Goal: Task Accomplishment & Management: Use online tool/utility

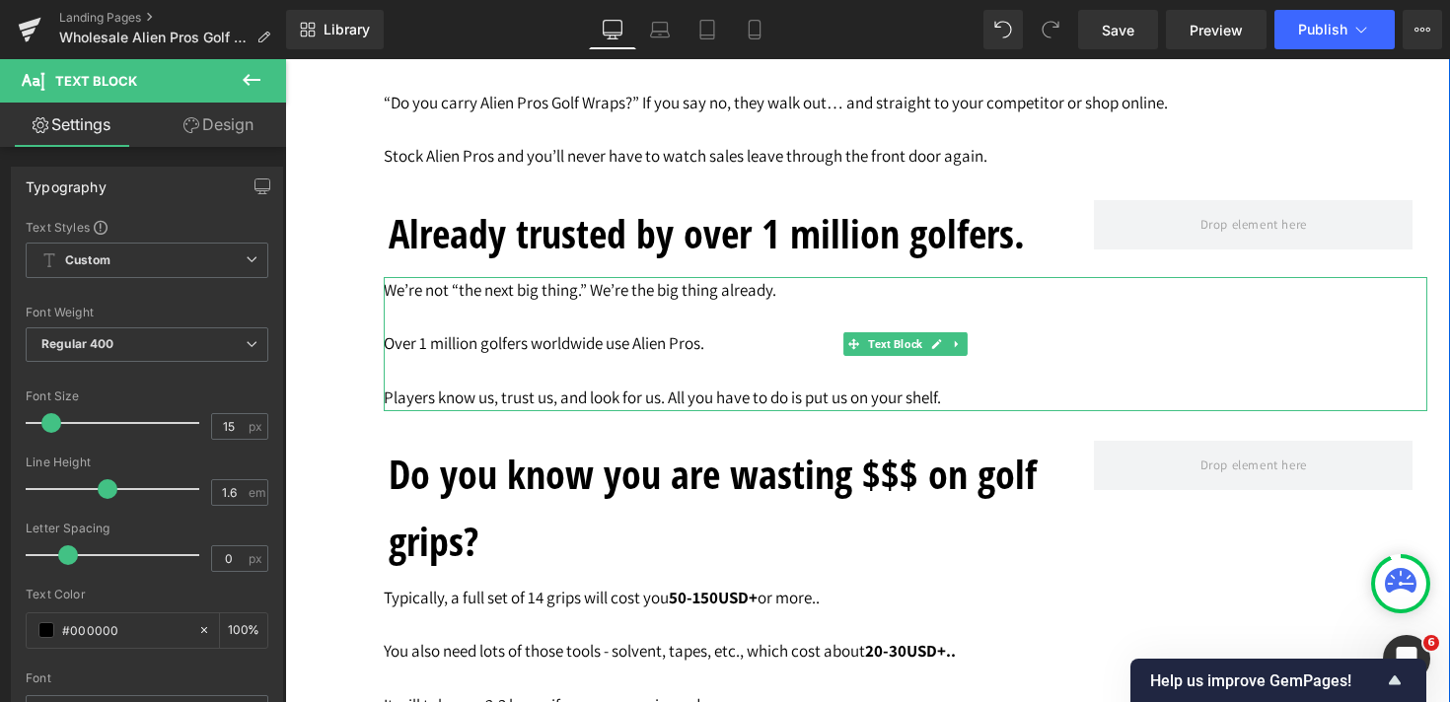
scroll to position [3582, 0]
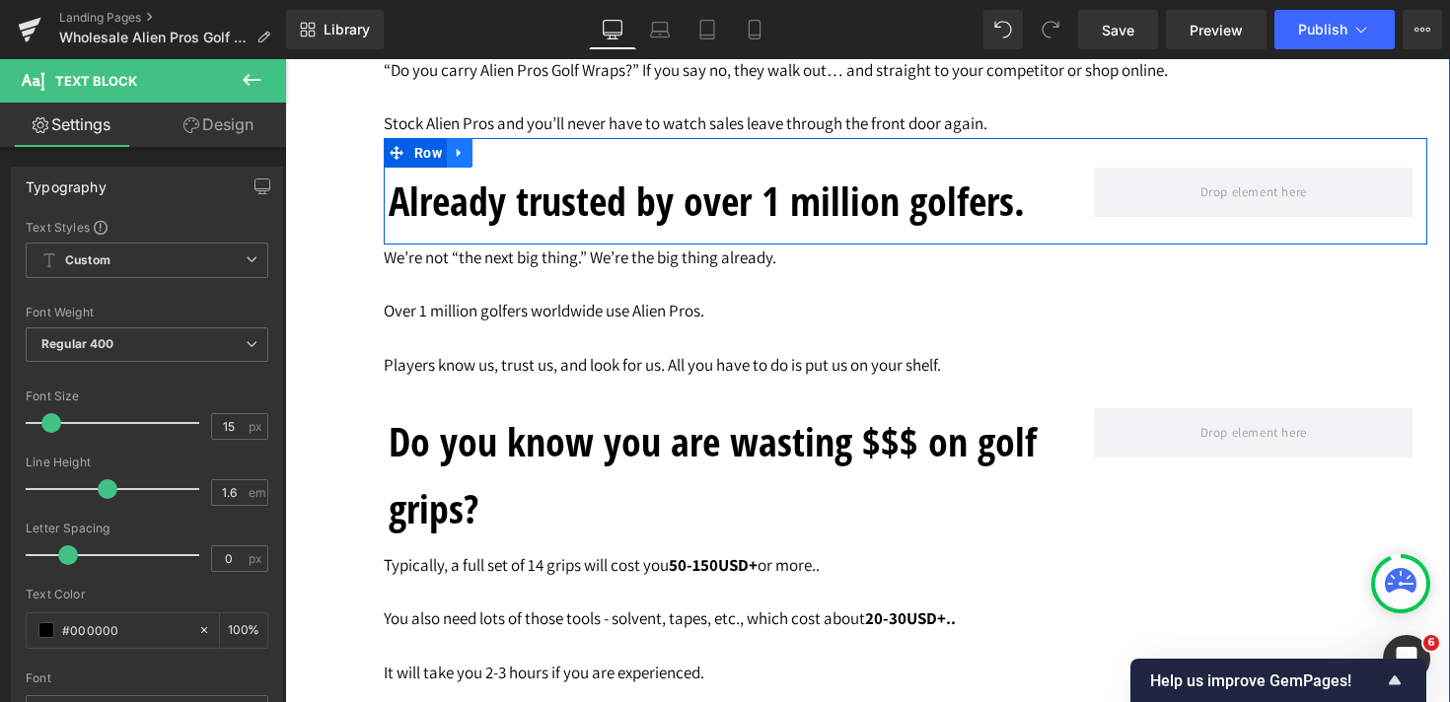
click at [459, 157] on icon at bounding box center [459, 152] width 4 height 9
click at [488, 157] on icon at bounding box center [485, 153] width 14 height 14
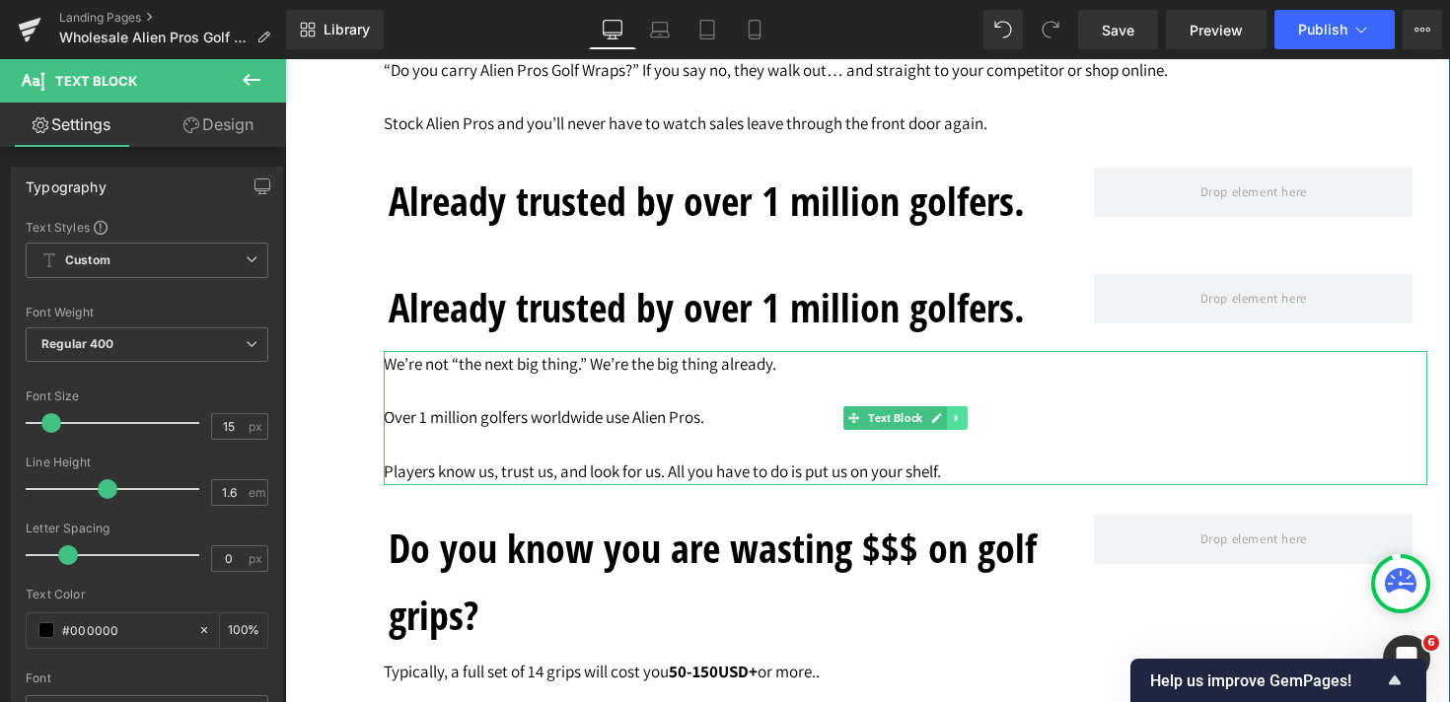
click at [957, 424] on icon at bounding box center [957, 418] width 11 height 12
click at [951, 423] on icon at bounding box center [946, 418] width 11 height 12
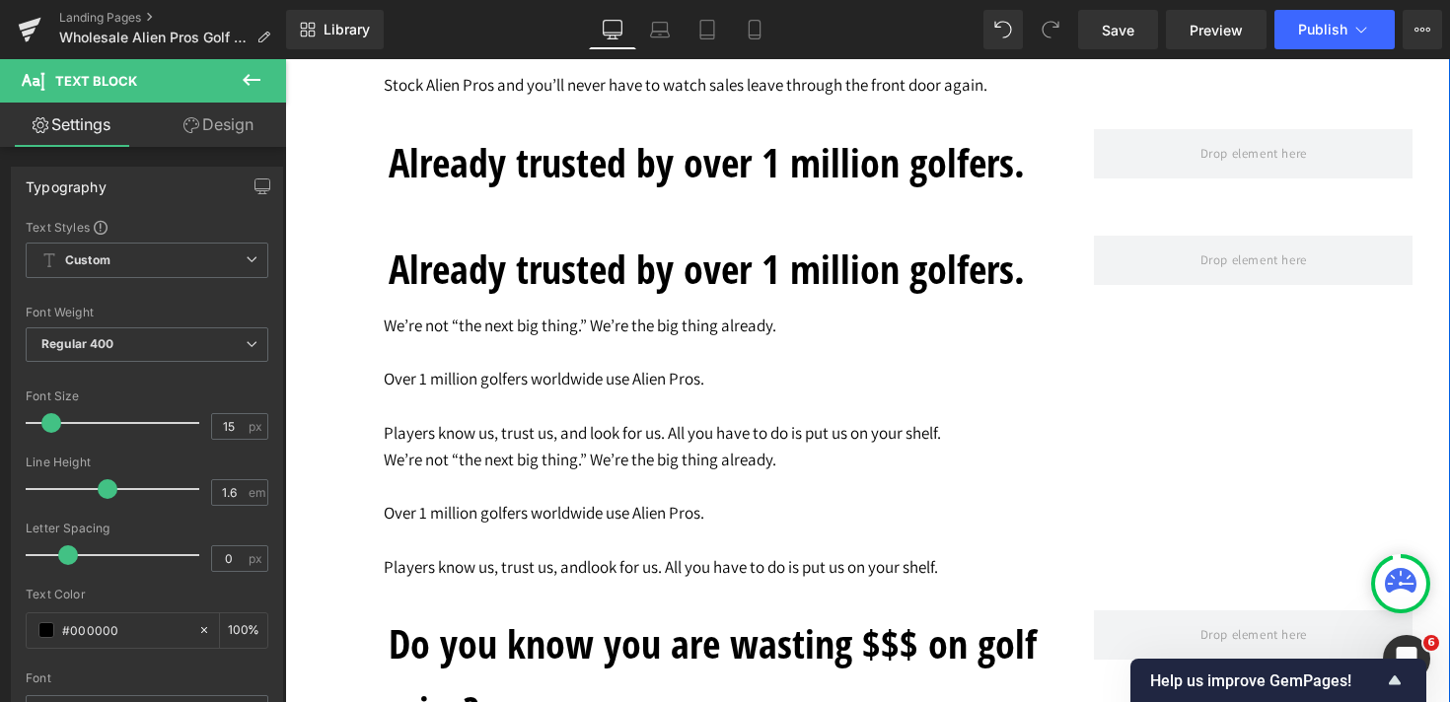
scroll to position [3575, 0]
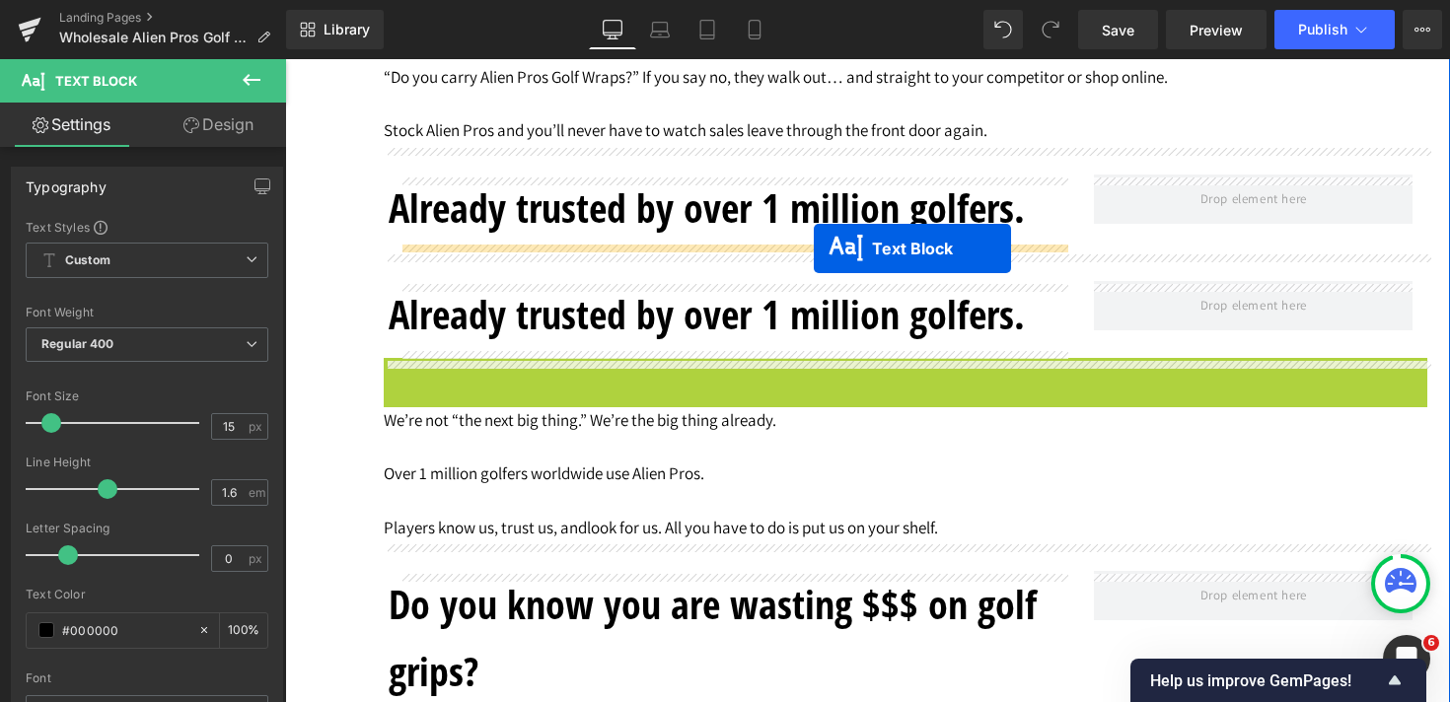
drag, startPoint x: 818, startPoint y: 425, endPoint x: 814, endPoint y: 249, distance: 176.6
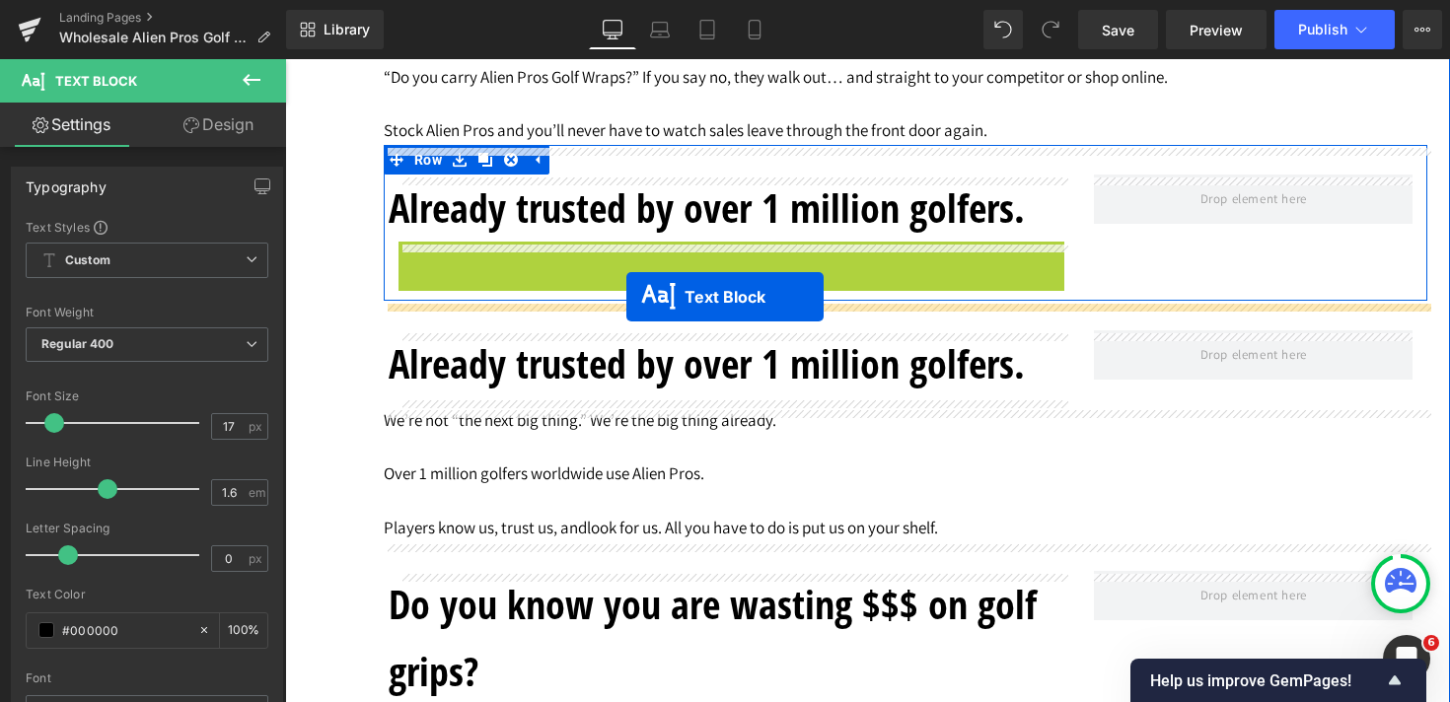
drag, startPoint x: 674, startPoint y: 313, endPoint x: 626, endPoint y: 297, distance: 49.9
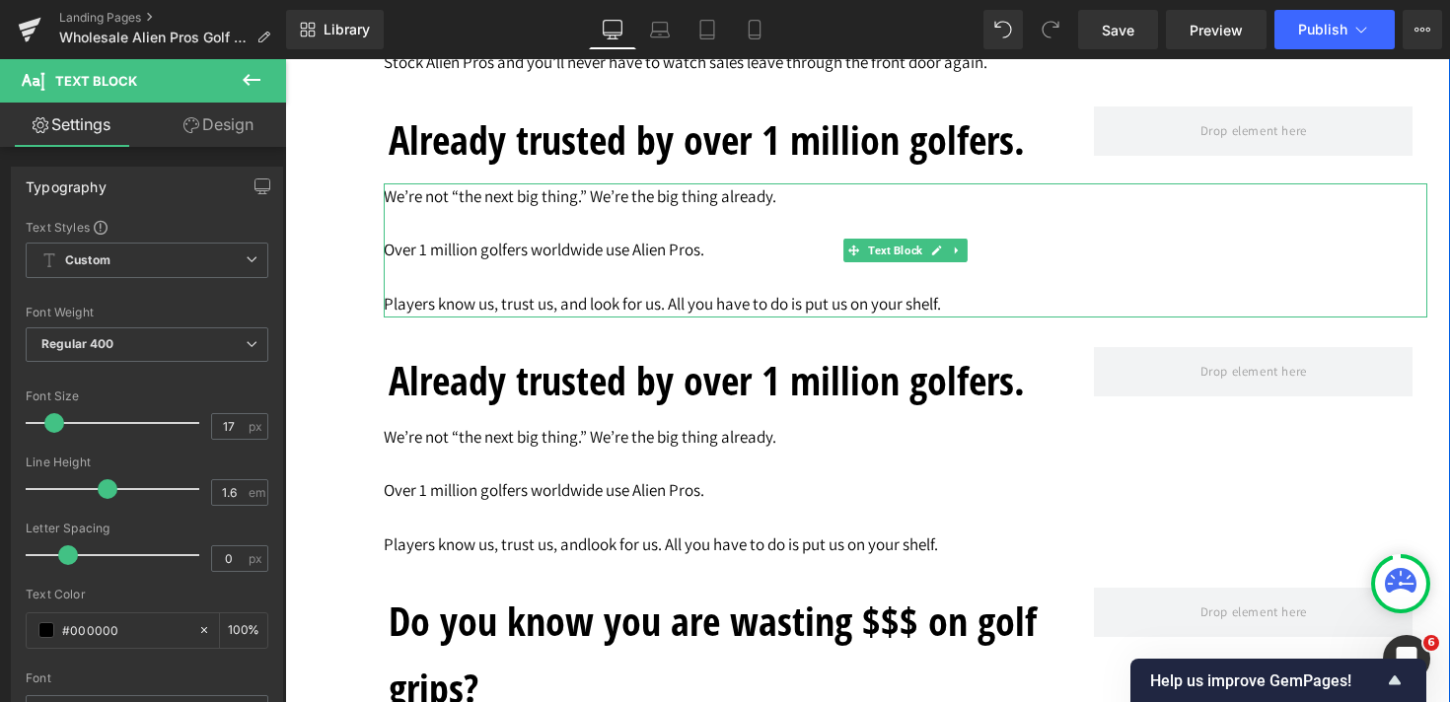
scroll to position [3646, 0]
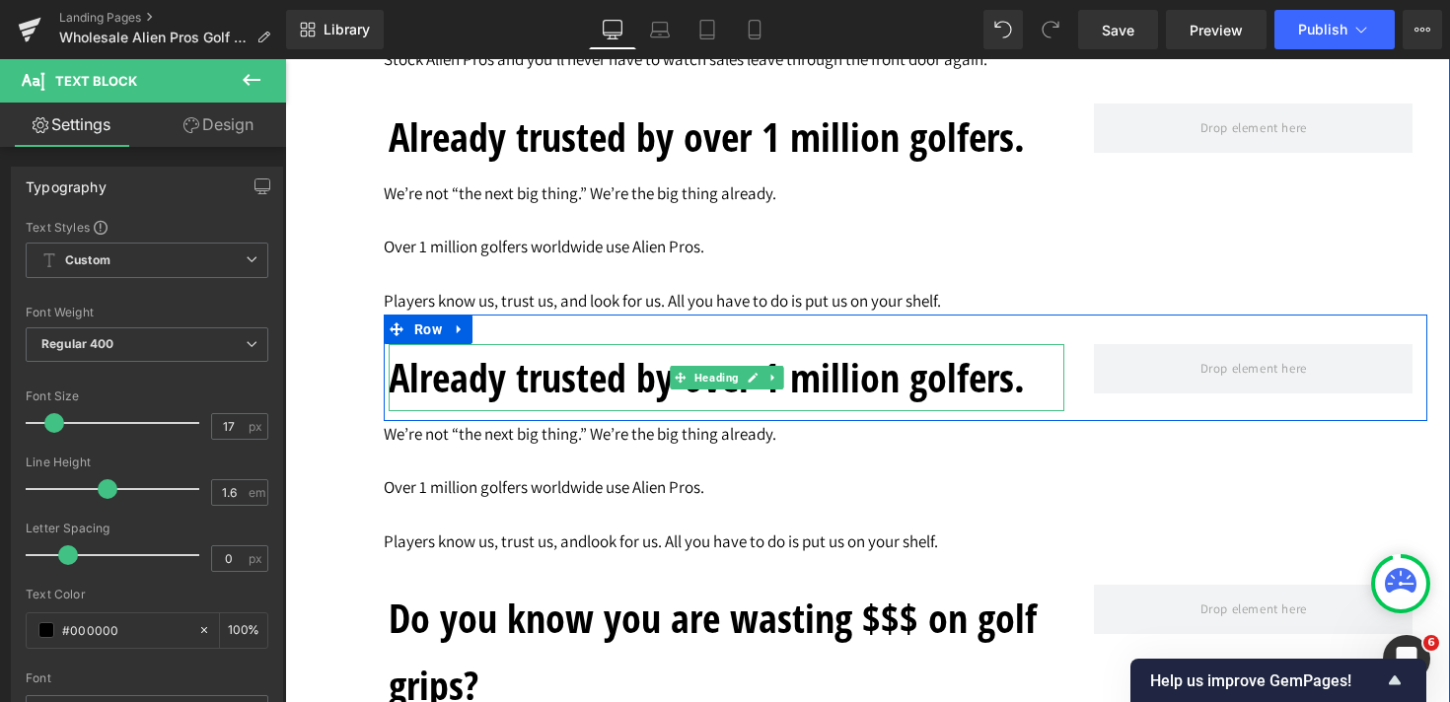
click at [554, 377] on h1 "Already trusted by over 1 million golfers." at bounding box center [727, 377] width 676 height 67
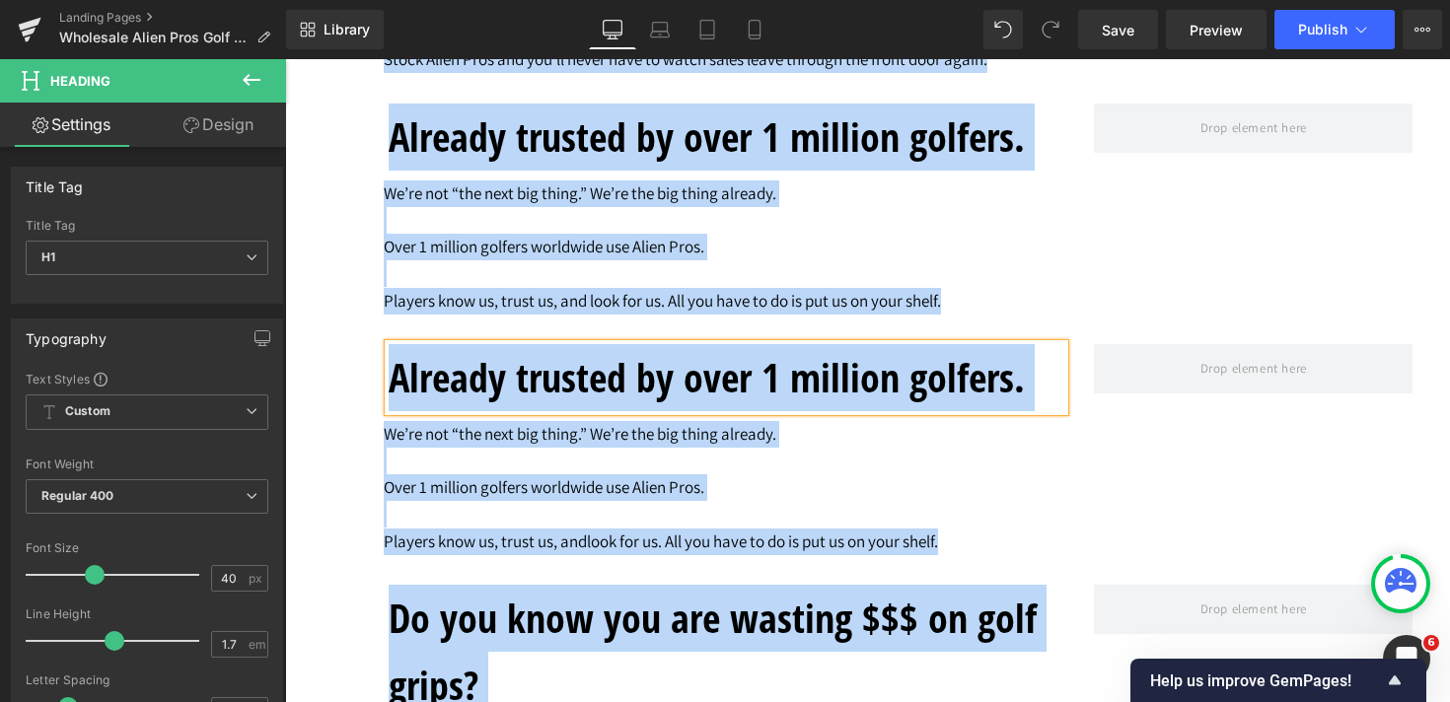
click at [554, 377] on h1 "Already trusted by over 1 million golfers." at bounding box center [727, 377] width 676 height 67
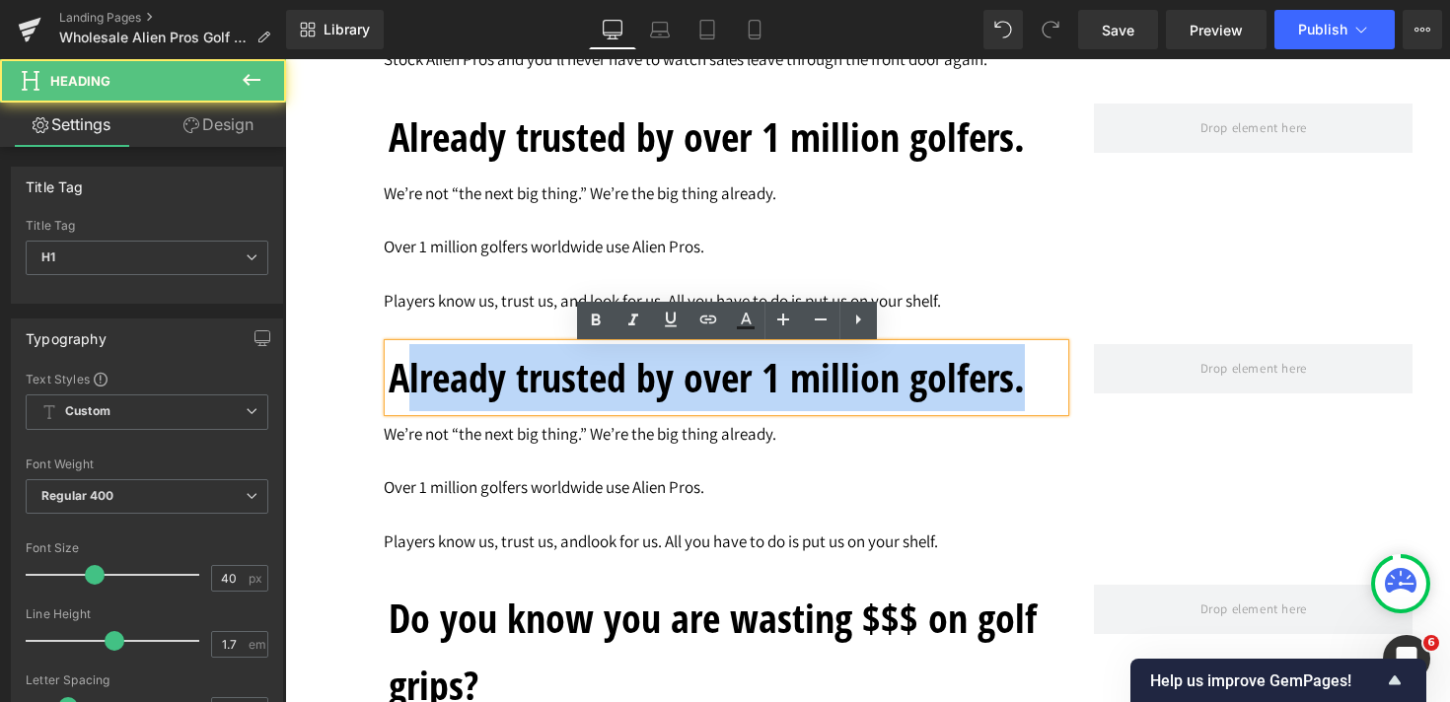
drag, startPoint x: 1041, startPoint y: 389, endPoint x: 410, endPoint y: 380, distance: 631.2
click at [410, 380] on h1 "Already trusted by over 1 million golfers." at bounding box center [727, 377] width 676 height 67
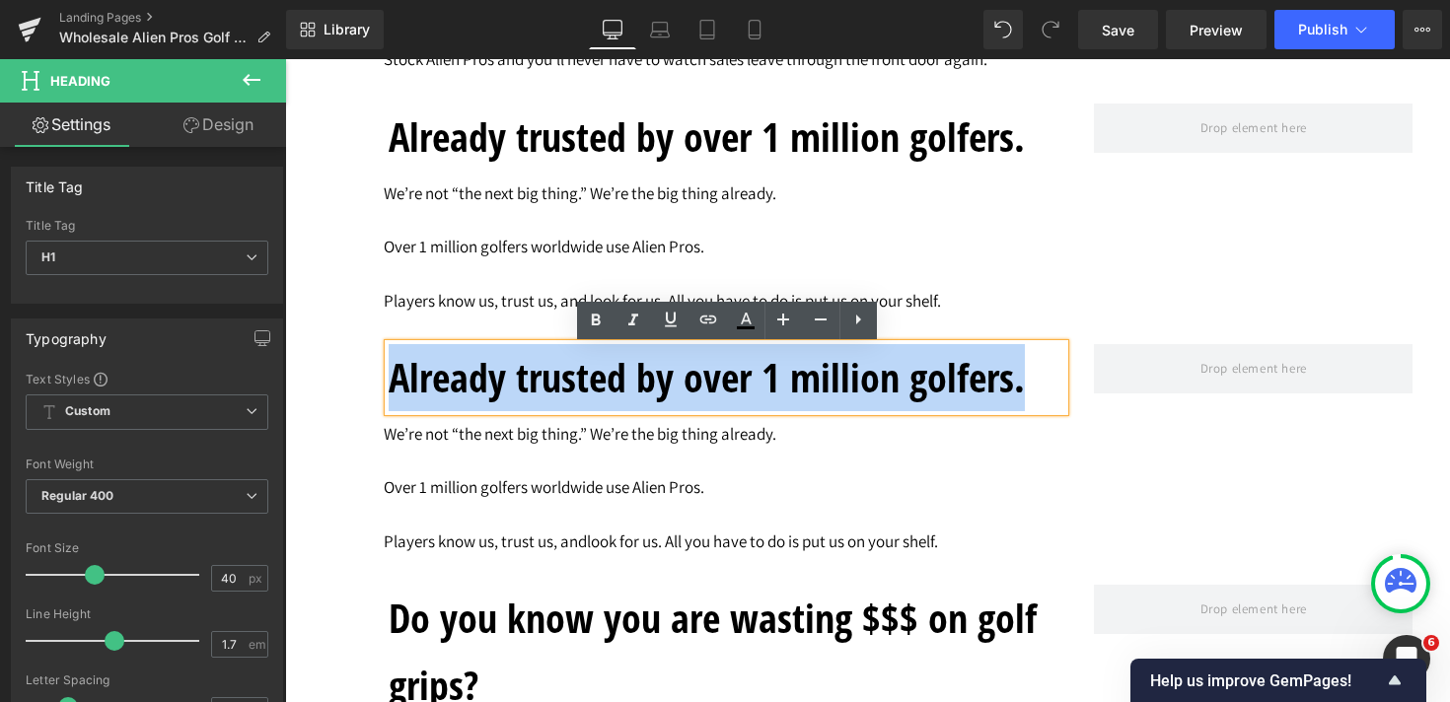
drag, startPoint x: 392, startPoint y: 380, endPoint x: 1039, endPoint y: 397, distance: 648.2
click at [1039, 397] on h1 "Already trusted by over 1 million golfers." at bounding box center [727, 377] width 676 height 67
paste div
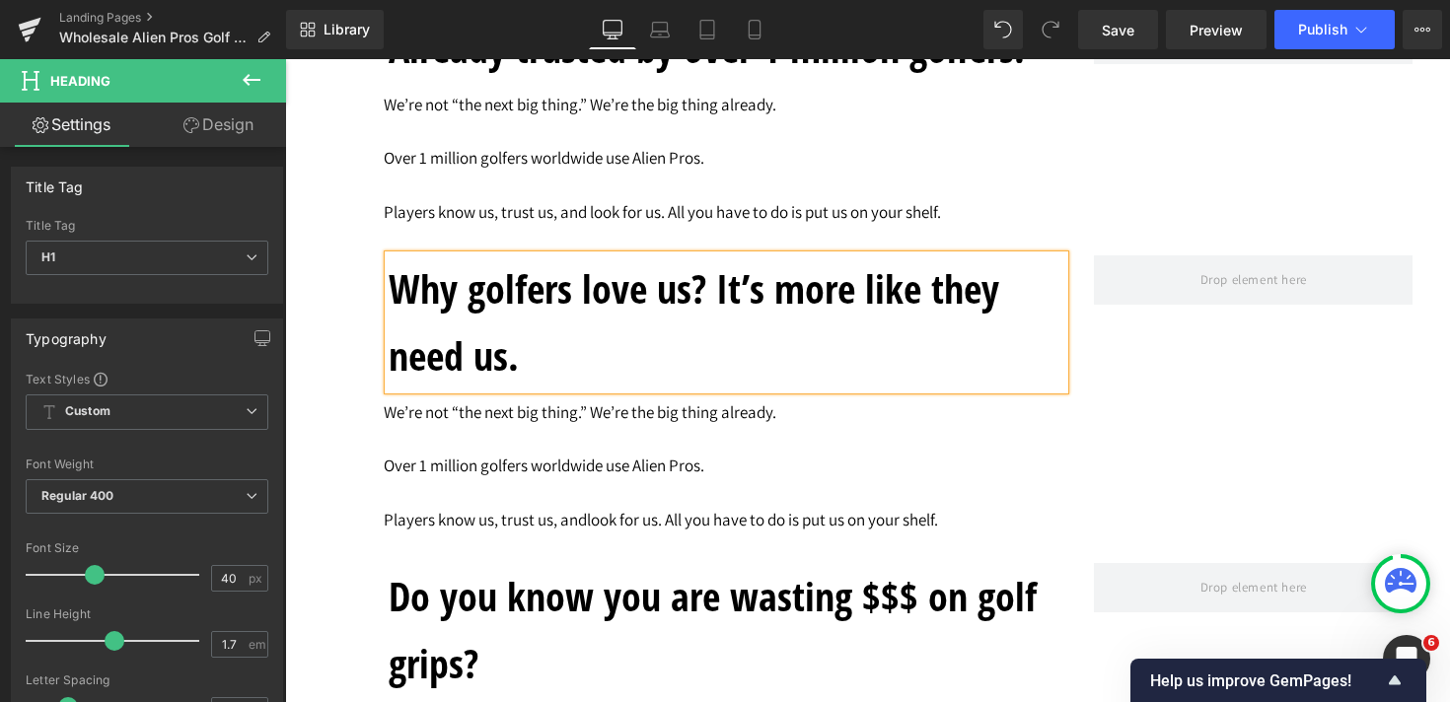
scroll to position [3737, 0]
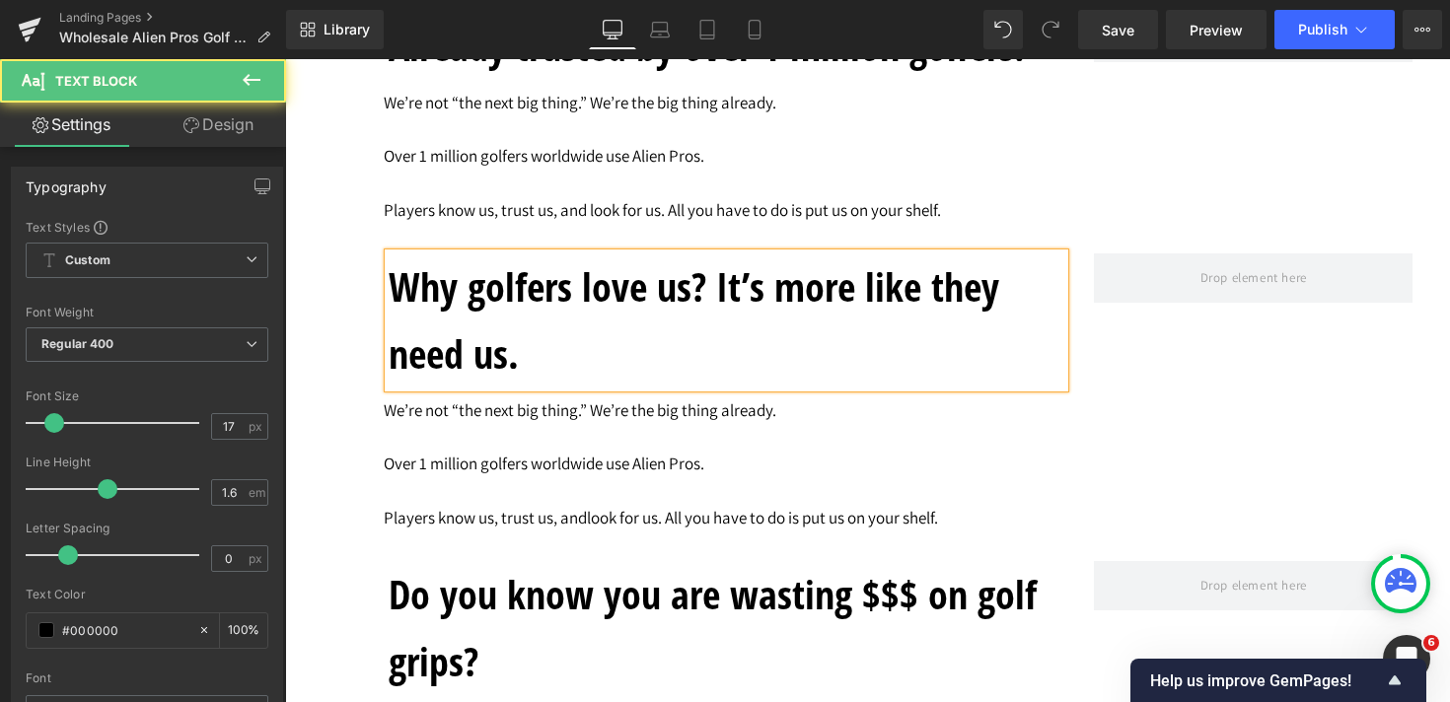
click at [494, 519] on p "Players know us, trust us, andlook for us. All you have to do is put us on your…" at bounding box center [905, 518] width 1043 height 27
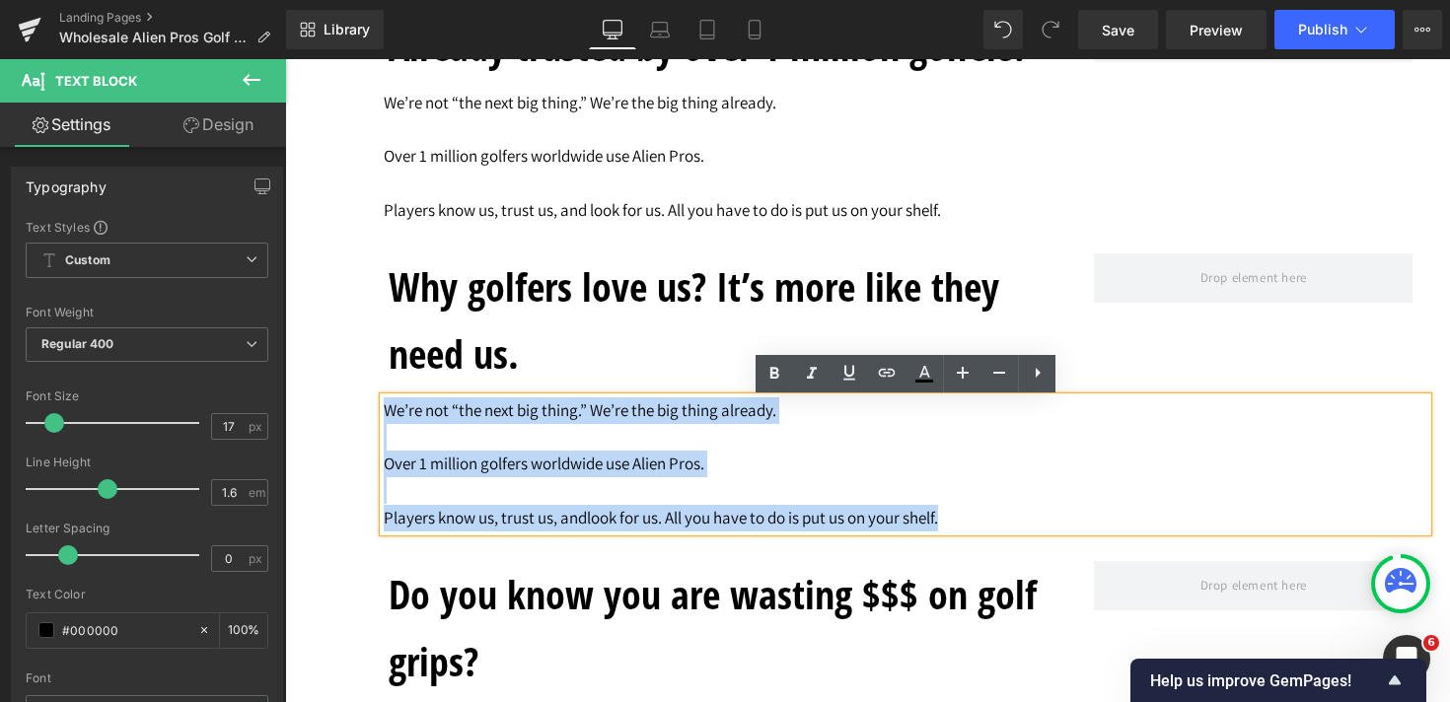
drag, startPoint x: 919, startPoint y: 524, endPoint x: 377, endPoint y: 417, distance: 552.8
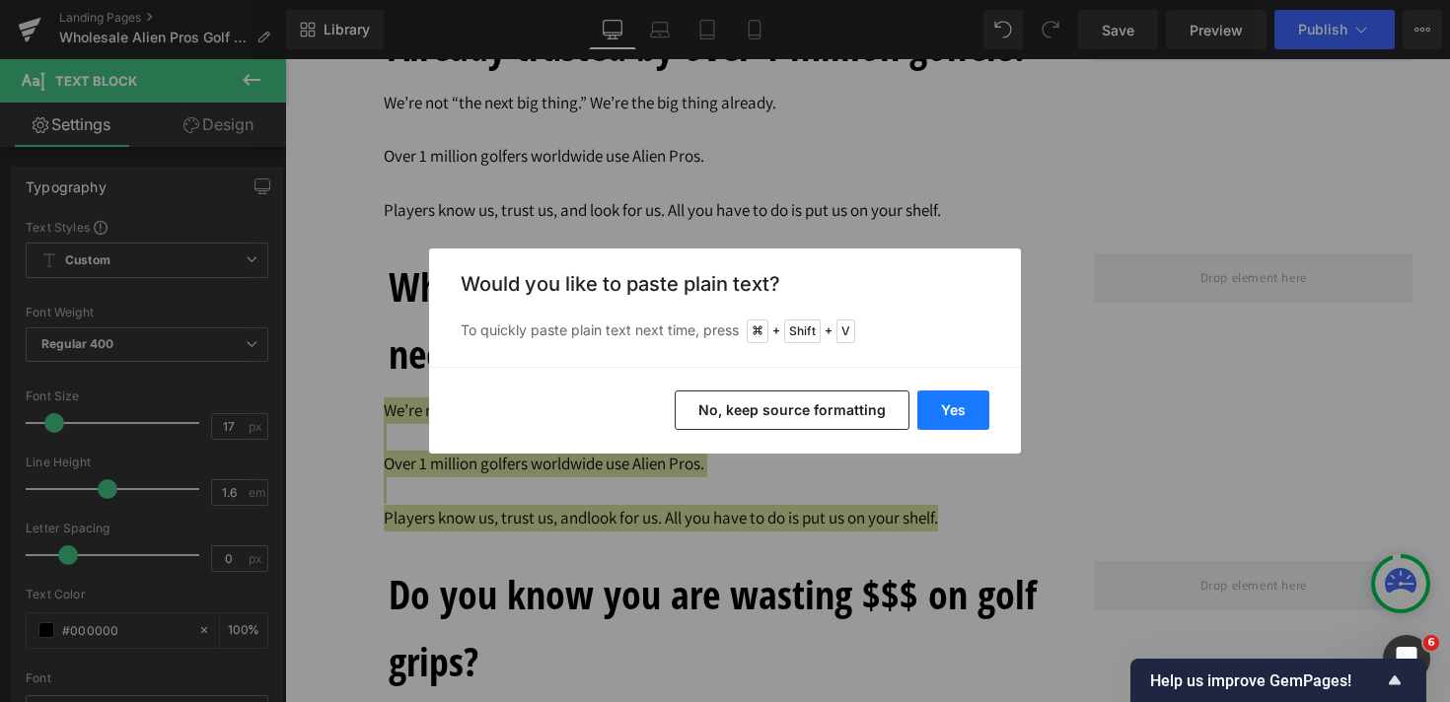
click at [977, 404] on button "Yes" at bounding box center [953, 410] width 72 height 39
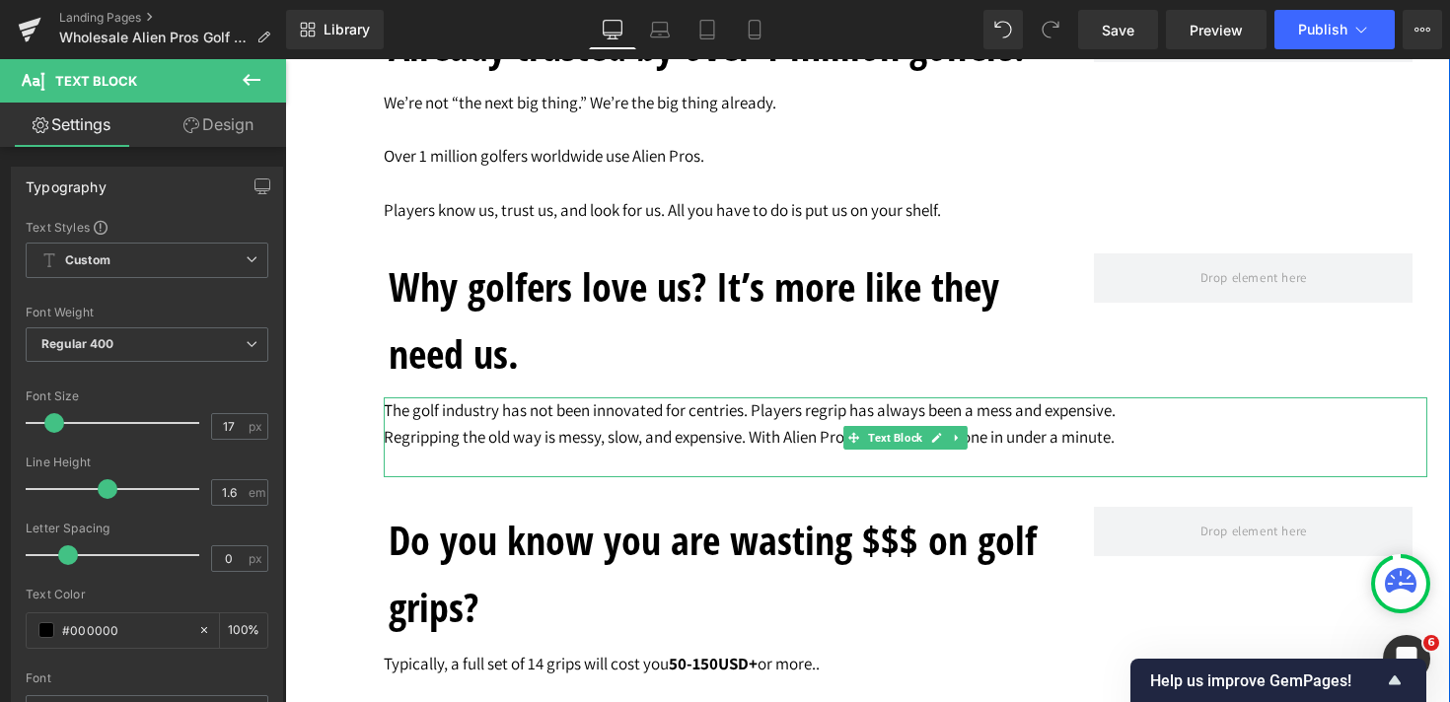
click at [754, 419] on p "The golf industry has not been innovated for centries. Players regrip has alway…" at bounding box center [905, 410] width 1043 height 27
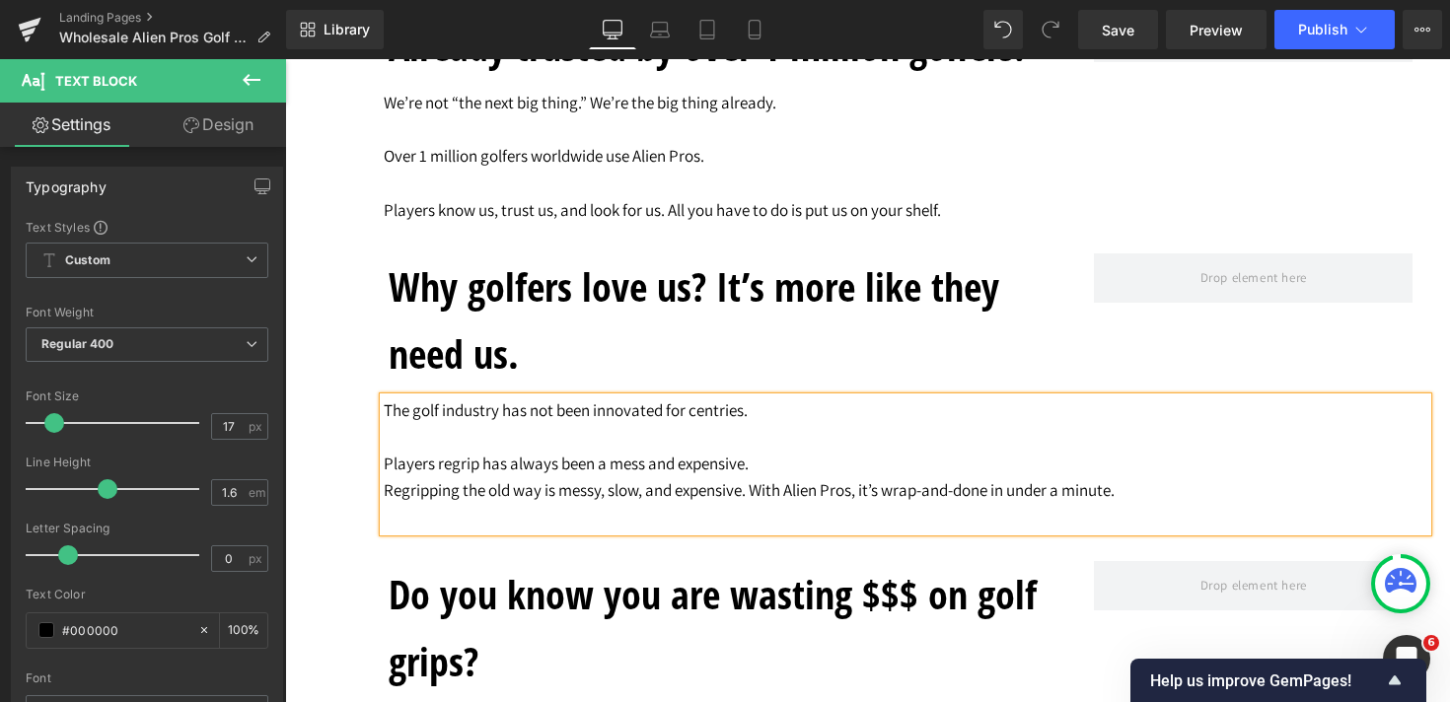
click at [384, 496] on p "Regripping the old way is messy, slow, and expensive. With Alien Pros, it’s wra…" at bounding box center [905, 490] width 1043 height 27
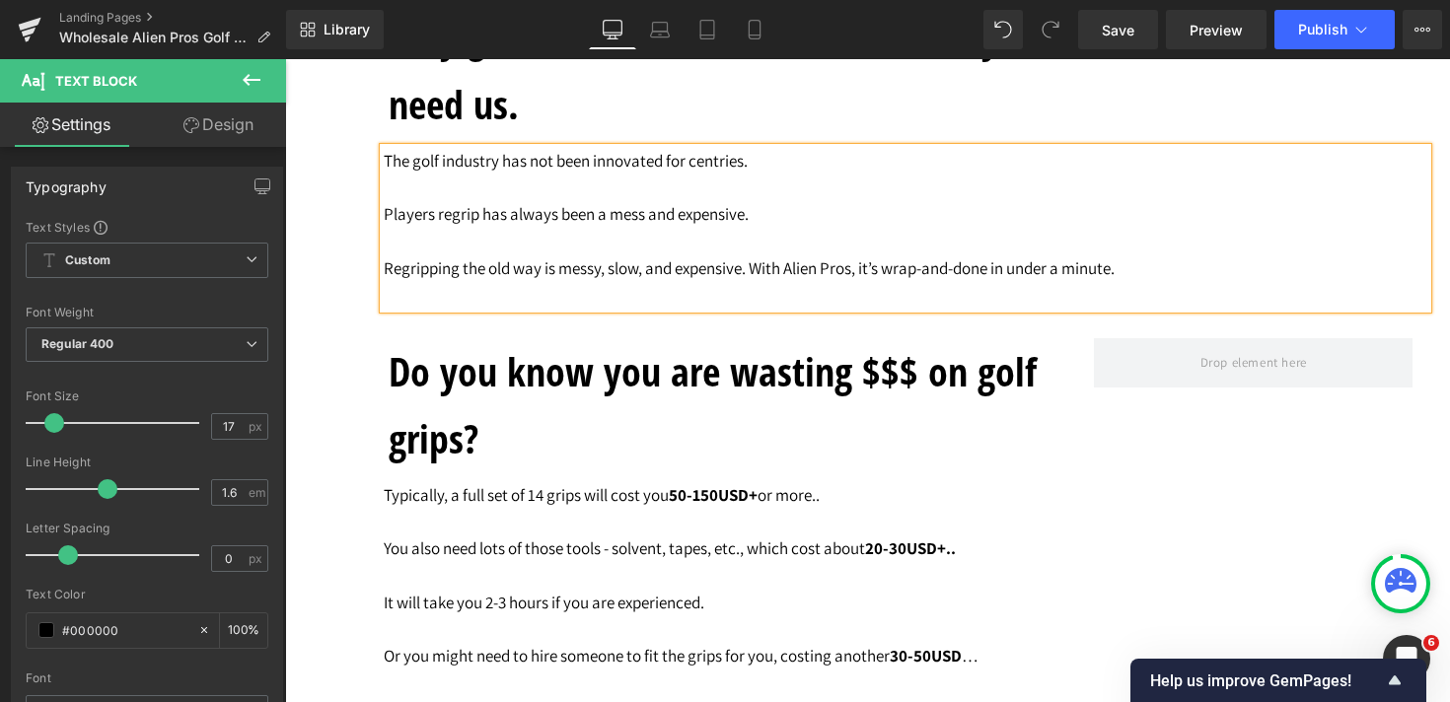
scroll to position [3995, 0]
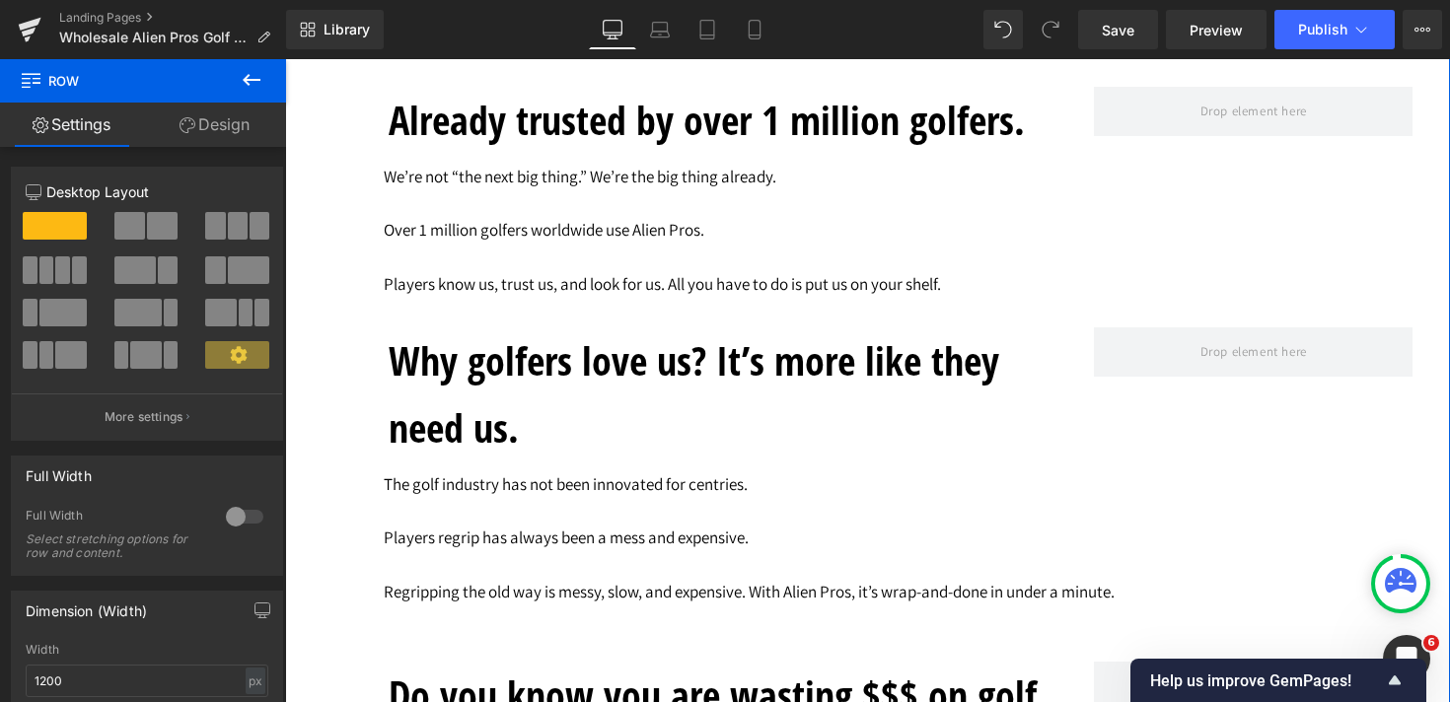
scroll to position [3834, 0]
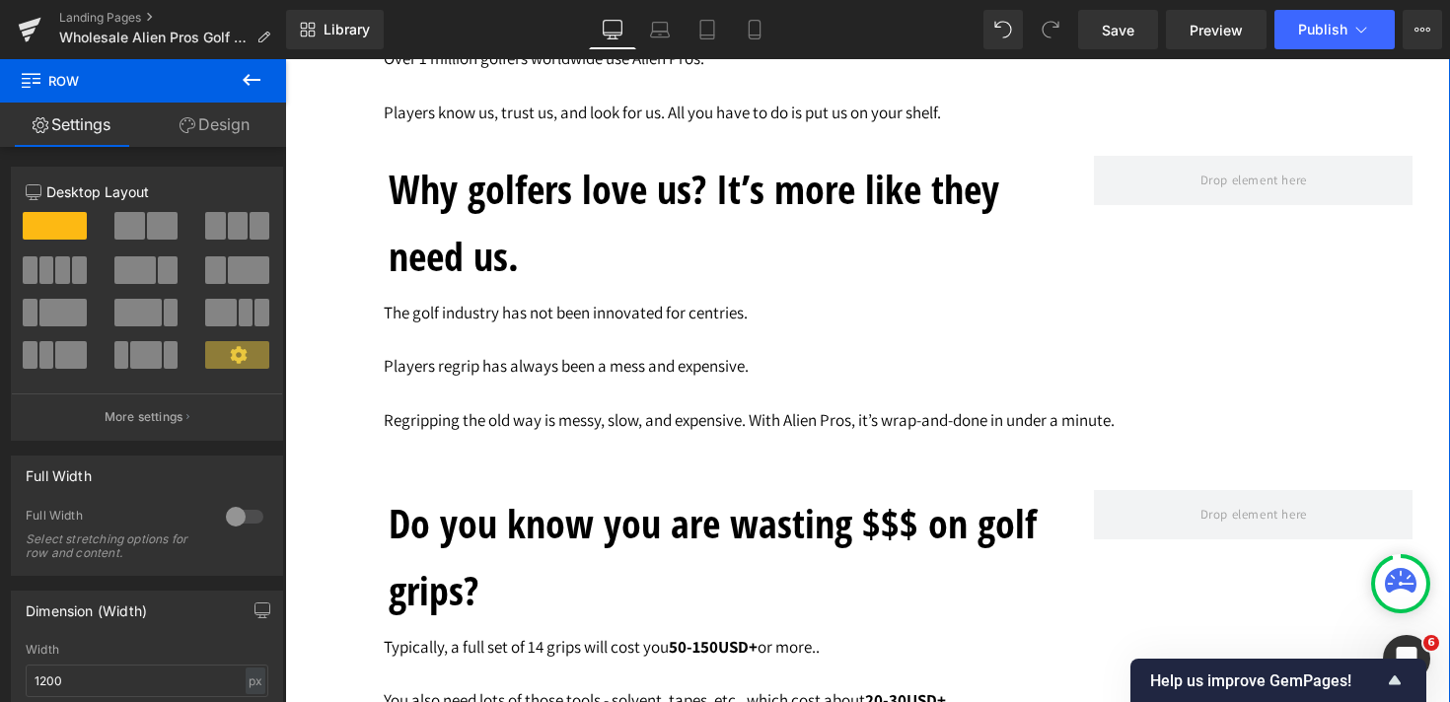
click at [448, 468] on link at bounding box center [453, 476] width 21 height 24
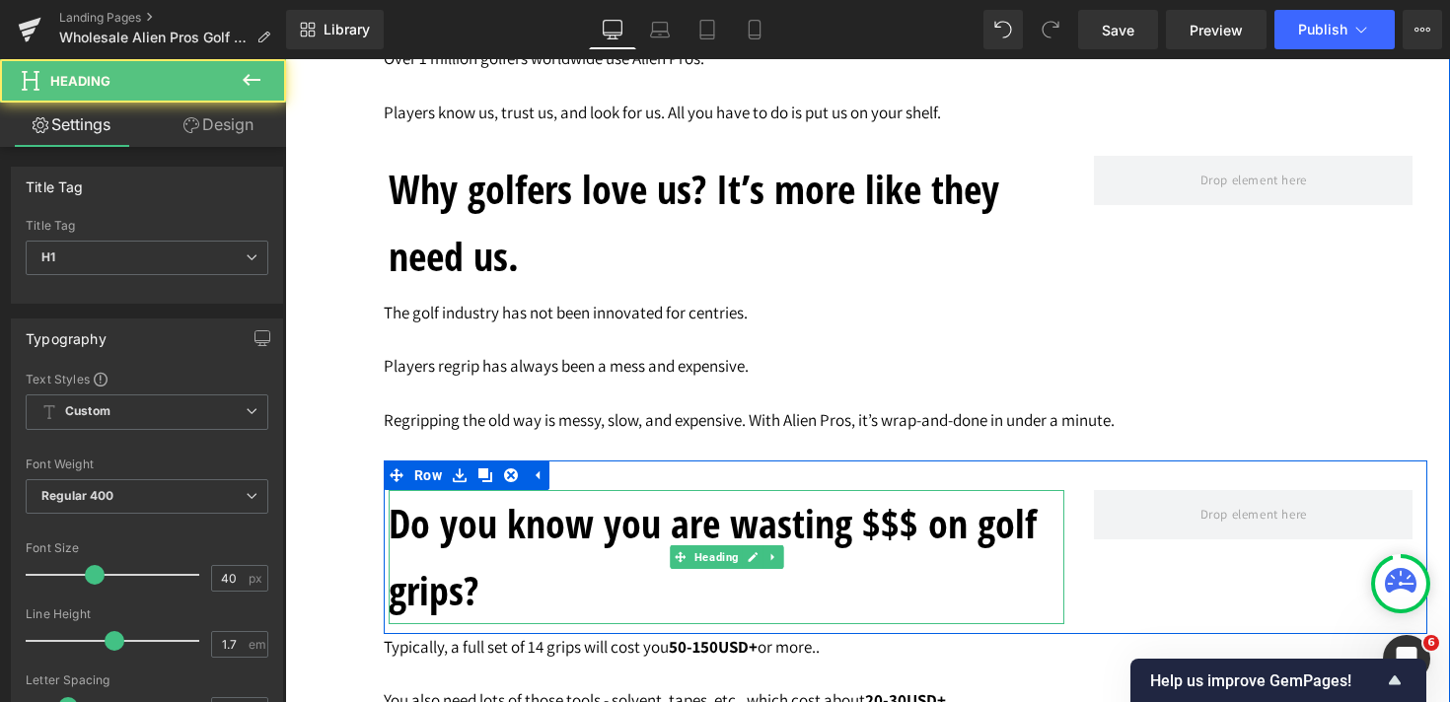
click at [588, 511] on h1 "Do you know you are wasting $$$ on golf grips?" at bounding box center [727, 557] width 676 height 134
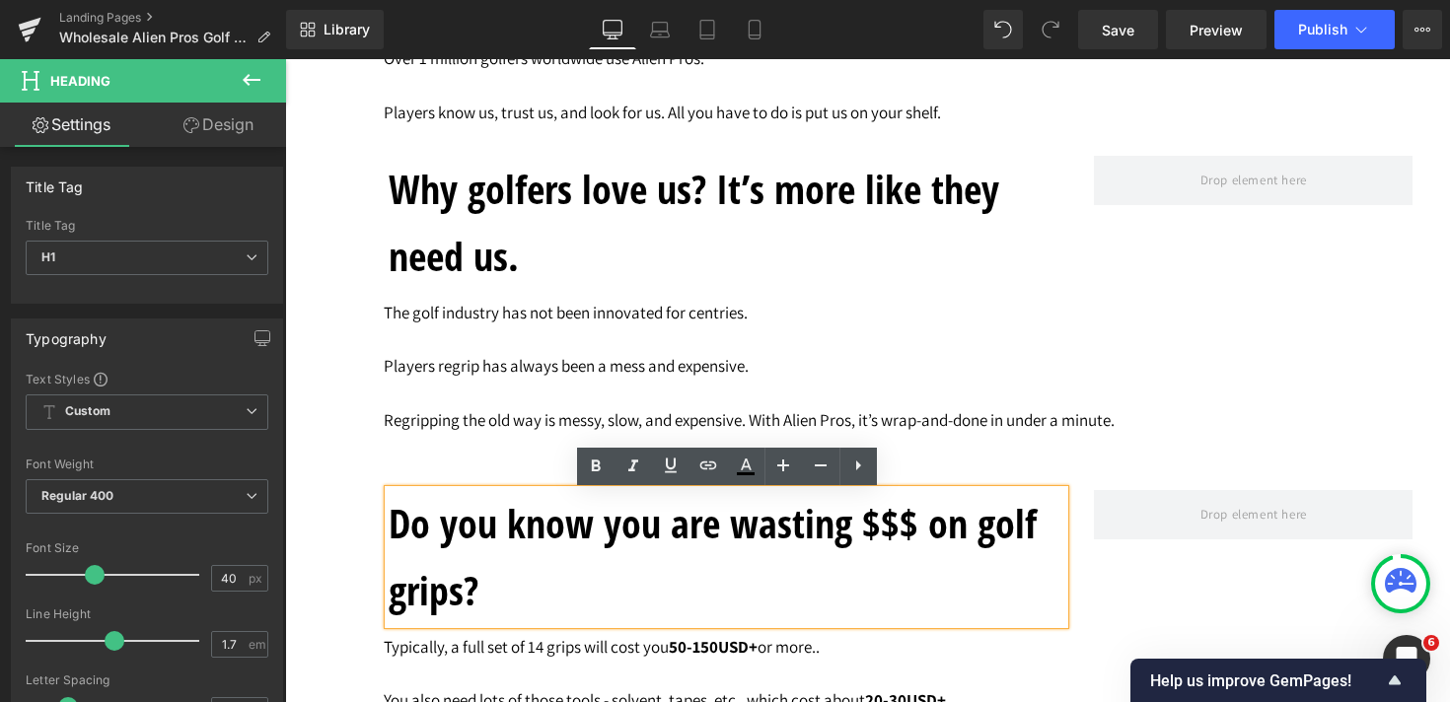
click at [433, 470] on div "Do you know you are wasting $$$ on golf grips? Heading Row" at bounding box center [905, 548] width 1043 height 174
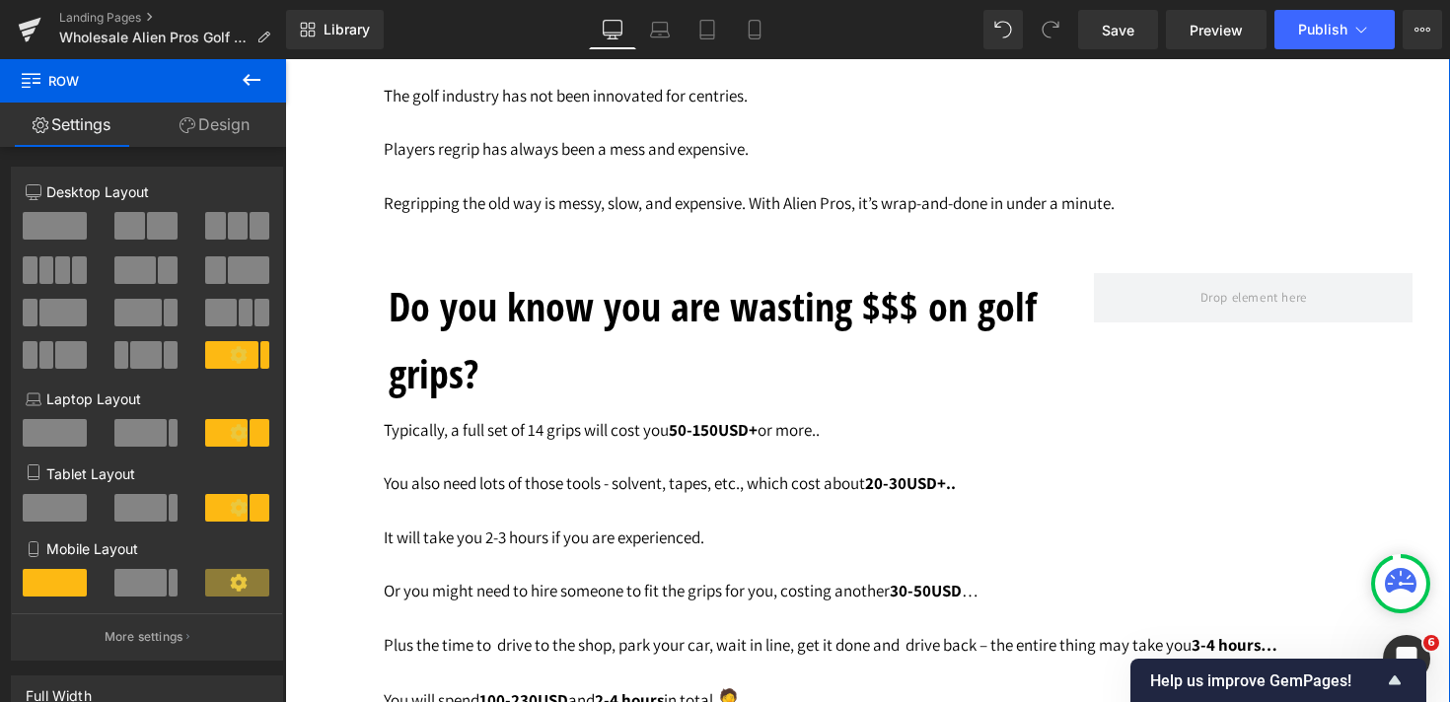
scroll to position [3899, 0]
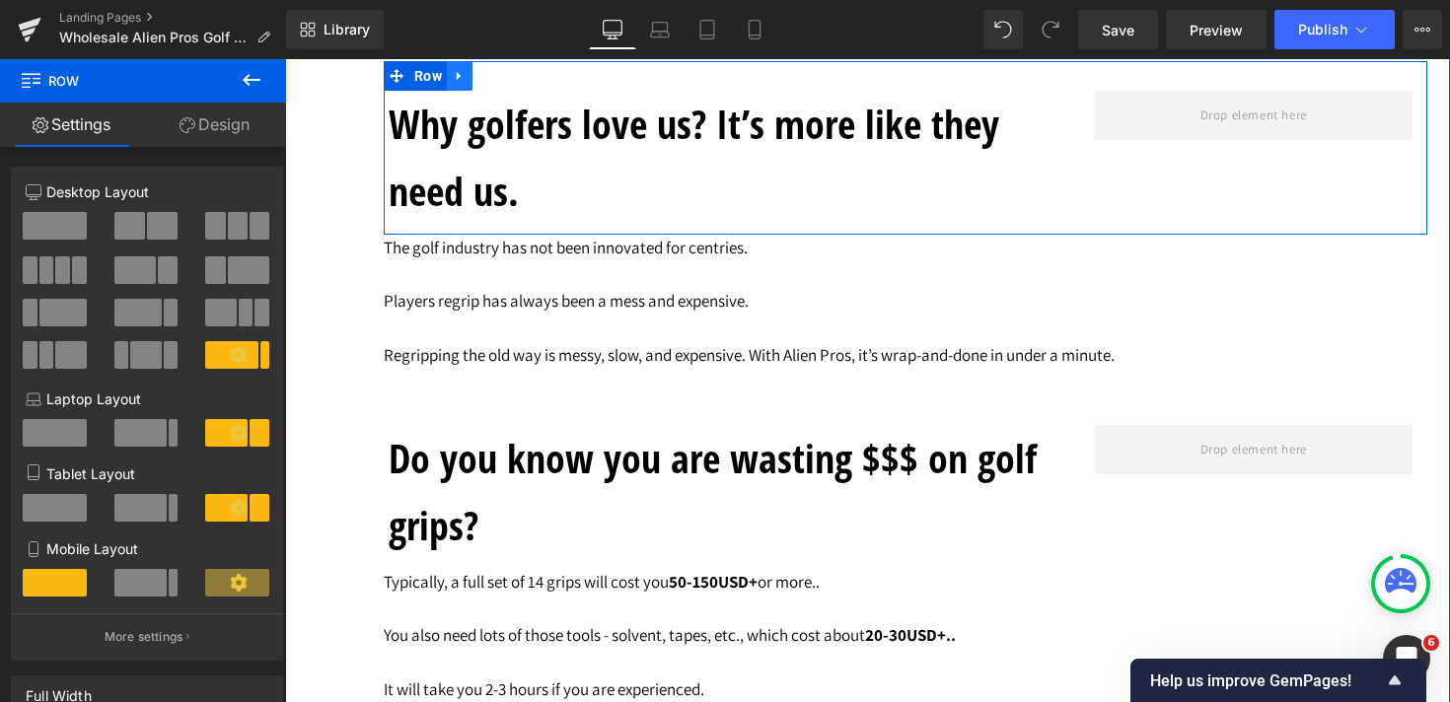
click at [460, 74] on icon at bounding box center [460, 75] width 14 height 15
click at [487, 77] on icon at bounding box center [485, 76] width 14 height 14
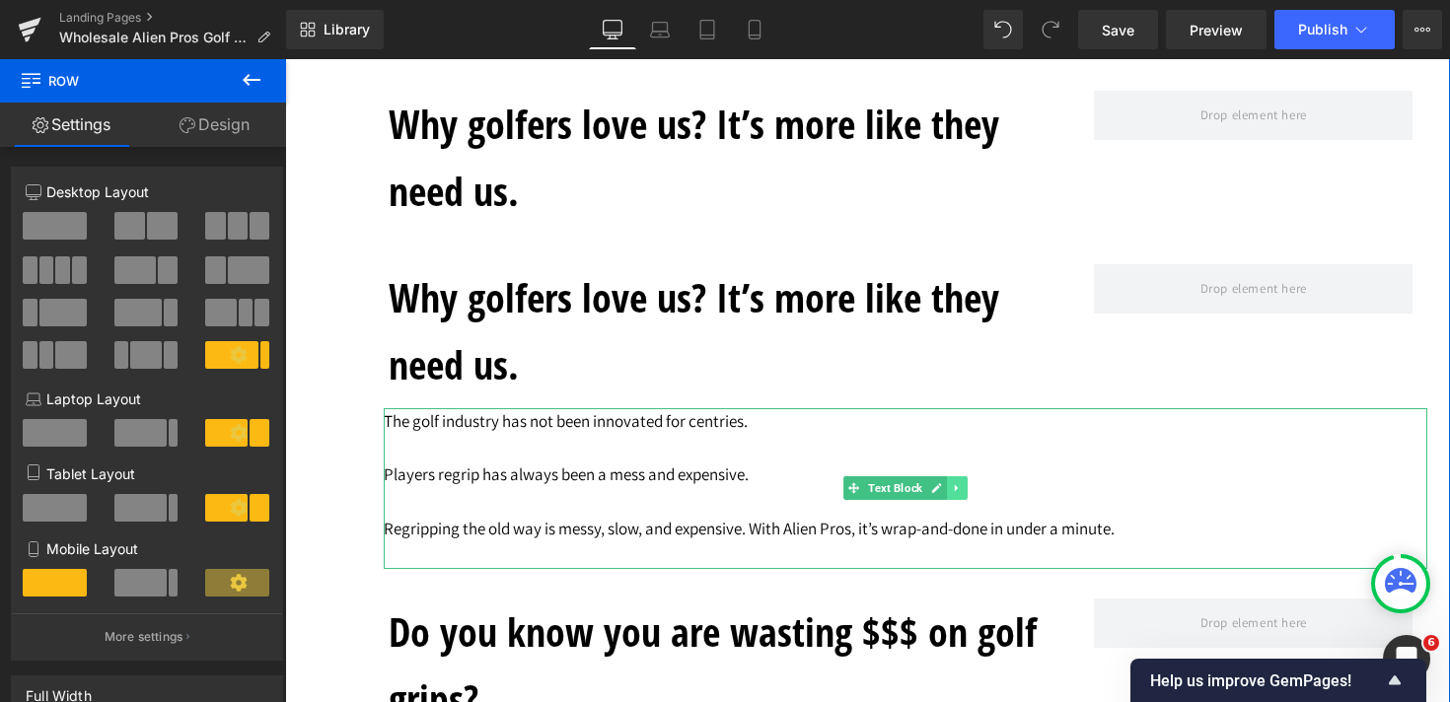
click at [958, 492] on icon at bounding box center [956, 488] width 3 height 7
click at [952, 494] on icon at bounding box center [946, 488] width 11 height 11
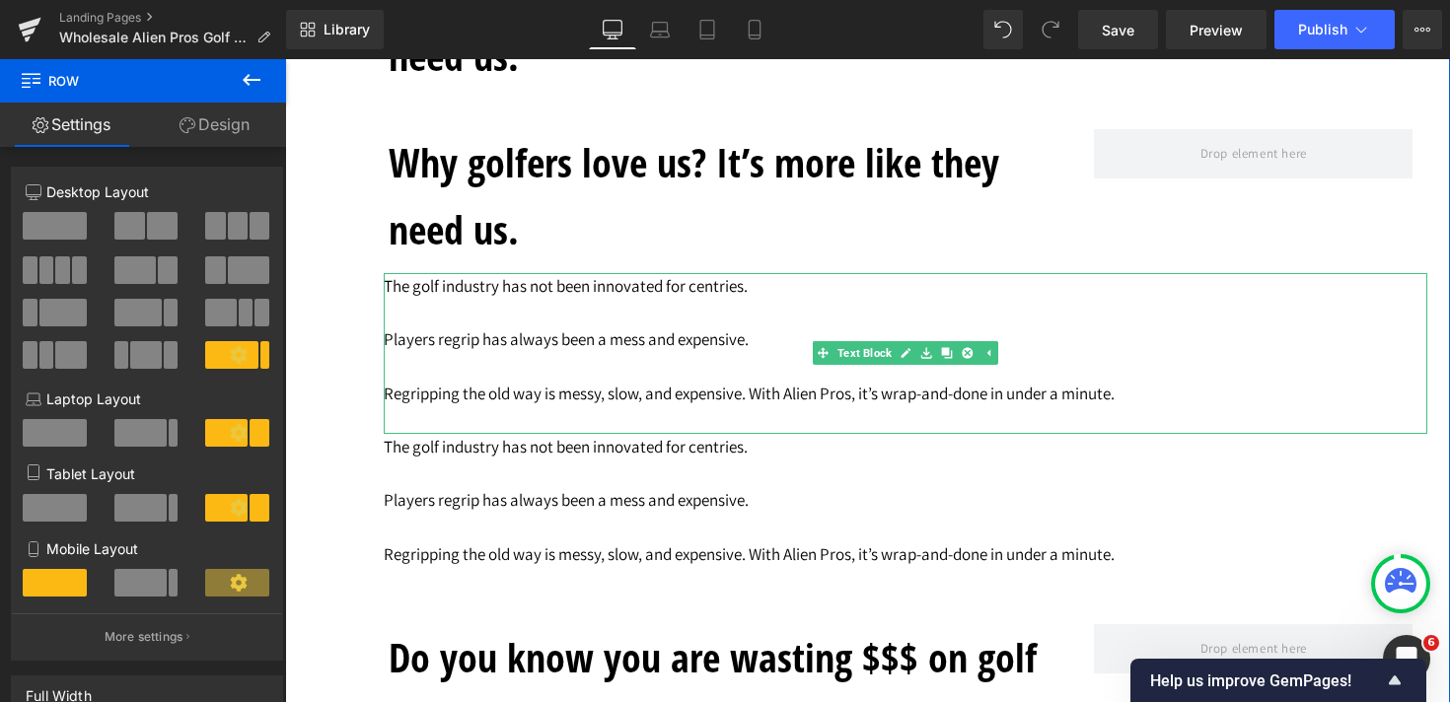
scroll to position [3945, 0]
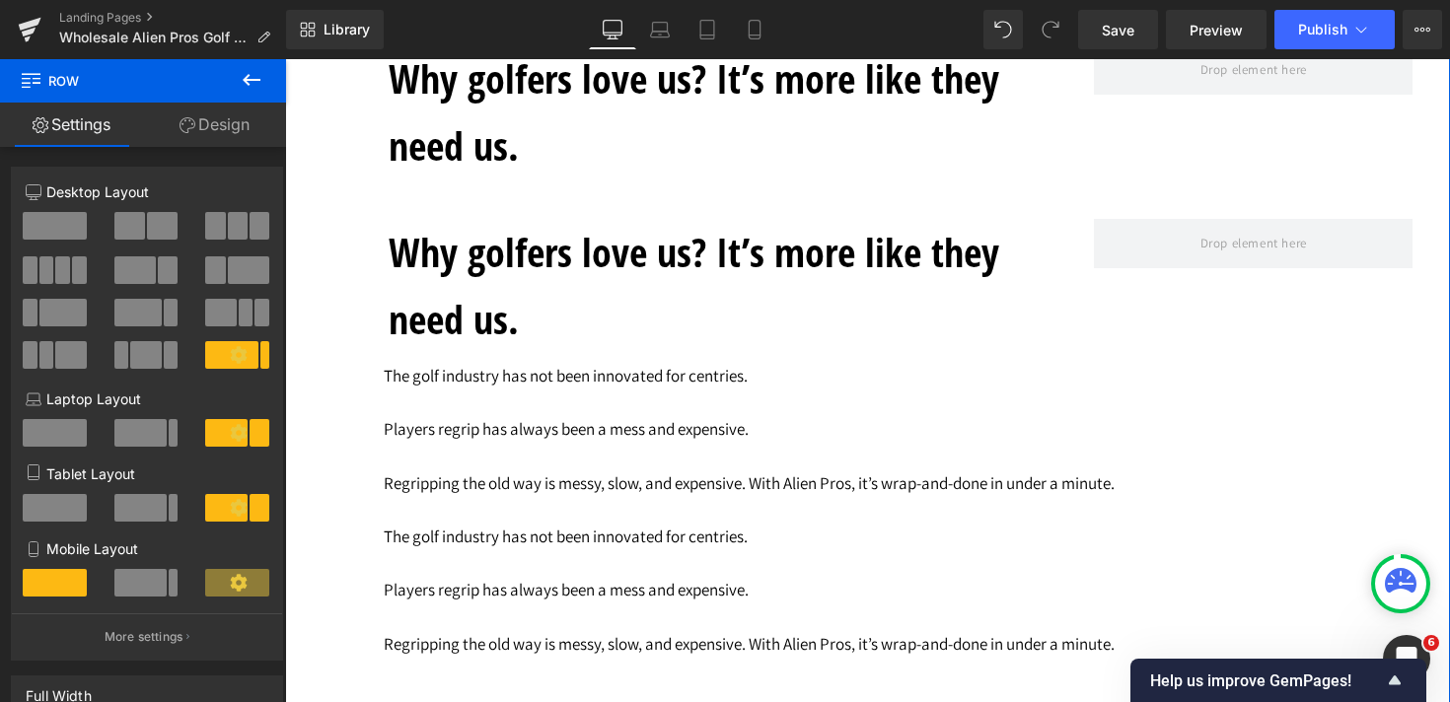
click at [761, 291] on div "Why golfers love us? It’s more like they need us. Heading" at bounding box center [727, 286] width 676 height 134
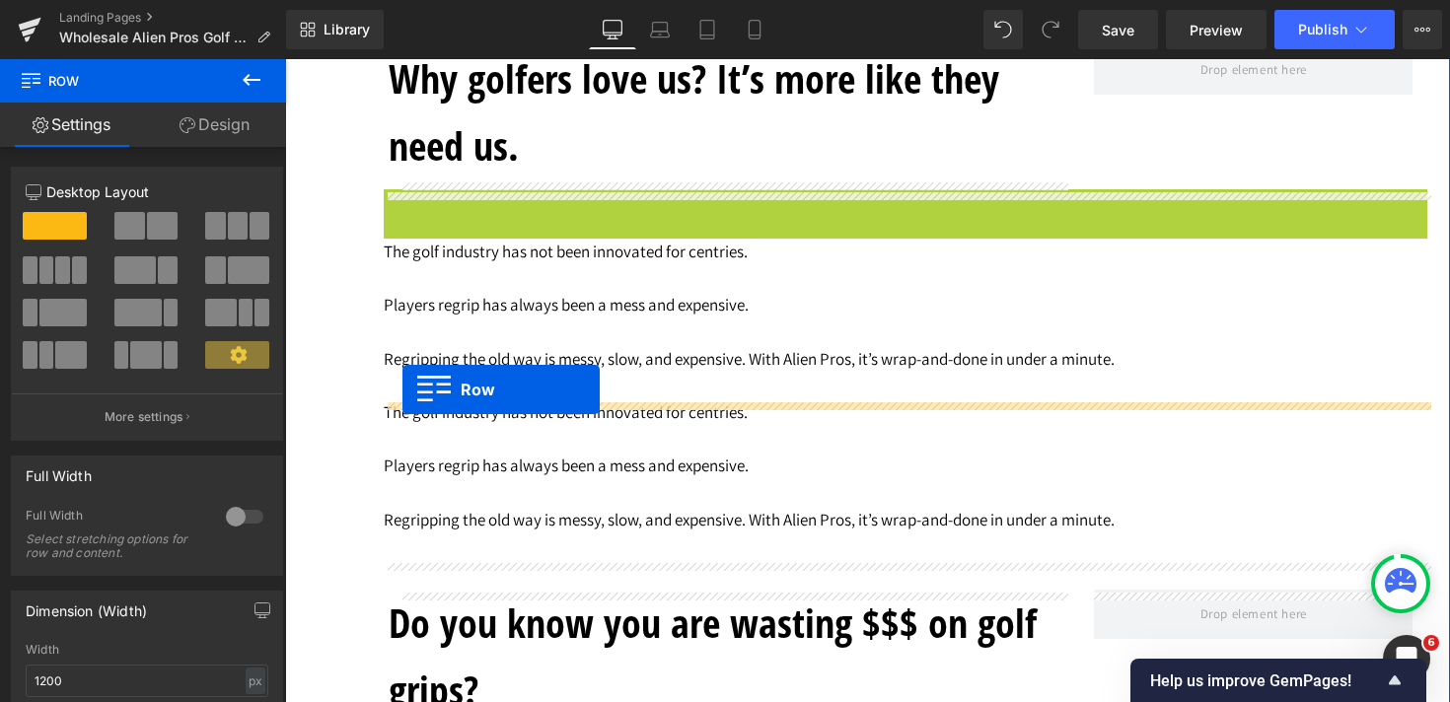
drag, startPoint x: 392, startPoint y: 204, endPoint x: 402, endPoint y: 390, distance: 185.7
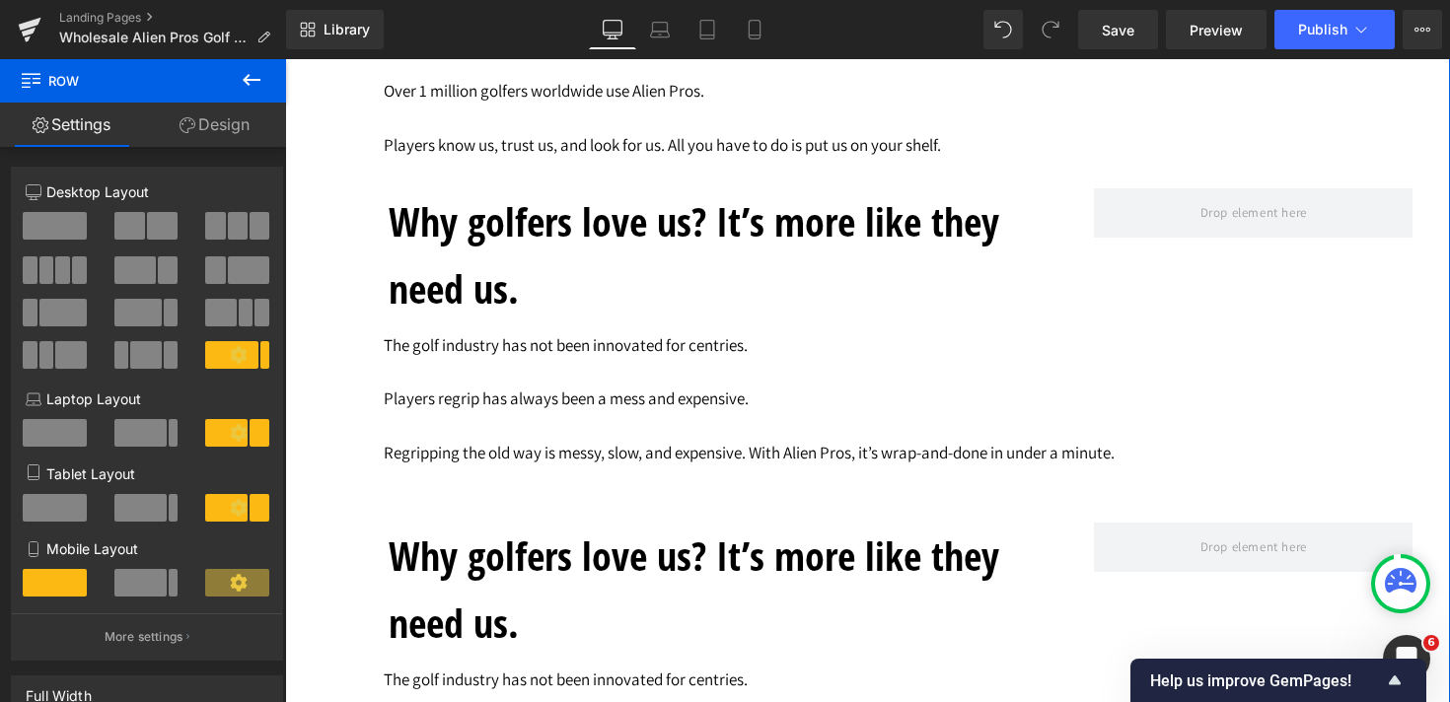
scroll to position [3812, 0]
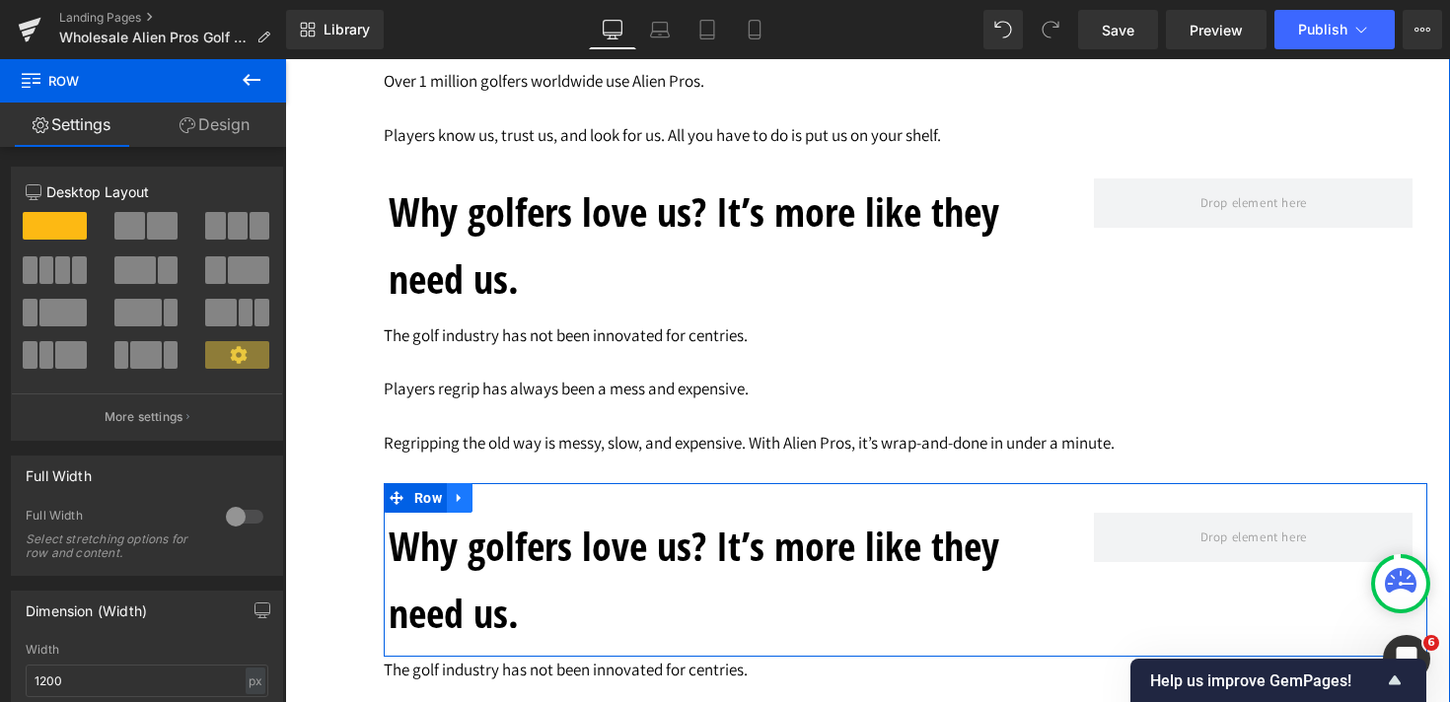
click at [460, 493] on icon at bounding box center [460, 497] width 14 height 15
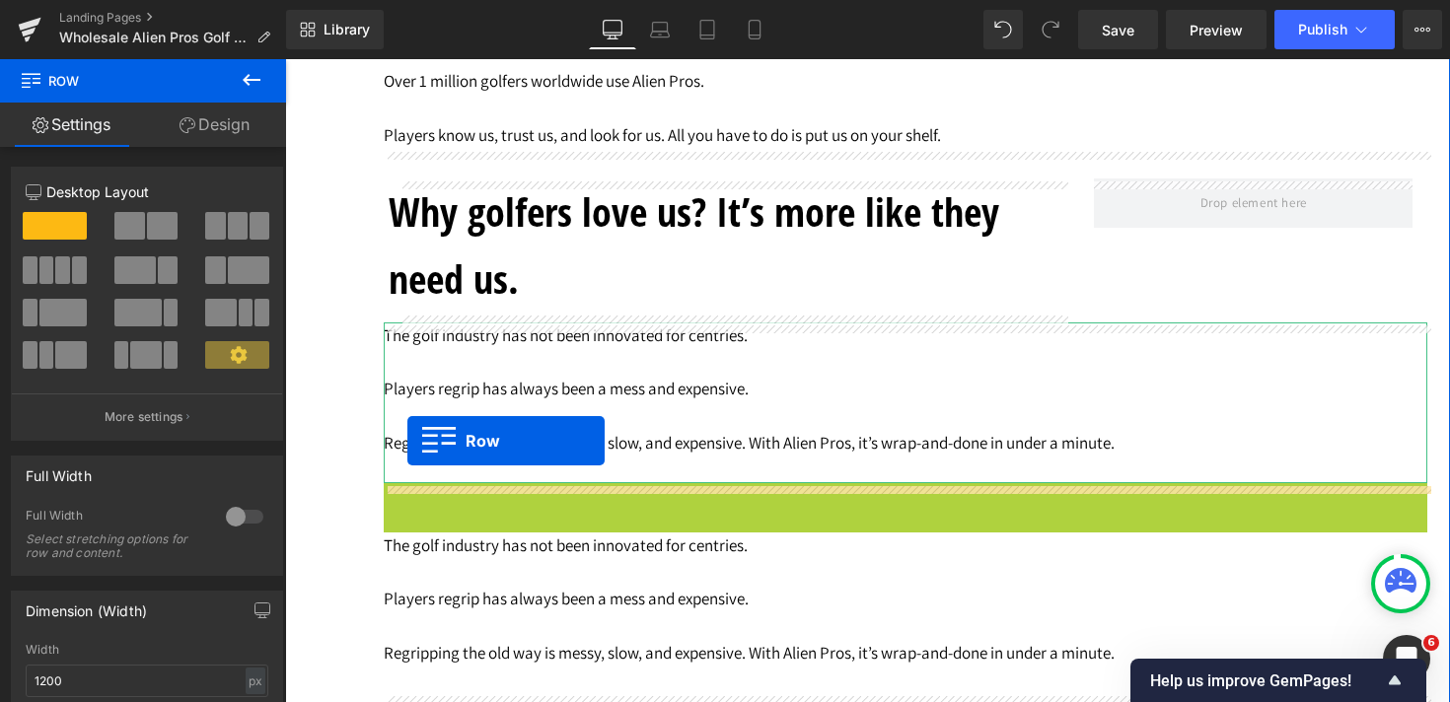
drag, startPoint x: 393, startPoint y: 503, endPoint x: 407, endPoint y: 440, distance: 64.6
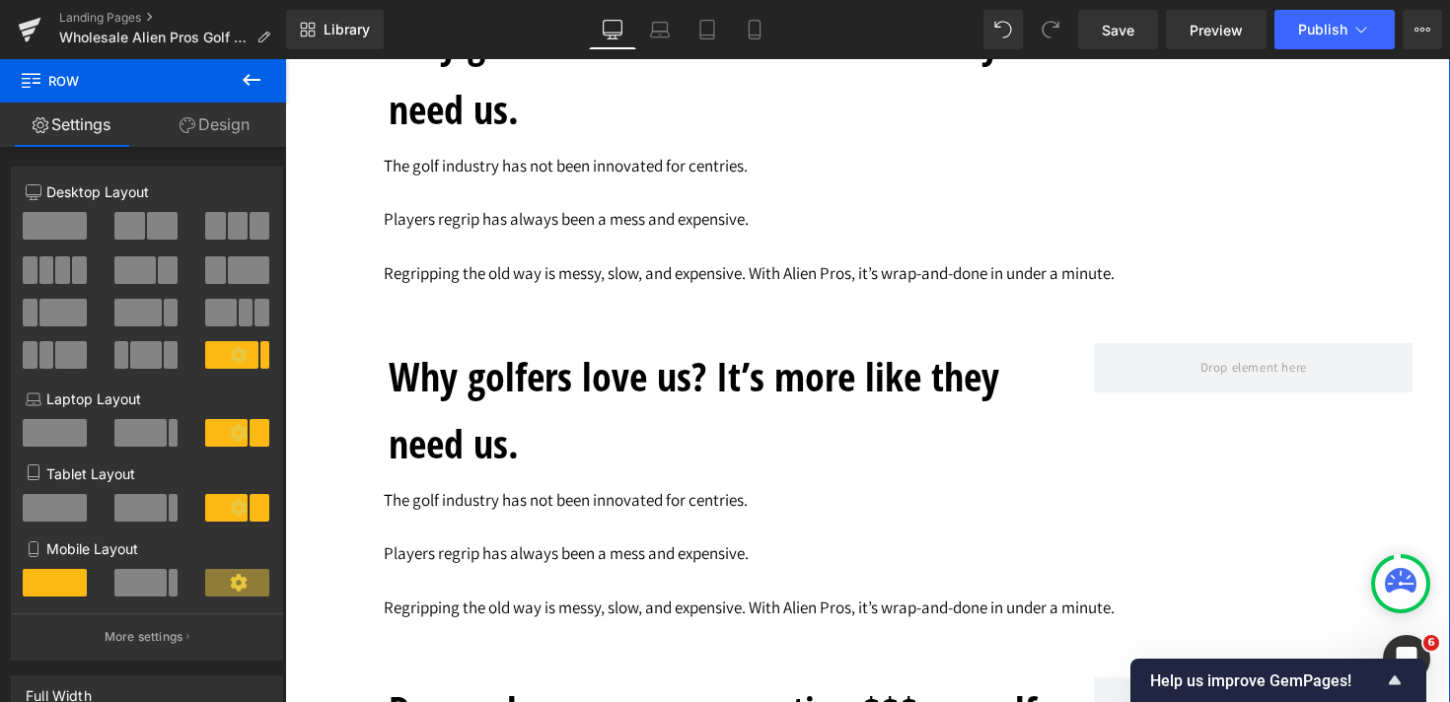
scroll to position [3915, 0]
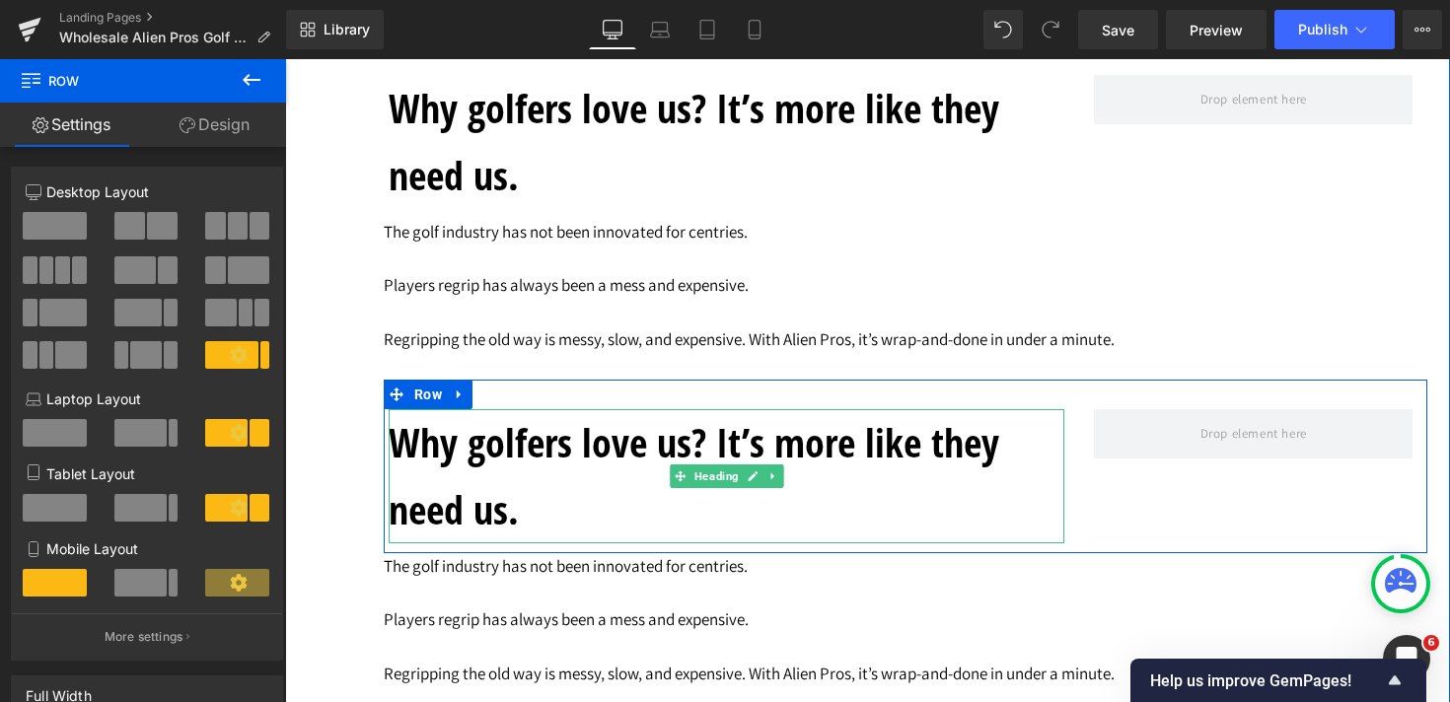
click at [533, 507] on h1 "Why golfers love us? It’s more like they need us." at bounding box center [727, 476] width 676 height 134
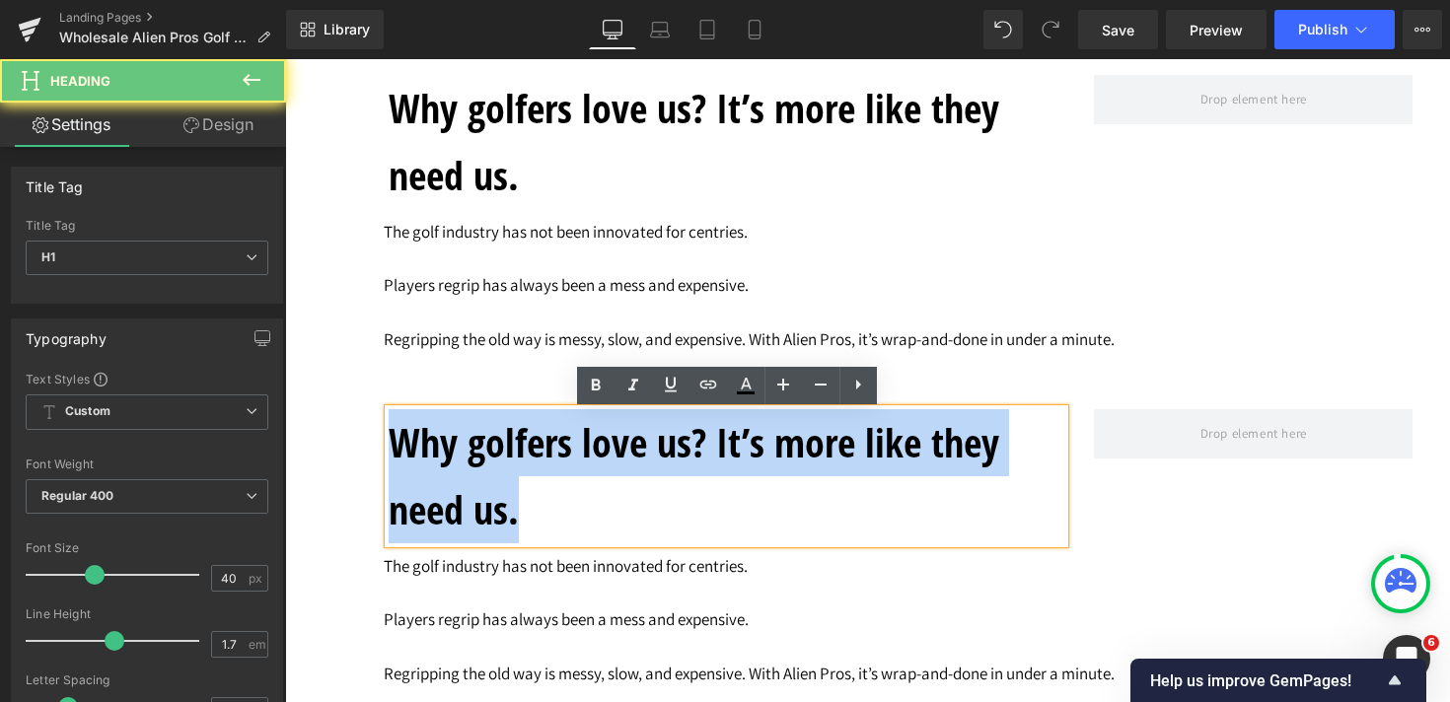
drag, startPoint x: 538, startPoint y: 531, endPoint x: 366, endPoint y: 412, distance: 209.3
paste div
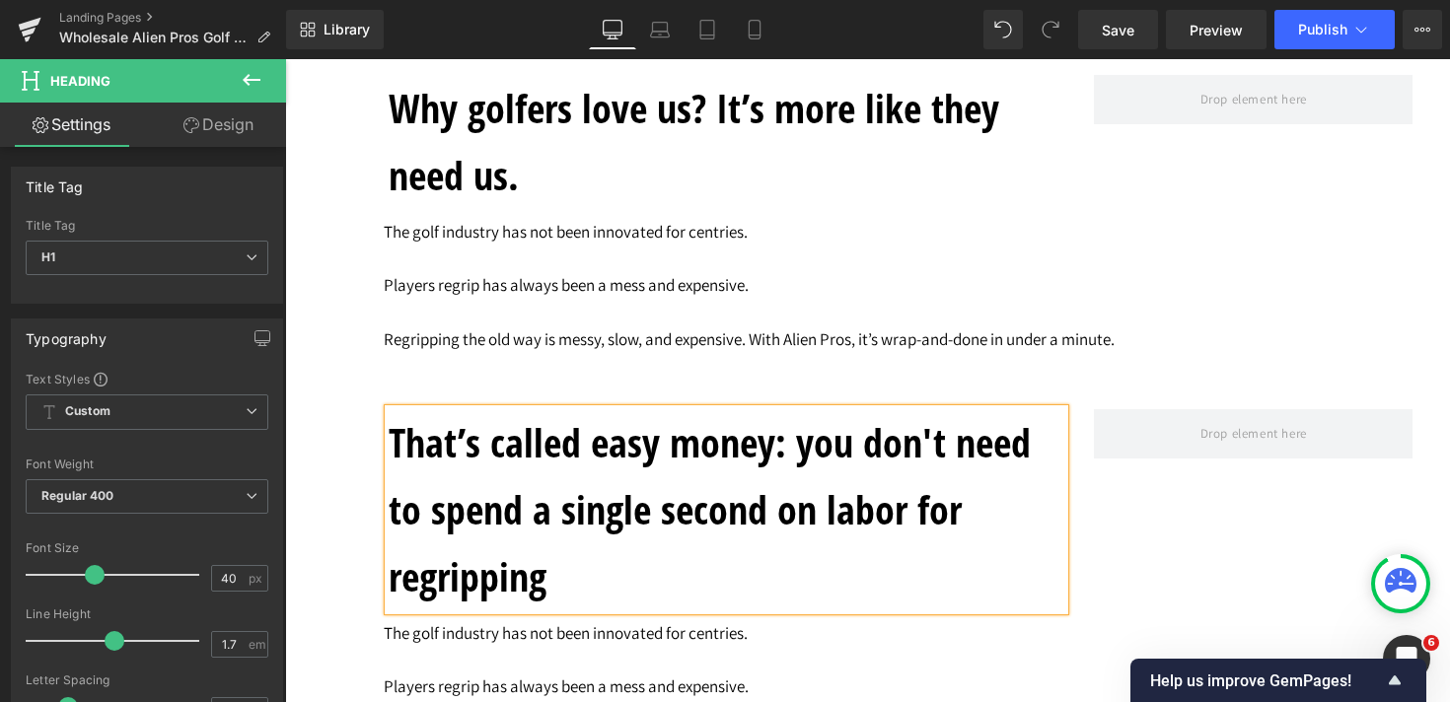
click at [1136, 495] on div "That’s called easy money: you don't need to spend a single second on labor for …" at bounding box center [905, 500] width 1043 height 241
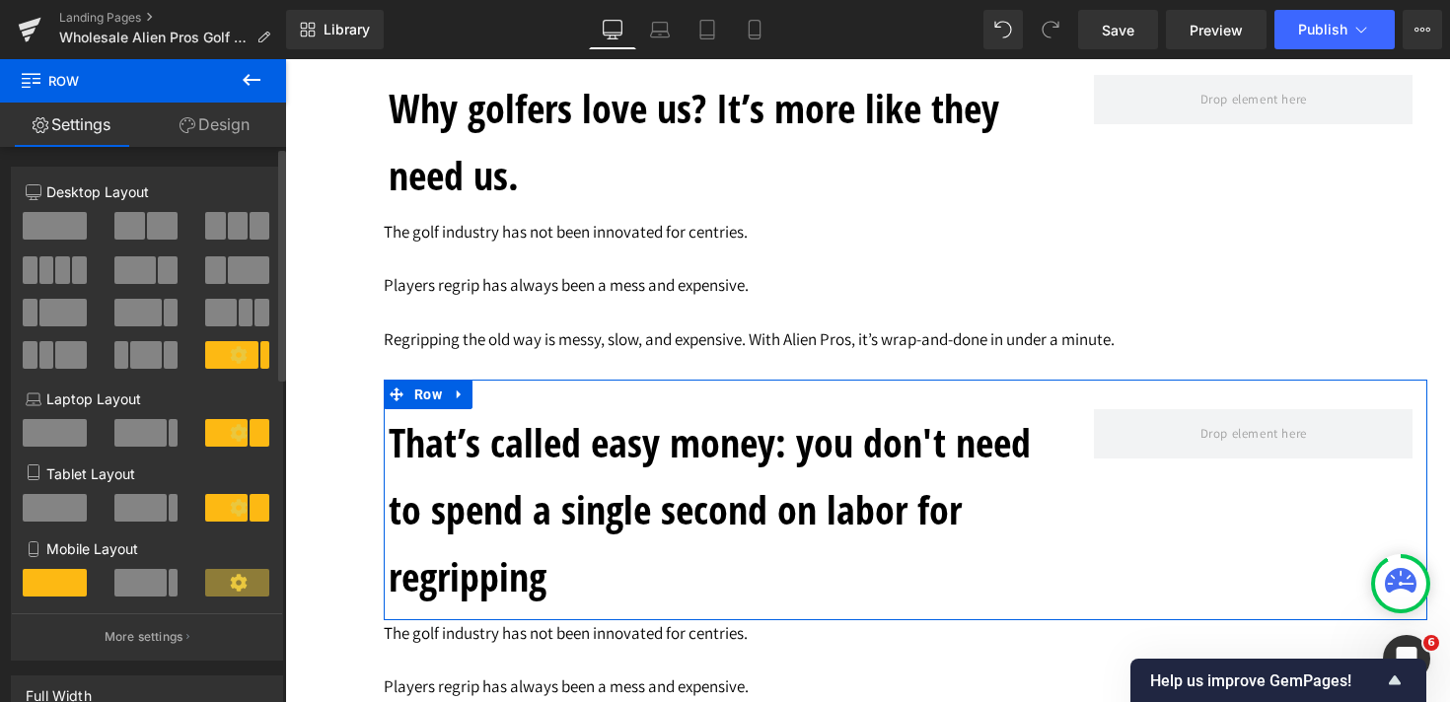
click at [36, 222] on span at bounding box center [55, 226] width 64 height 28
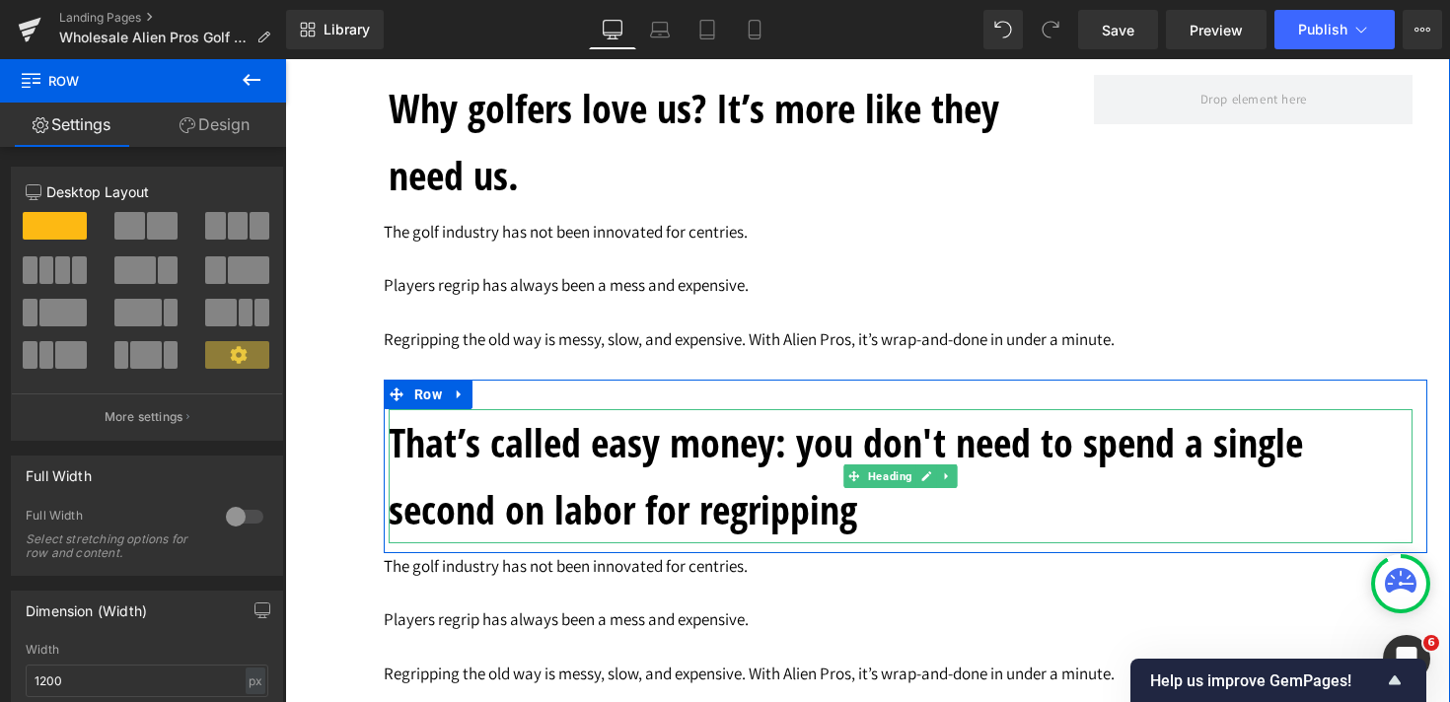
click at [797, 454] on h1 "That’s called easy money: you don't need to spend a single second on labor for …" at bounding box center [901, 476] width 1024 height 134
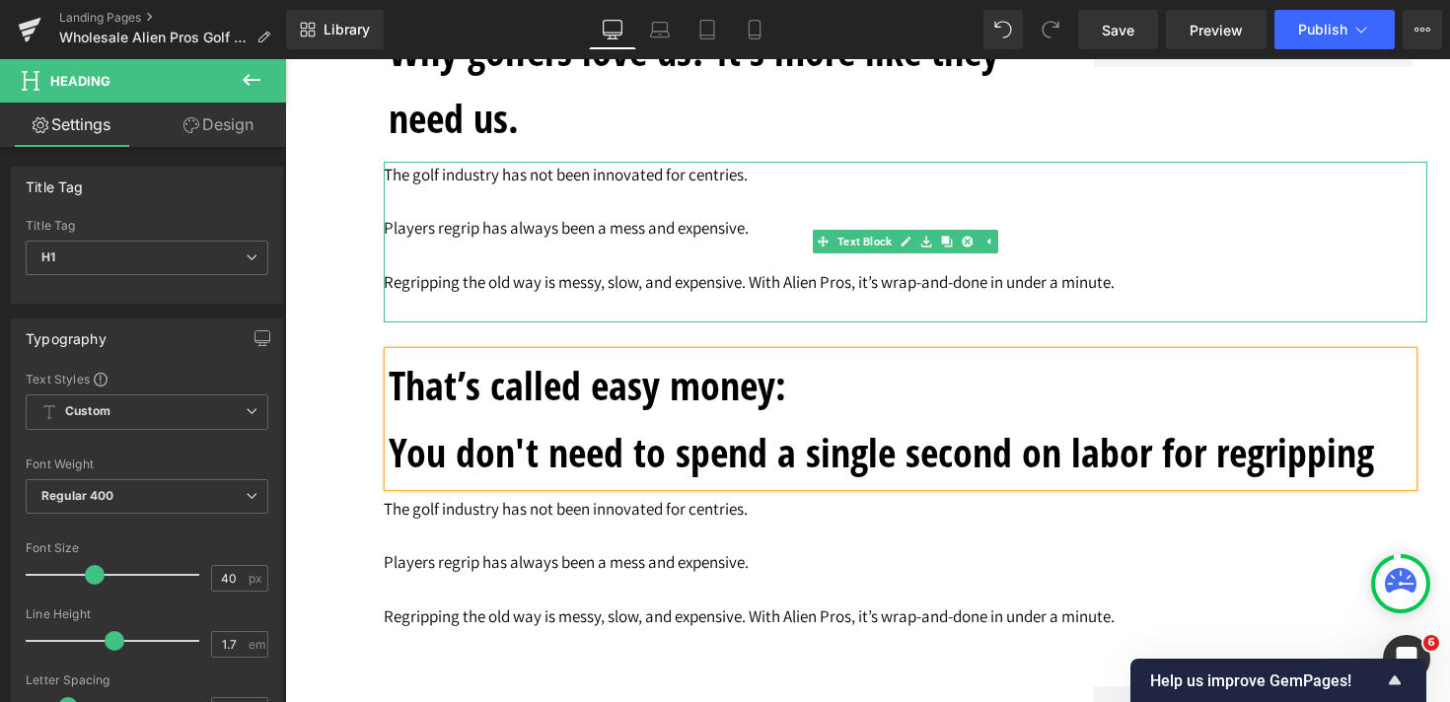
scroll to position [3976, 0]
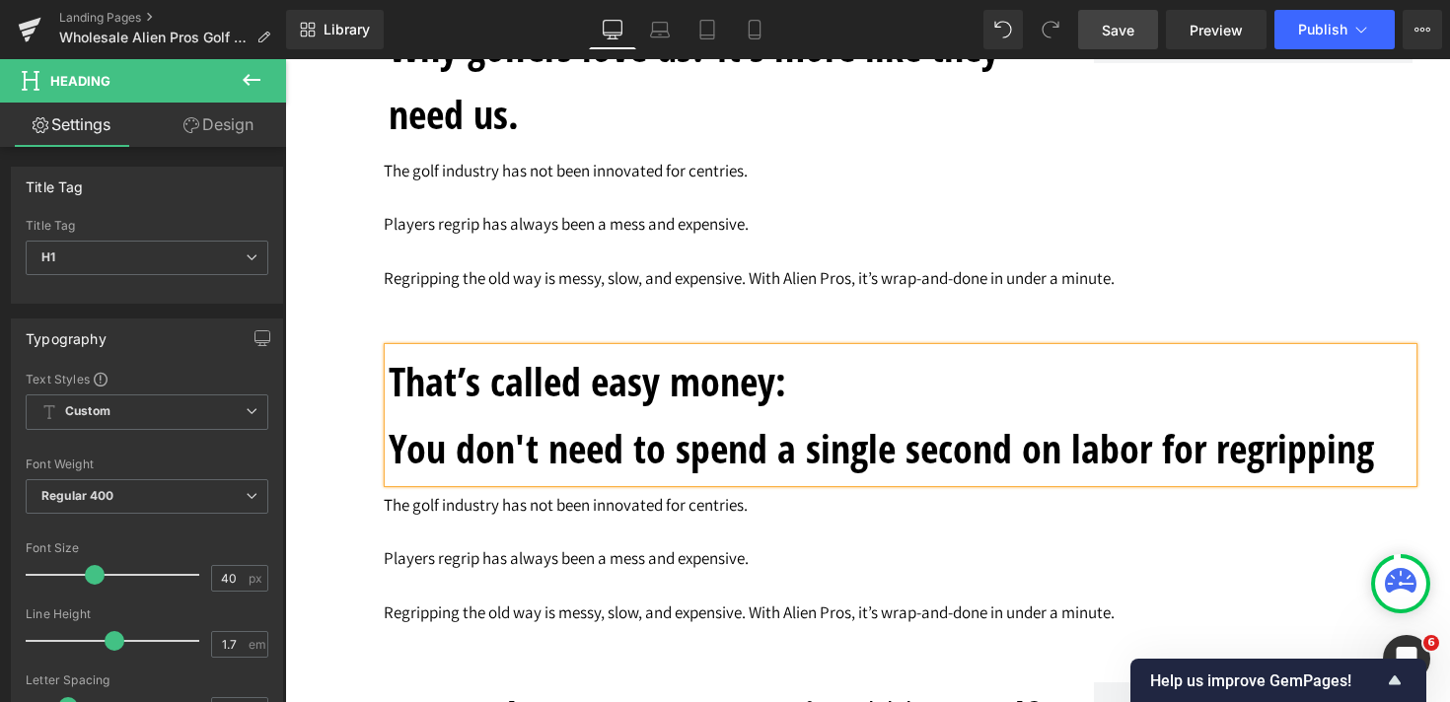
click at [1112, 30] on span "Save" at bounding box center [1118, 30] width 33 height 21
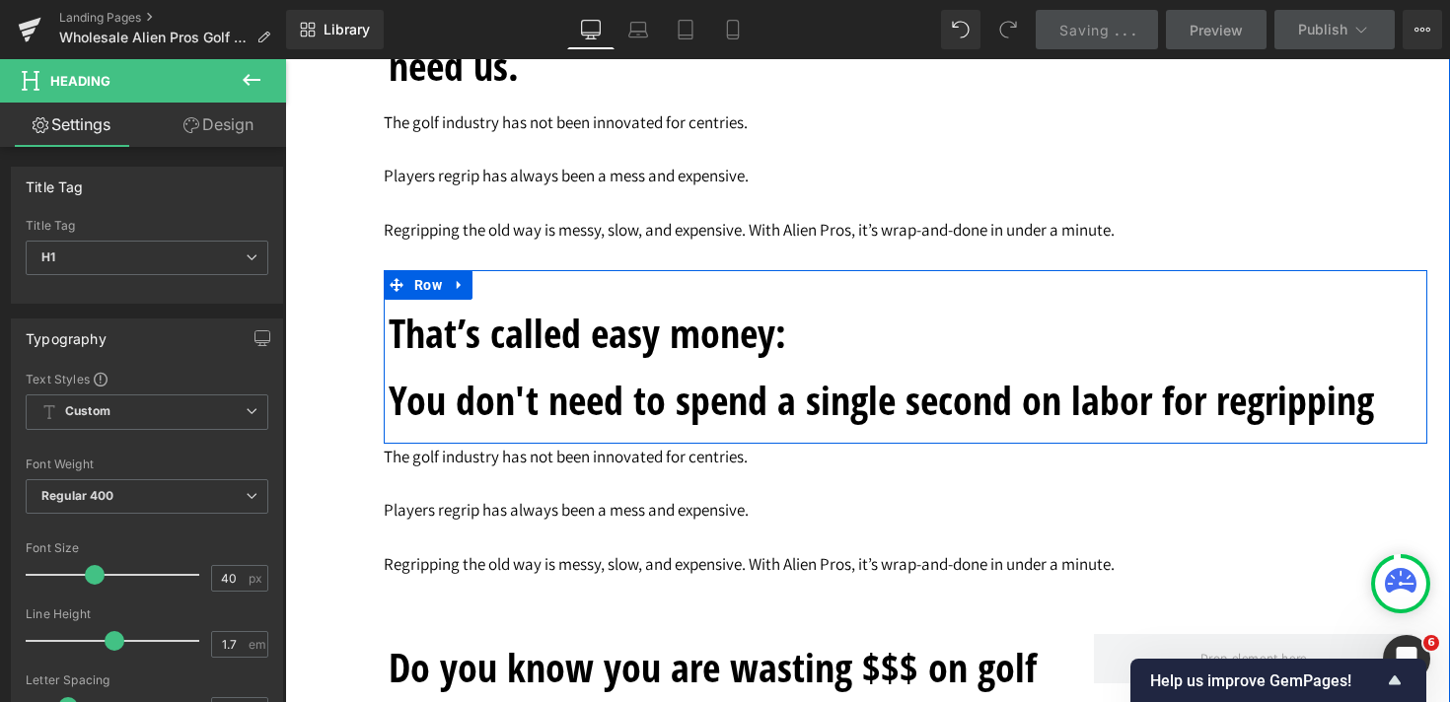
scroll to position [4095, 0]
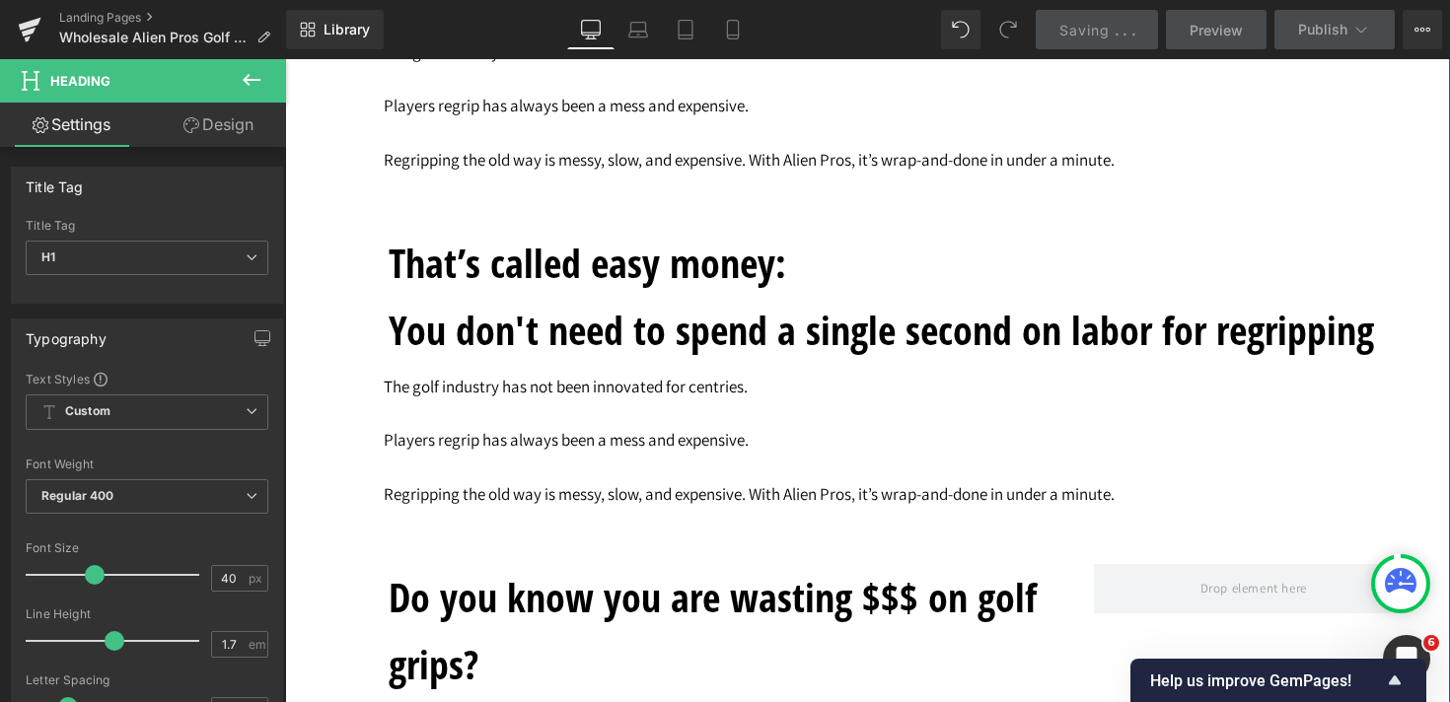
click at [741, 427] on p at bounding box center [905, 413] width 1043 height 27
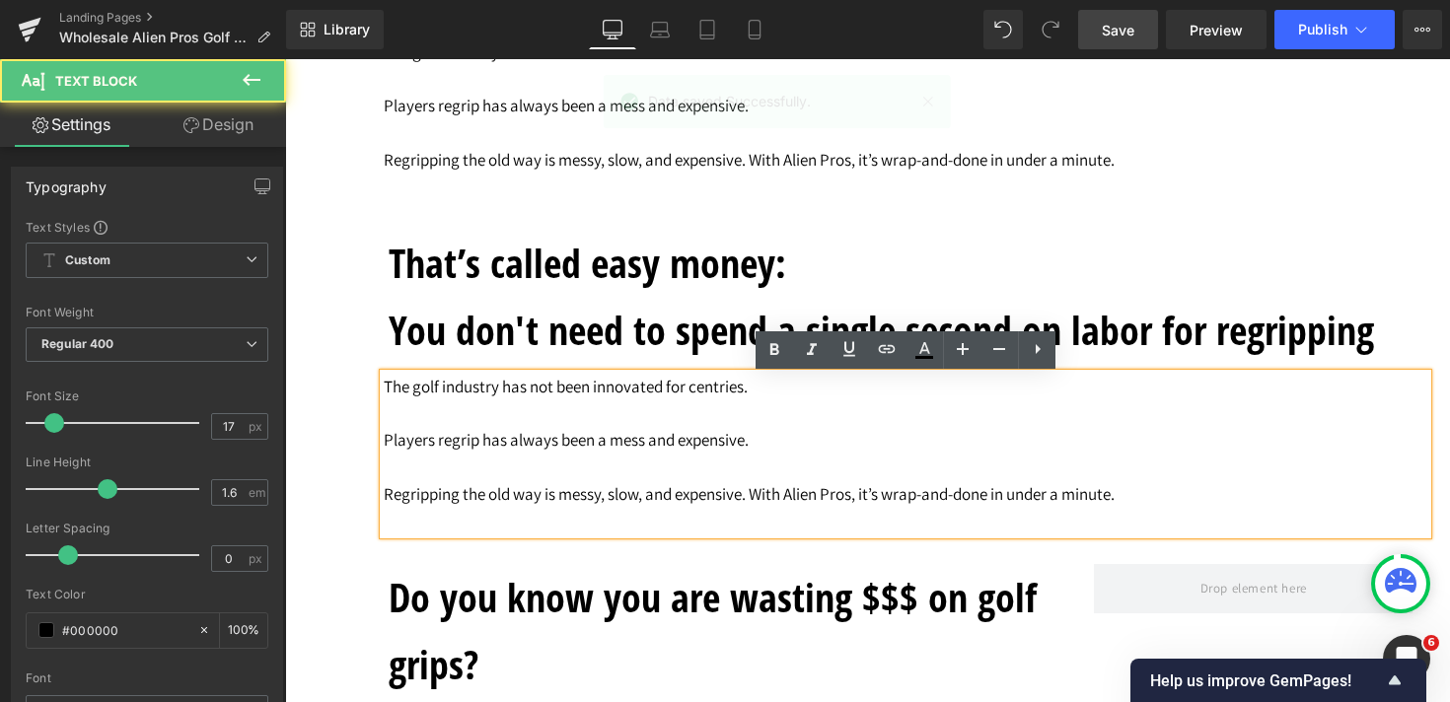
click at [667, 481] on p at bounding box center [905, 468] width 1043 height 27
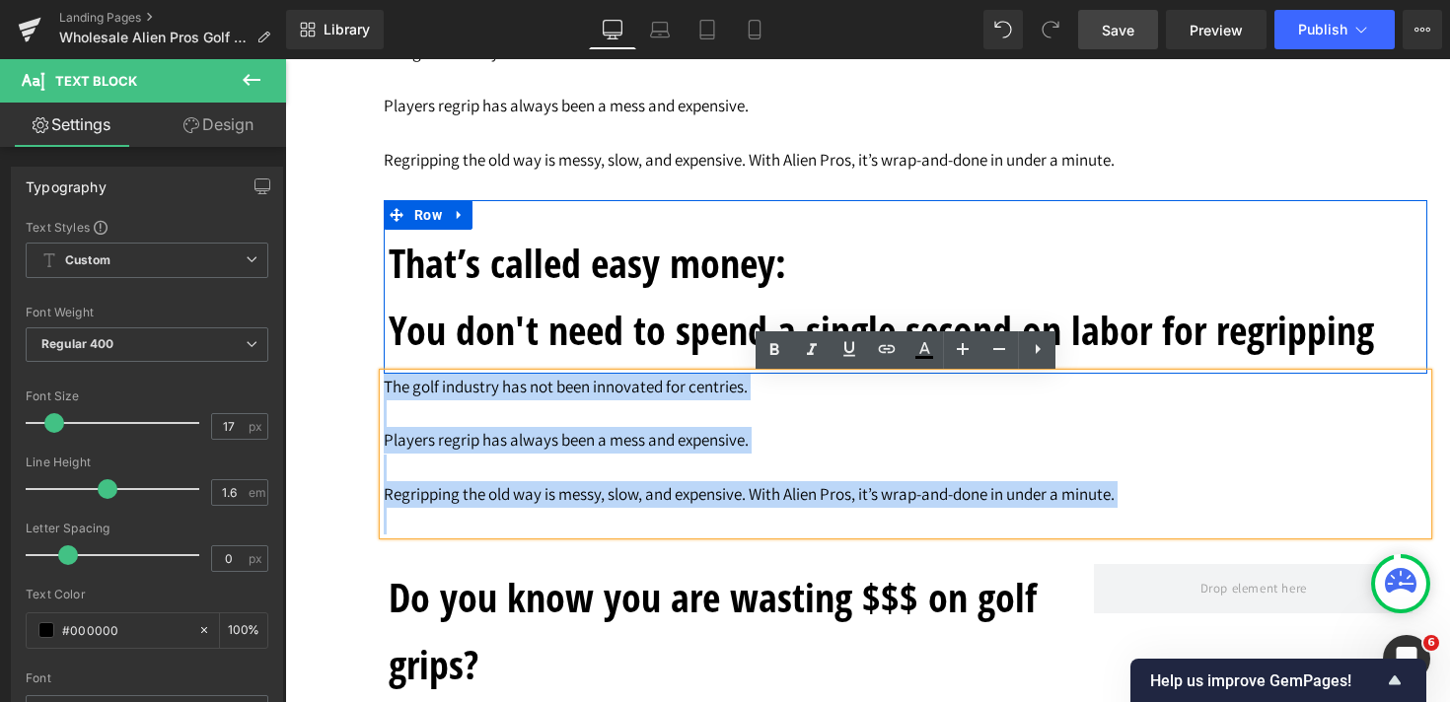
drag, startPoint x: 1168, startPoint y: 519, endPoint x: 384, endPoint y: 347, distance: 802.6
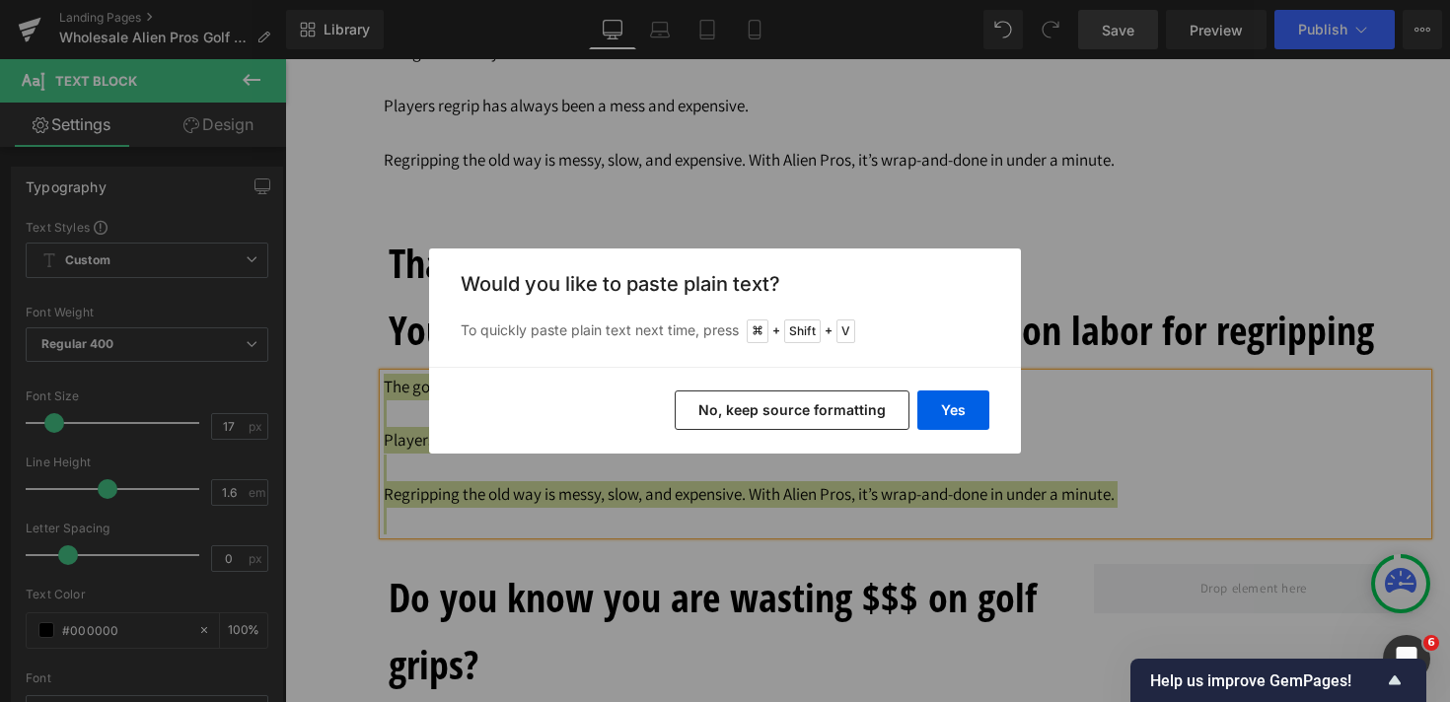
click at [834, 420] on button "No, keep source formatting" at bounding box center [792, 410] width 235 height 39
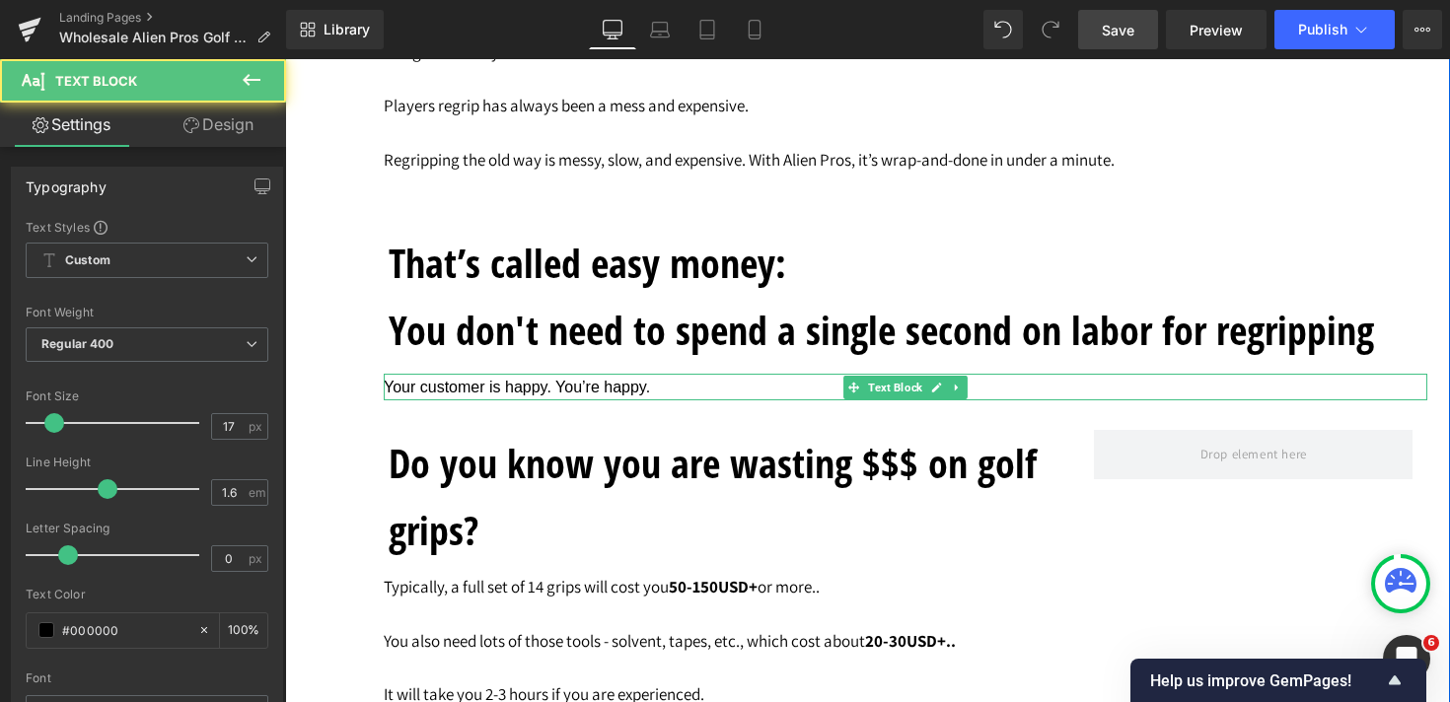
click at [810, 389] on p "Your customer is happy. You’re happy." at bounding box center [905, 387] width 1043 height 27
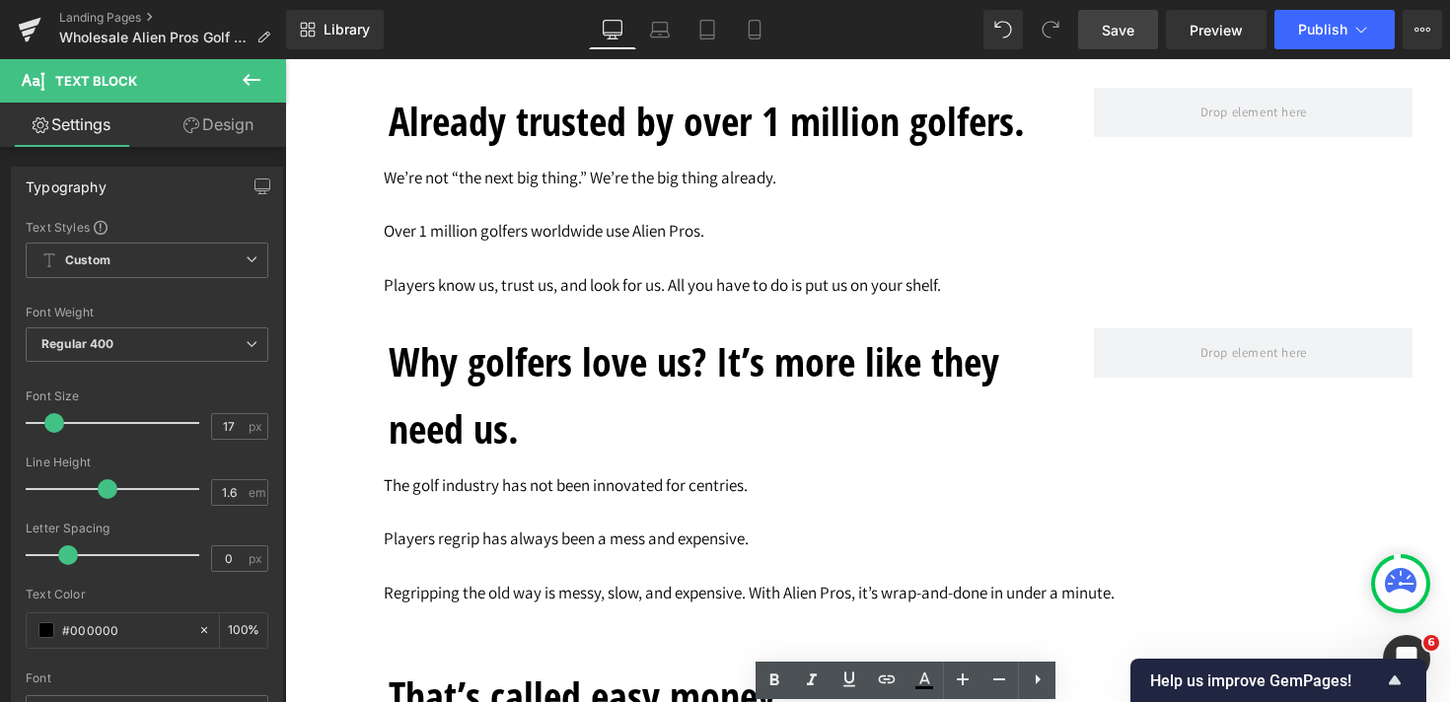
scroll to position [3650, 0]
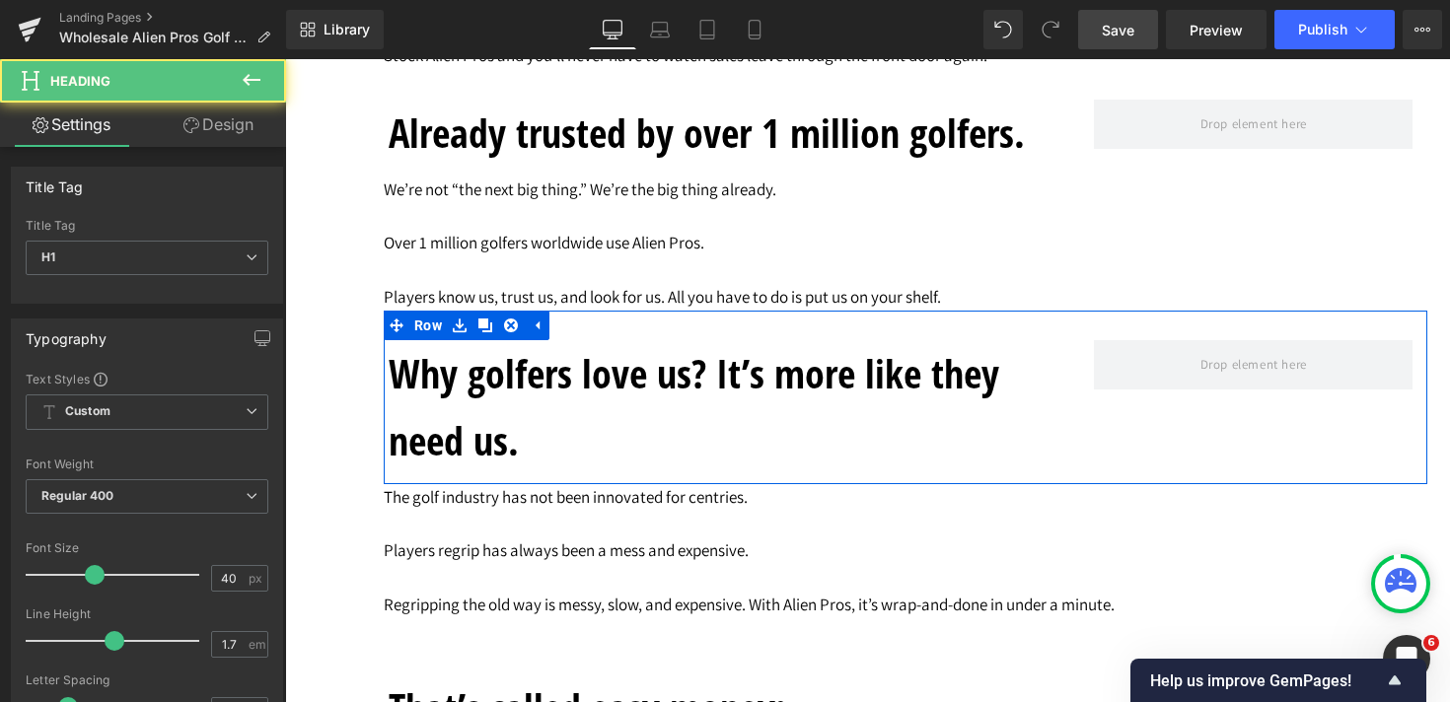
click at [517, 448] on h1 "Why golfers love us? It’s more like they need us." at bounding box center [727, 407] width 676 height 134
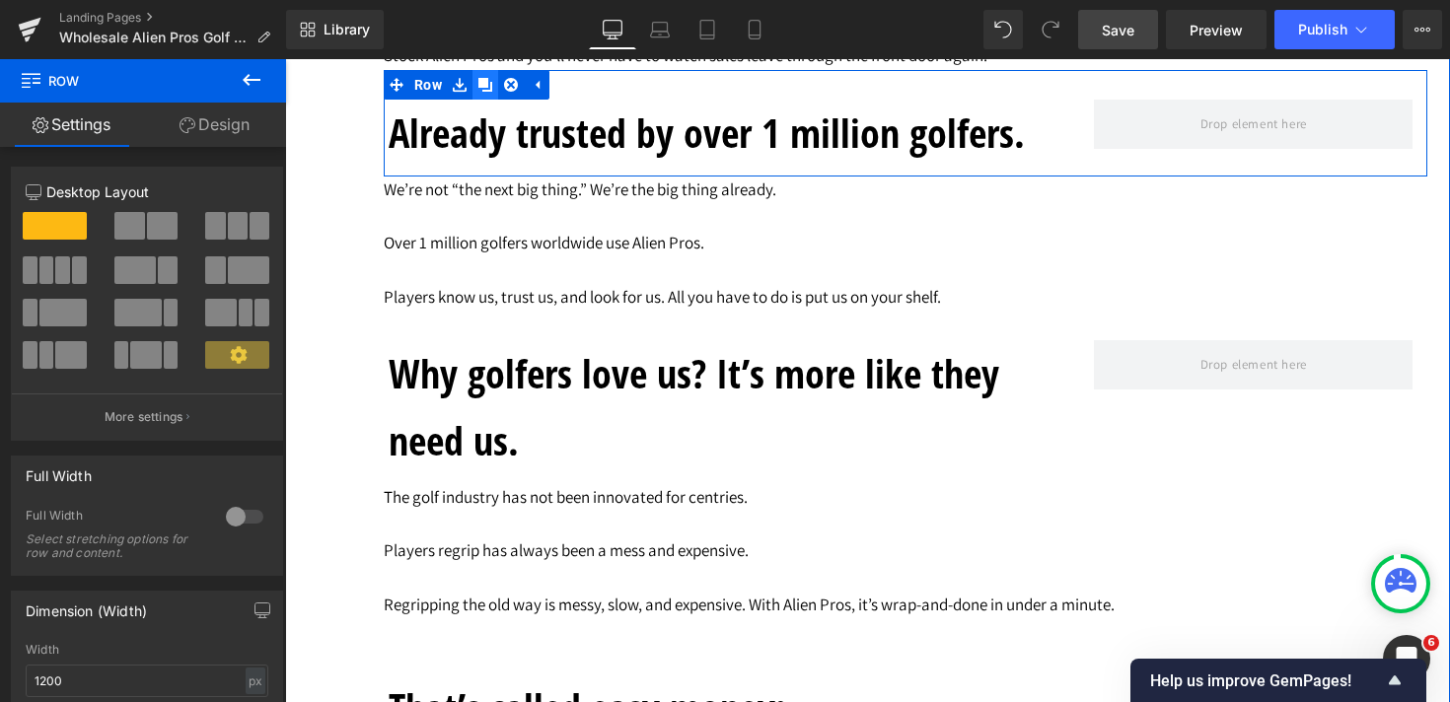
click at [491, 92] on icon at bounding box center [485, 85] width 14 height 14
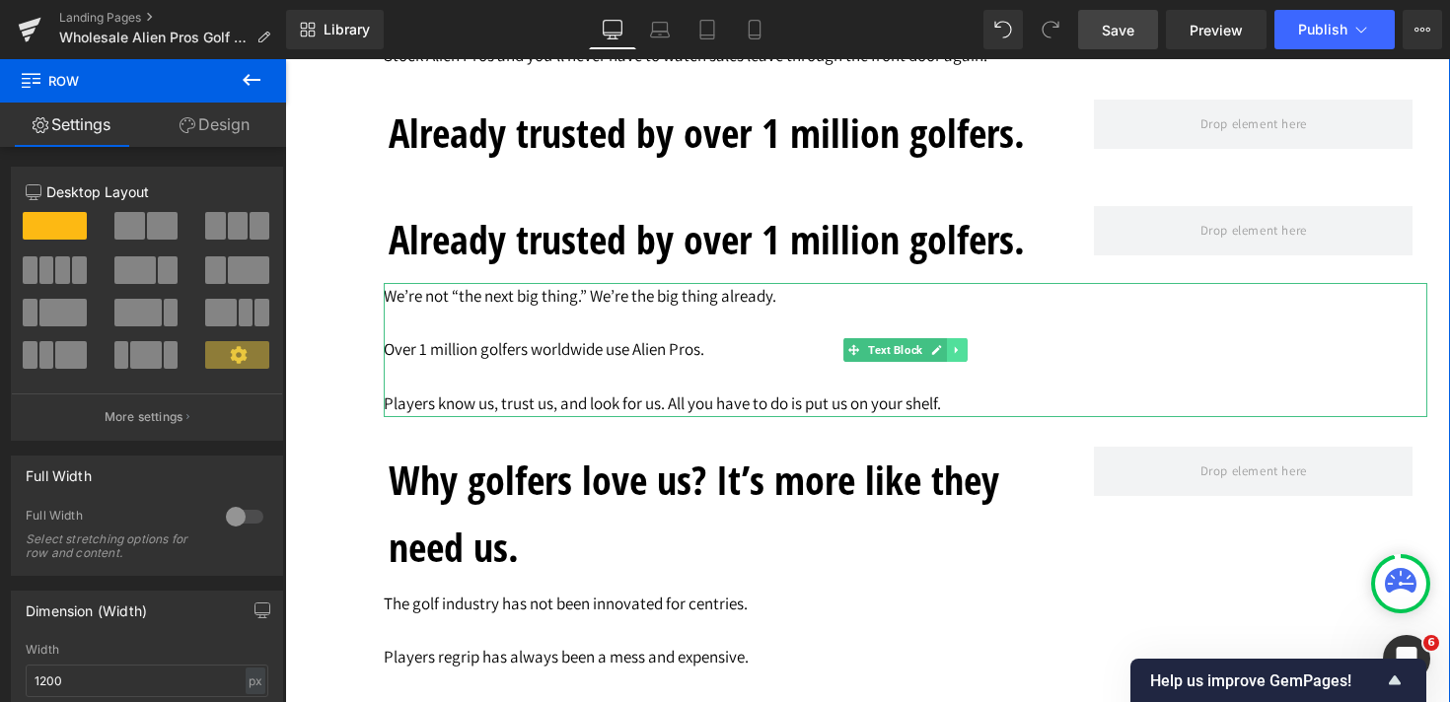
click at [962, 356] on icon at bounding box center [957, 350] width 11 height 12
click at [950, 353] on icon at bounding box center [946, 349] width 11 height 11
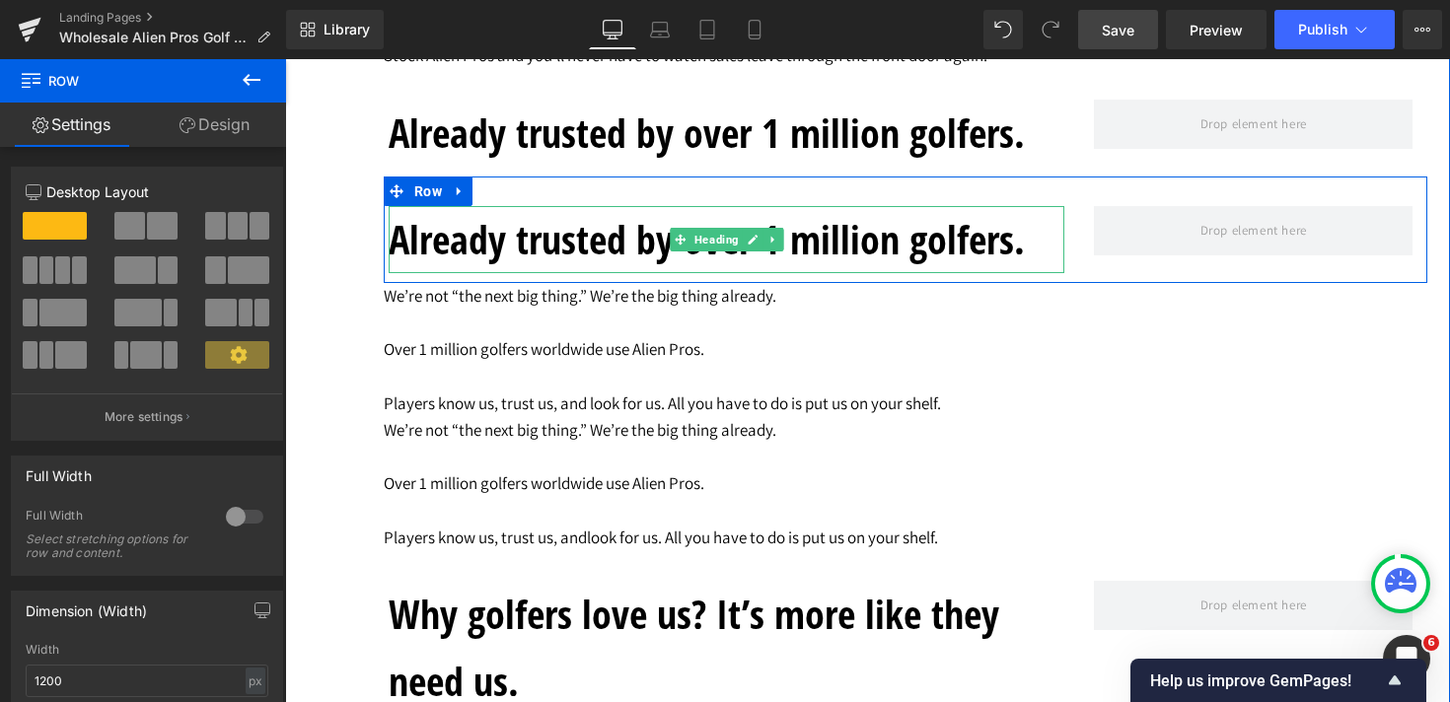
click at [512, 256] on h1 "Already trusted by over 1 million golfers." at bounding box center [727, 239] width 676 height 67
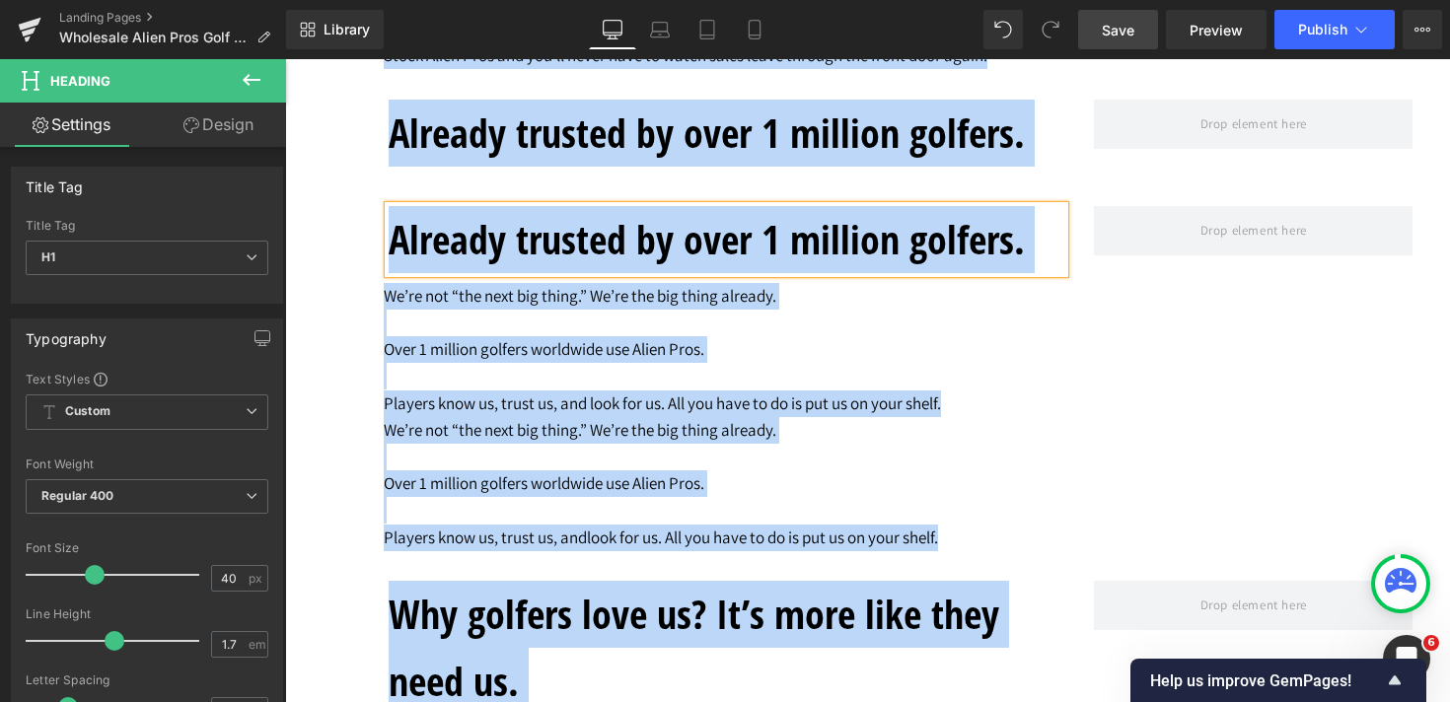
click at [512, 256] on h1 "Already trusted by over 1 million golfers." at bounding box center [727, 239] width 676 height 67
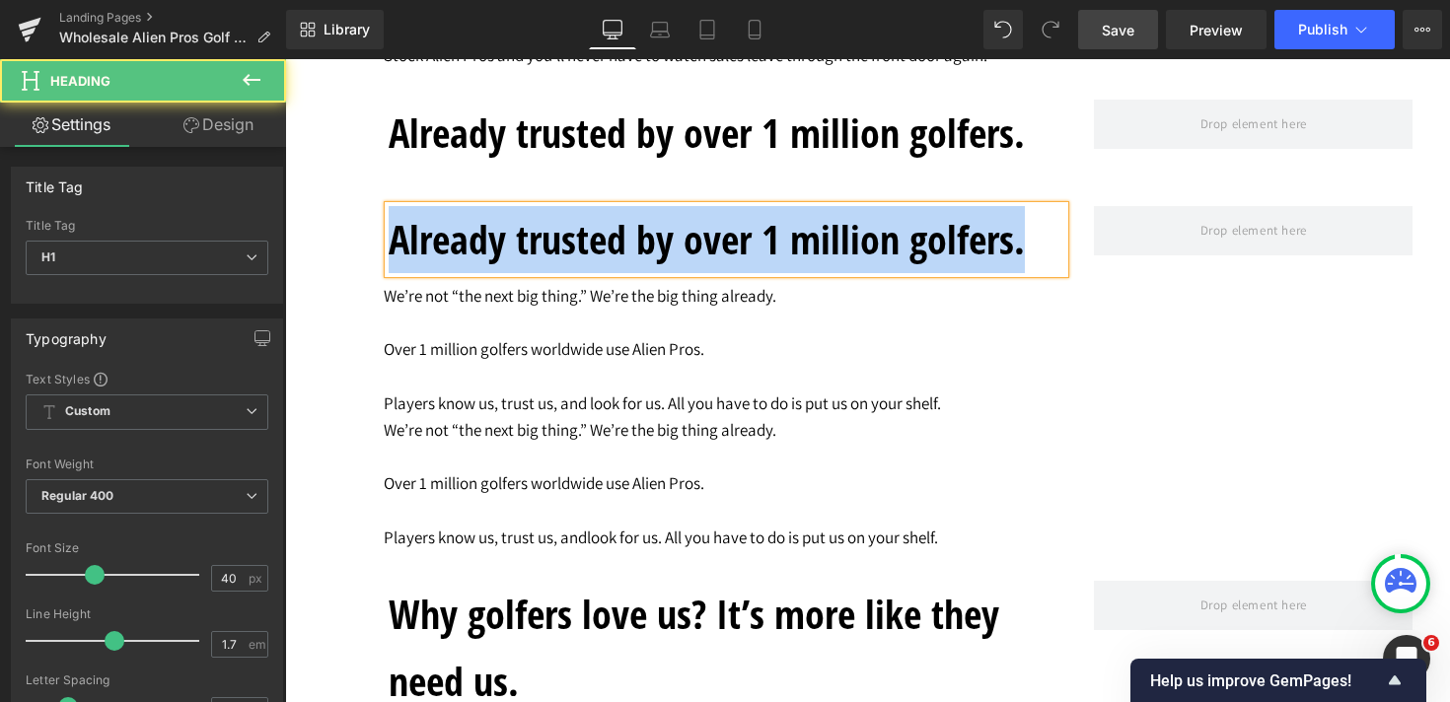
paste div
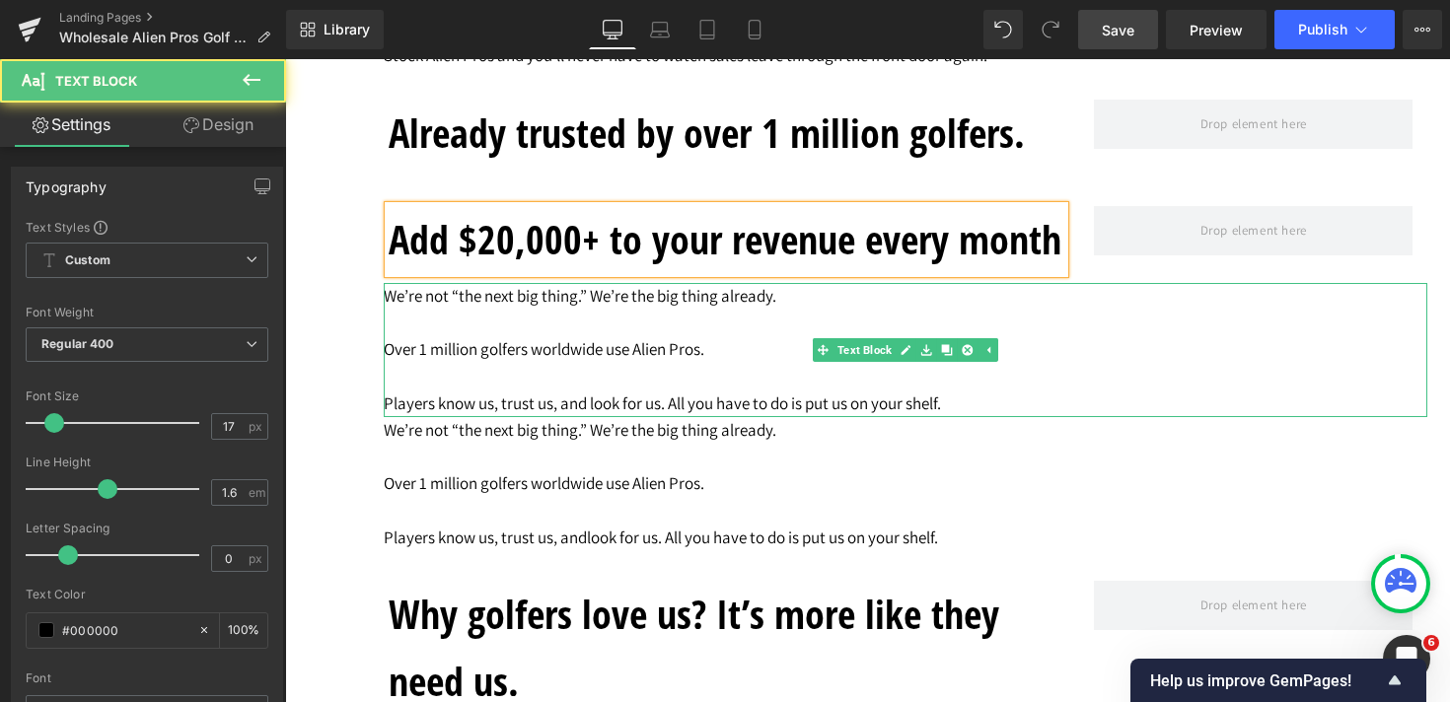
click at [446, 327] on p at bounding box center [905, 323] width 1043 height 27
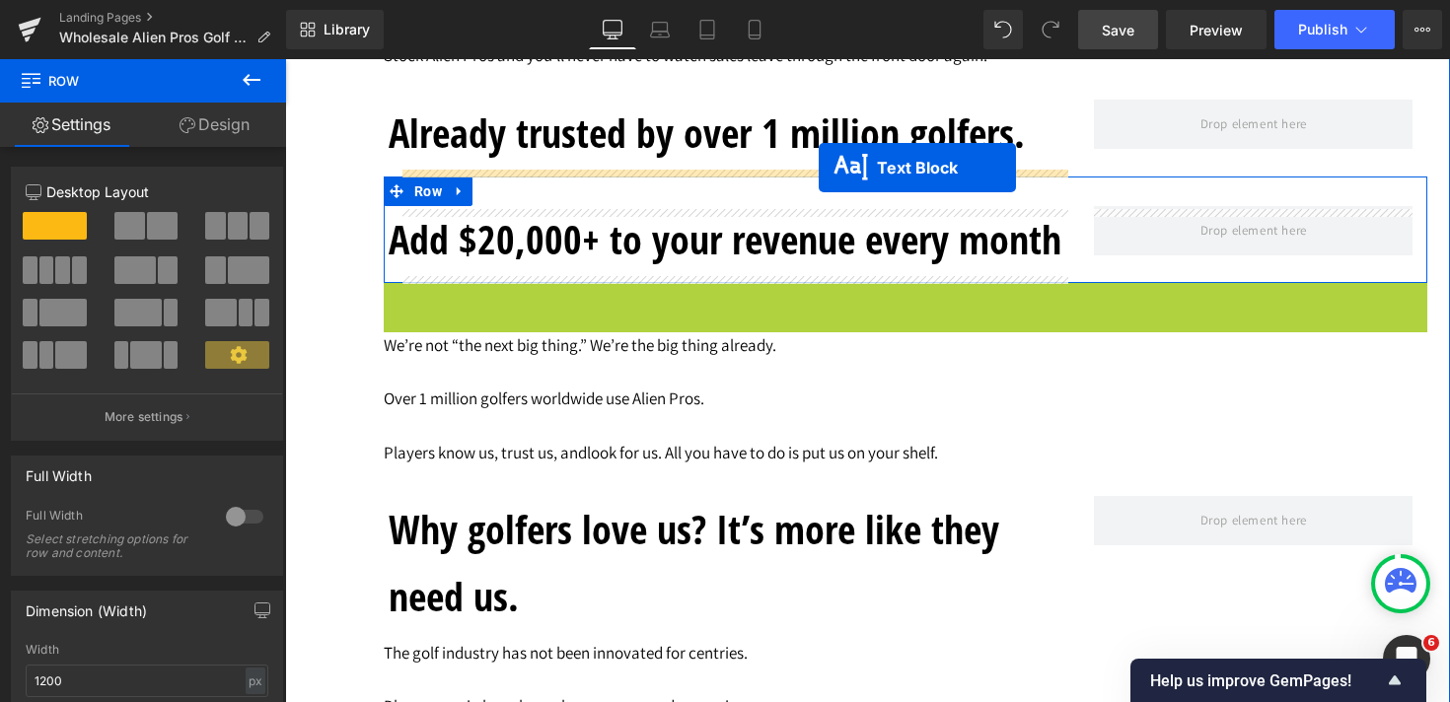
drag, startPoint x: 821, startPoint y: 356, endPoint x: 819, endPoint y: 167, distance: 189.4
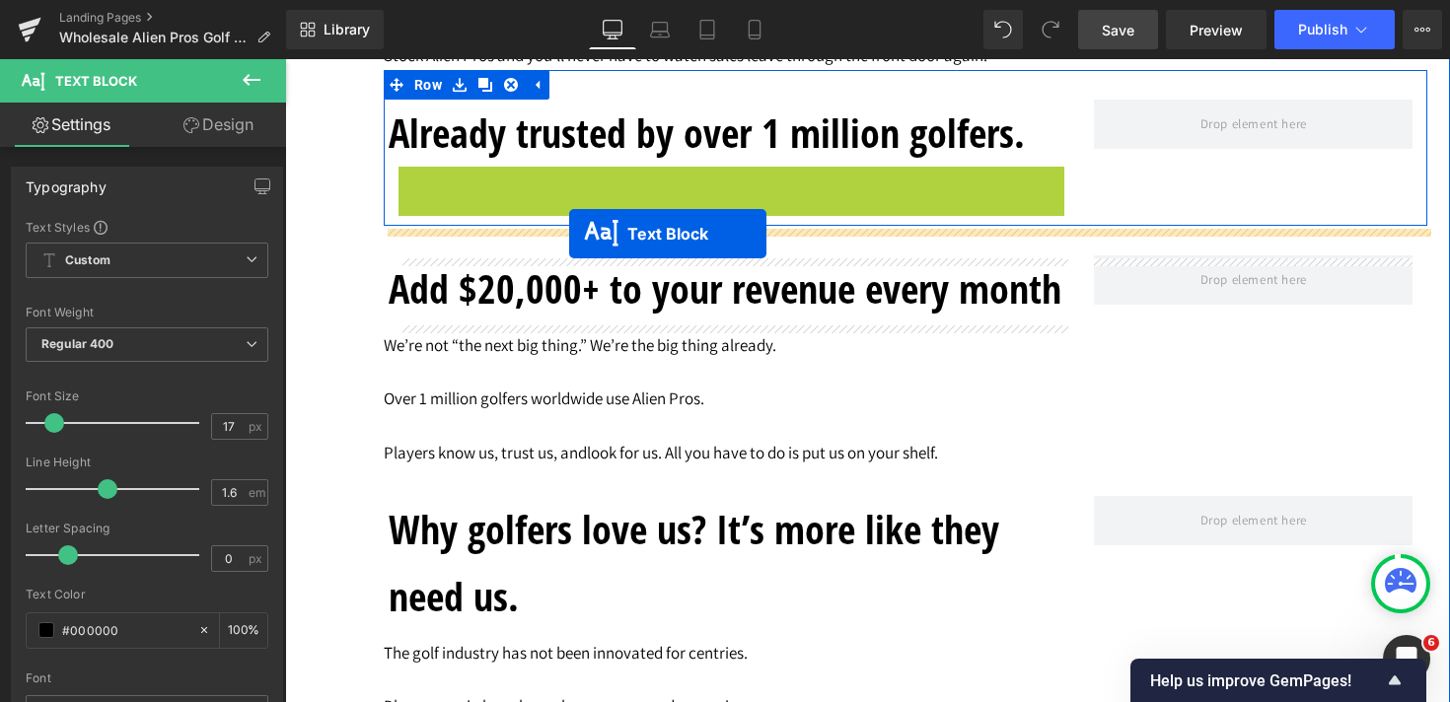
drag, startPoint x: 675, startPoint y: 237, endPoint x: 569, endPoint y: 232, distance: 105.6
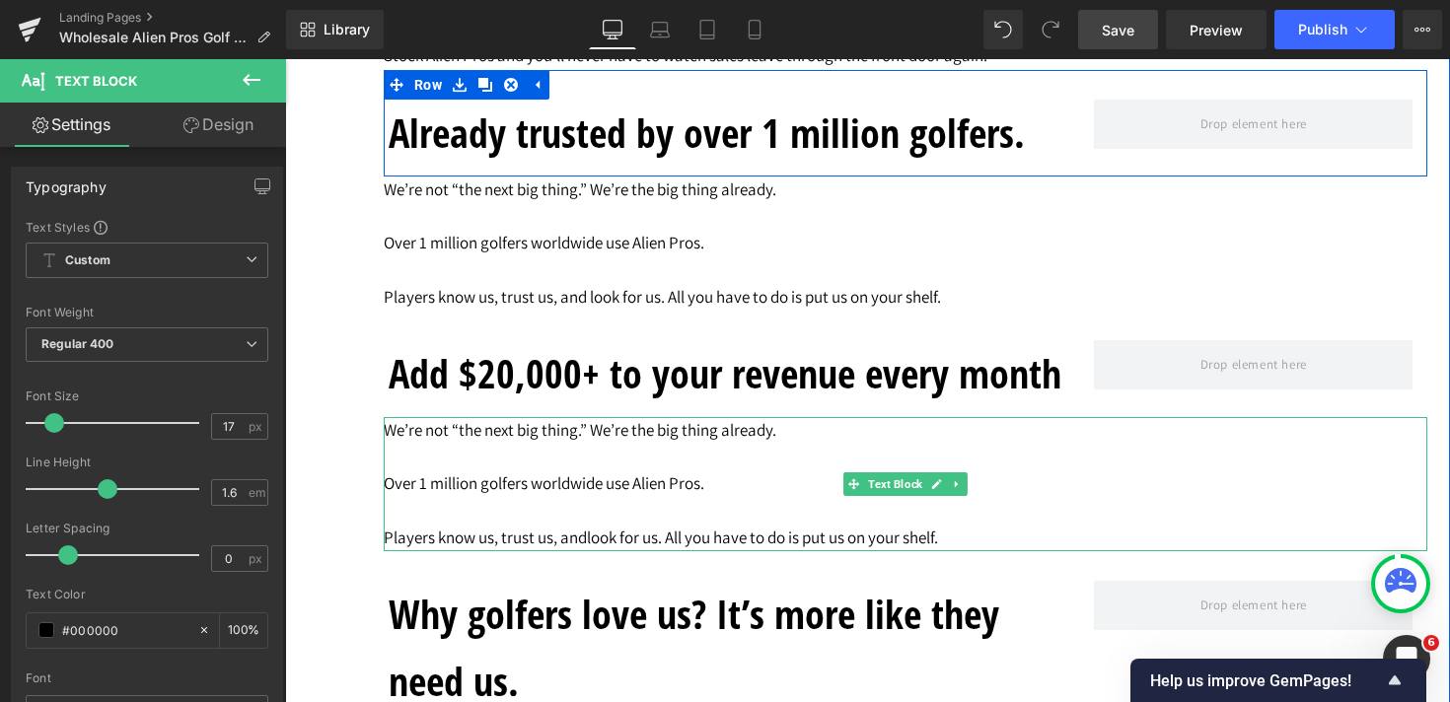
click at [608, 497] on p "Over 1 million golfers worldwide use Alien Pros." at bounding box center [905, 483] width 1043 height 27
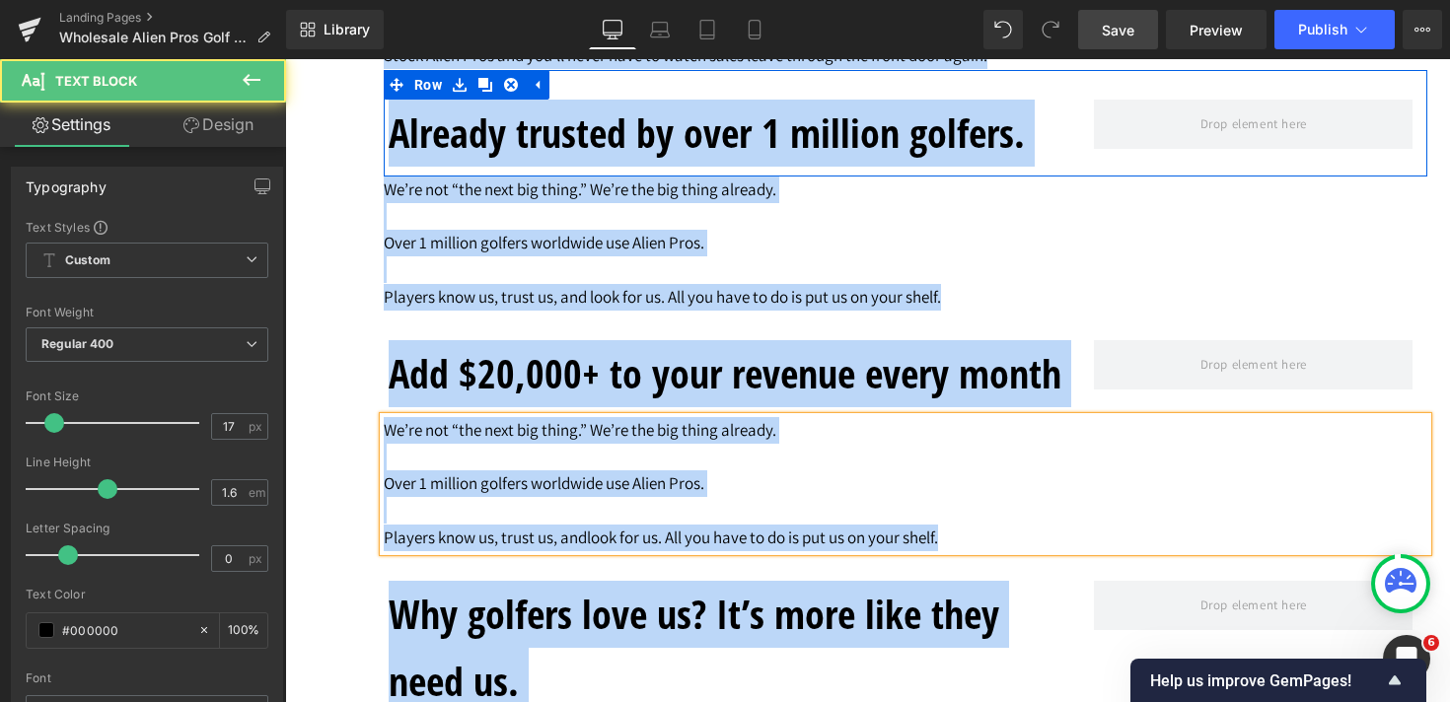
click at [608, 497] on p "Over 1 million golfers worldwide use Alien Pros." at bounding box center [905, 483] width 1043 height 27
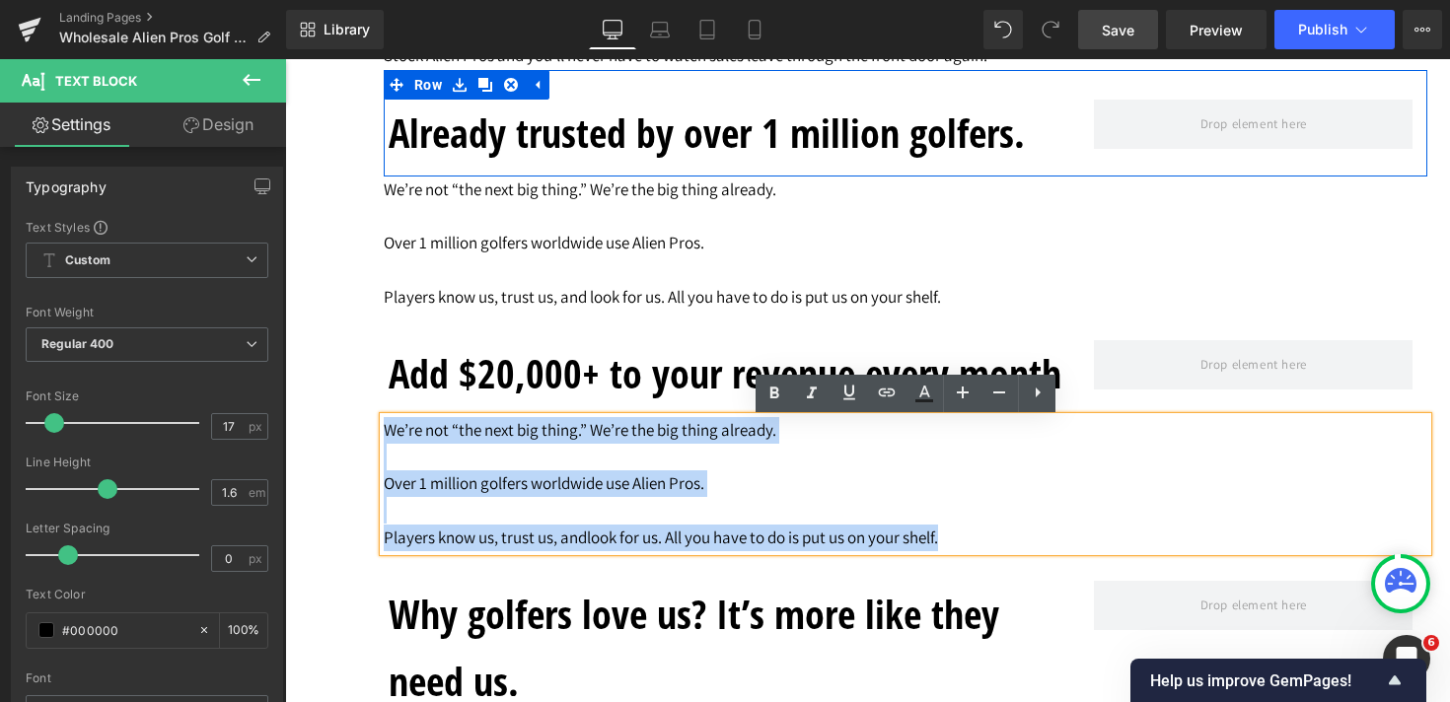
drag, startPoint x: 966, startPoint y: 543, endPoint x: 301, endPoint y: 416, distance: 677.7
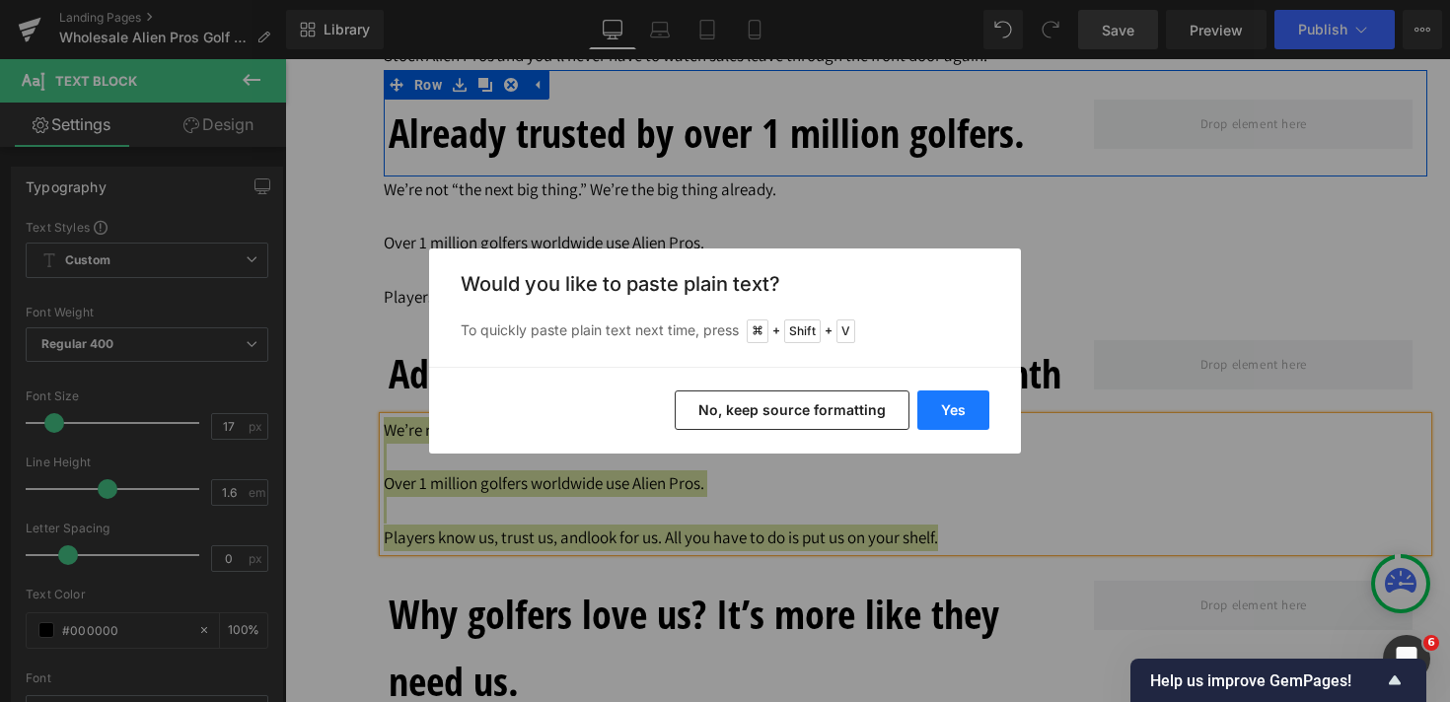
click at [946, 406] on button "Yes" at bounding box center [953, 410] width 72 height 39
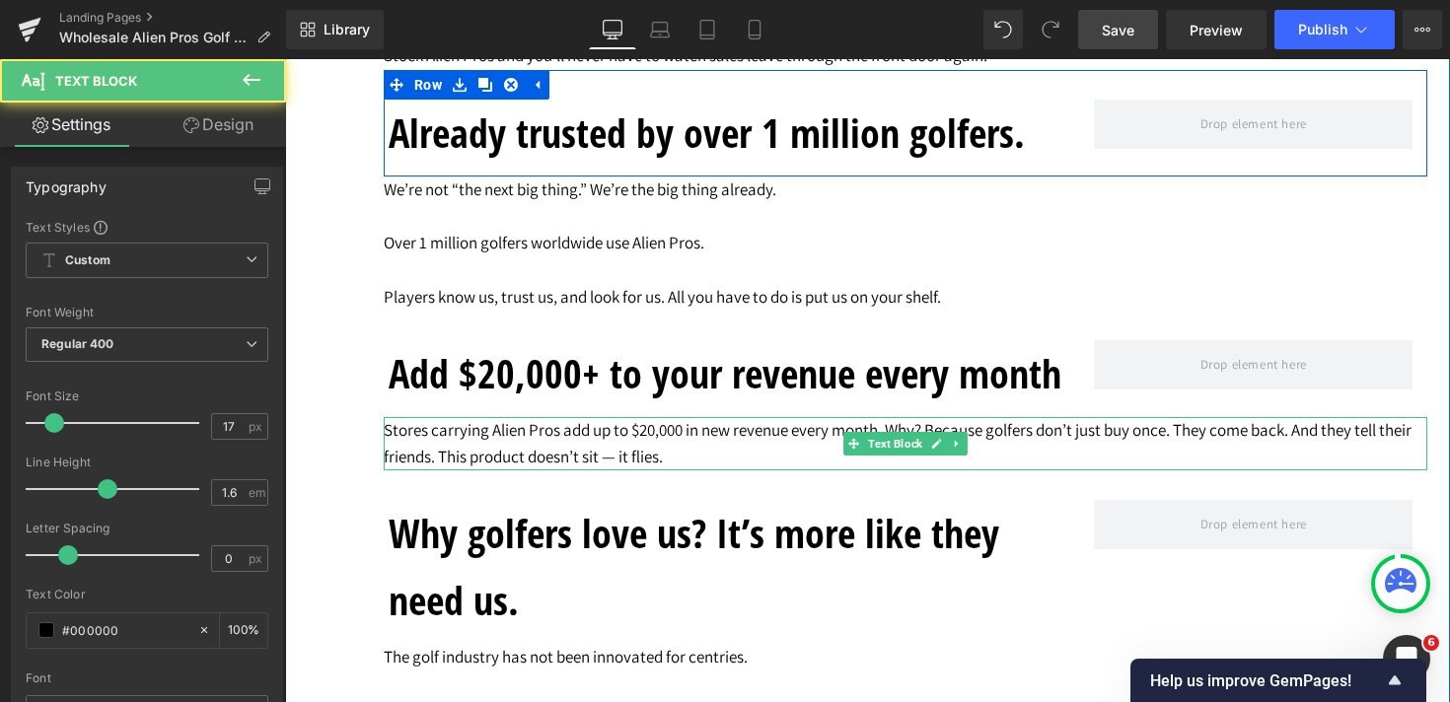
click at [894, 427] on p "Stores carrying Alien Pros add up to $20,000 in new revenue every month. Why? B…" at bounding box center [905, 443] width 1043 height 53
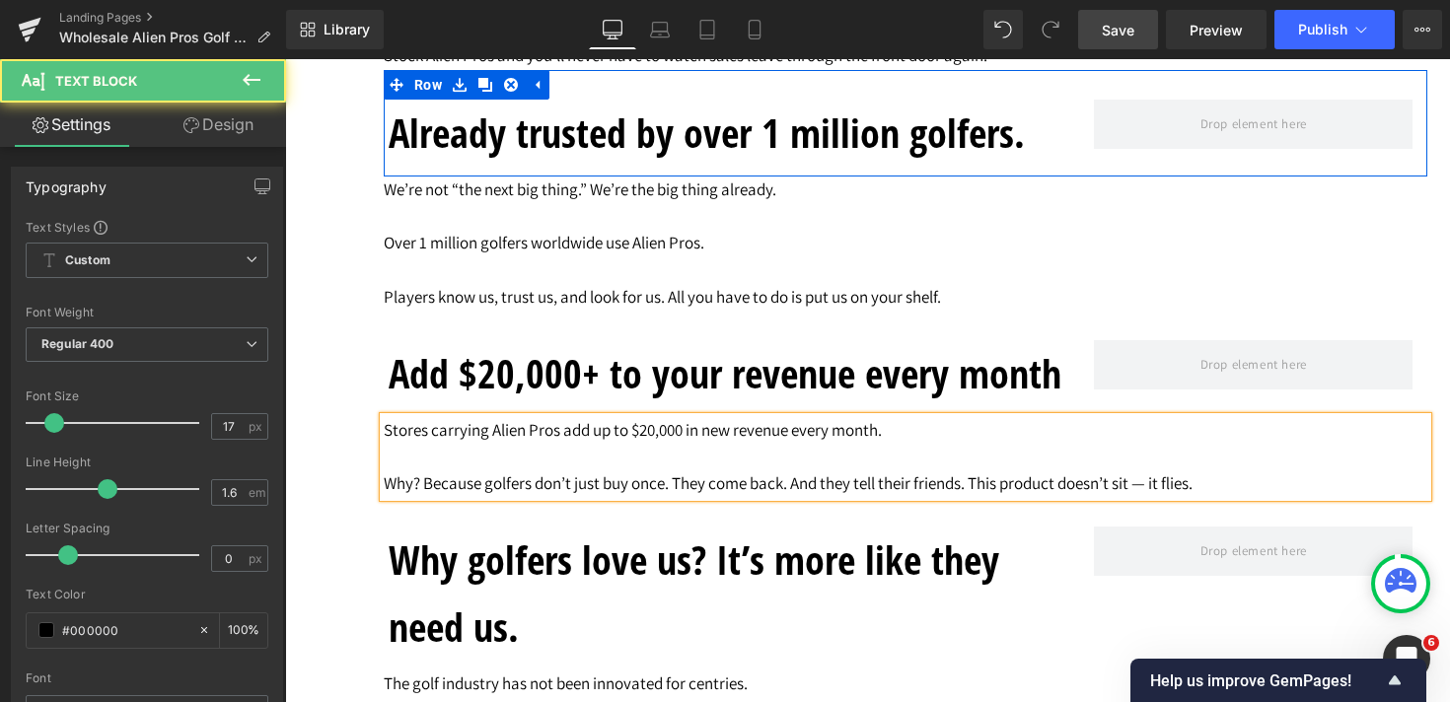
click at [677, 489] on p "Why? Because golfers don’t just buy once. They come back. And they tell their f…" at bounding box center [905, 483] width 1043 height 27
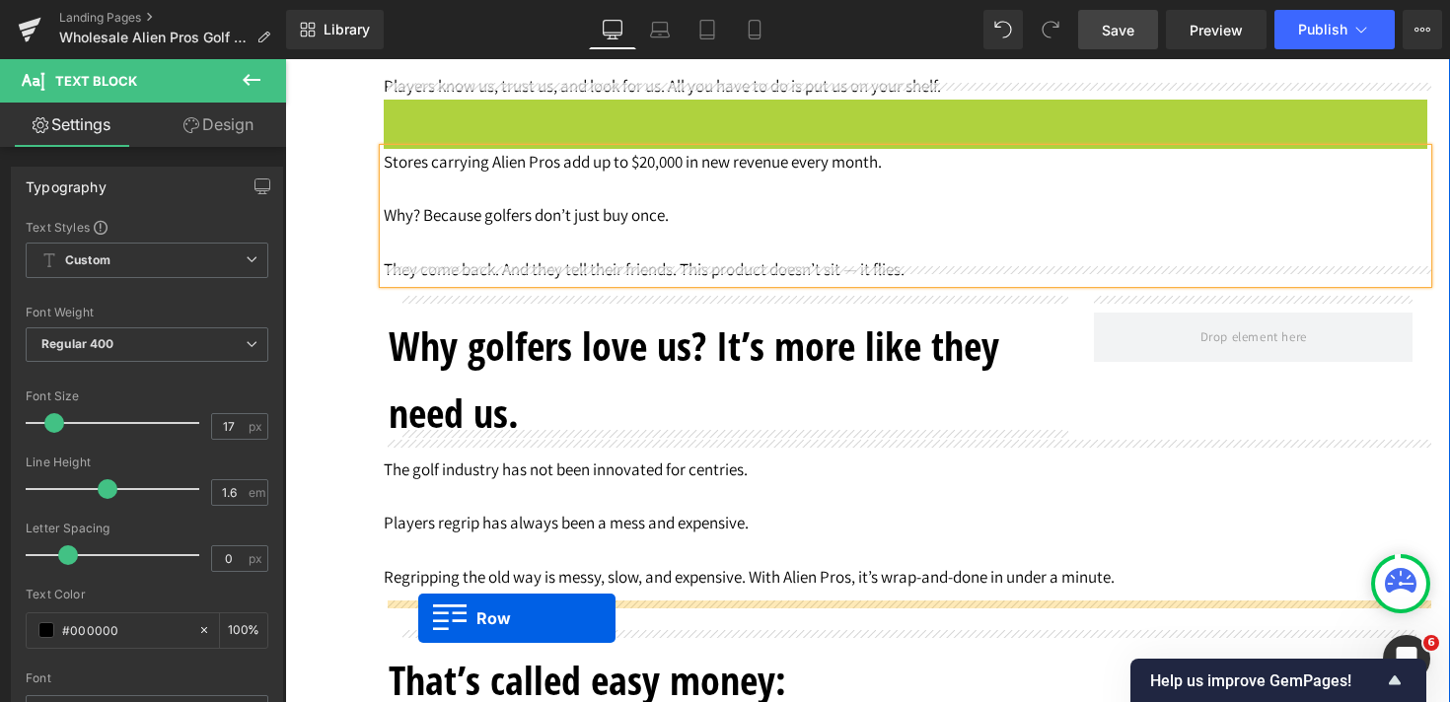
scroll to position [3999, 0]
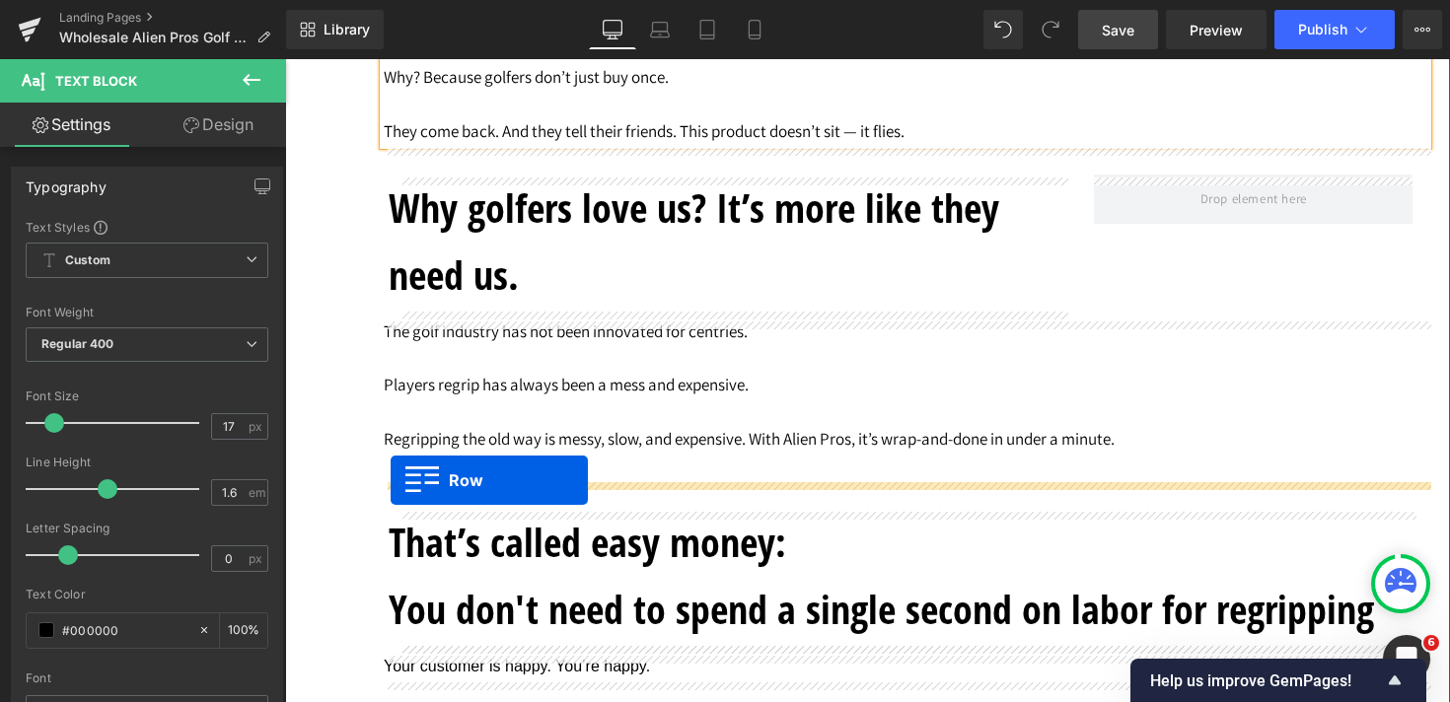
drag, startPoint x: 392, startPoint y: 136, endPoint x: 391, endPoint y: 479, distance: 343.2
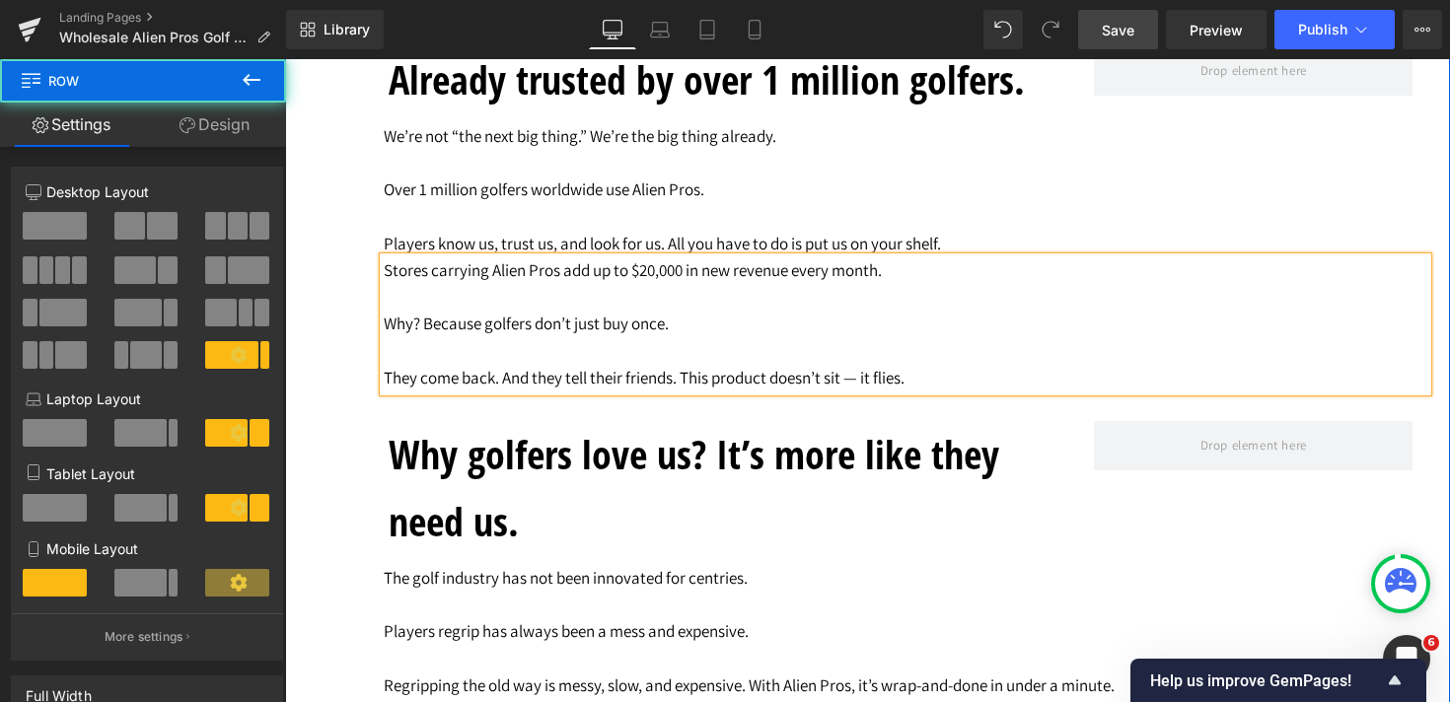
scroll to position [3686, 0]
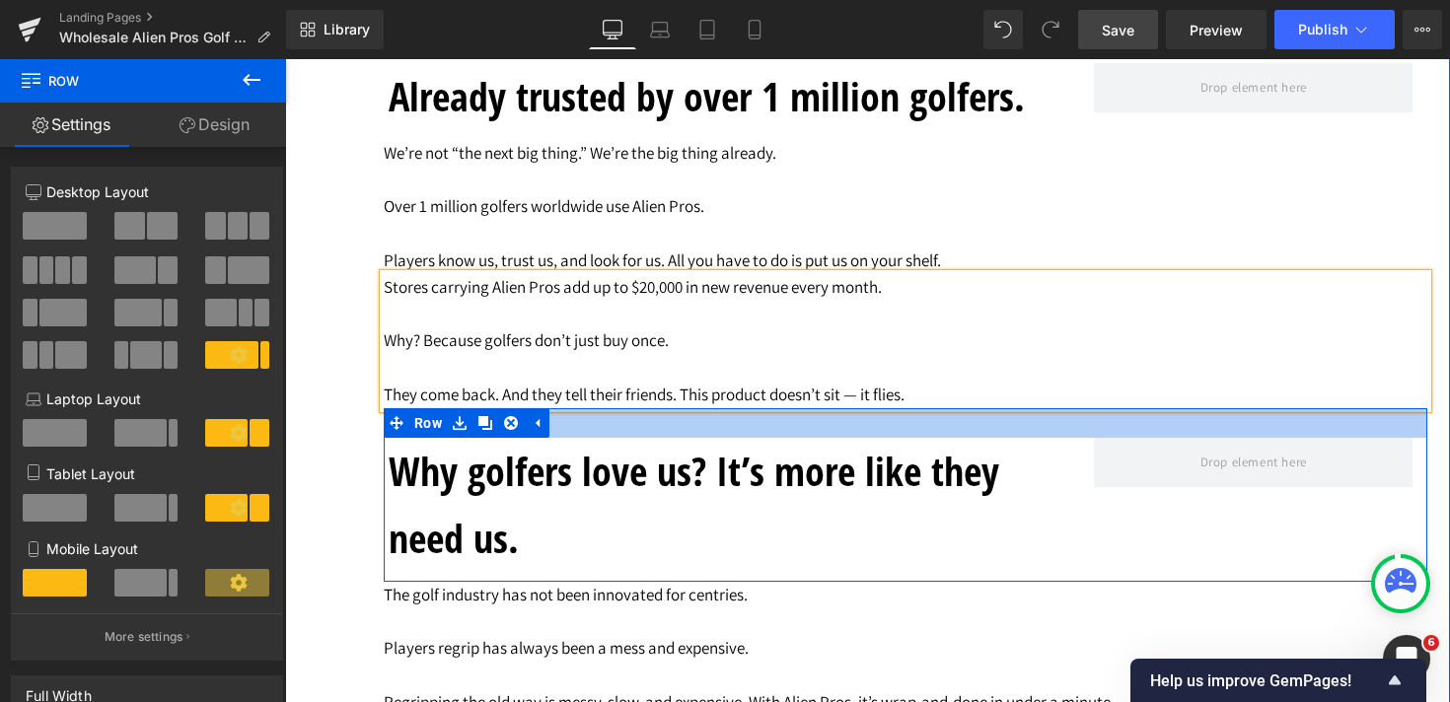
click at [922, 429] on div at bounding box center [905, 423] width 1043 height 30
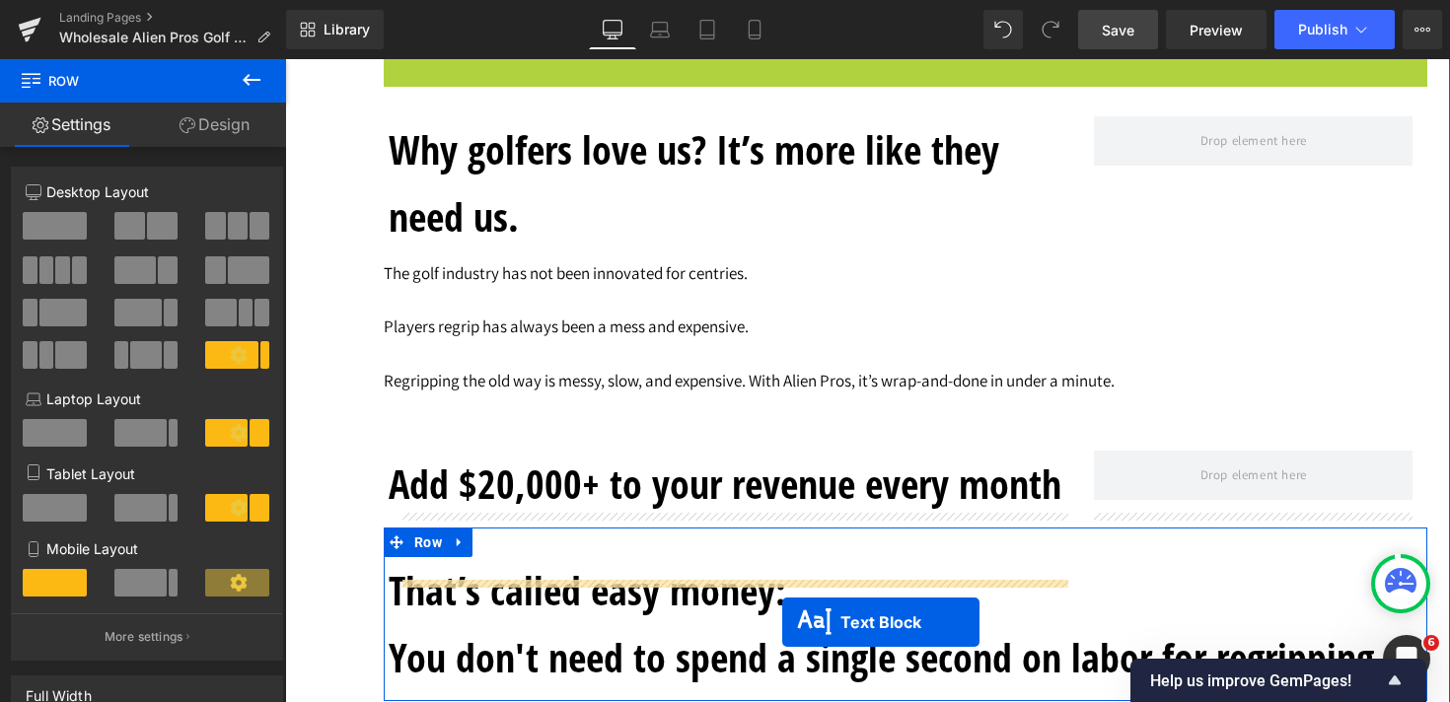
scroll to position [3962, 0]
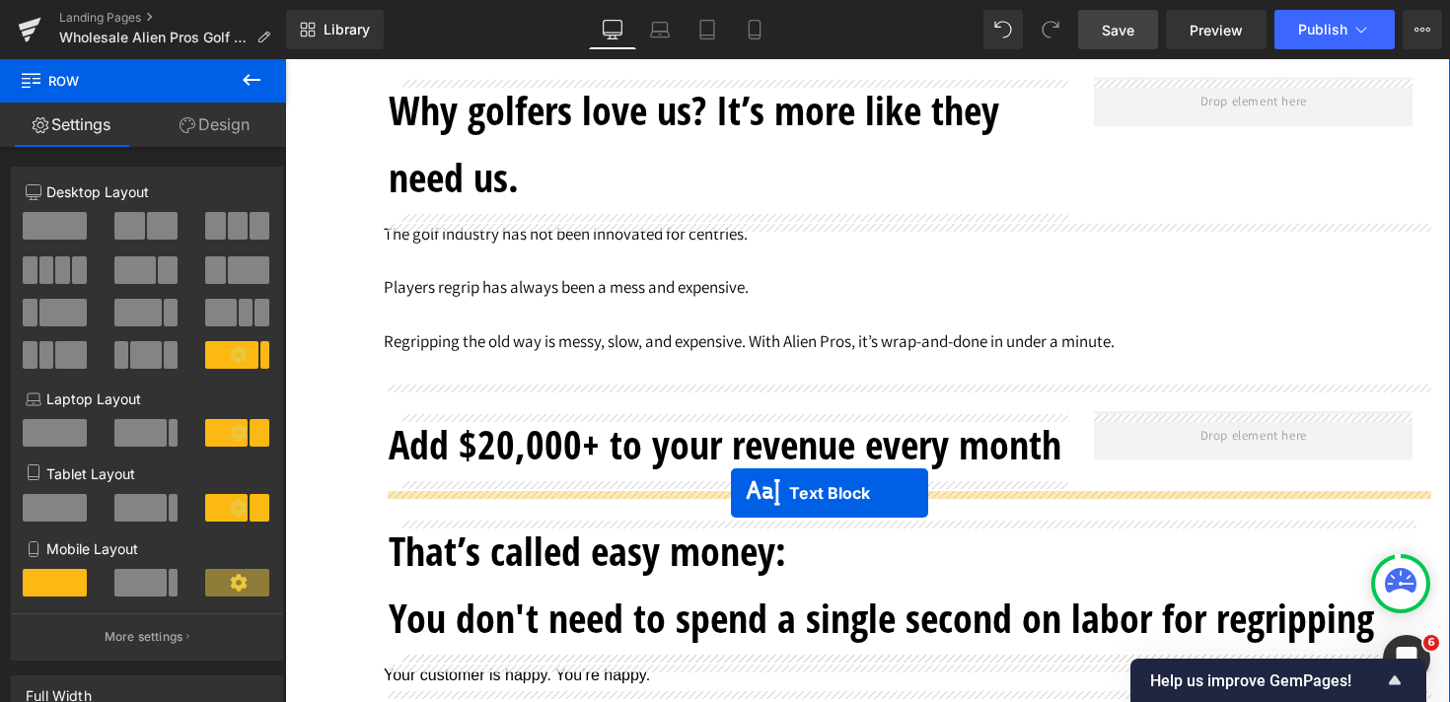
drag, startPoint x: 853, startPoint y: 346, endPoint x: 731, endPoint y: 492, distance: 190.4
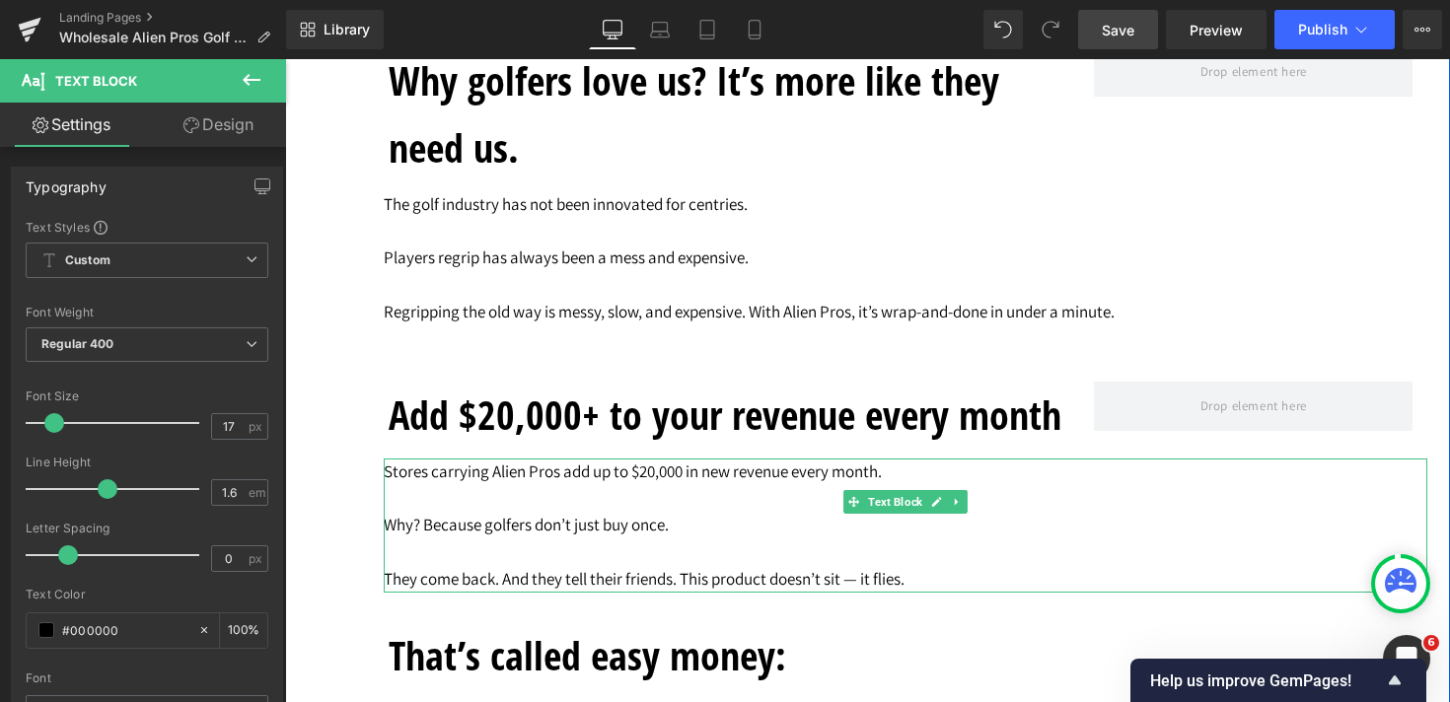
scroll to position [3837, 0]
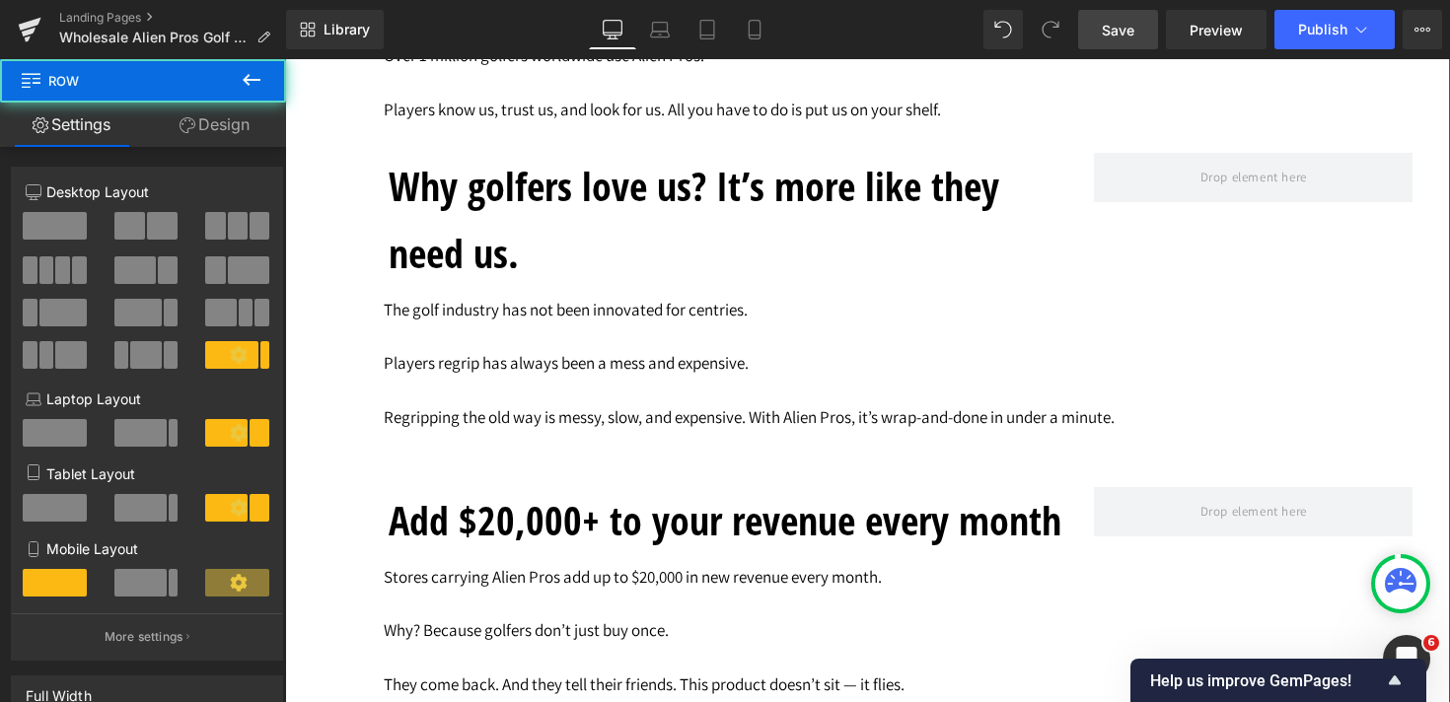
click at [285, 59] on div at bounding box center [285, 59] width 0 height 0
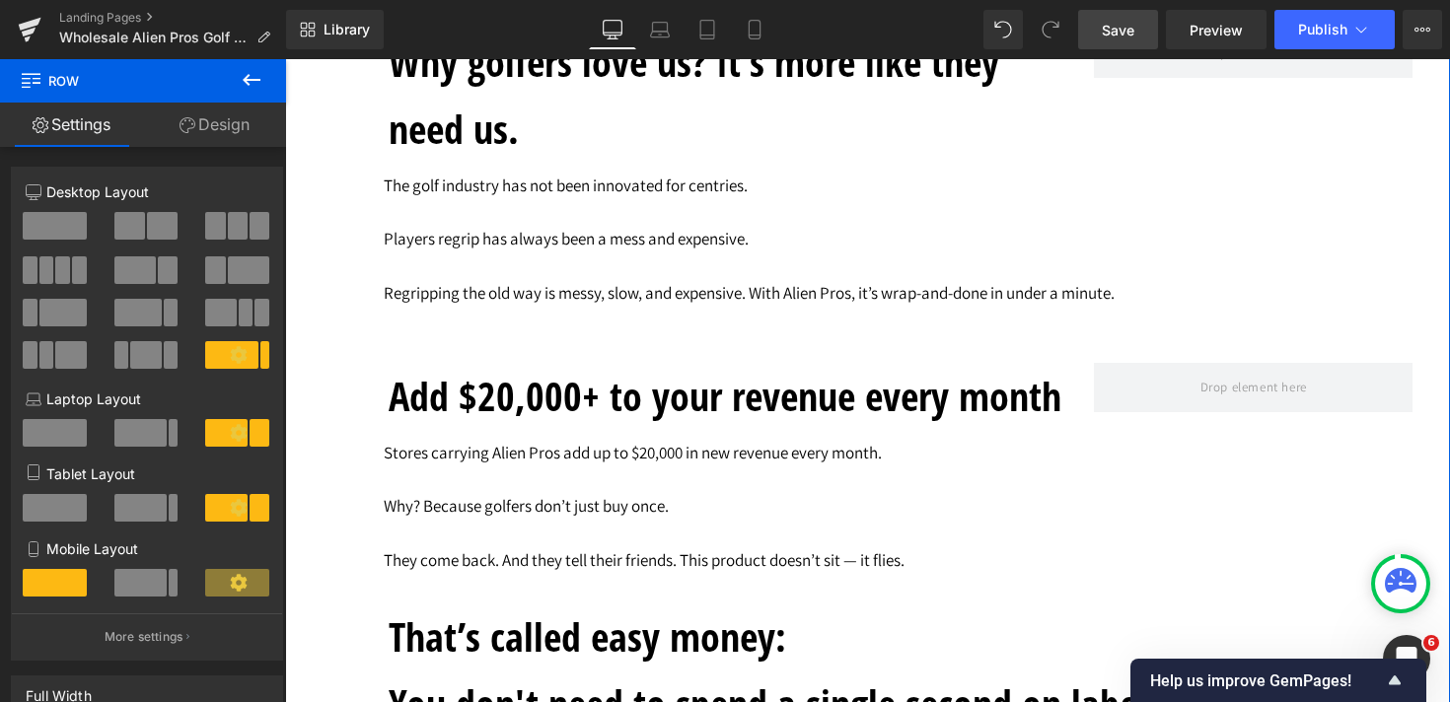
scroll to position [3855, 0]
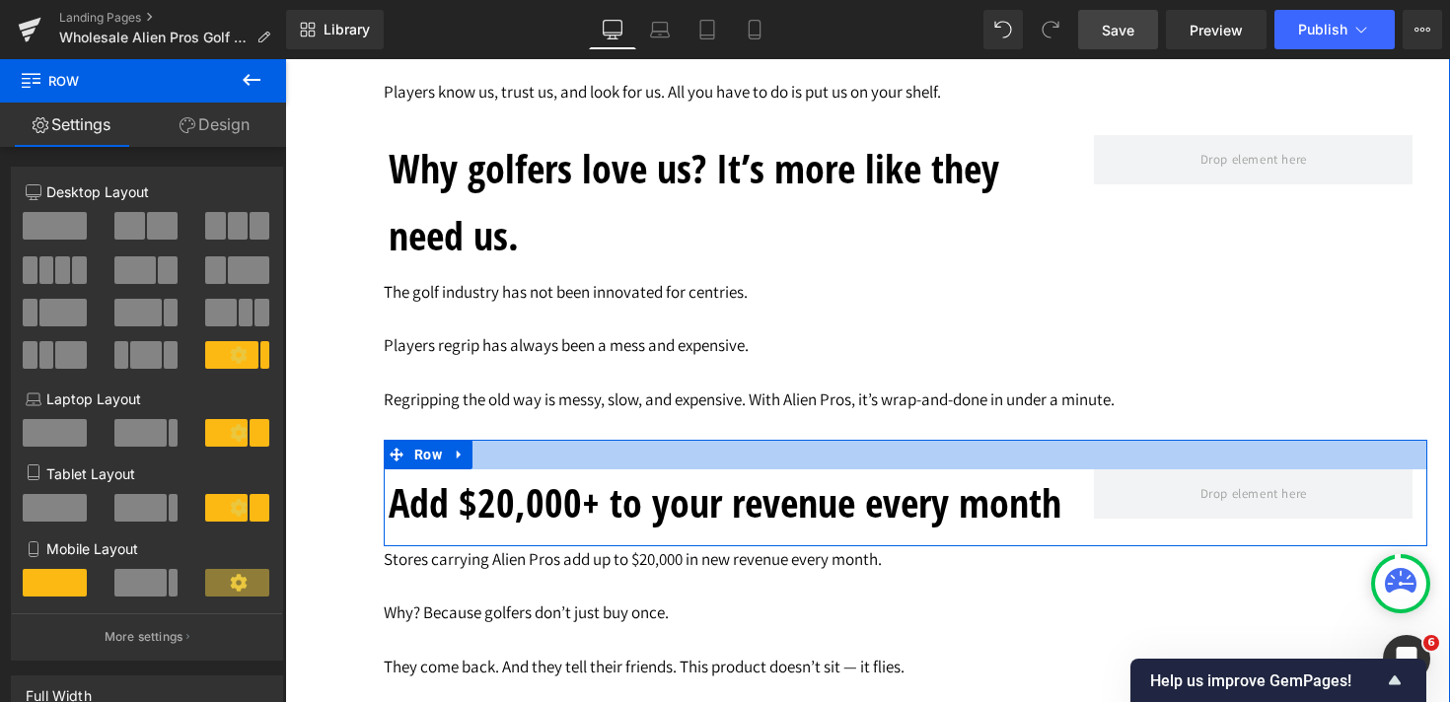
click at [716, 446] on div "Add $20,000+ to your revenue every month Heading Row" at bounding box center [905, 493] width 1043 height 107
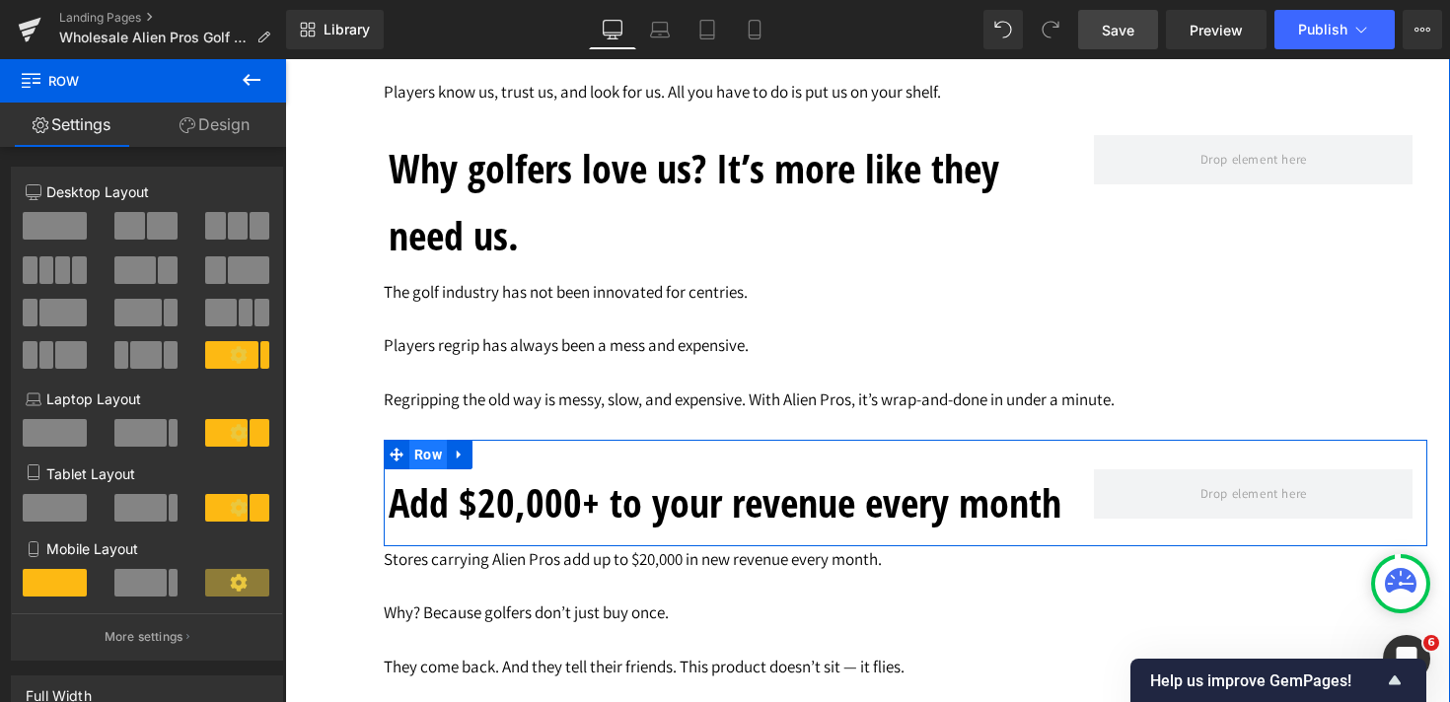
click at [424, 459] on span "Row" at bounding box center [427, 455] width 37 height 30
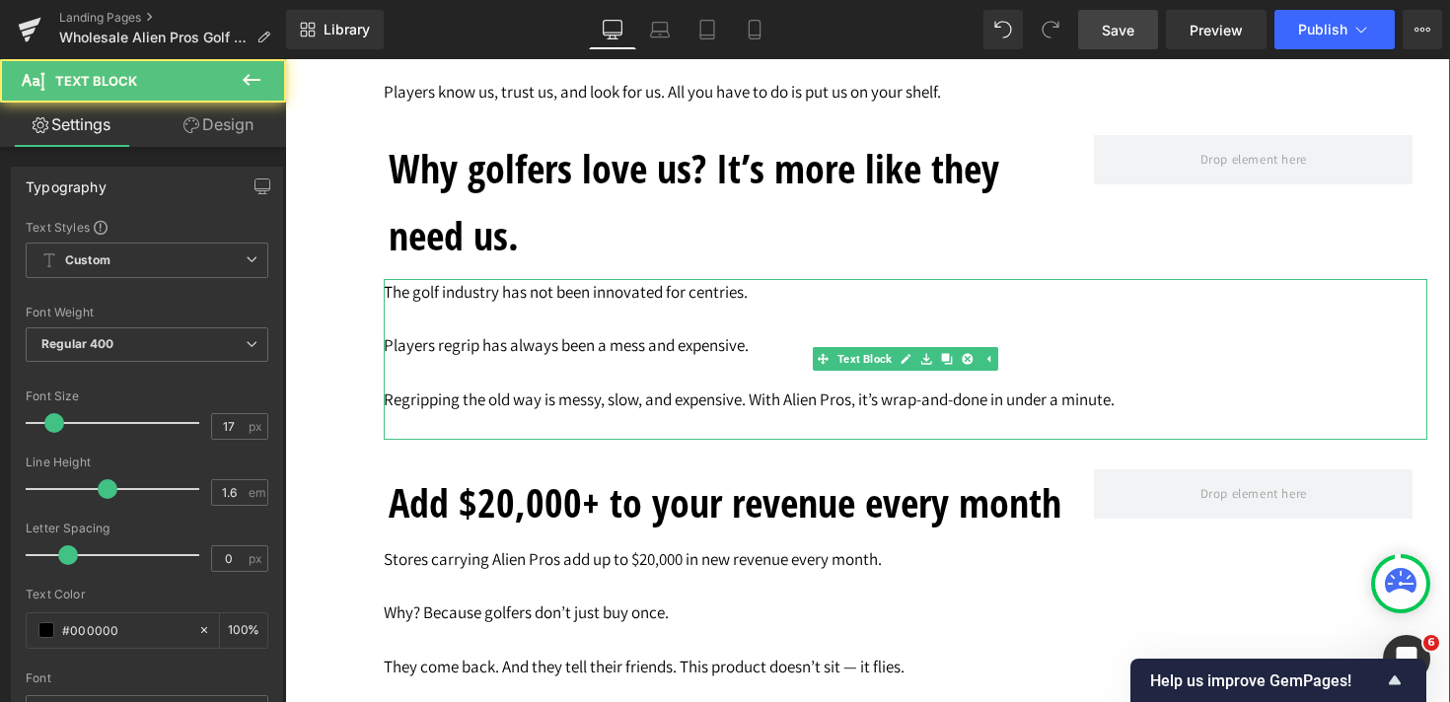
click at [446, 425] on p at bounding box center [905, 426] width 1043 height 27
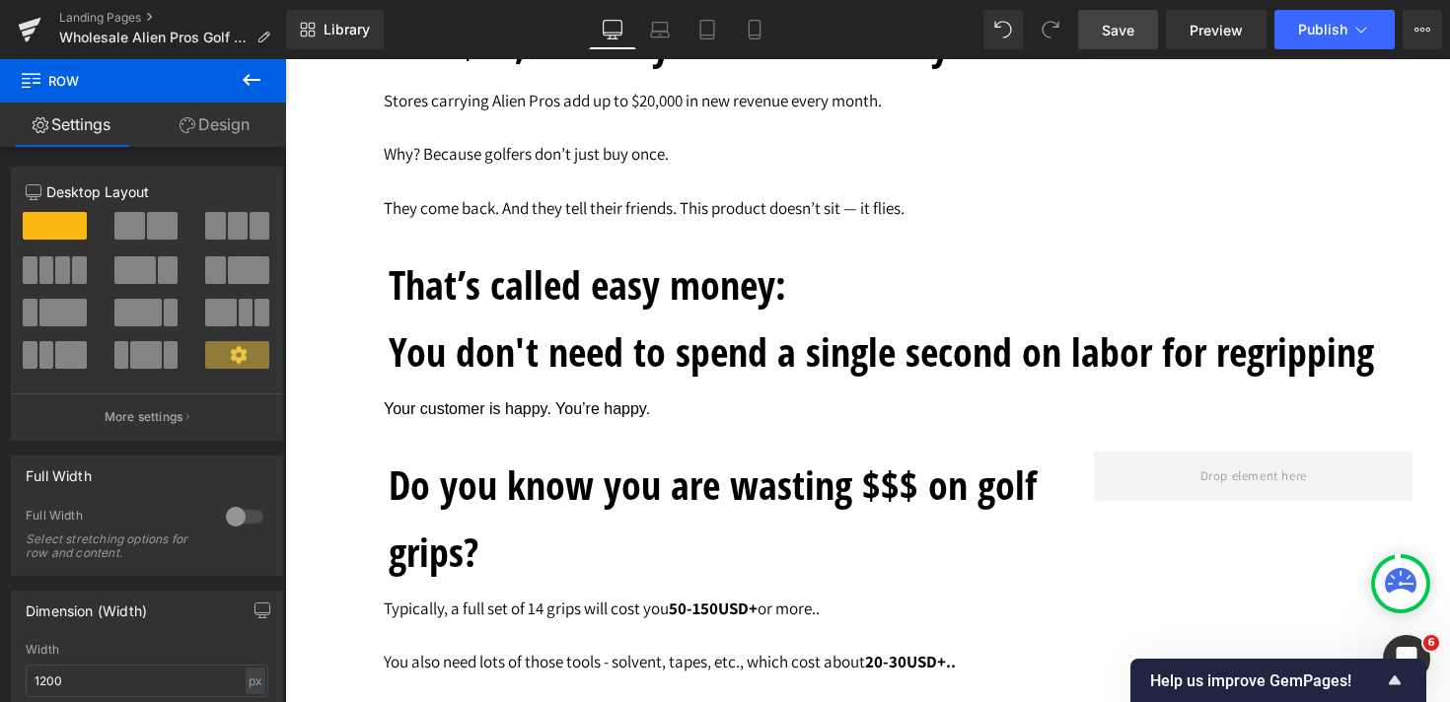
scroll to position [4358, 0]
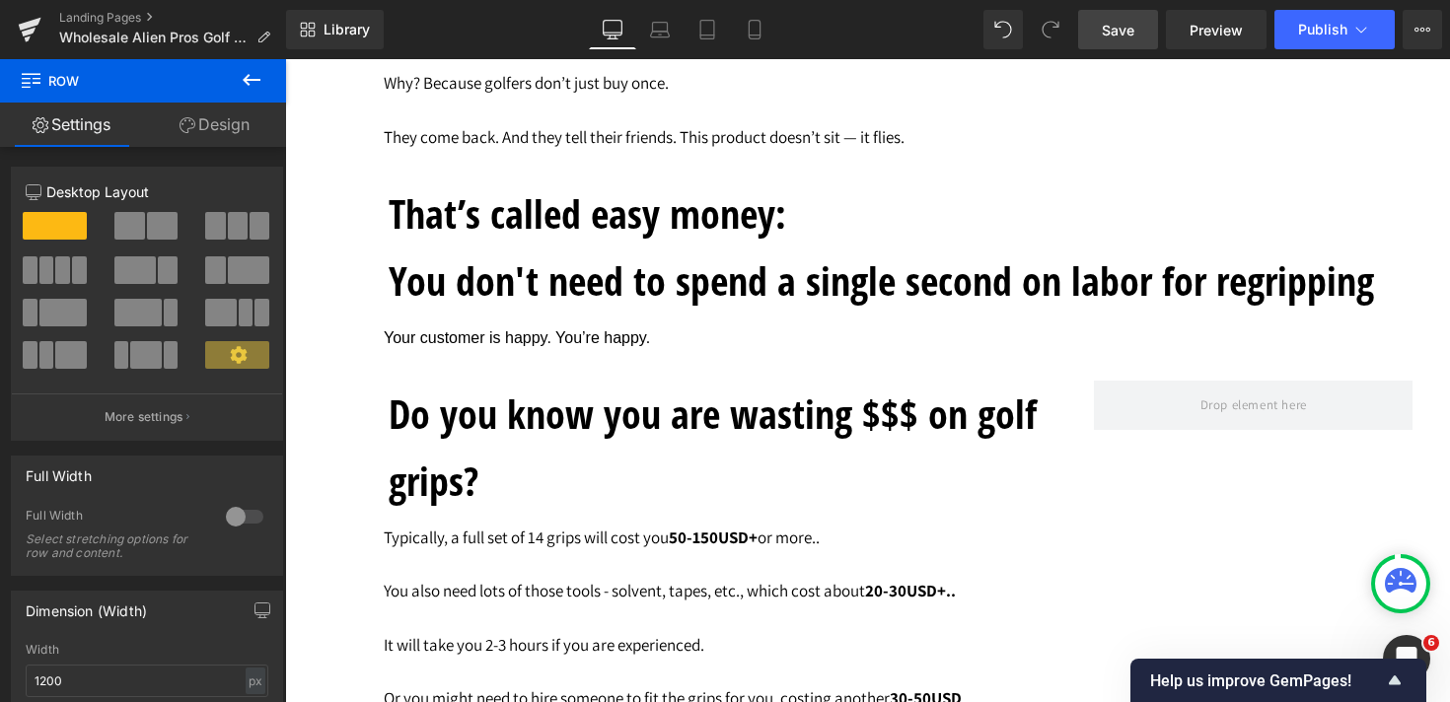
click at [1122, 24] on span "Save" at bounding box center [1118, 30] width 33 height 21
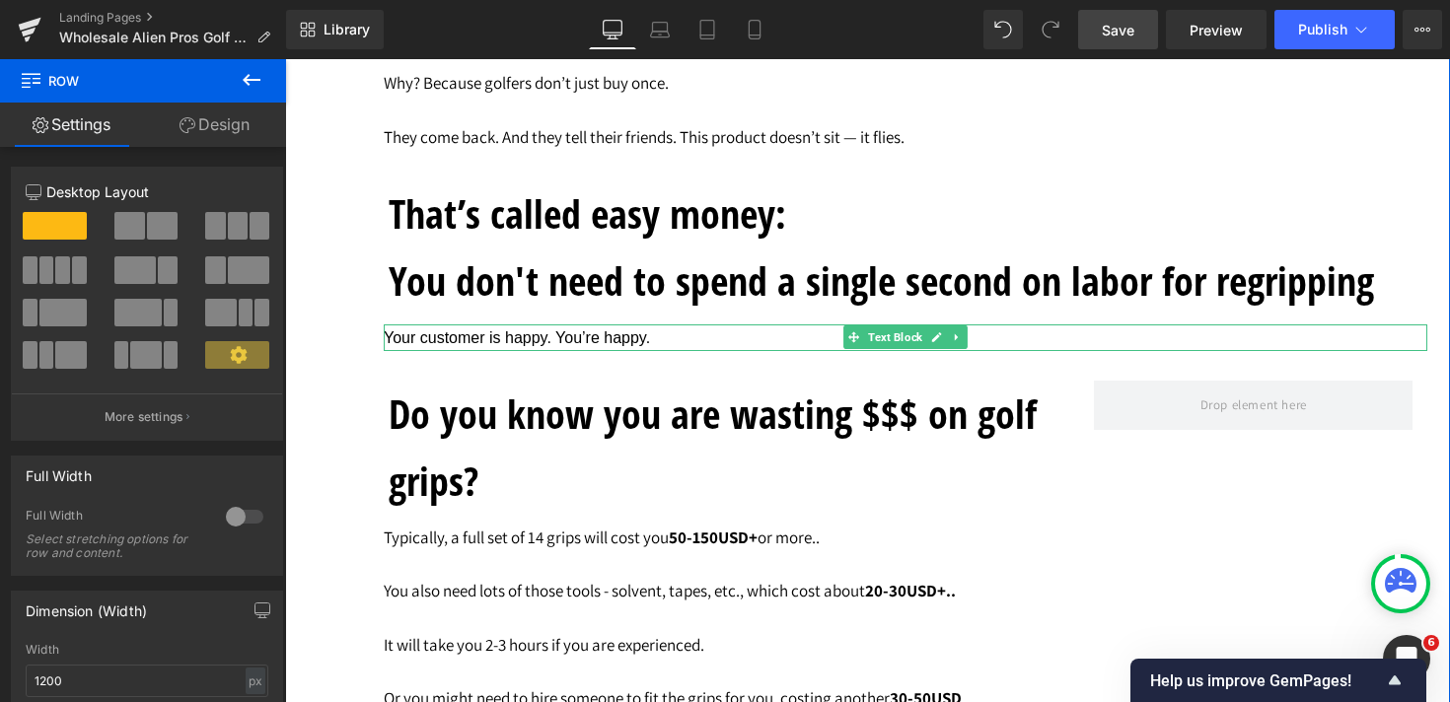
click at [389, 342] on span "Your customer is happy. You’re happy." at bounding box center [517, 337] width 266 height 17
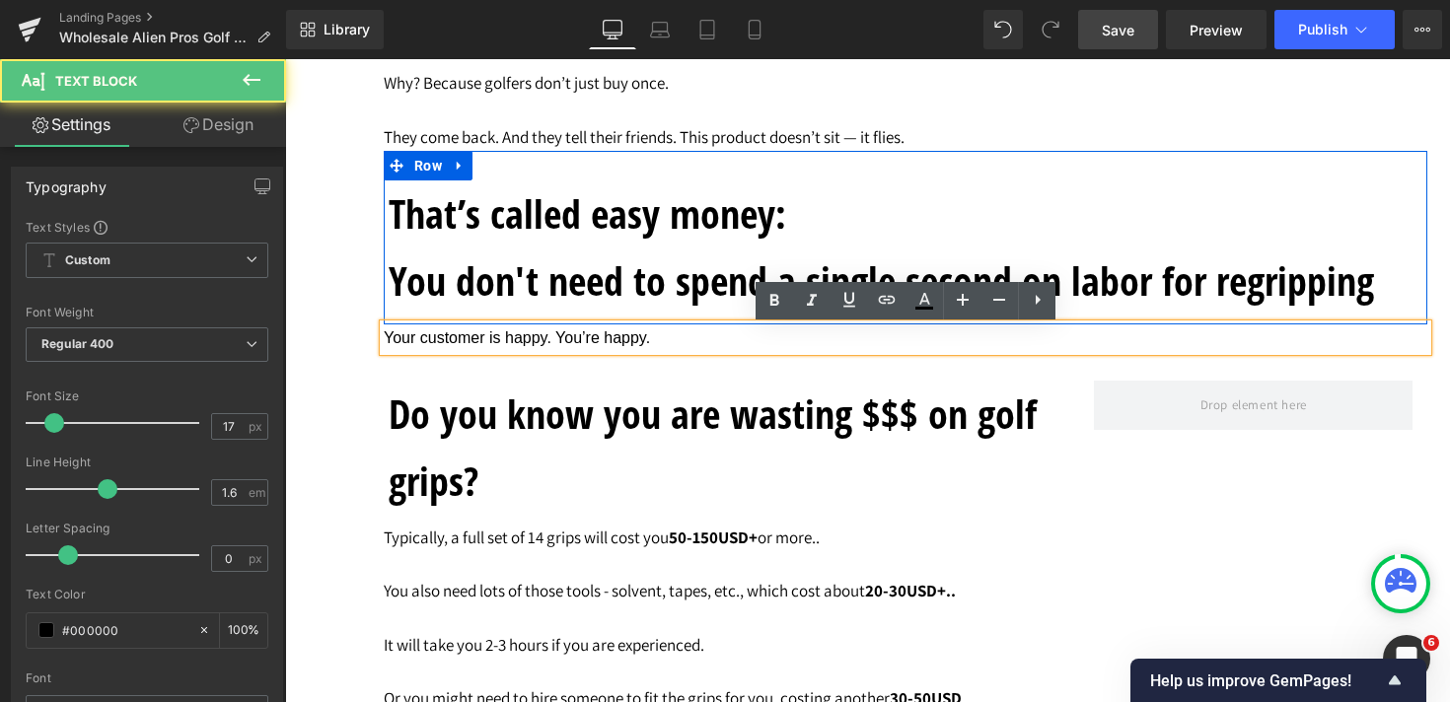
click at [388, 286] on div "That’s called easy money: You don't need to spend a single second on labor for …" at bounding box center [905, 238] width 1043 height 174
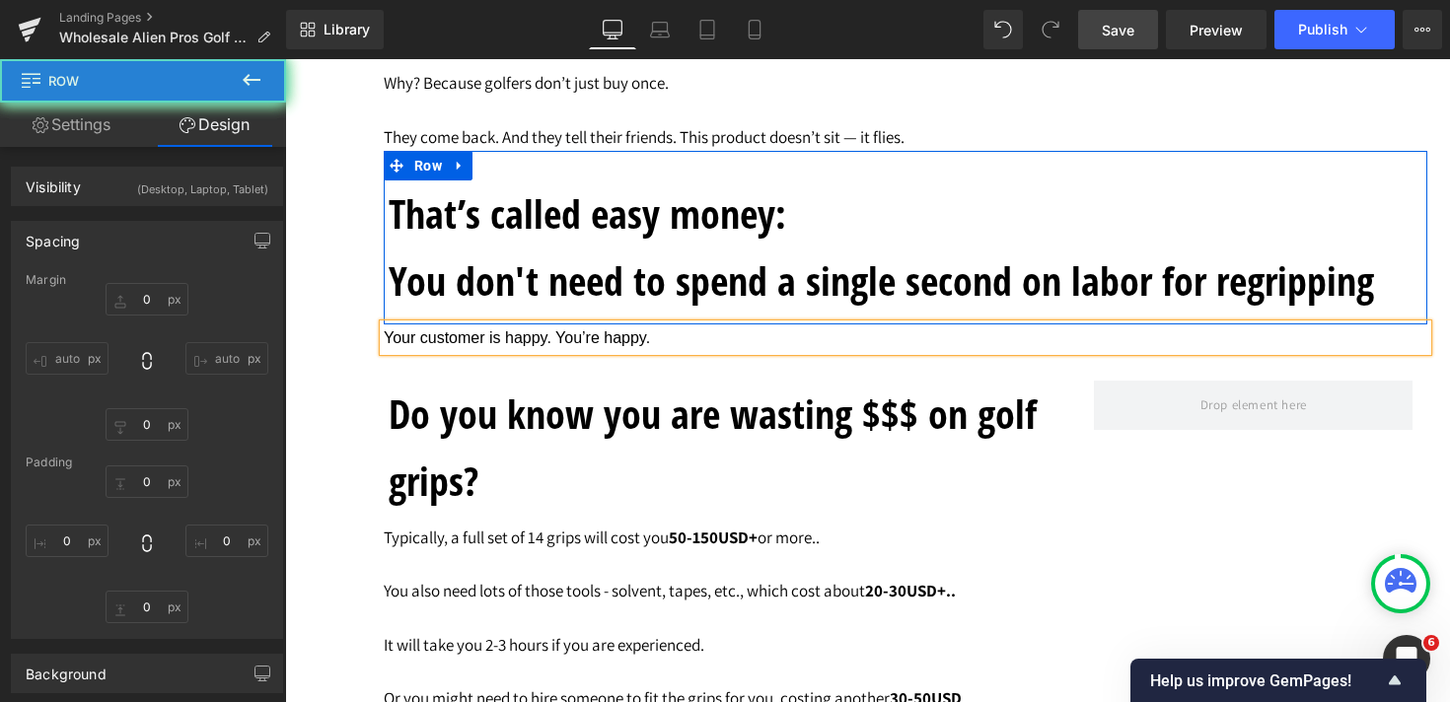
type input "0"
type input "30"
type input "0"
type input "10"
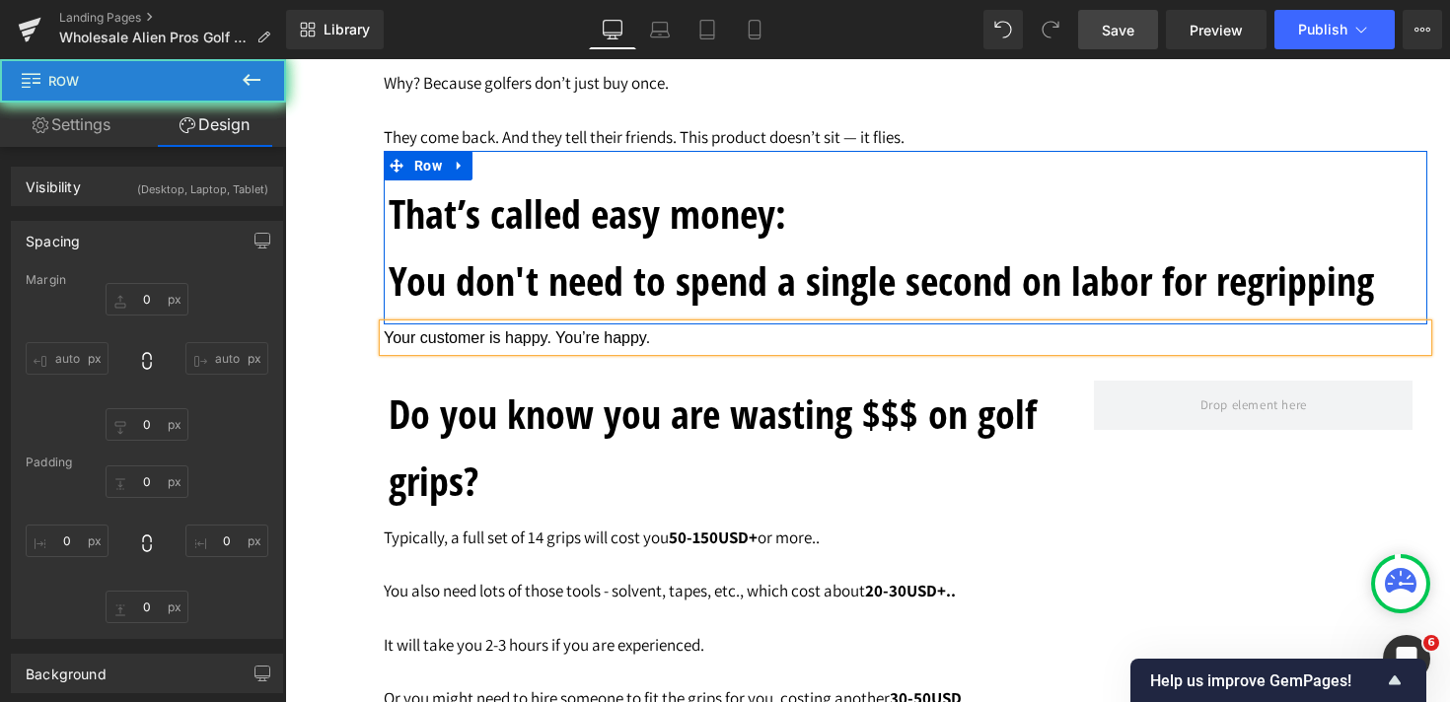
type input "0"
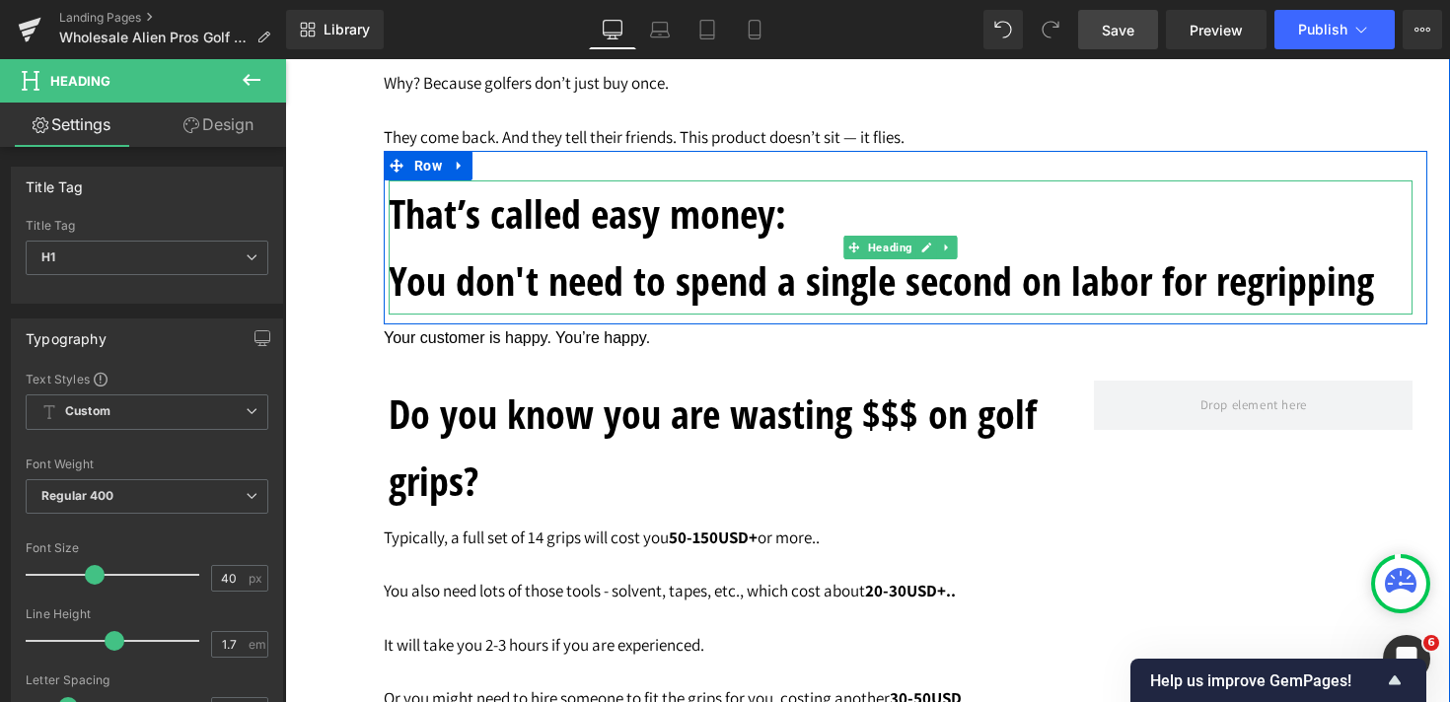
drag, startPoint x: 395, startPoint y: 286, endPoint x: 1353, endPoint y: 288, distance: 957.6
click at [1353, 288] on h1 "You don't need to spend a single second on labor for regripping" at bounding box center [901, 281] width 1024 height 67
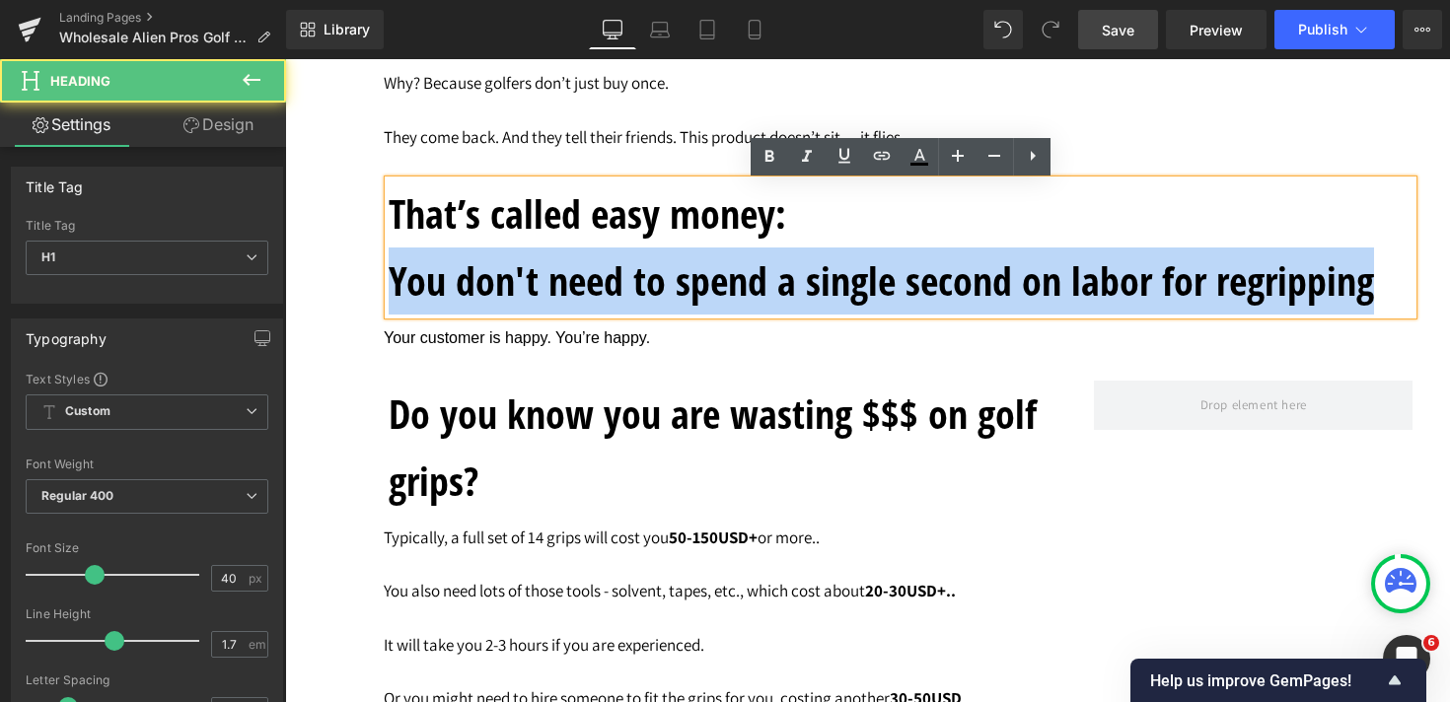
drag, startPoint x: 1377, startPoint y: 292, endPoint x: 378, endPoint y: 295, distance: 999.0
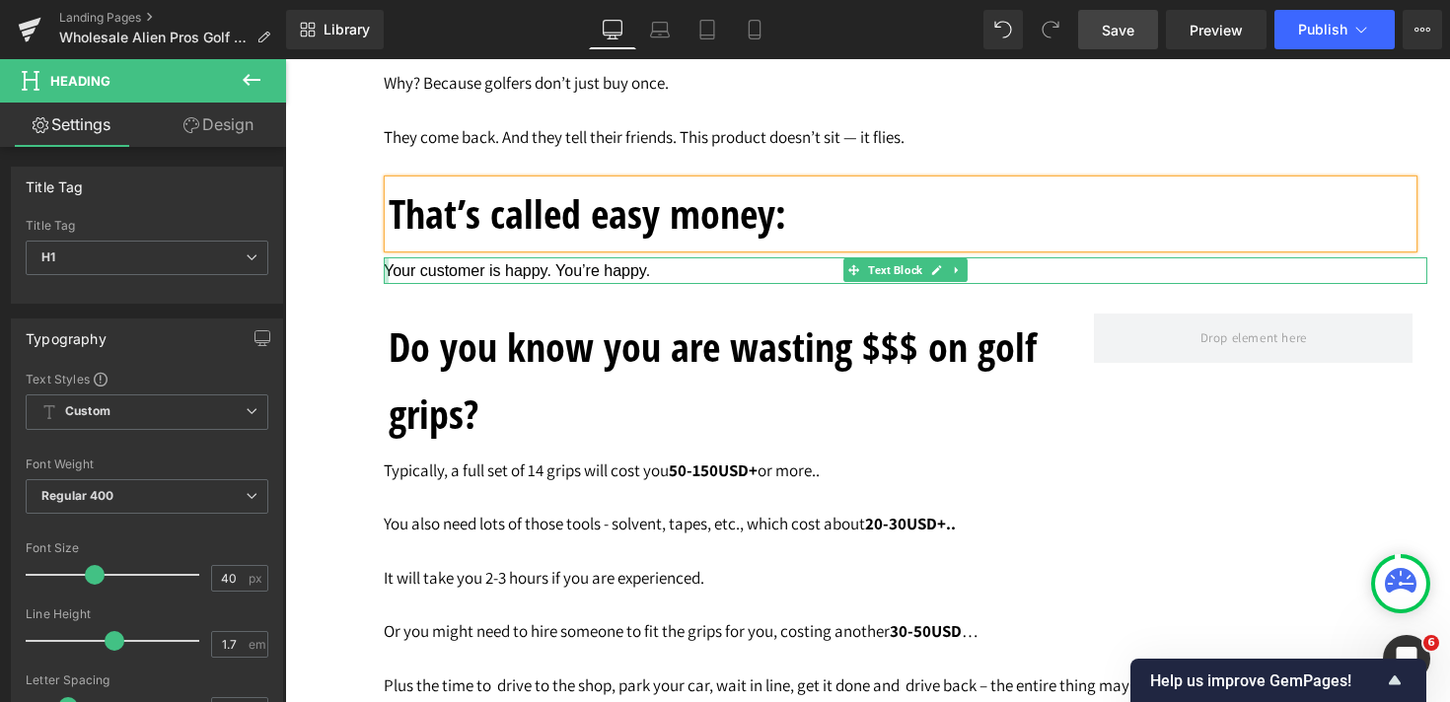
click at [386, 276] on div at bounding box center [386, 270] width 5 height 27
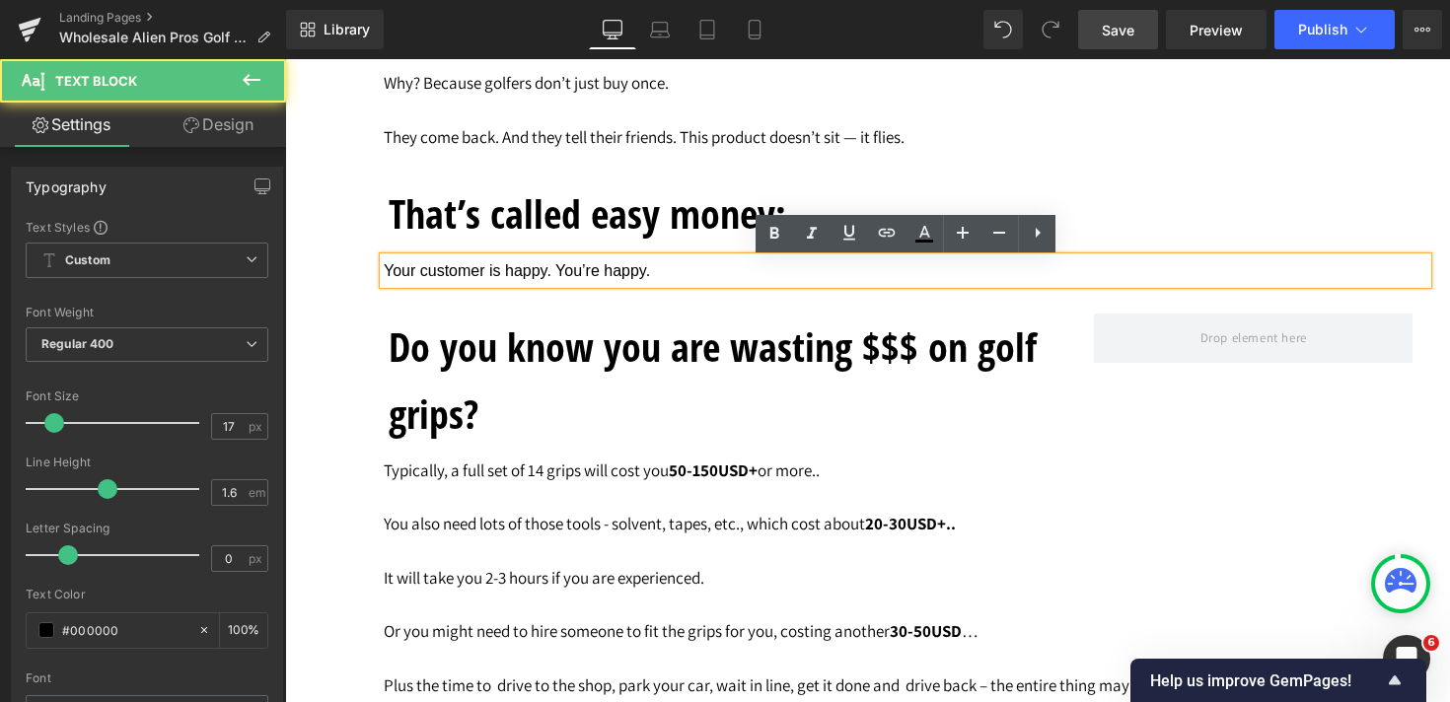
click at [391, 276] on span "Your customer is happy. You’re happy." at bounding box center [517, 270] width 266 height 17
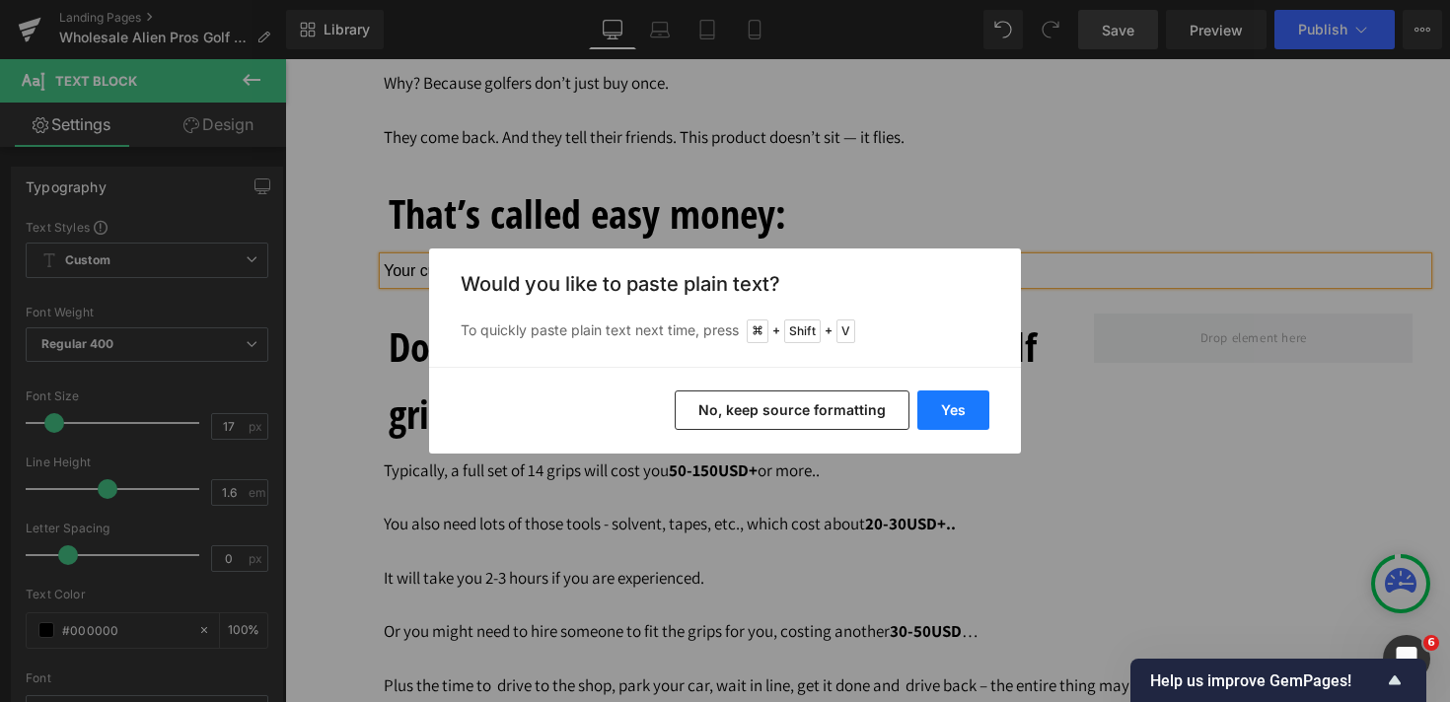
click at [963, 410] on button "Yes" at bounding box center [953, 410] width 72 height 39
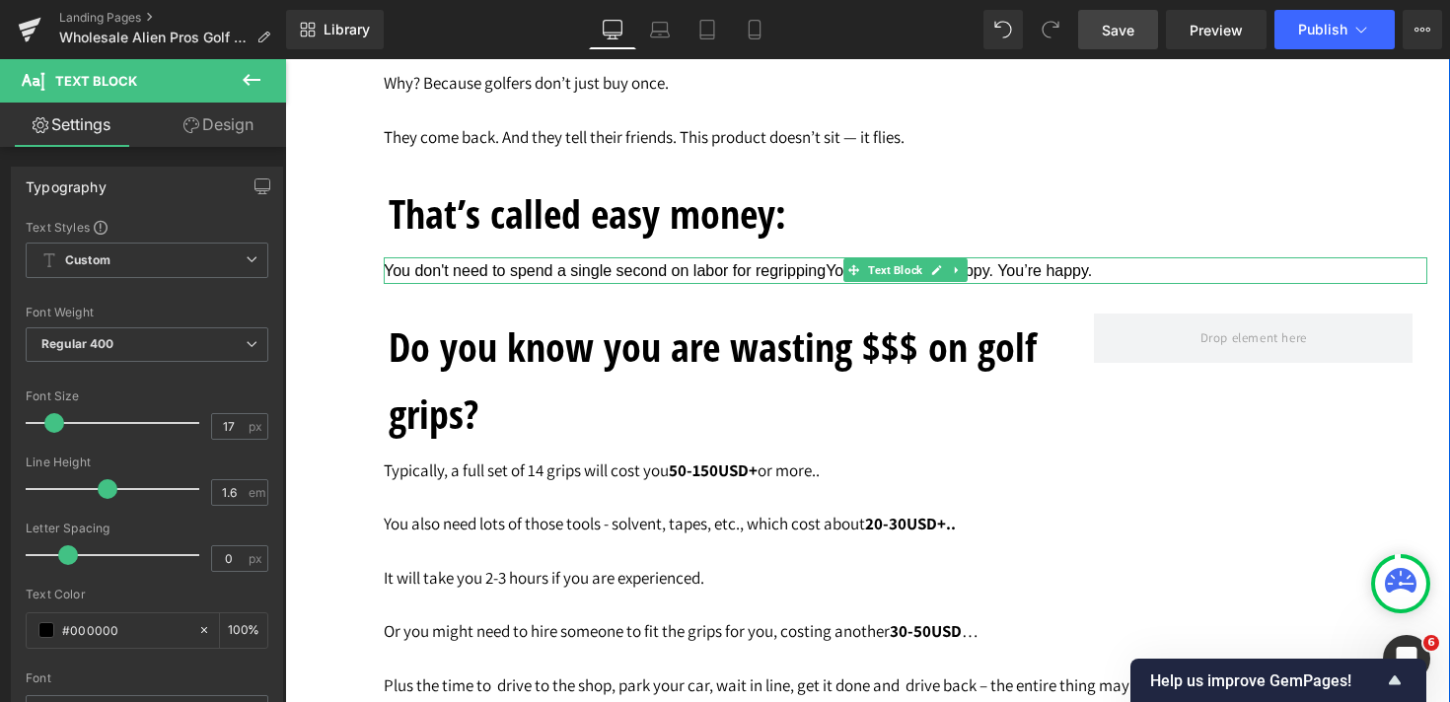
click at [826, 279] on span "You don't need to spend a single second on labor for regrippingYour customer is…" at bounding box center [738, 270] width 708 height 17
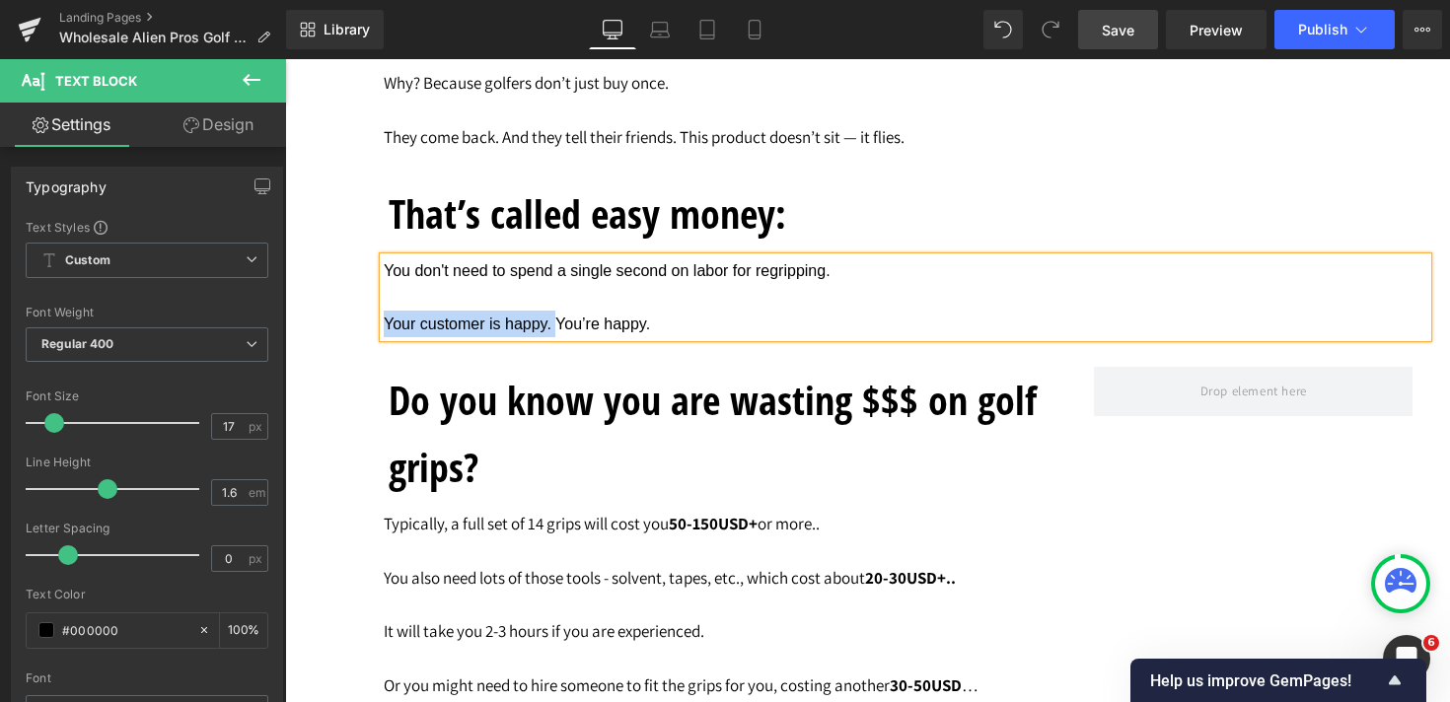
drag, startPoint x: 556, startPoint y: 328, endPoint x: 385, endPoint y: 329, distance: 171.6
click at [385, 329] on span "Your customer is happy. You’re happy." at bounding box center [517, 324] width 266 height 17
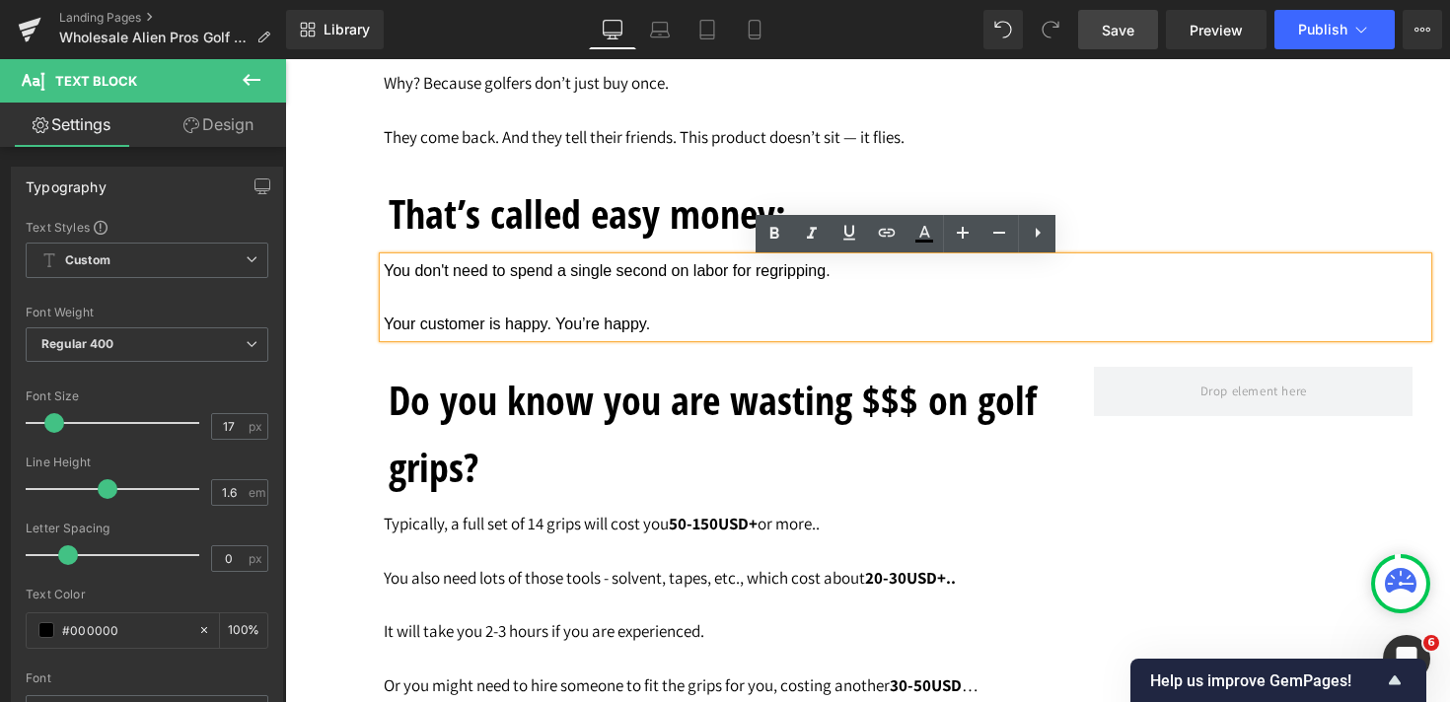
click at [744, 337] on p "Your customer is happy. You’re happy." at bounding box center [905, 324] width 1043 height 27
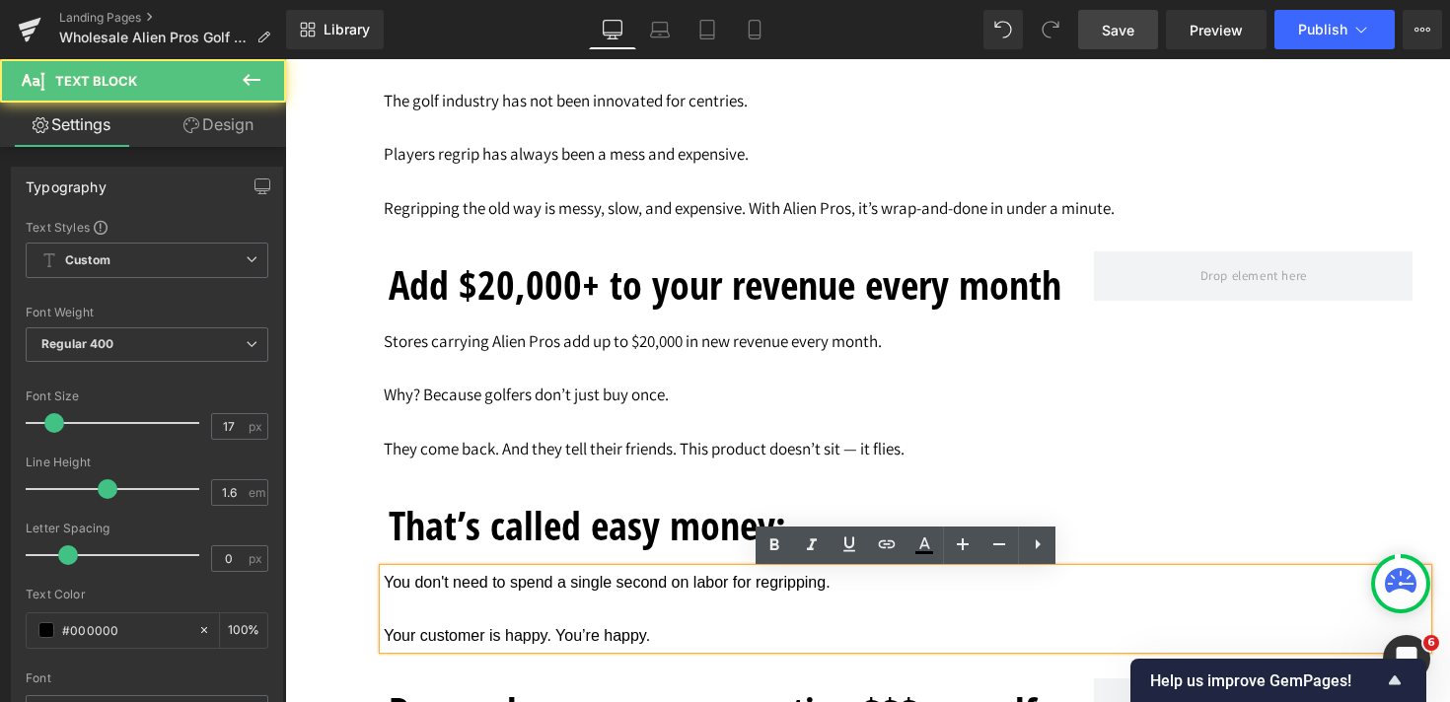
scroll to position [4357, 0]
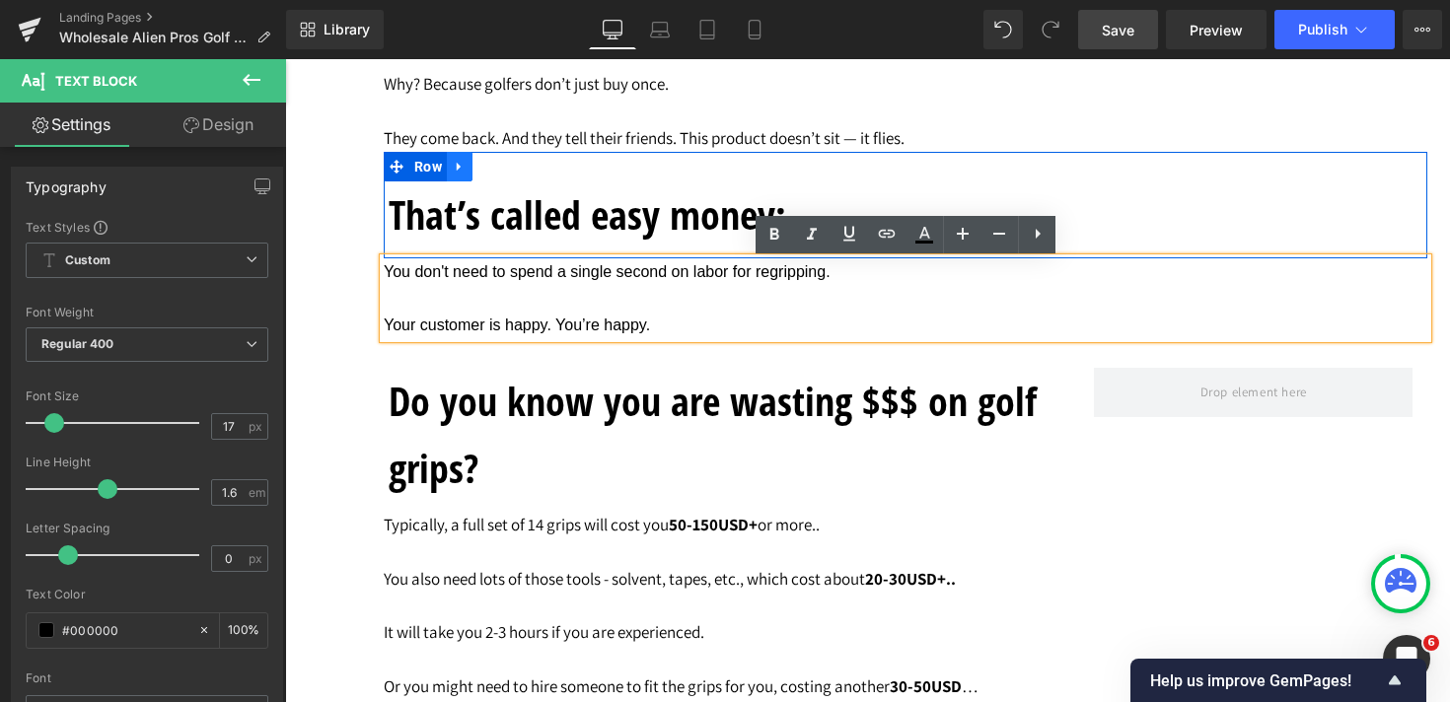
click at [461, 169] on icon at bounding box center [459, 166] width 4 height 9
click at [497, 170] on link at bounding box center [485, 167] width 26 height 30
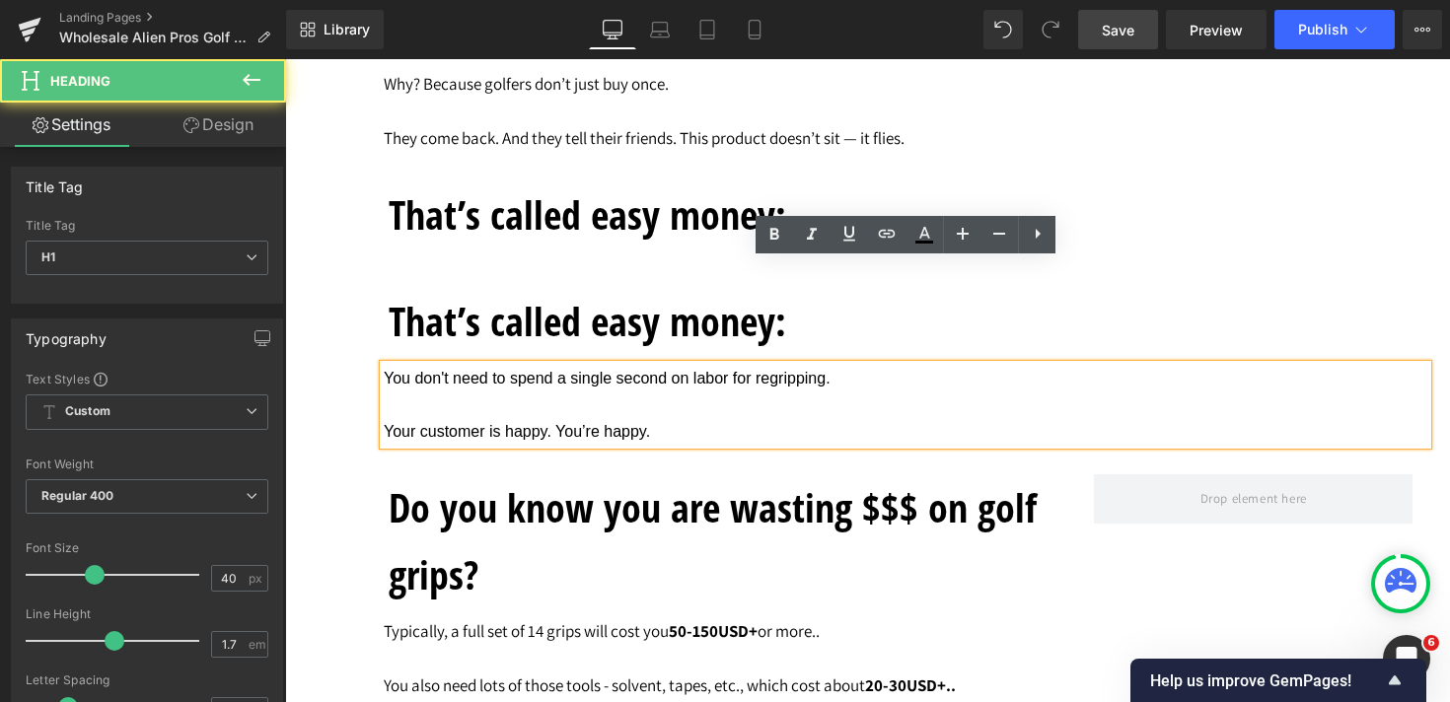
click at [507, 505] on h1 "Do you know you are wasting $$$ on golf grips?" at bounding box center [727, 541] width 676 height 134
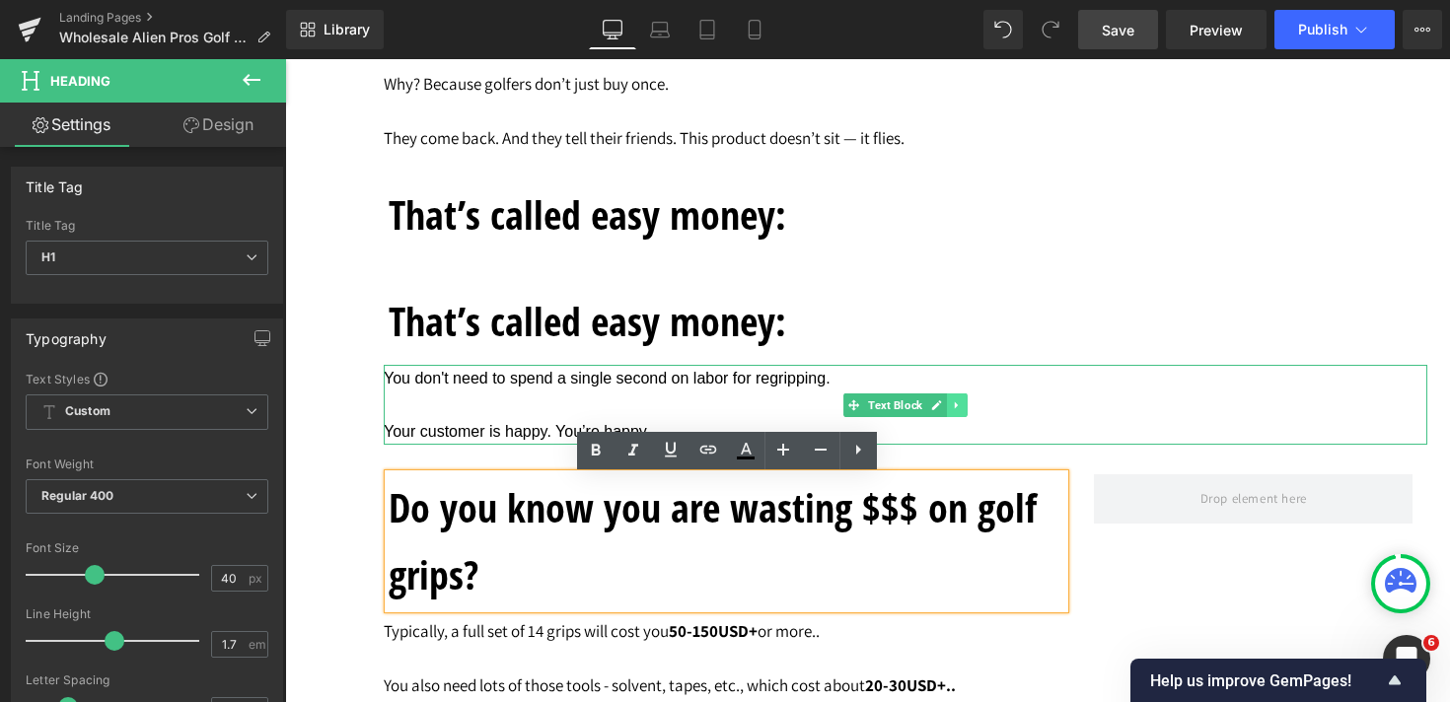
click at [954, 408] on icon at bounding box center [957, 405] width 11 height 12
click at [951, 406] on icon at bounding box center [946, 404] width 11 height 11
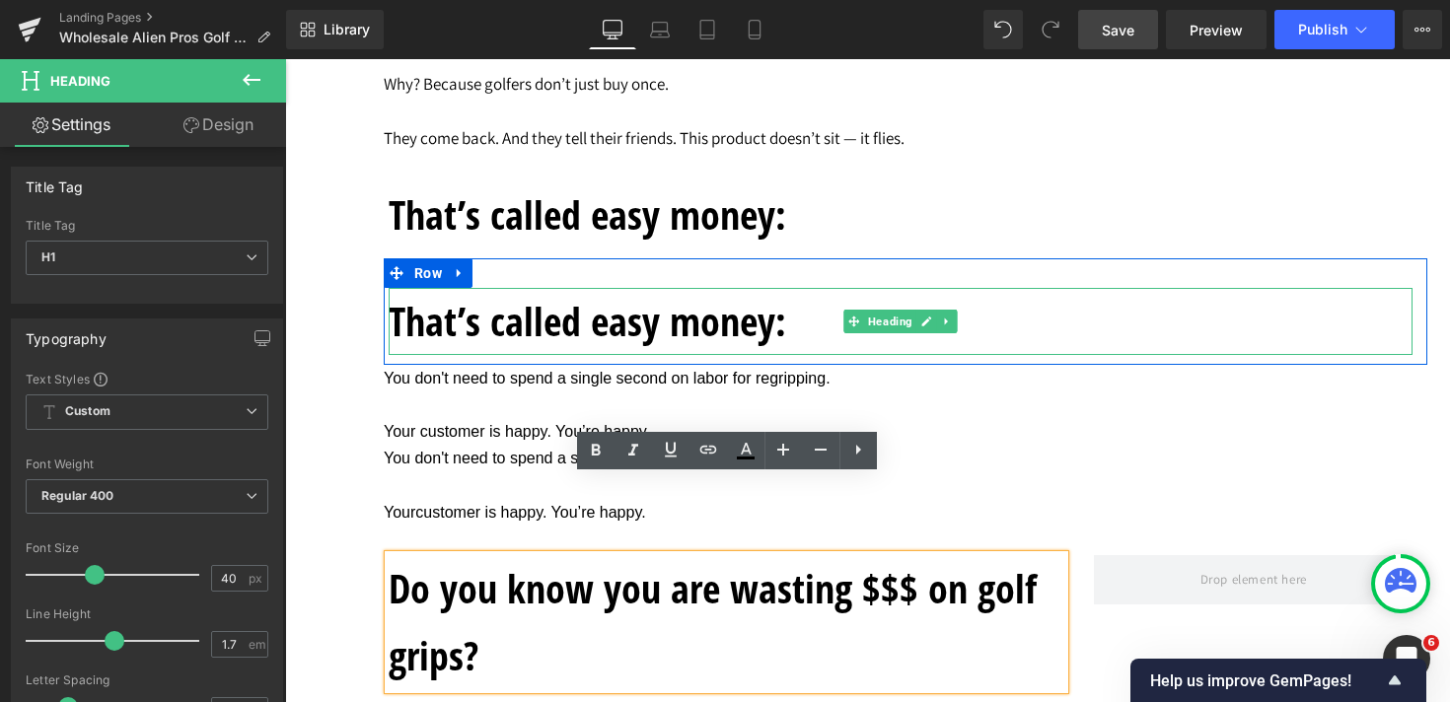
click at [520, 320] on h1 "That’s called easy money:" at bounding box center [901, 321] width 1024 height 67
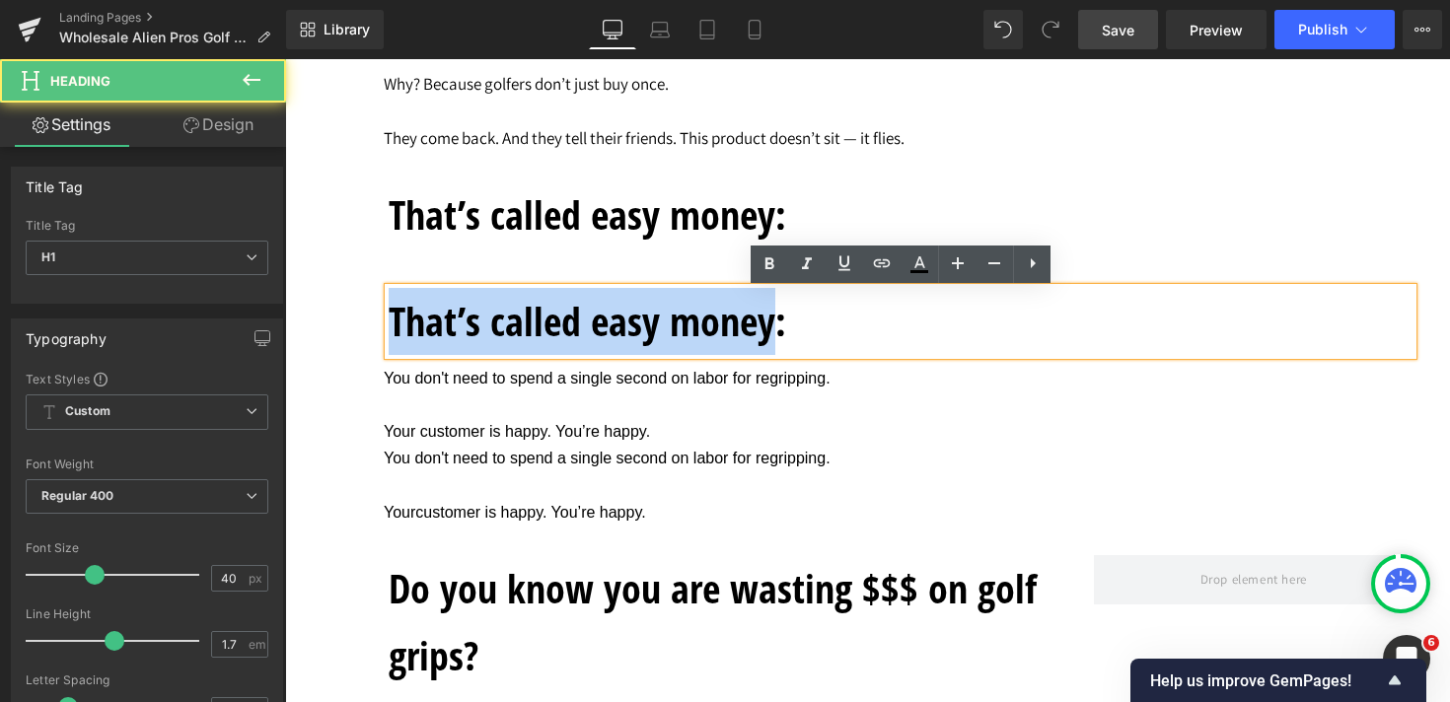
drag, startPoint x: 768, startPoint y: 337, endPoint x: 311, endPoint y: 327, distance: 457.7
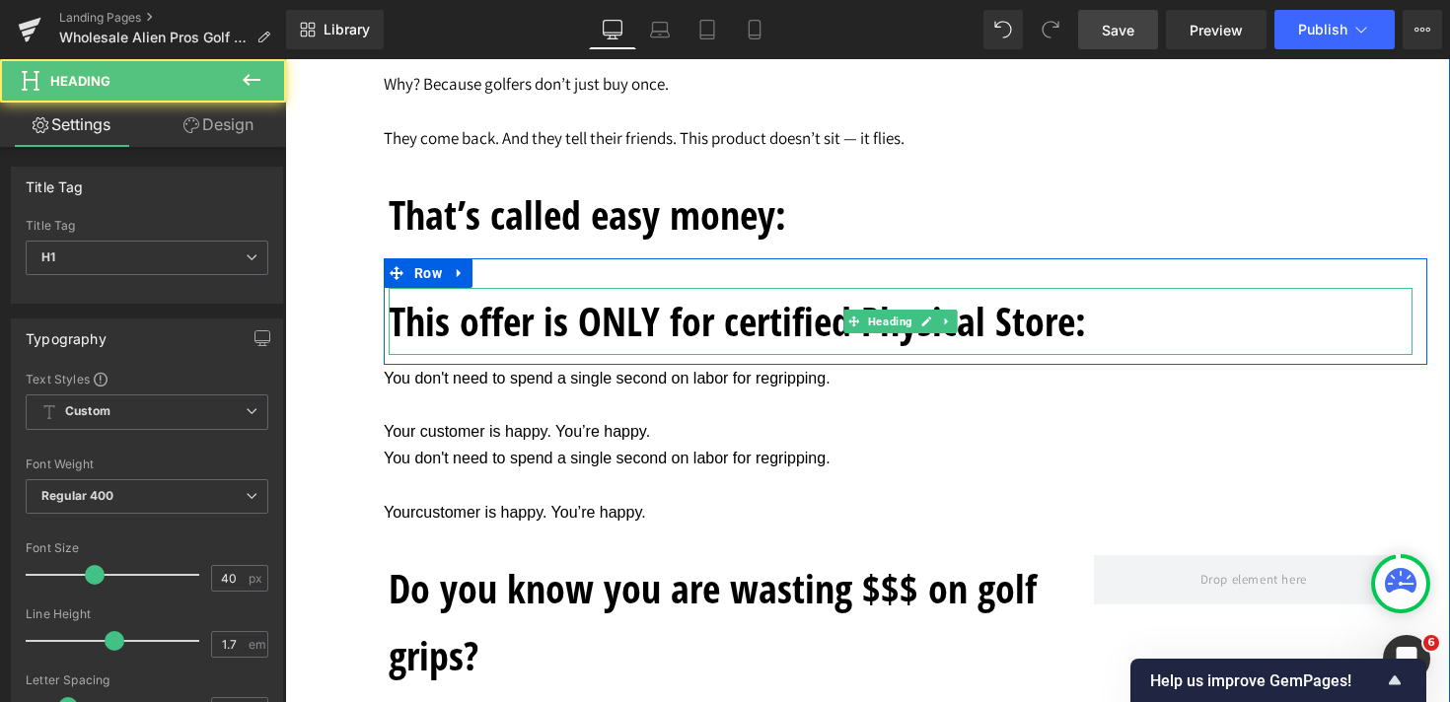
click at [739, 322] on h1 "This offer is ONLY for certified Physical Store:" at bounding box center [901, 321] width 1024 height 67
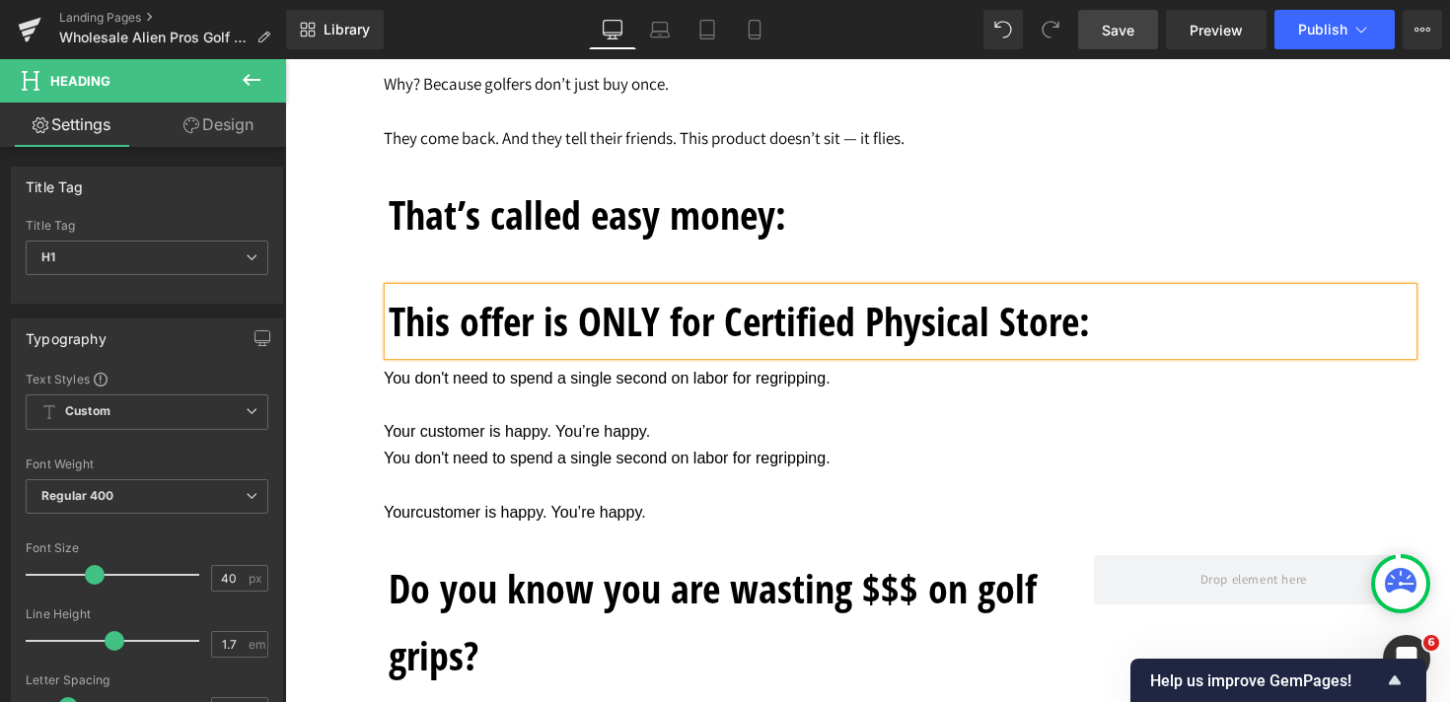
click at [623, 425] on span "Your customer is happy. You’re happy." at bounding box center [517, 431] width 266 height 17
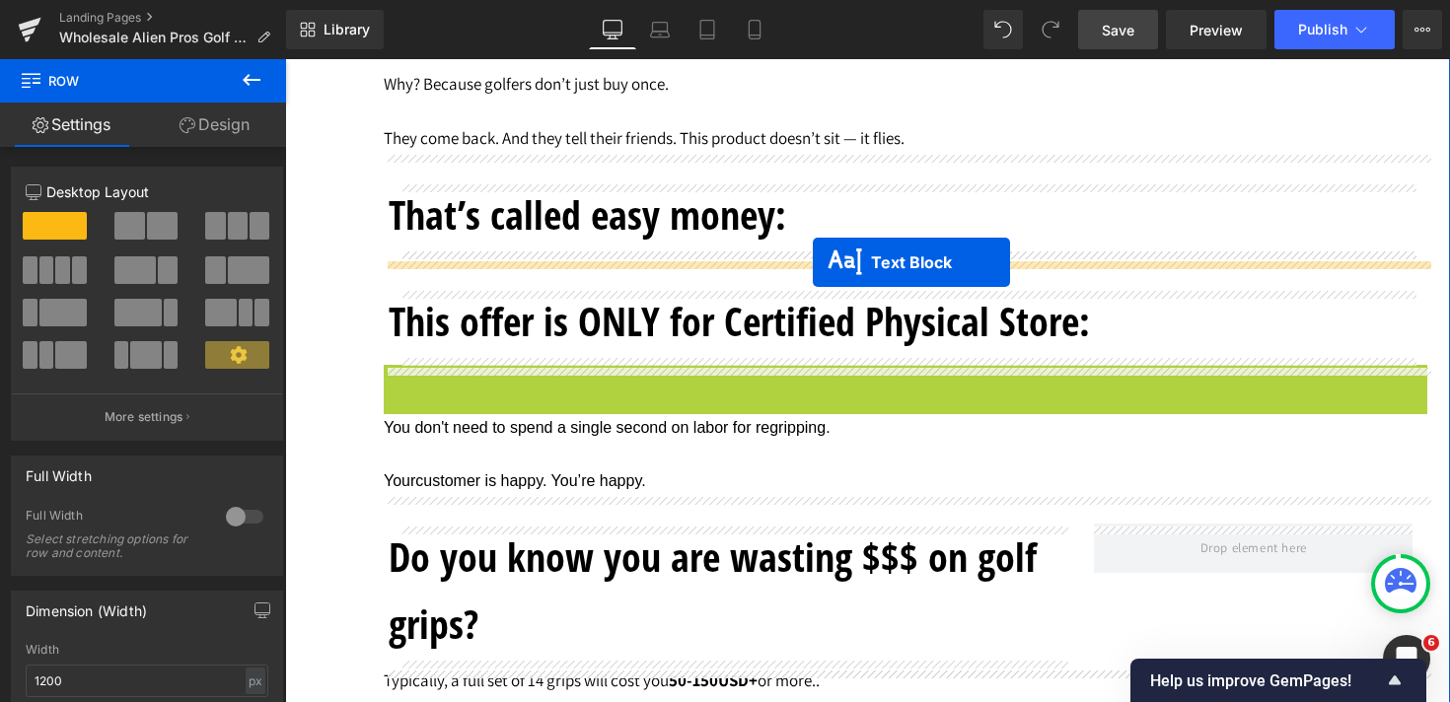
drag, startPoint x: 818, startPoint y: 409, endPoint x: 813, endPoint y: 261, distance: 148.0
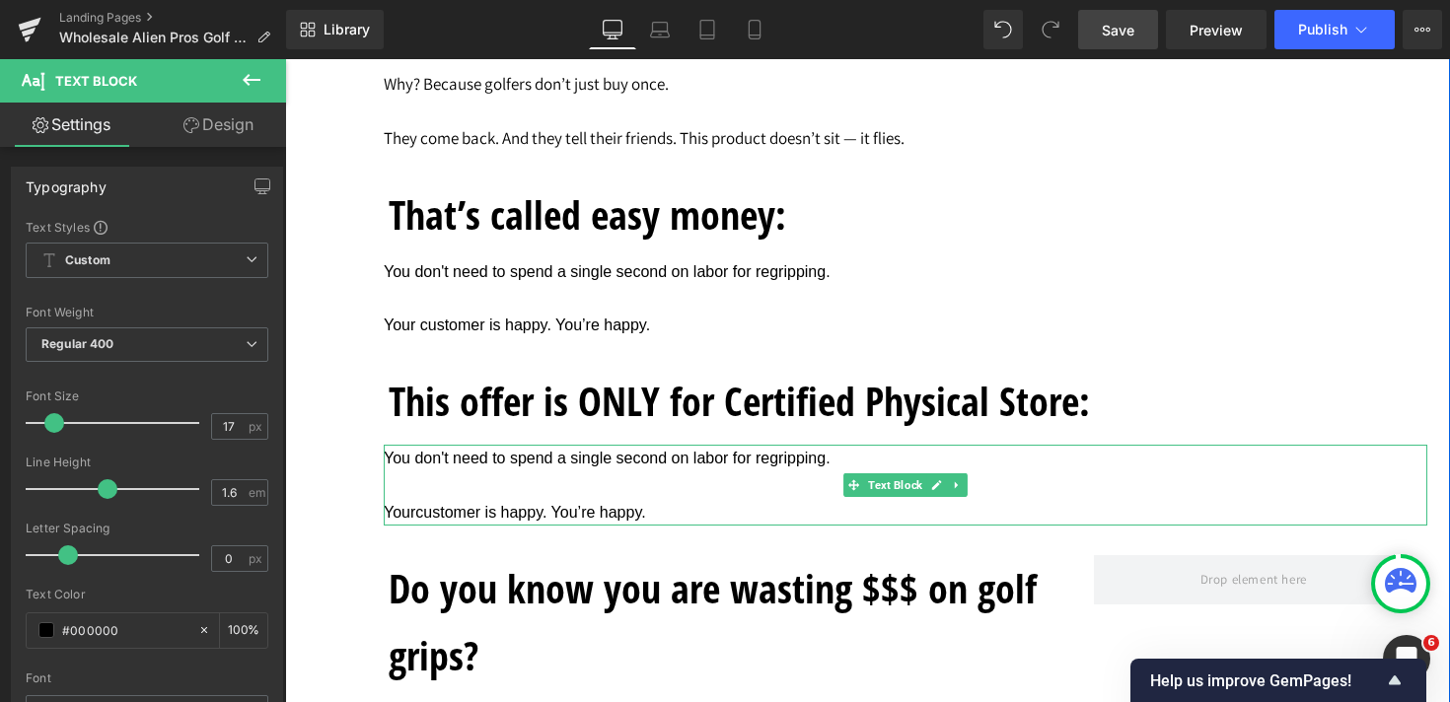
click at [632, 499] on p at bounding box center [905, 485] width 1043 height 27
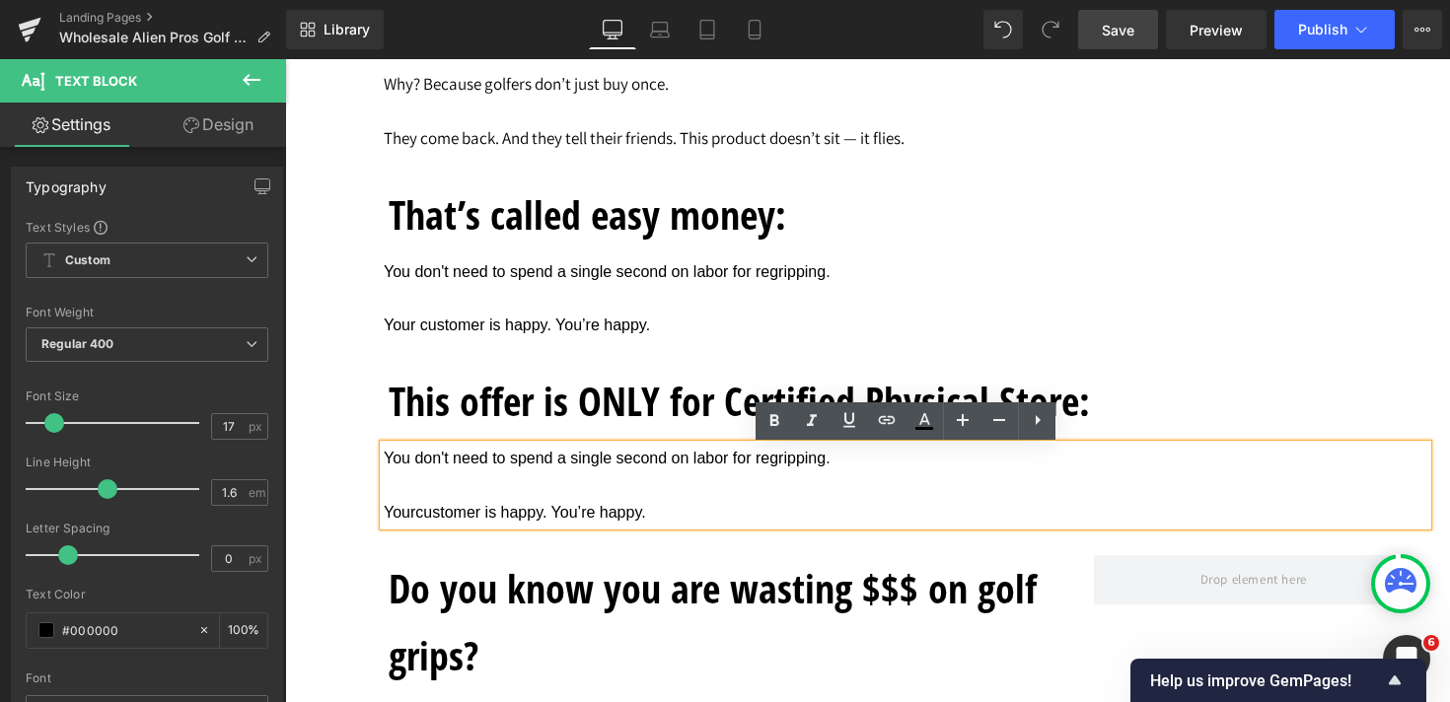
drag, startPoint x: 663, startPoint y: 525, endPoint x: 380, endPoint y: 467, distance: 288.8
click at [384, 467] on div "You don't need to spend a single second on labor for regripping. Yourcustomer i…" at bounding box center [905, 485] width 1043 height 81
click at [495, 466] on span "You don't need to spend a single second on labor for regripping." at bounding box center [607, 458] width 447 height 17
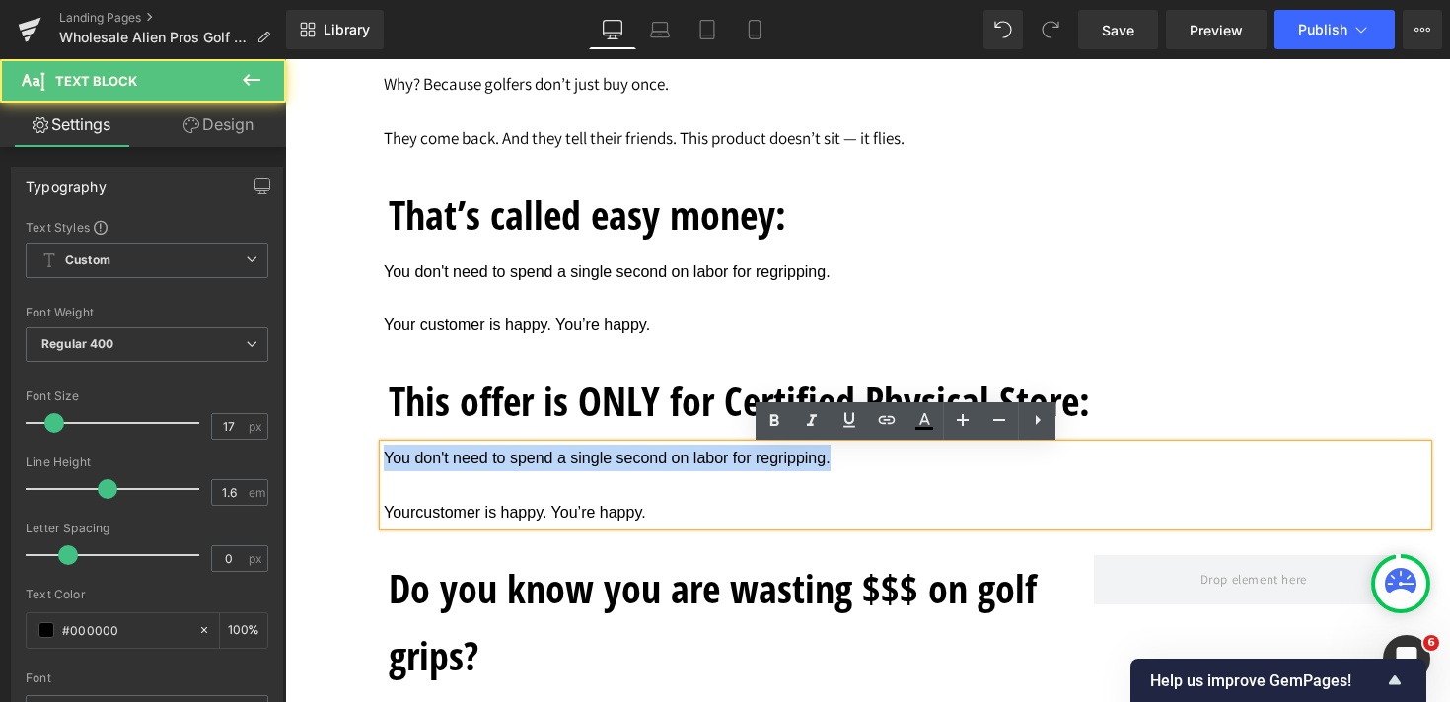
drag, startPoint x: 828, startPoint y: 466, endPoint x: 373, endPoint y: 467, distance: 455.6
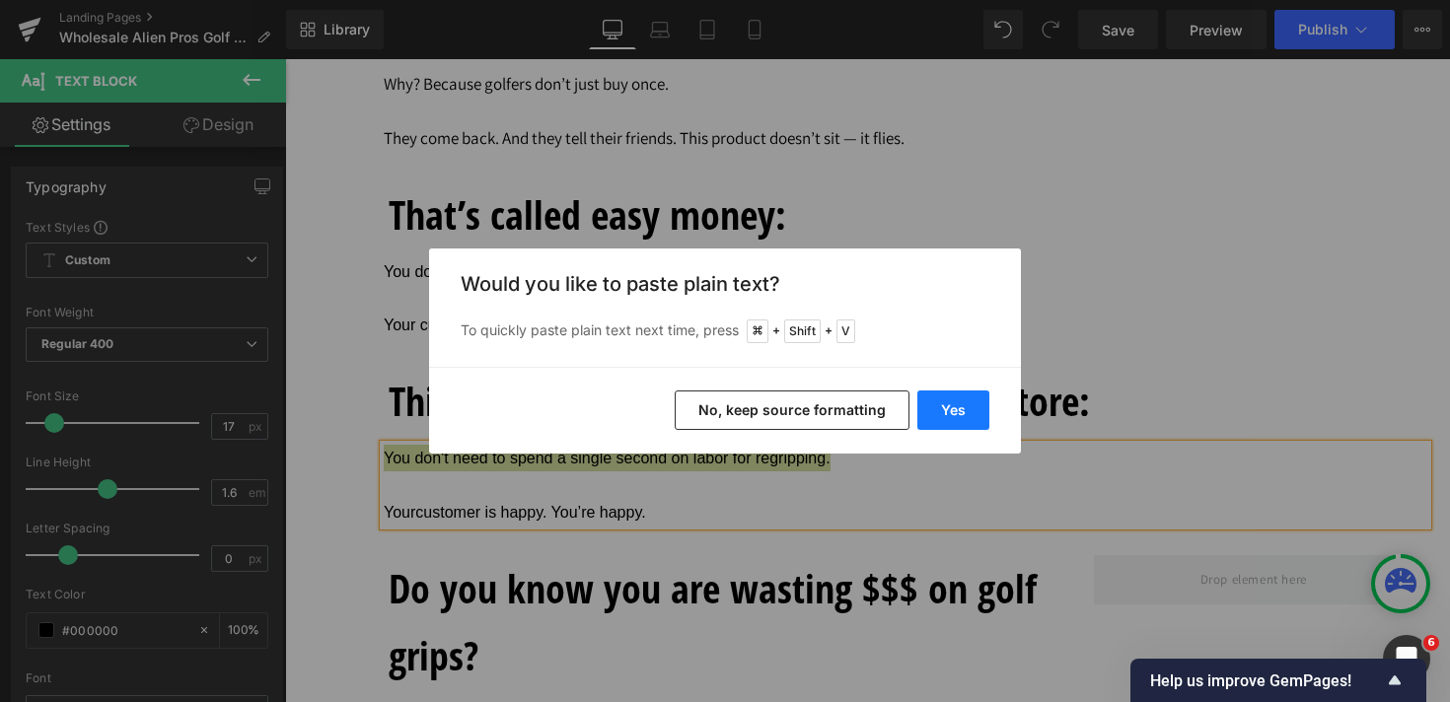
click at [935, 411] on button "Yes" at bounding box center [953, 410] width 72 height 39
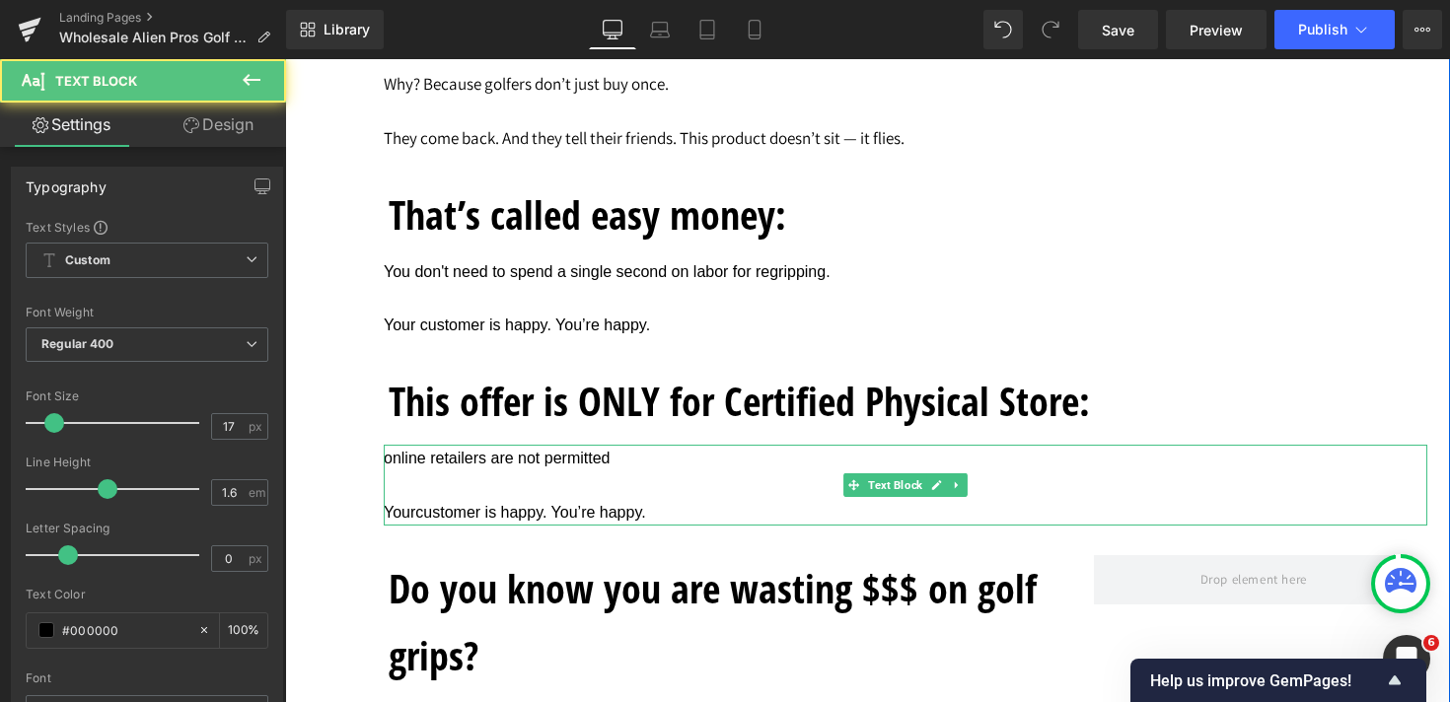
click at [392, 466] on span "online retailers are not permitted" at bounding box center [497, 458] width 226 height 17
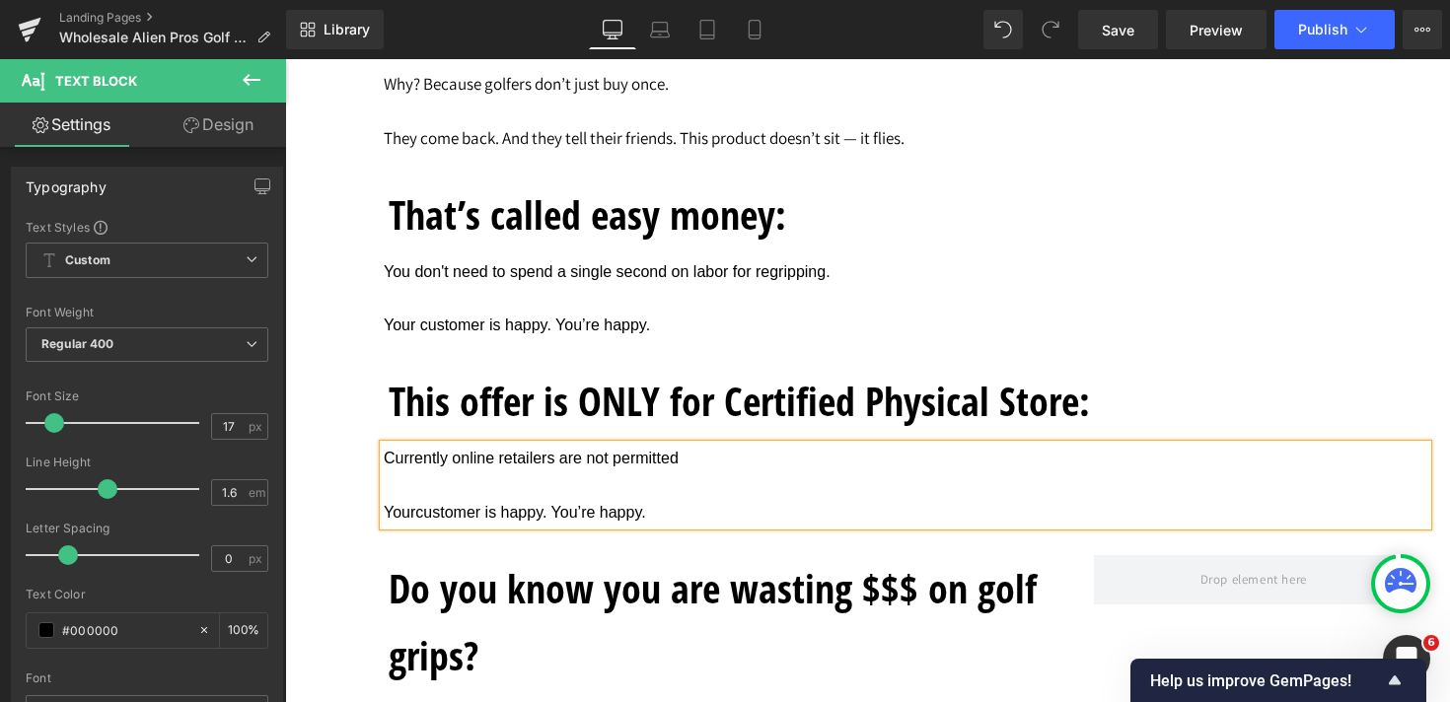
click at [681, 465] on p "Currently online retailers are not permitted" at bounding box center [905, 458] width 1043 height 27
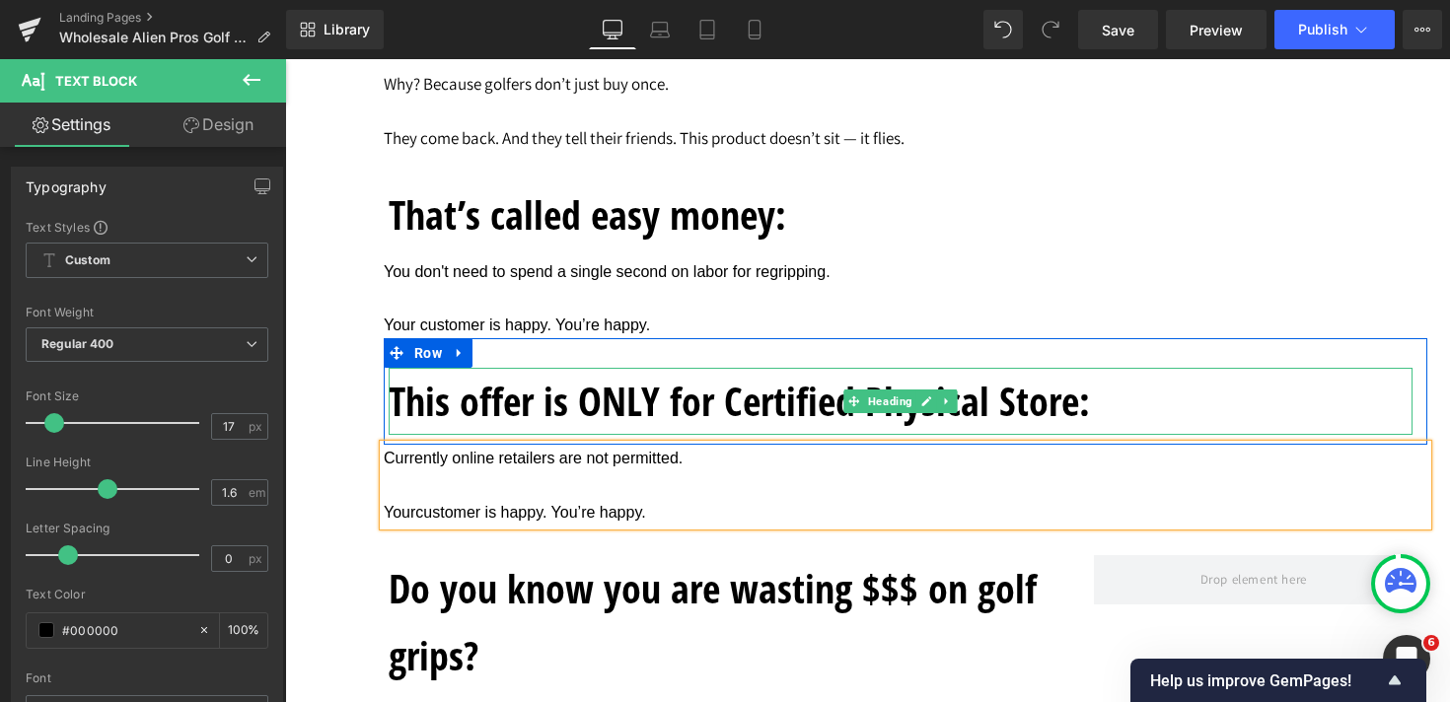
click at [1058, 417] on h1 "This offer is ONLY for Certified Physical Store:" at bounding box center [901, 401] width 1024 height 67
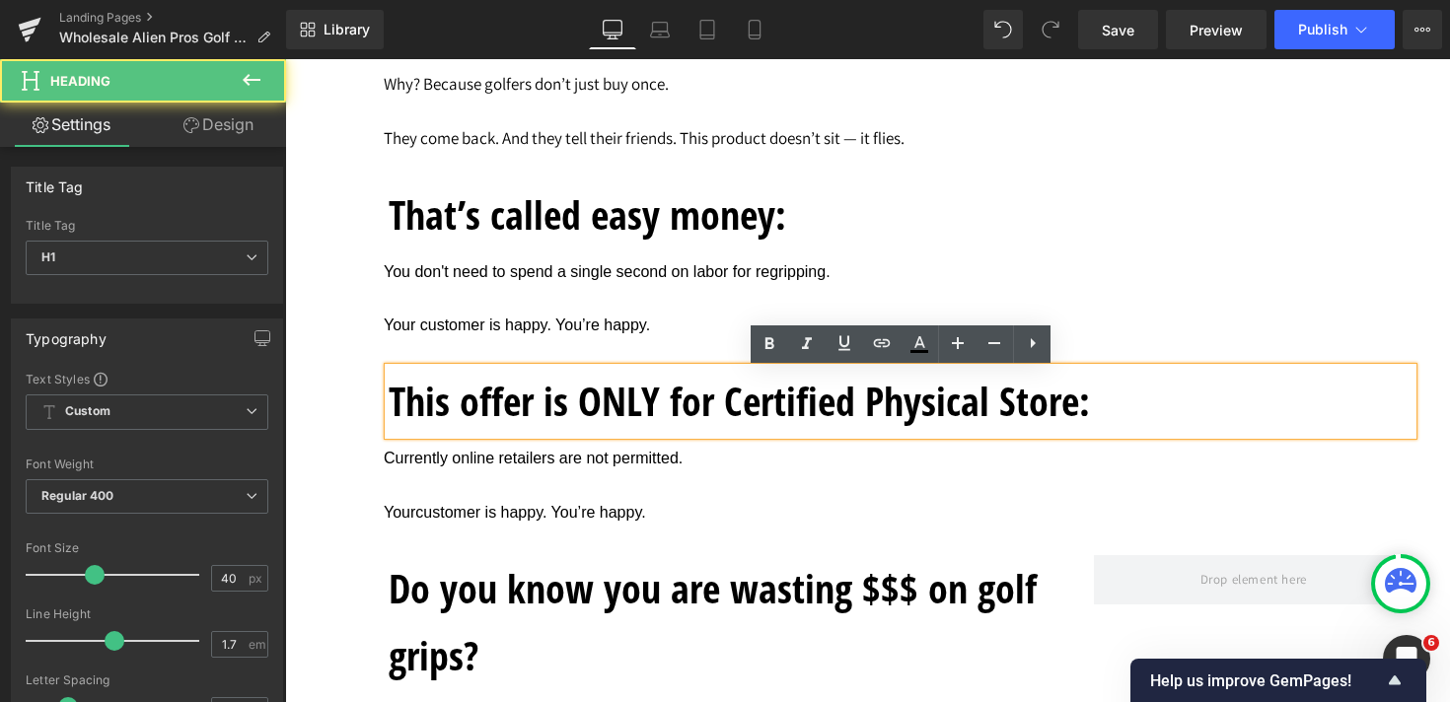
click at [1079, 417] on h1 "This offer is ONLY for Certified Physical Store:" at bounding box center [901, 401] width 1024 height 67
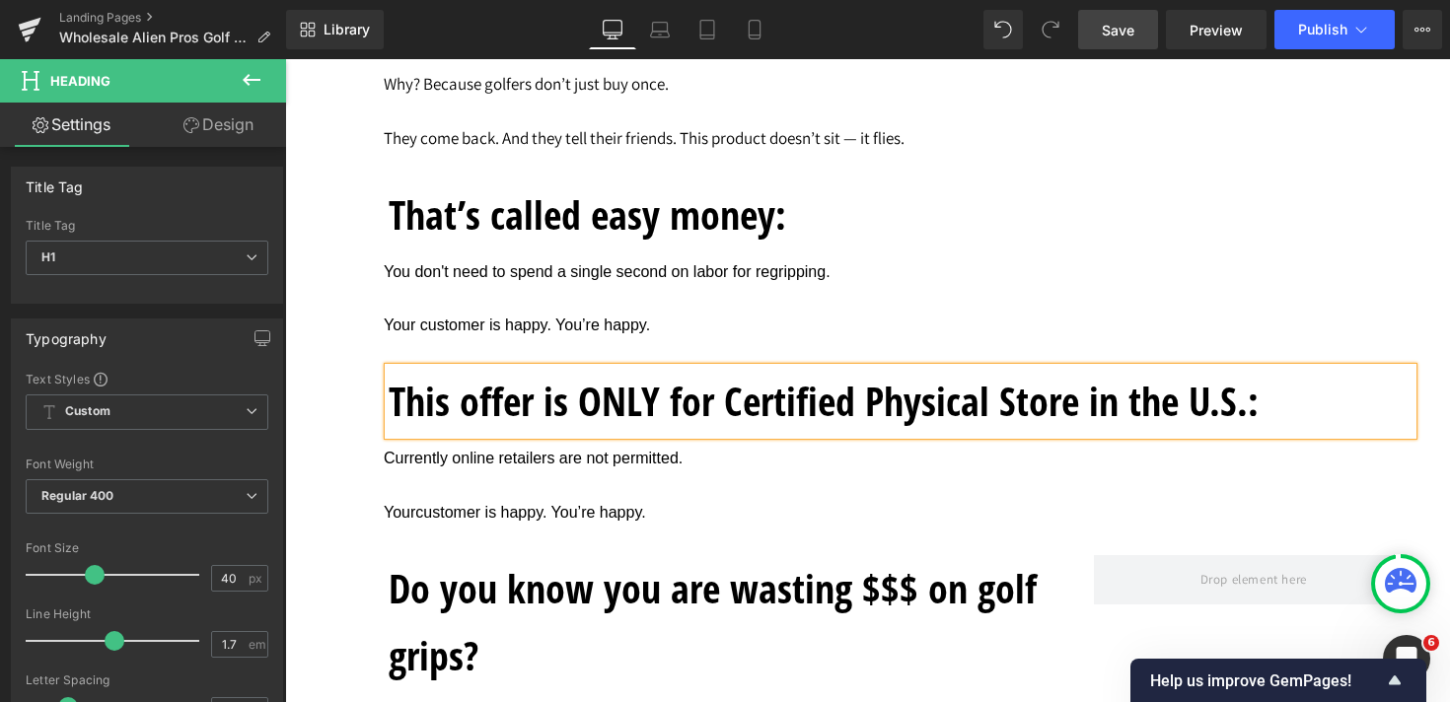
click at [1129, 29] on span "Save" at bounding box center [1118, 30] width 33 height 21
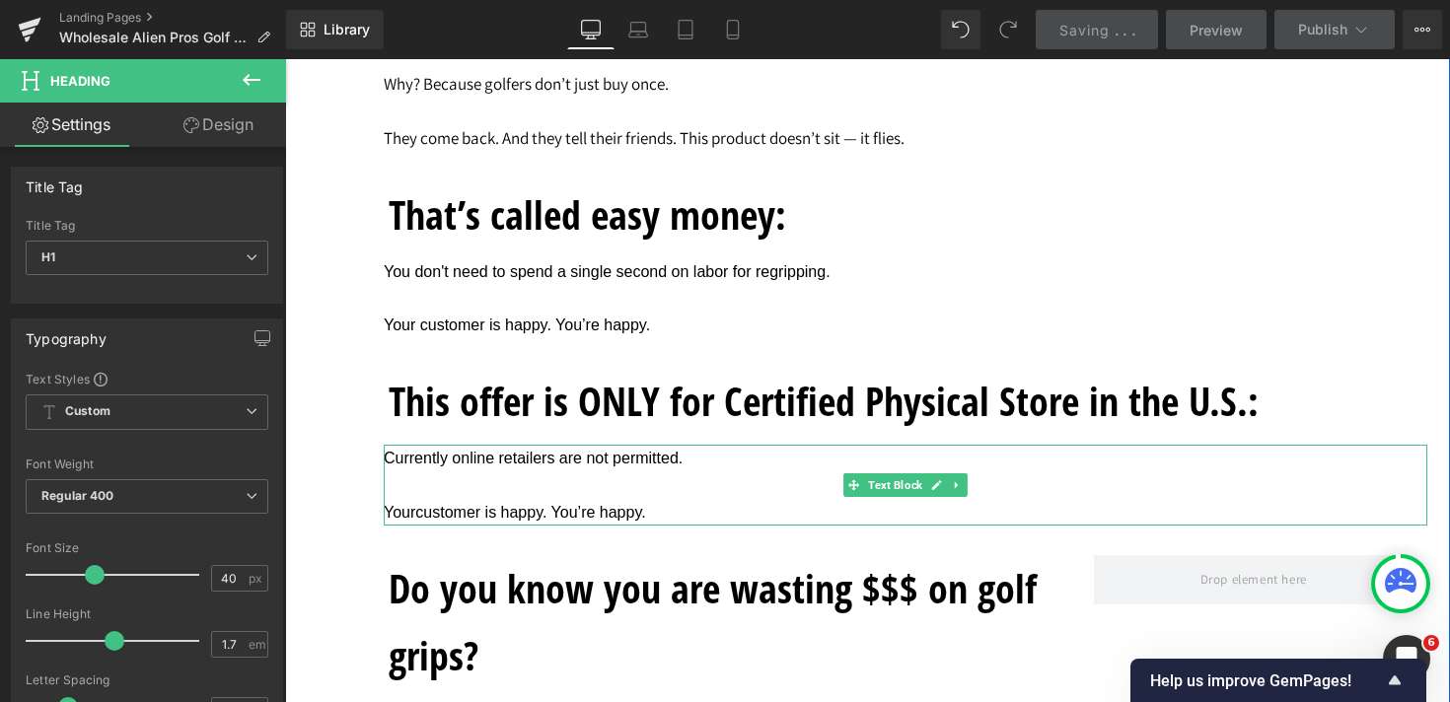
click at [624, 518] on span "Yourcustomer is happy. You’re happy." at bounding box center [515, 512] width 262 height 17
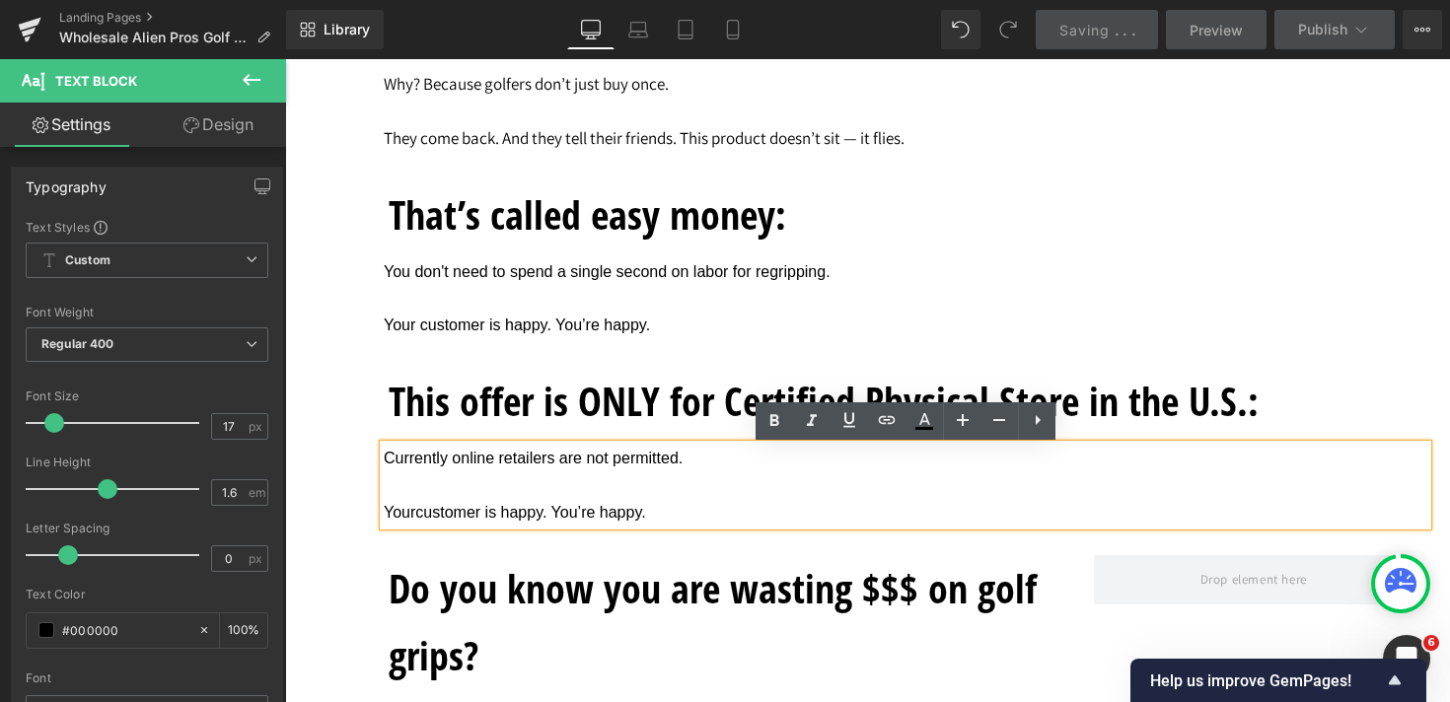
drag, startPoint x: 636, startPoint y: 520, endPoint x: 382, endPoint y: 519, distance: 254.4
click at [384, 519] on div "Currently online retailers are not permitted. Yourcustomer is happy. You’re hap…" at bounding box center [905, 485] width 1043 height 81
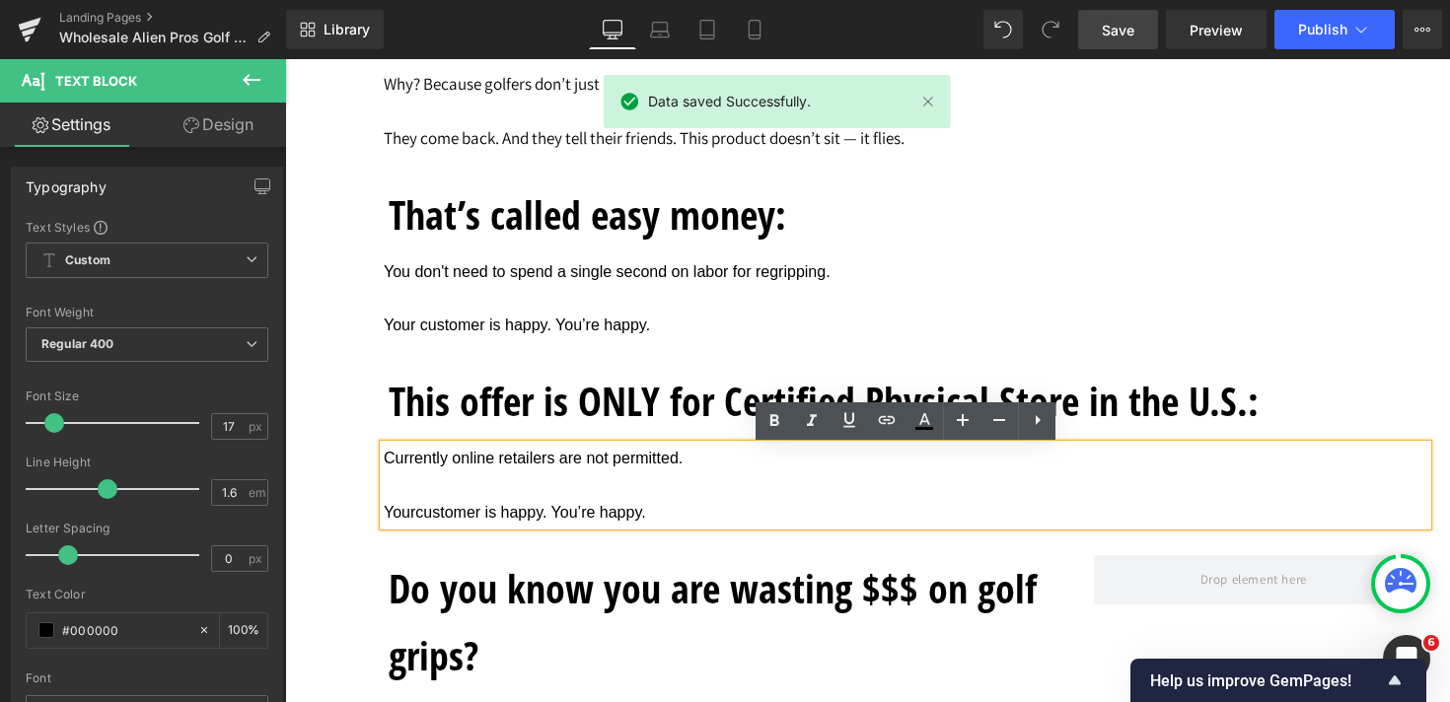
drag, startPoint x: 666, startPoint y: 519, endPoint x: 388, endPoint y: 514, distance: 278.1
click at [388, 514] on p "Yourcustomer is happy. You’re happy." at bounding box center [905, 512] width 1043 height 27
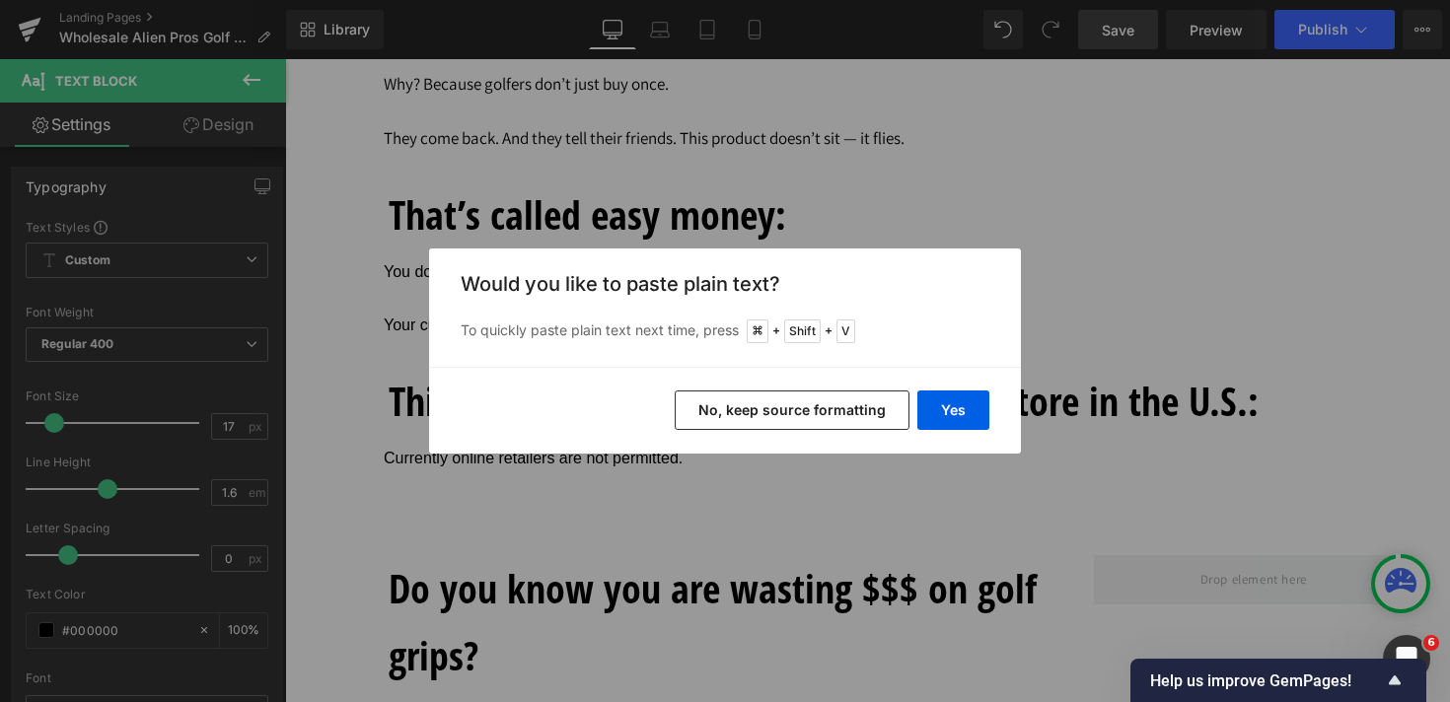
click at [800, 405] on button "No, keep source formatting" at bounding box center [792, 410] width 235 height 39
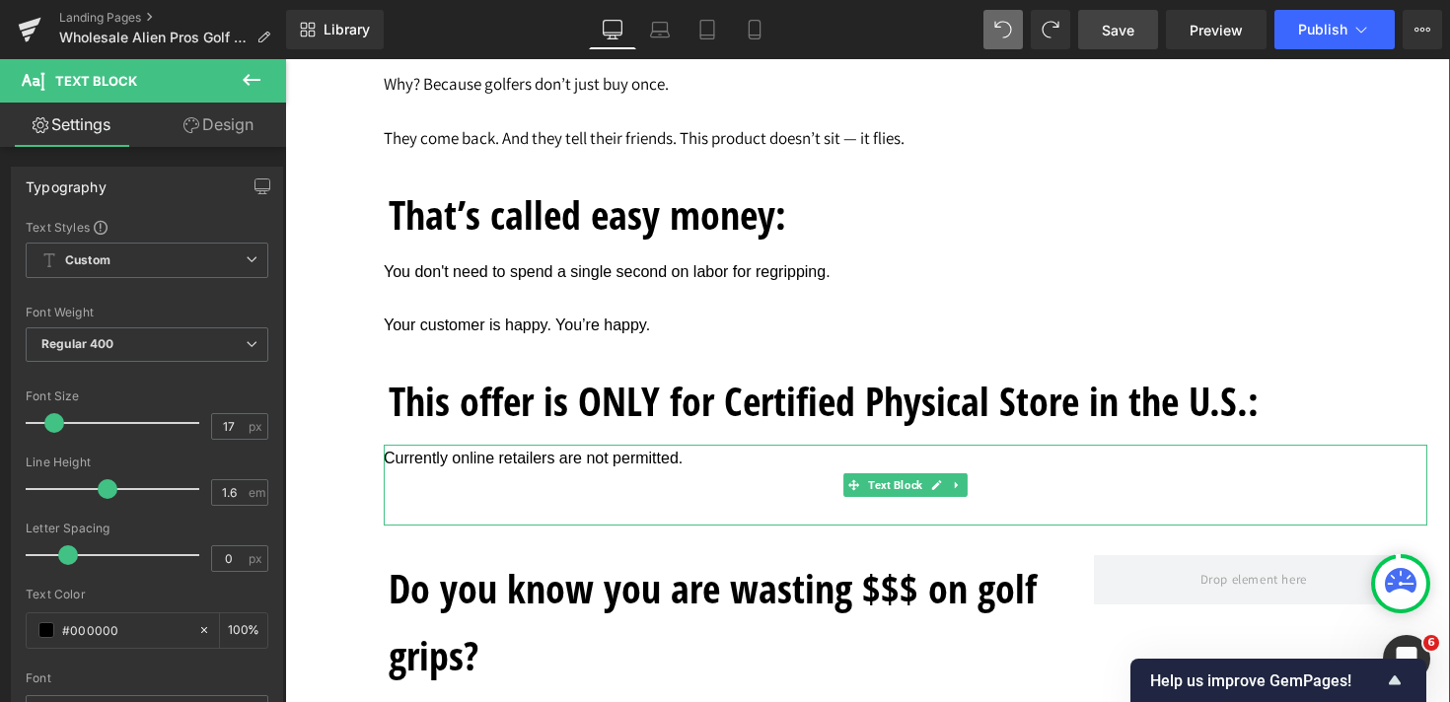
click at [555, 503] on p at bounding box center [905, 512] width 1043 height 27
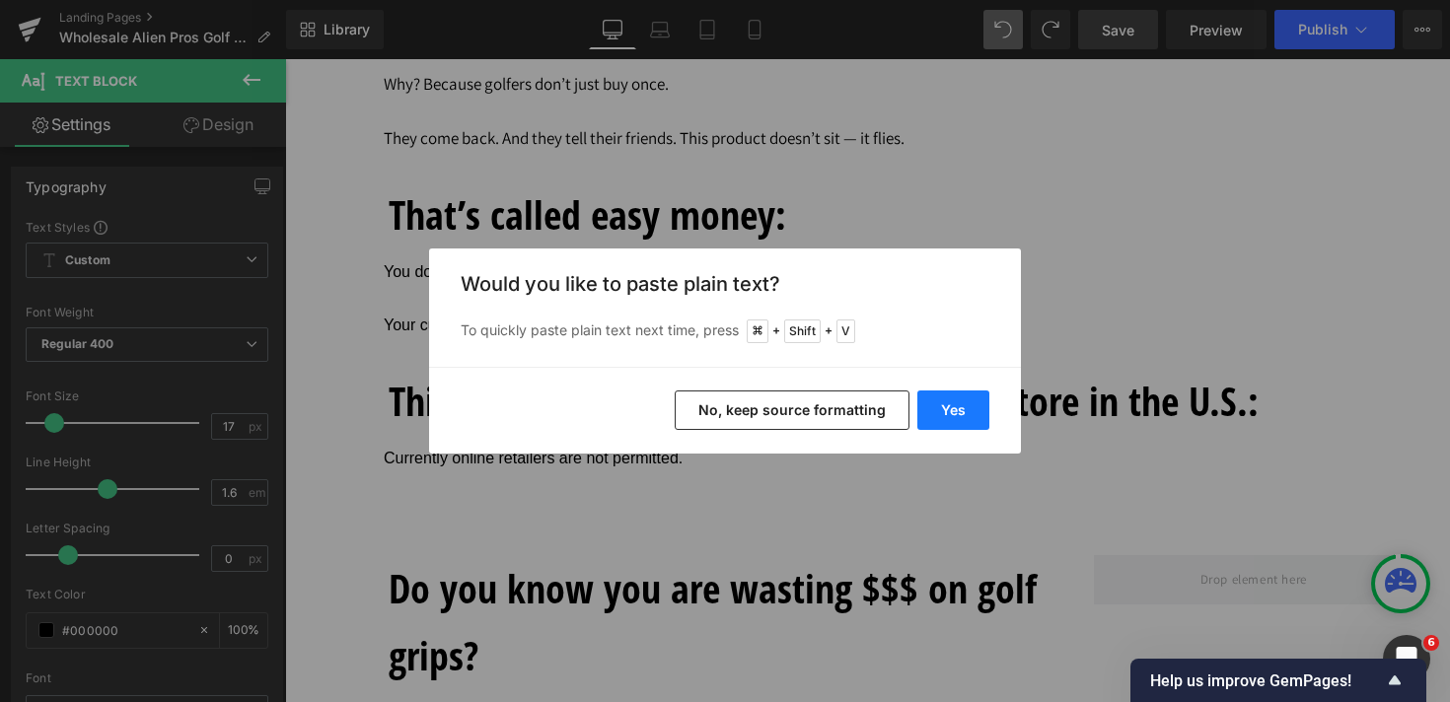
click at [969, 409] on button "Yes" at bounding box center [953, 410] width 72 height 39
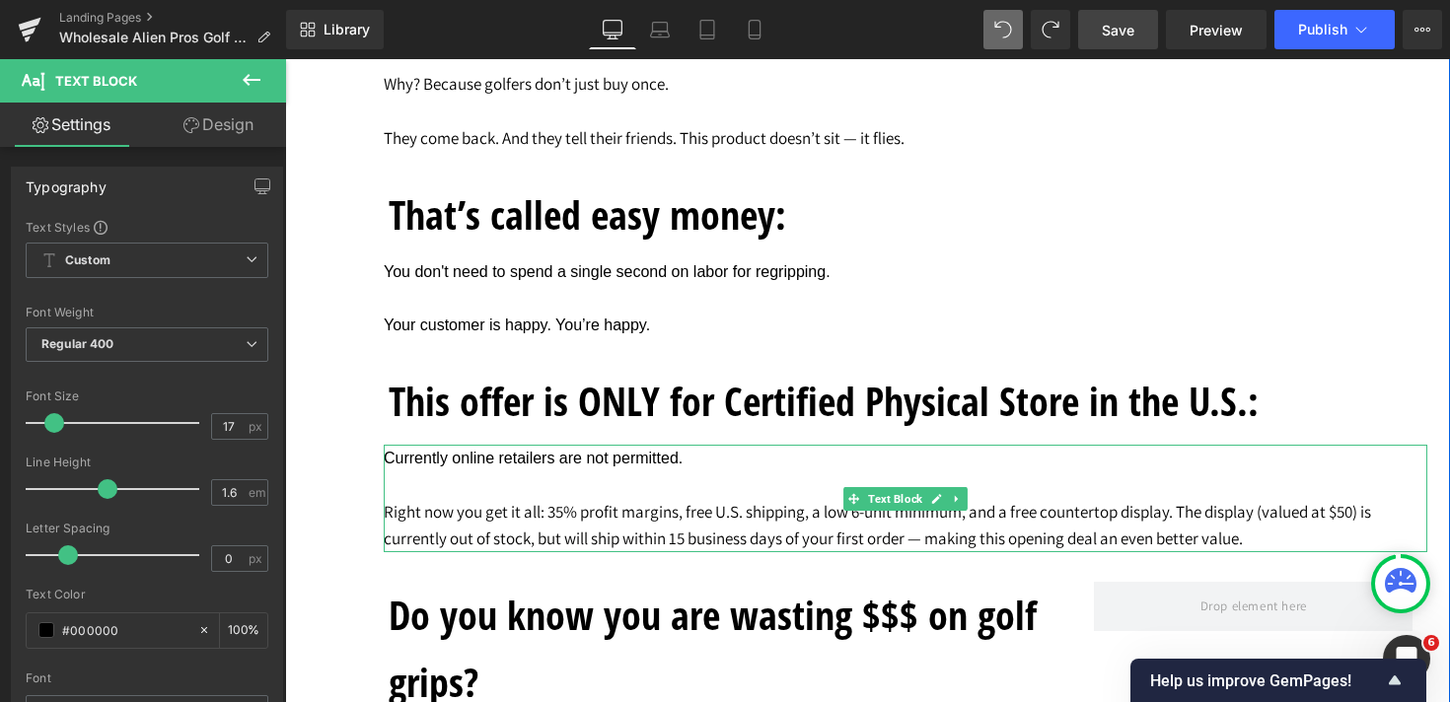
click at [804, 528] on p "Right now you get it all: 35% profit margins, free U.S. shipping, a low 6-unit …" at bounding box center [905, 525] width 1043 height 53
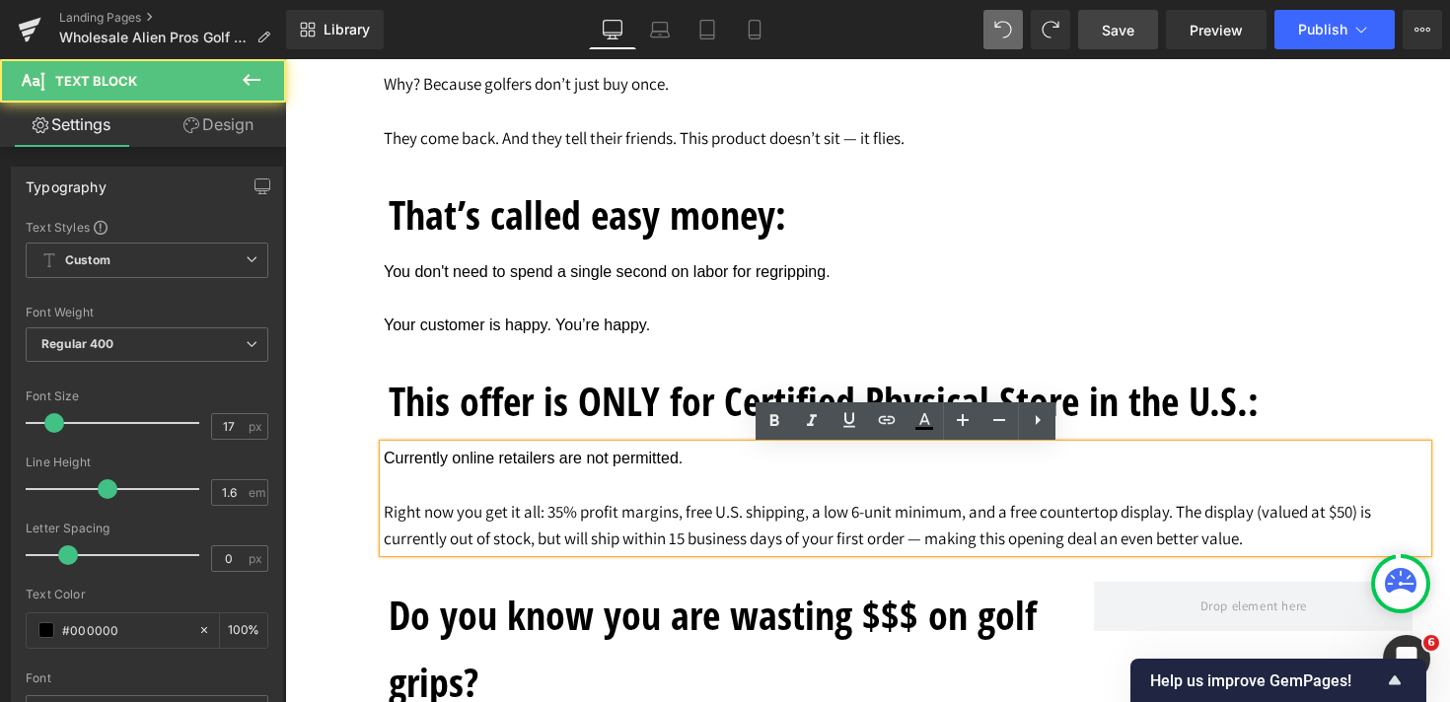
click at [552, 520] on p "Right now you get it all: 35% profit margins, free U.S. shipping, a low 6-unit …" at bounding box center [905, 525] width 1043 height 53
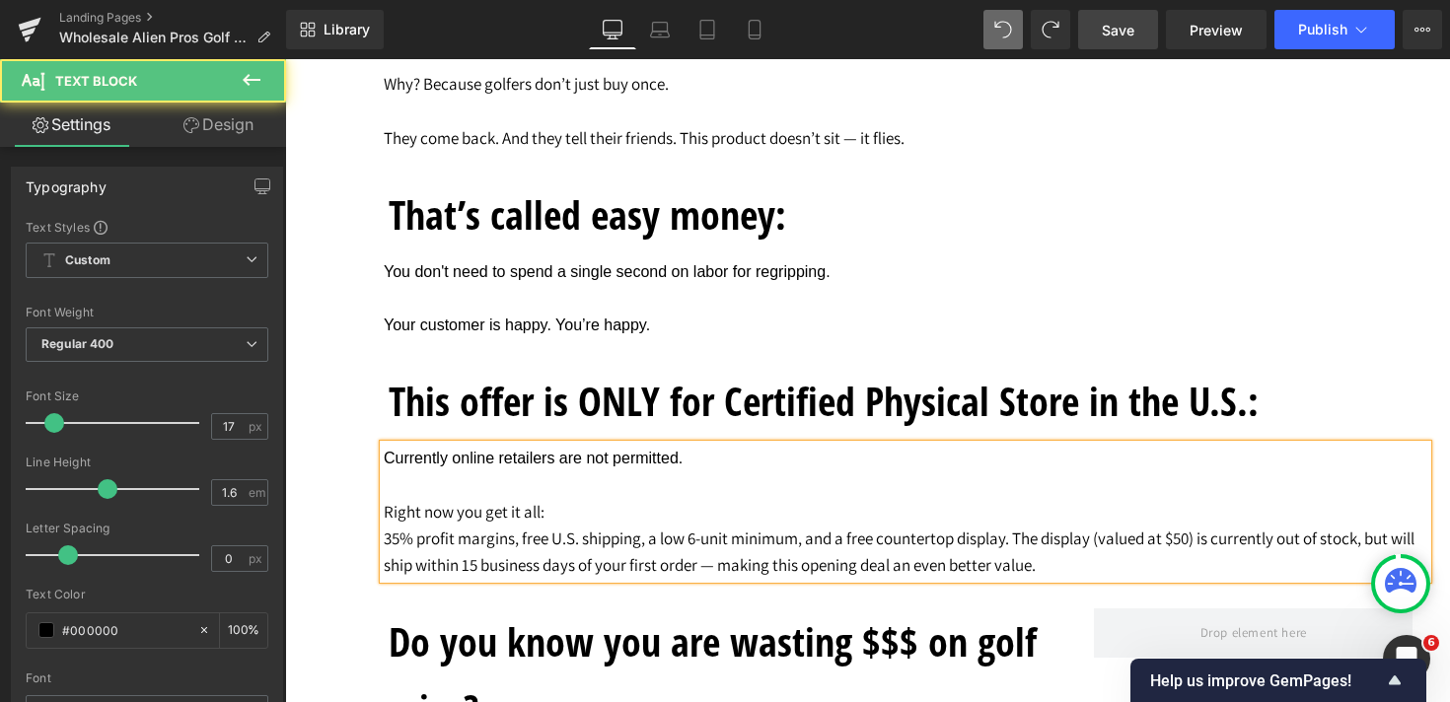
click at [1021, 546] on p "35% profit margins, free U.S. shipping, a low 6-unit minimum, and a free counte…" at bounding box center [905, 552] width 1043 height 53
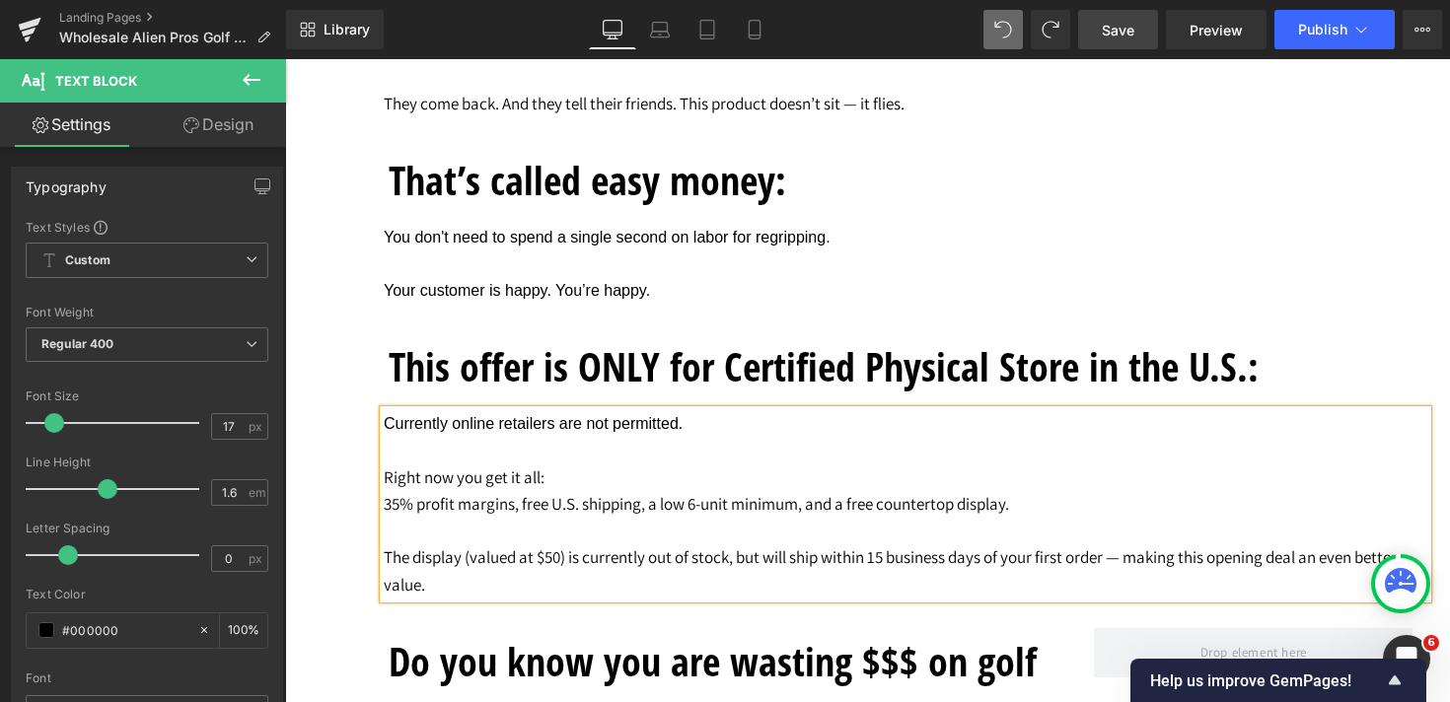
scroll to position [4393, 0]
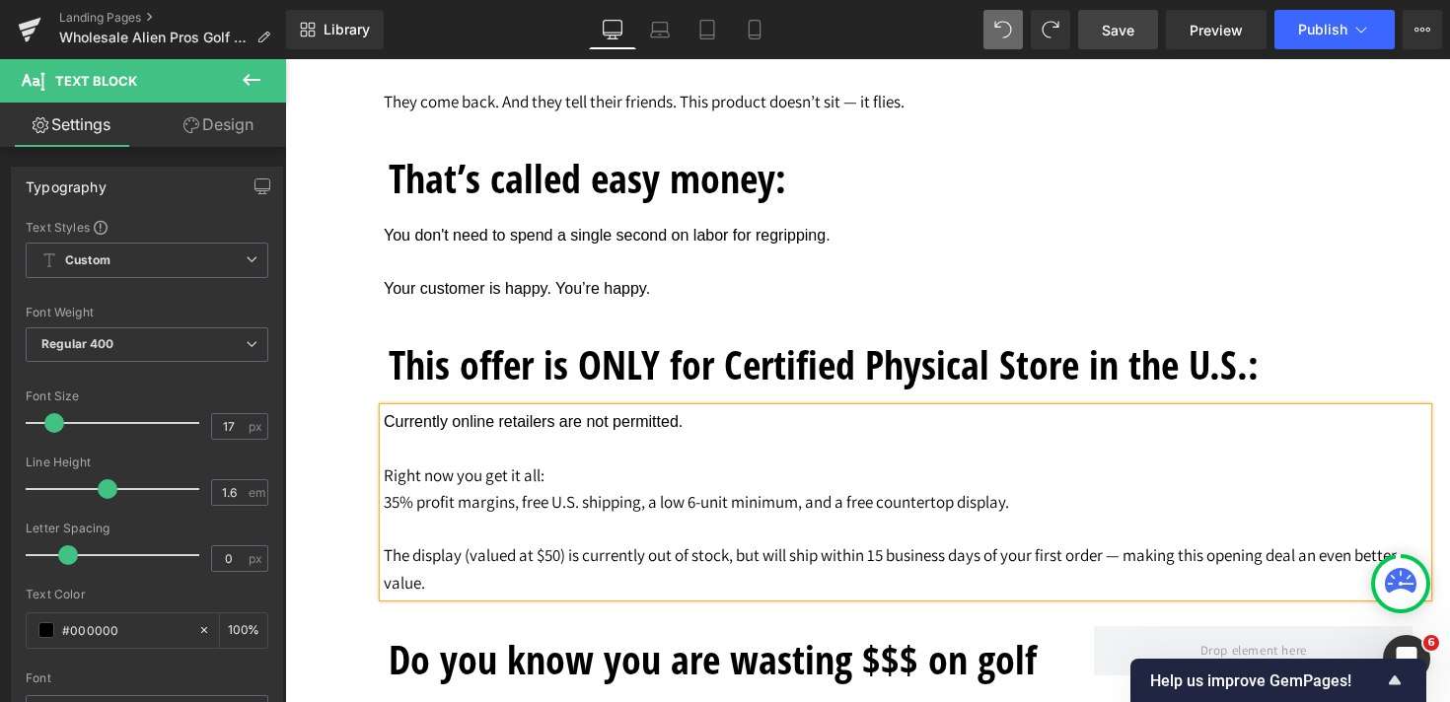
click at [386, 512] on p "35% profit margins, free U.S. shipping, a low 6-unit minimum, and a free counte…" at bounding box center [905, 502] width 1043 height 27
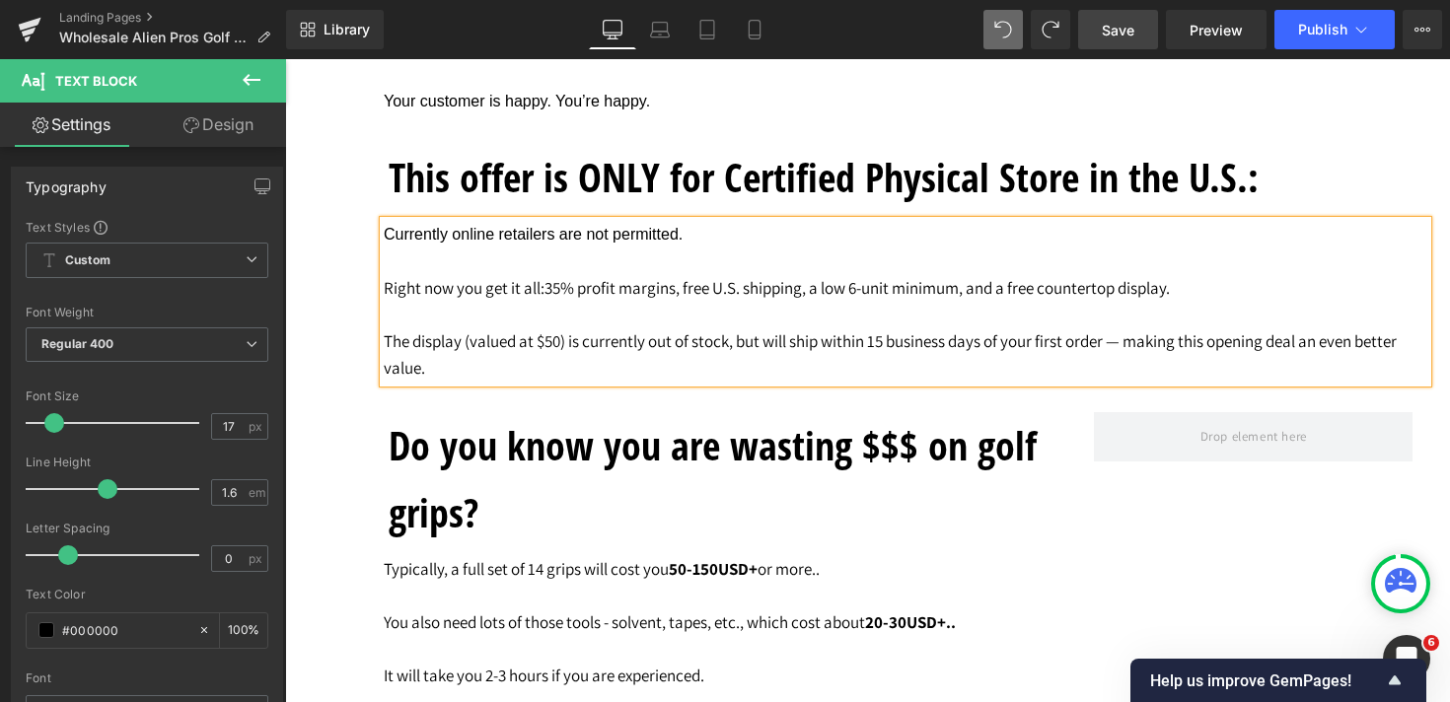
scroll to position [4587, 0]
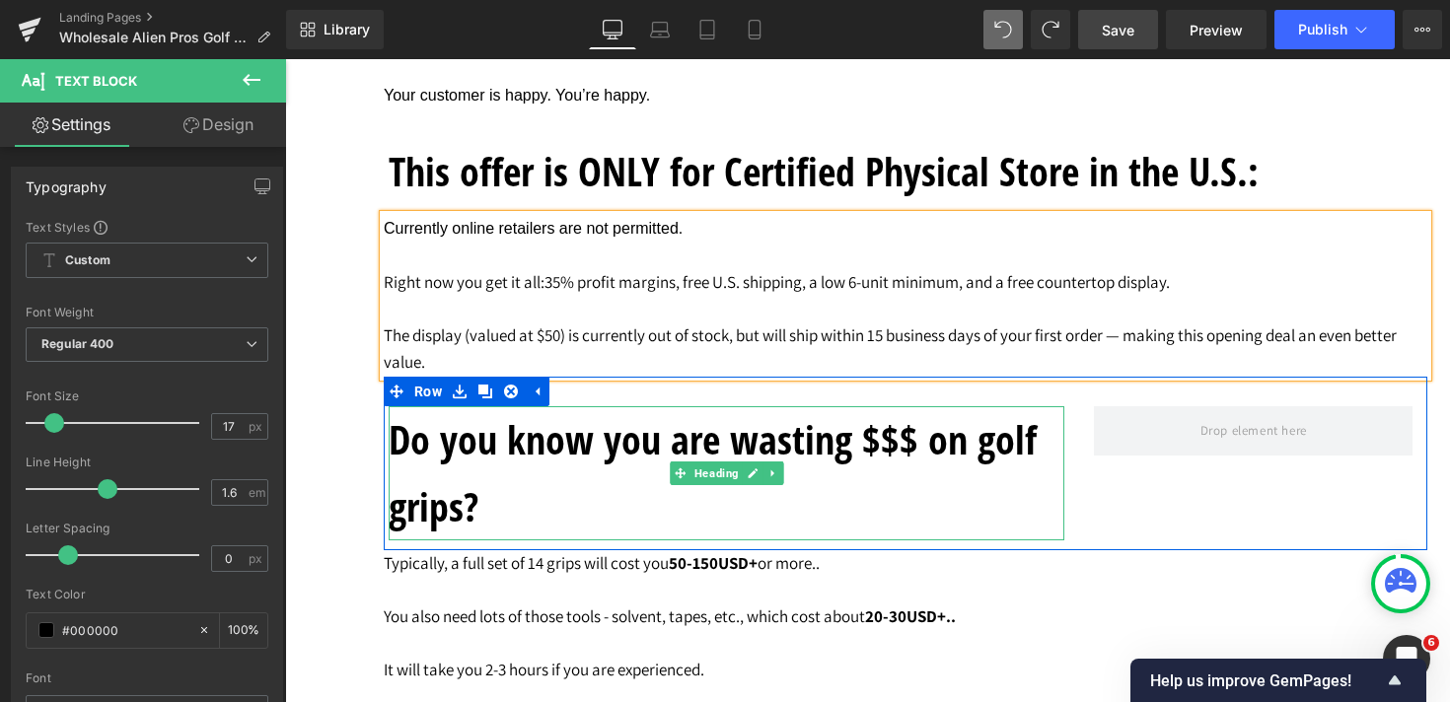
click at [623, 526] on h1 "Do you know you are wasting $$$ on golf grips?" at bounding box center [727, 473] width 676 height 134
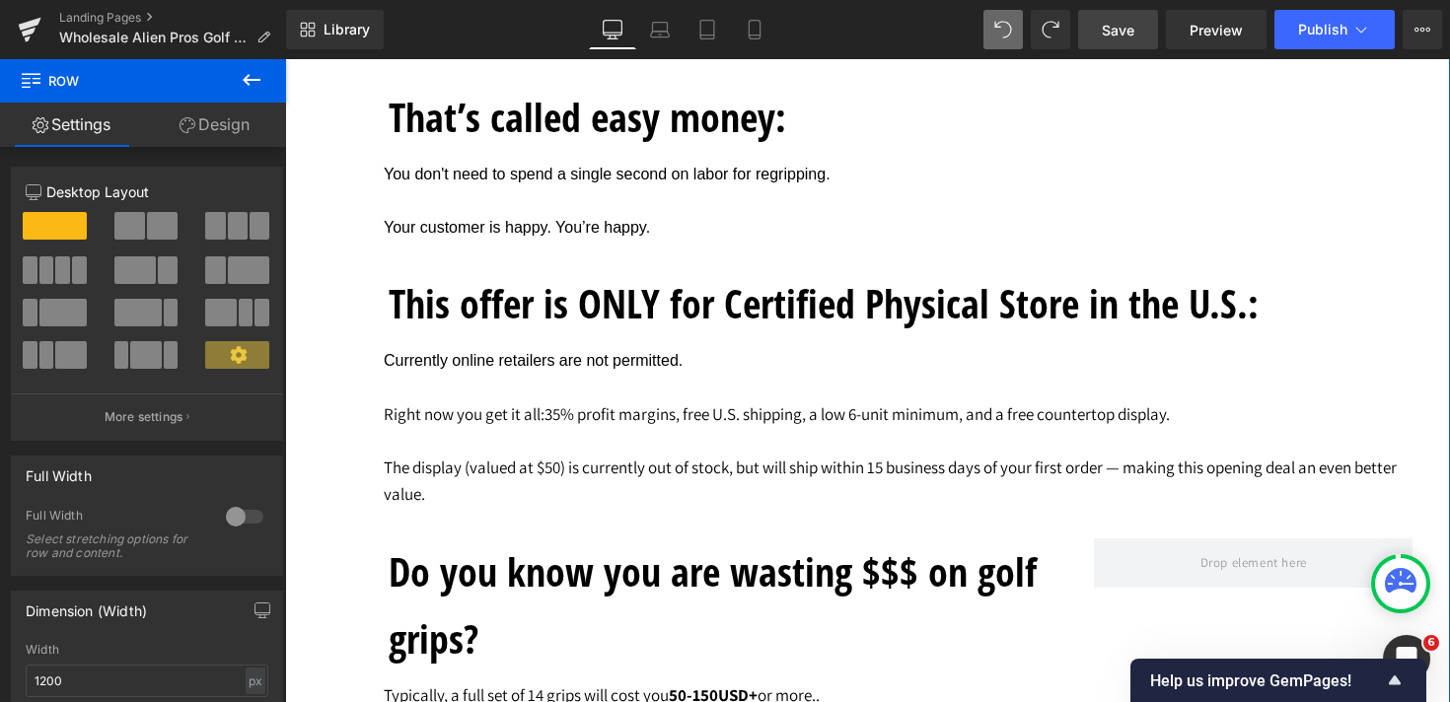
scroll to position [4505, 0]
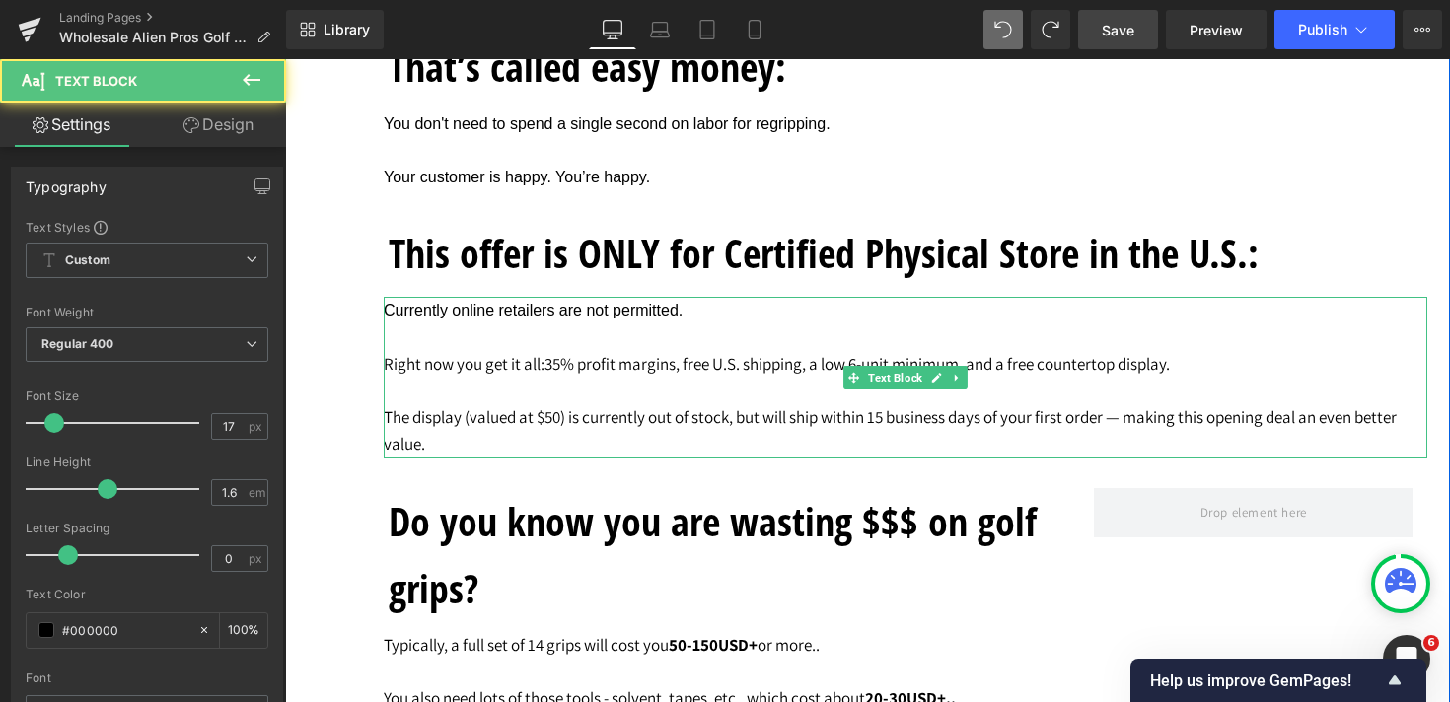
click at [389, 372] on p "Right now you get it all: 35% profit margins, free U.S. shipping, a low 6-unit …" at bounding box center [905, 364] width 1043 height 27
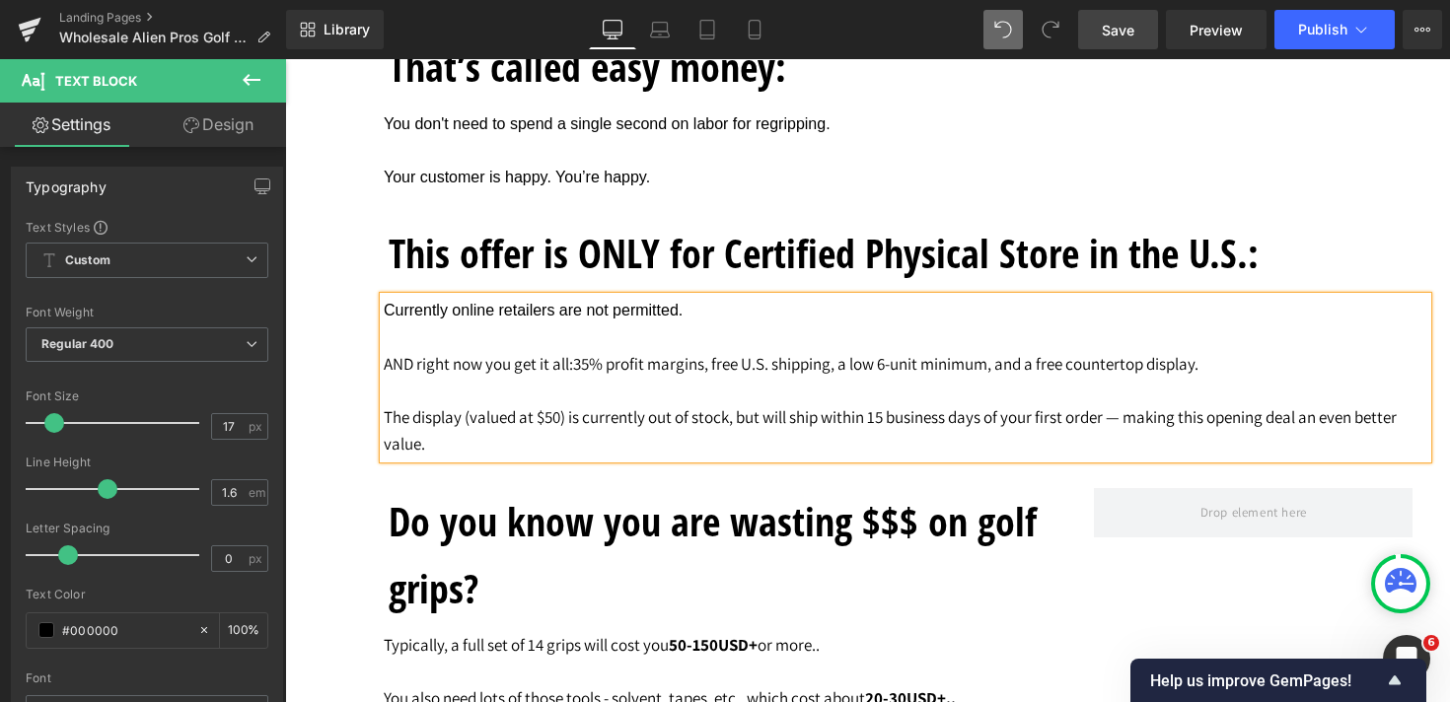
drag, startPoint x: 581, startPoint y: 371, endPoint x: 385, endPoint y: 368, distance: 196.3
click at [385, 368] on p "AND right now you get it all: 35% profit margins, free U.S. shipping, a low 6-u…" at bounding box center [905, 364] width 1043 height 27
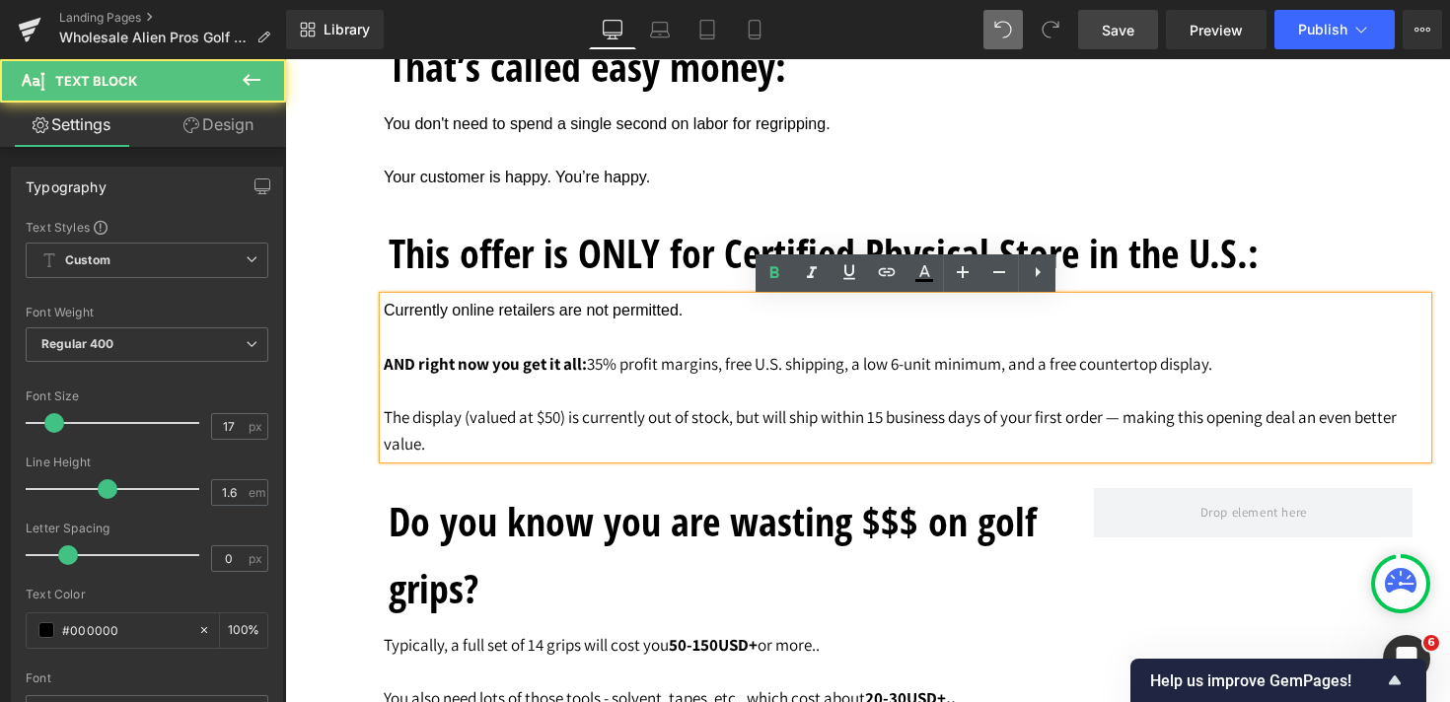
click at [726, 421] on p "The display (valued at $50) is currently out of stock, but will ship within 15 …" at bounding box center [905, 430] width 1043 height 53
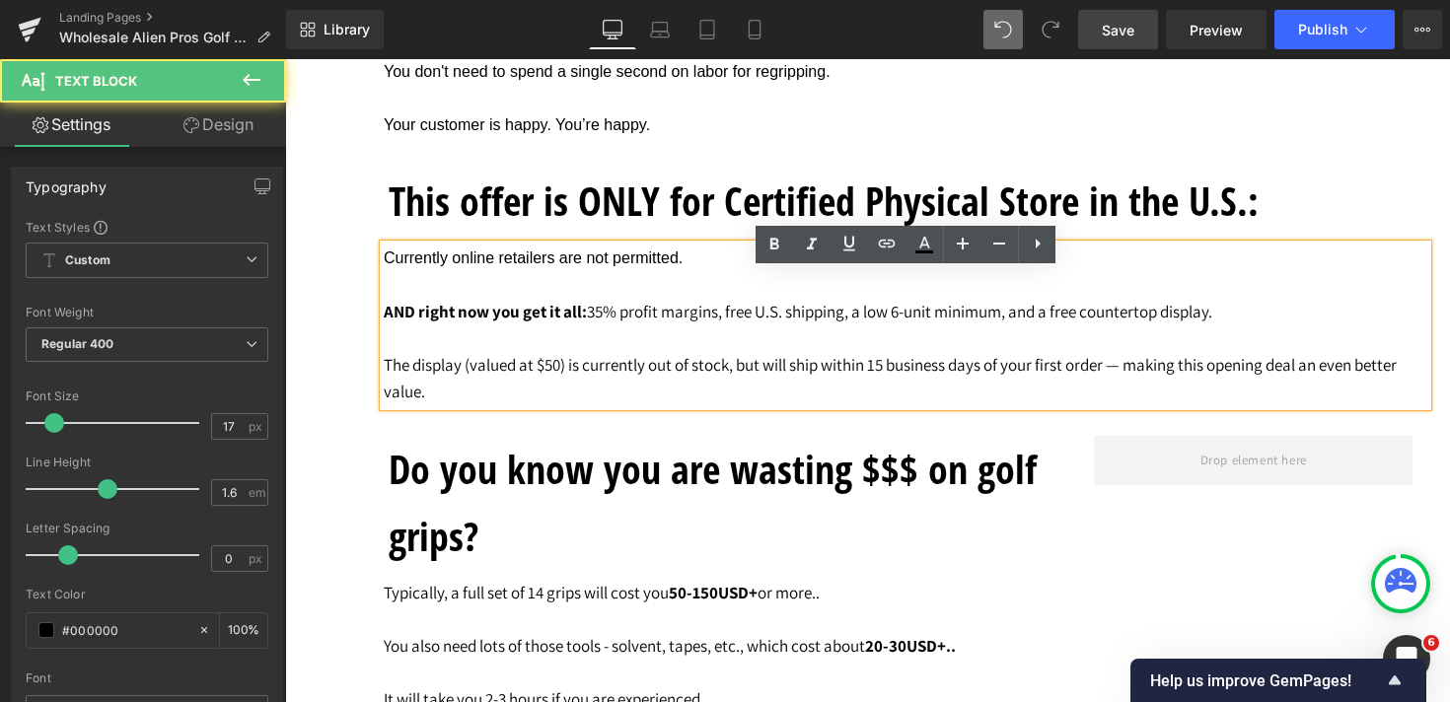
scroll to position [4561, 0]
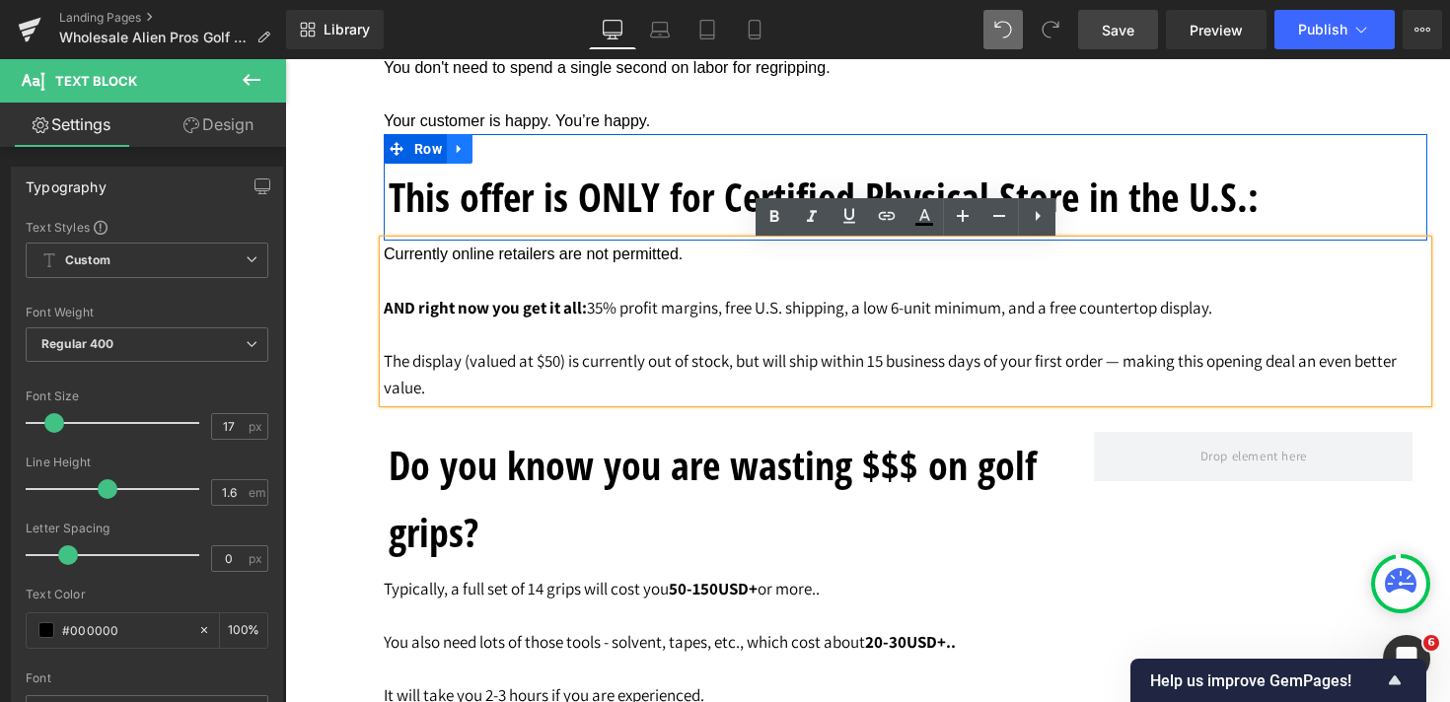
click at [466, 156] on icon at bounding box center [460, 149] width 14 height 15
click at [491, 152] on icon at bounding box center [485, 149] width 14 height 14
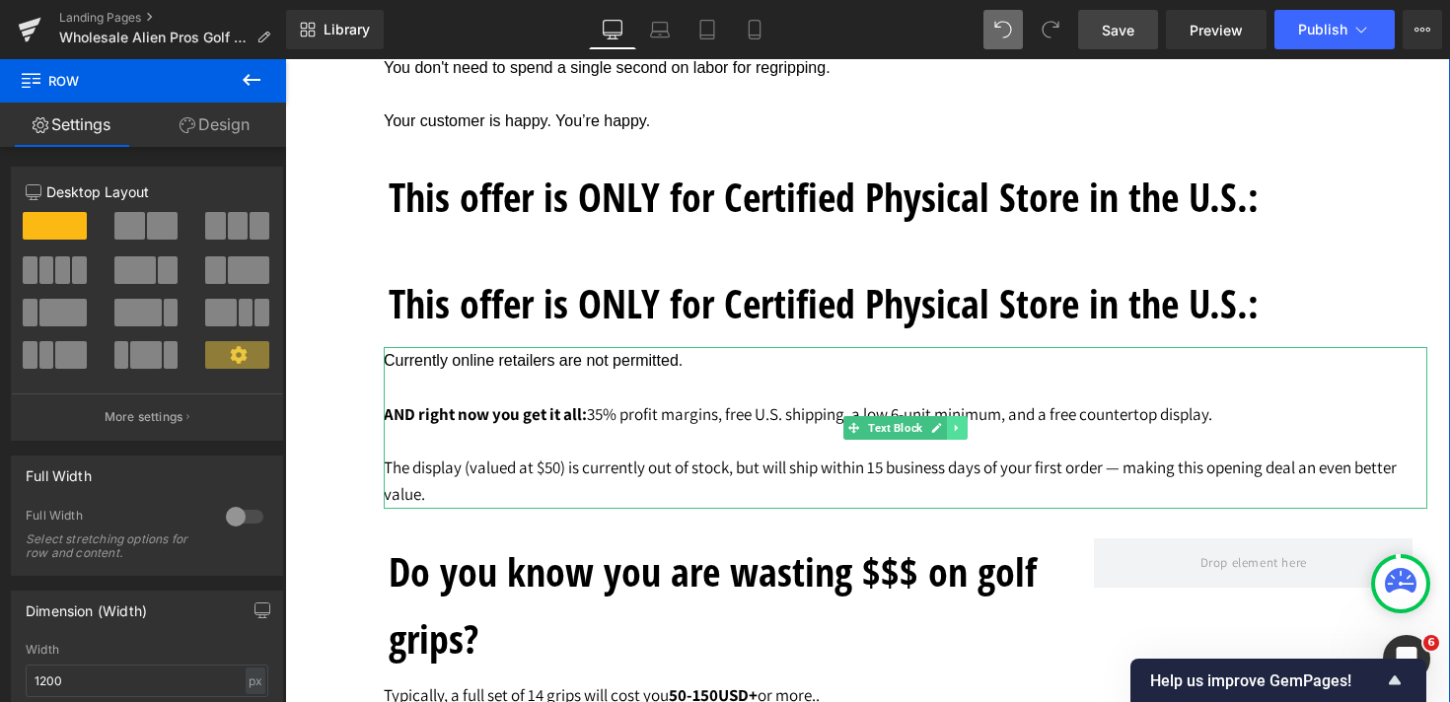
click at [963, 432] on icon at bounding box center [957, 428] width 11 height 12
click at [946, 434] on icon at bounding box center [946, 428] width 11 height 12
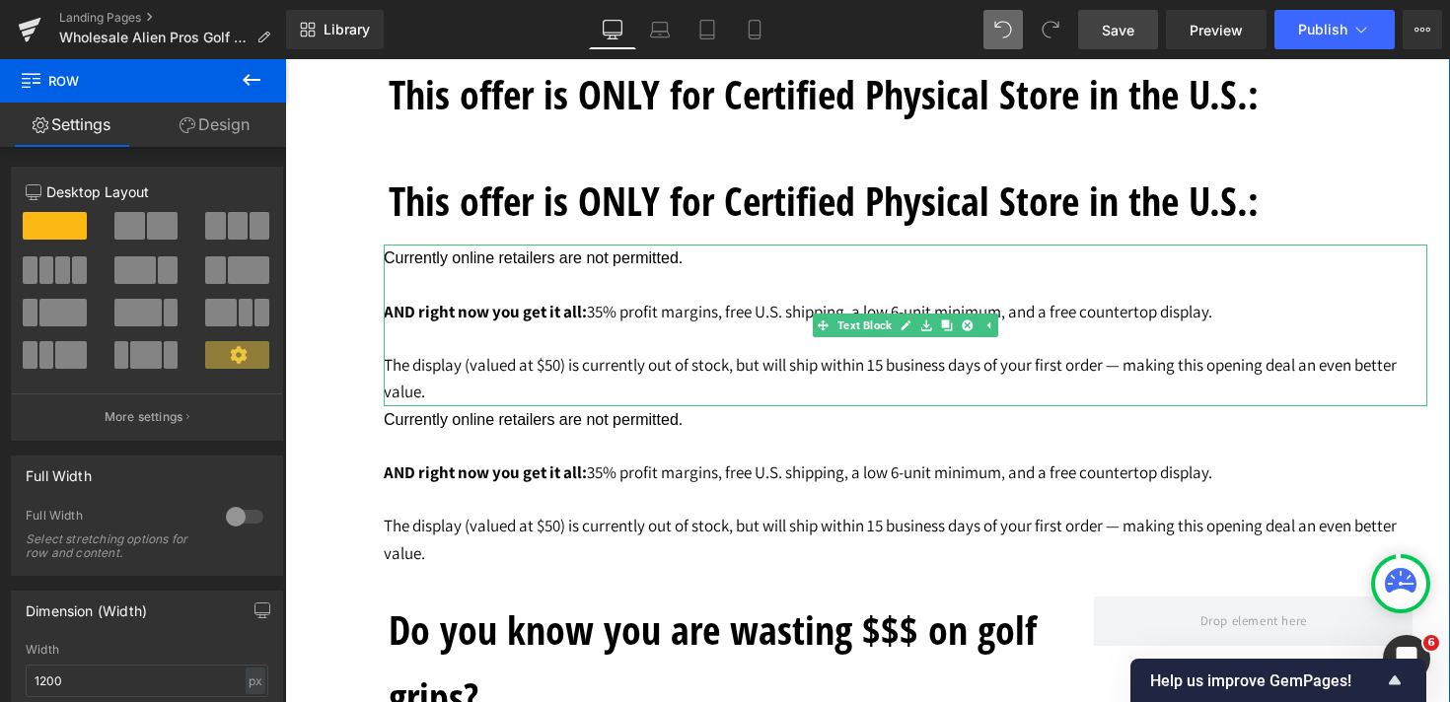
scroll to position [4536, 0]
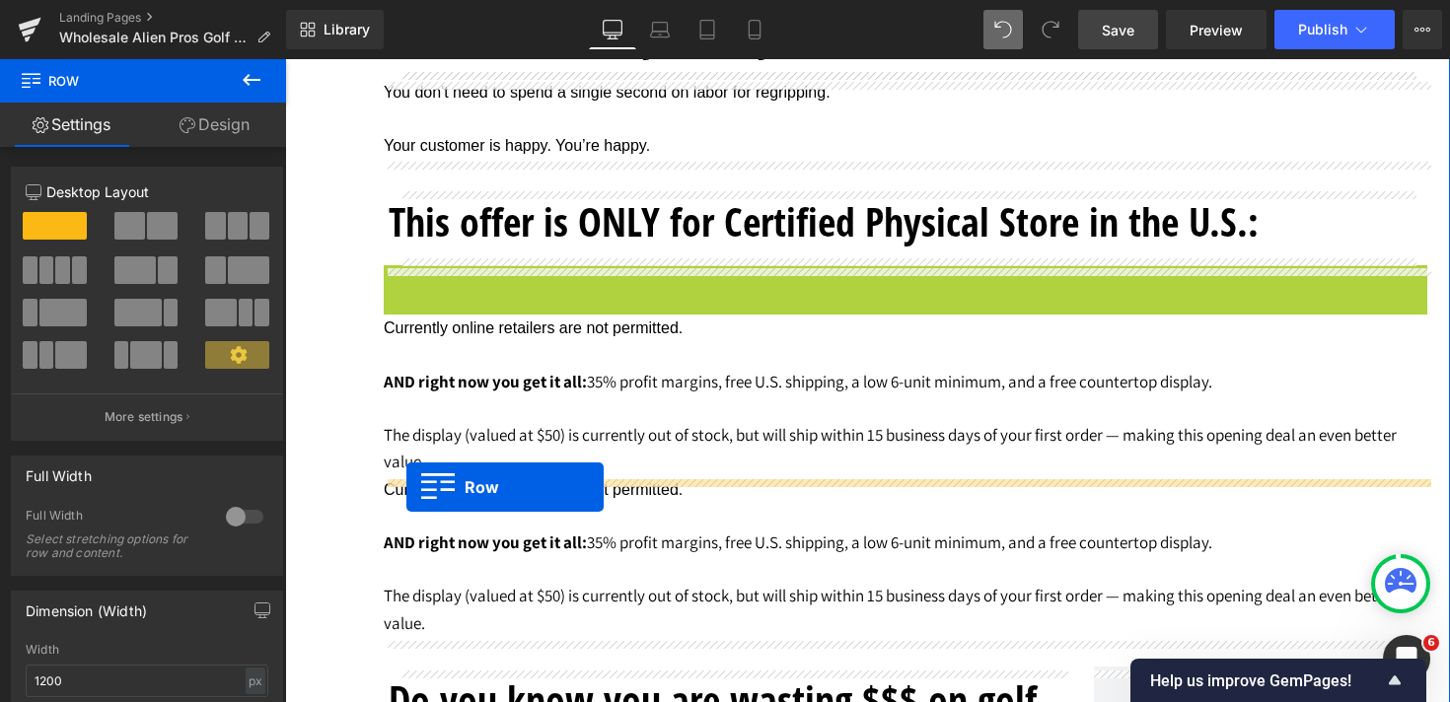
drag, startPoint x: 397, startPoint y: 278, endPoint x: 406, endPoint y: 487, distance: 209.3
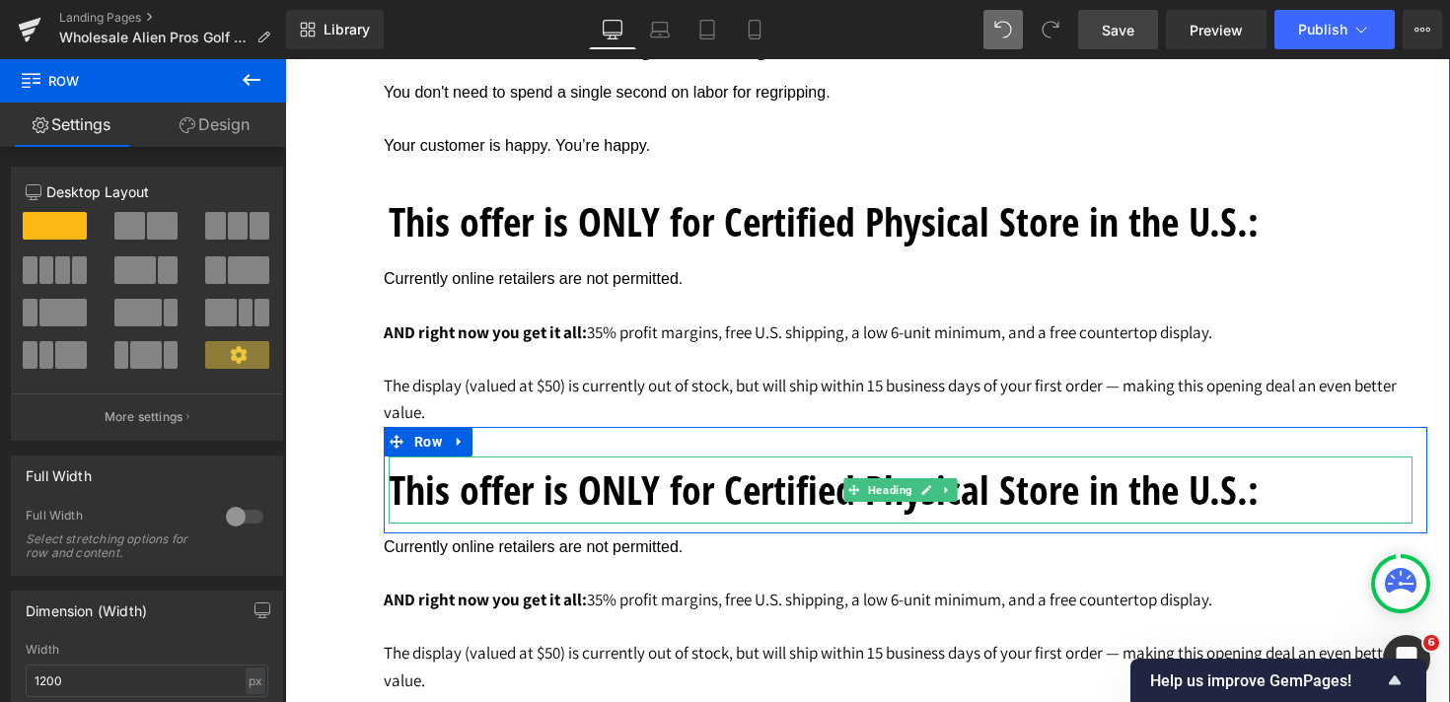
click at [529, 491] on h1 "This offer is ONLY for Certified Physical Store in the U.S.:" at bounding box center [901, 490] width 1024 height 67
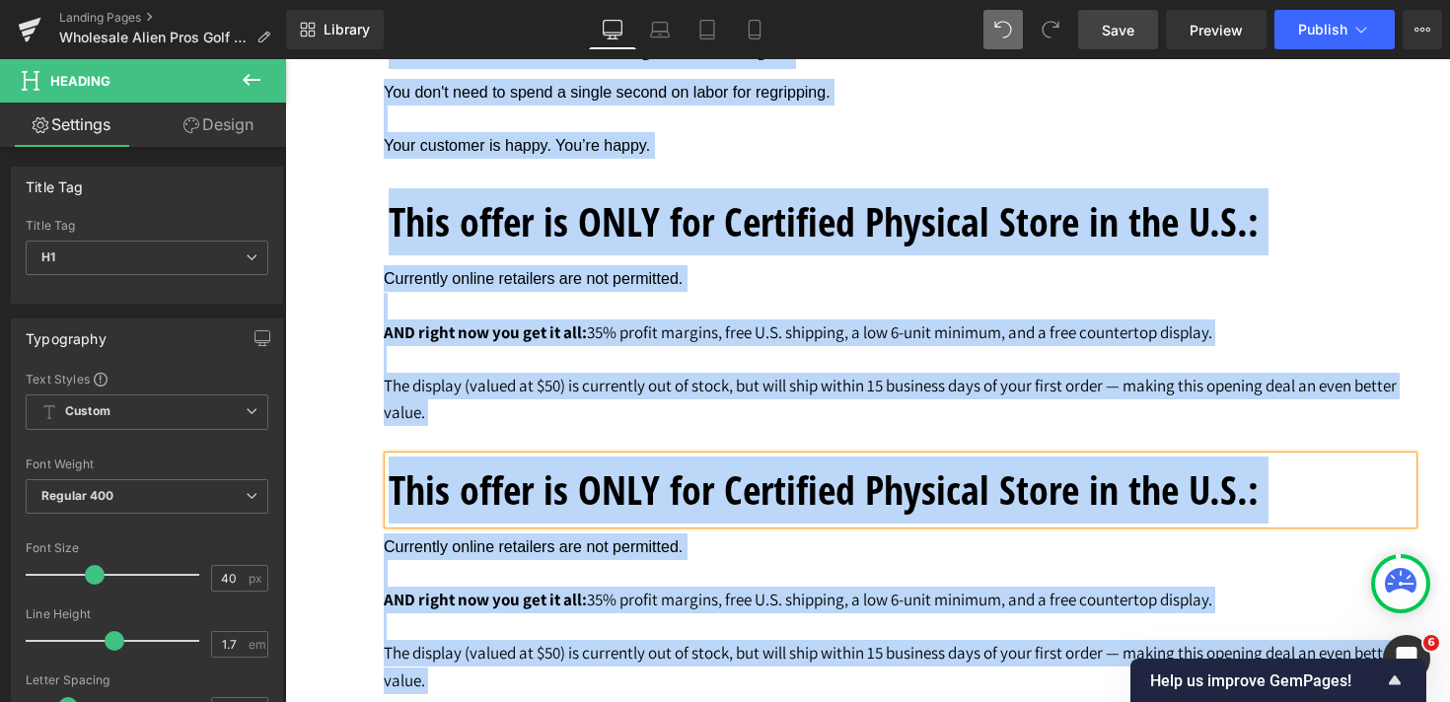
click at [529, 491] on h1 "This offer is ONLY for Certified Physical Store in the U.S.:" at bounding box center [901, 490] width 1024 height 67
paste div
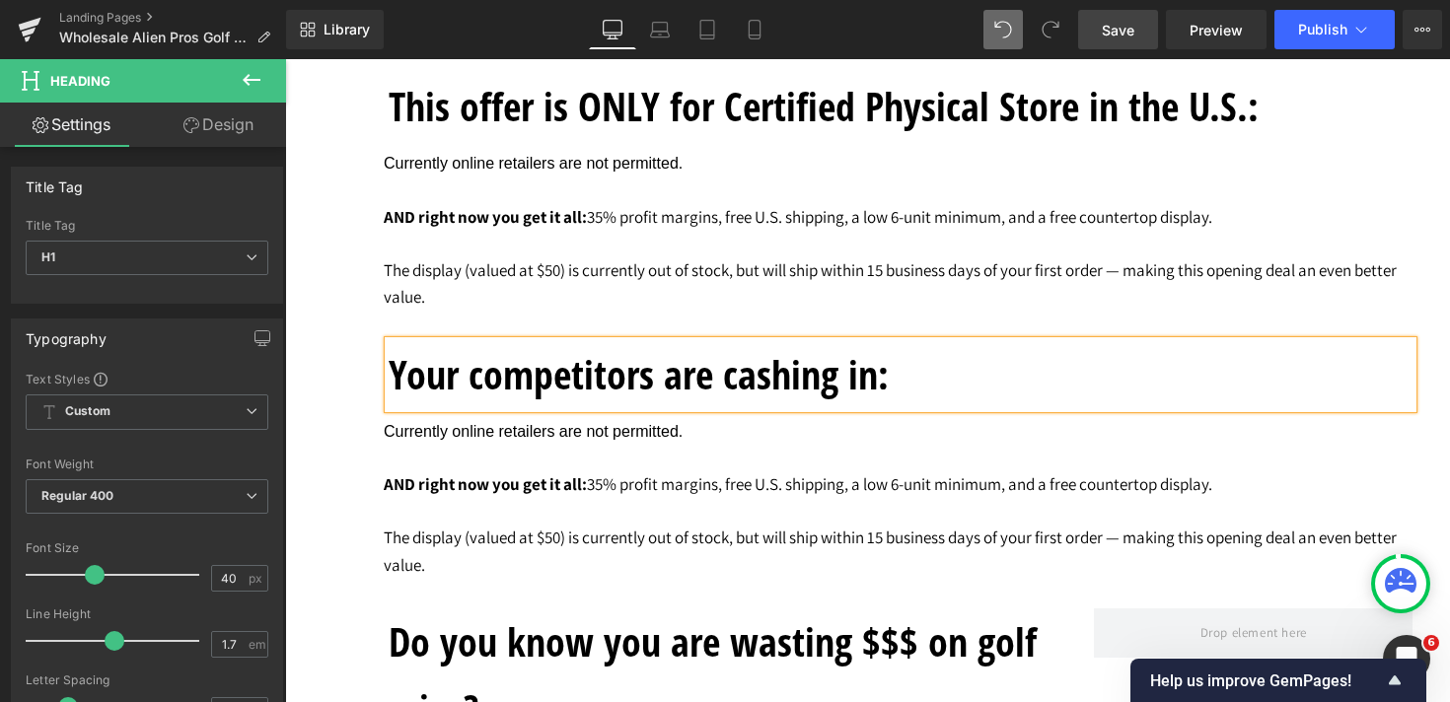
scroll to position [4587, 0]
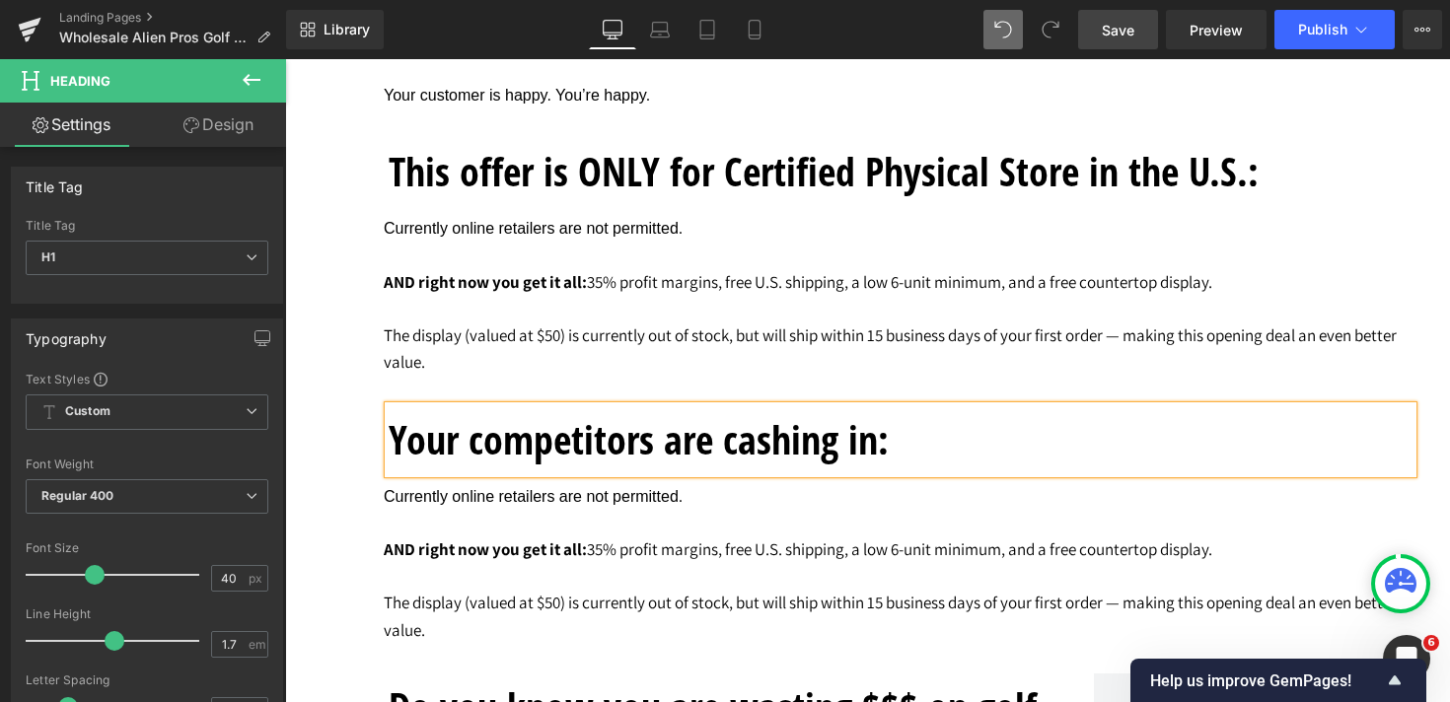
click at [583, 560] on strong "AND right now you get it all:" at bounding box center [485, 549] width 203 height 22
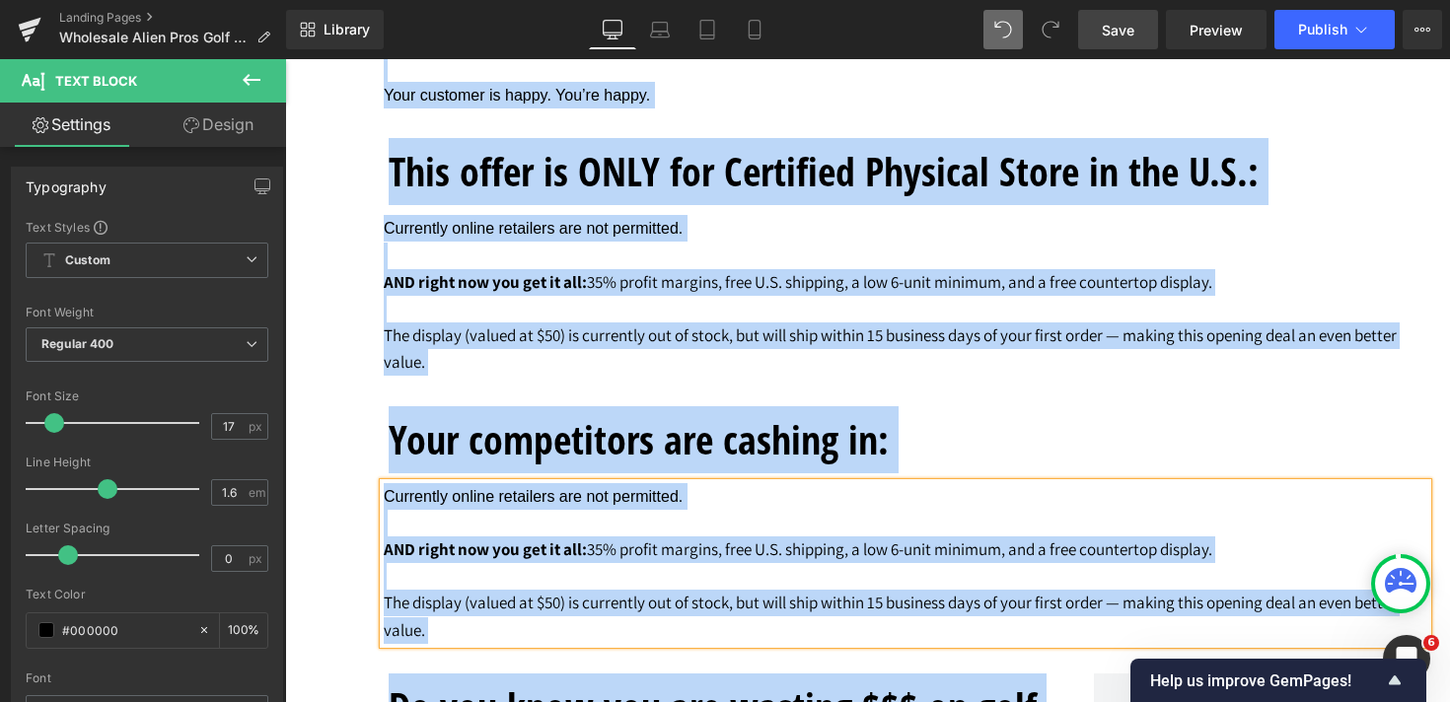
click at [583, 560] on strong "AND right now you get it all:" at bounding box center [485, 549] width 203 height 22
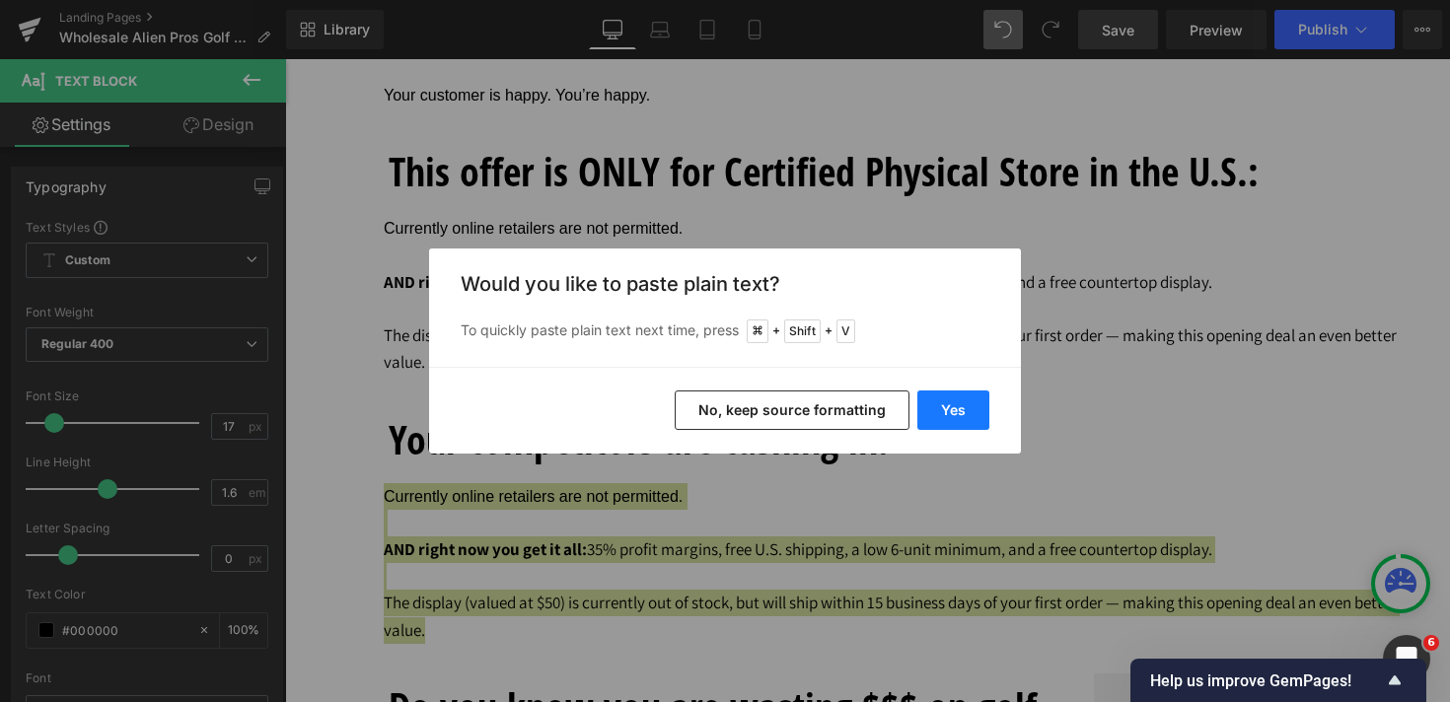
click at [944, 420] on button "Yes" at bounding box center [953, 410] width 72 height 39
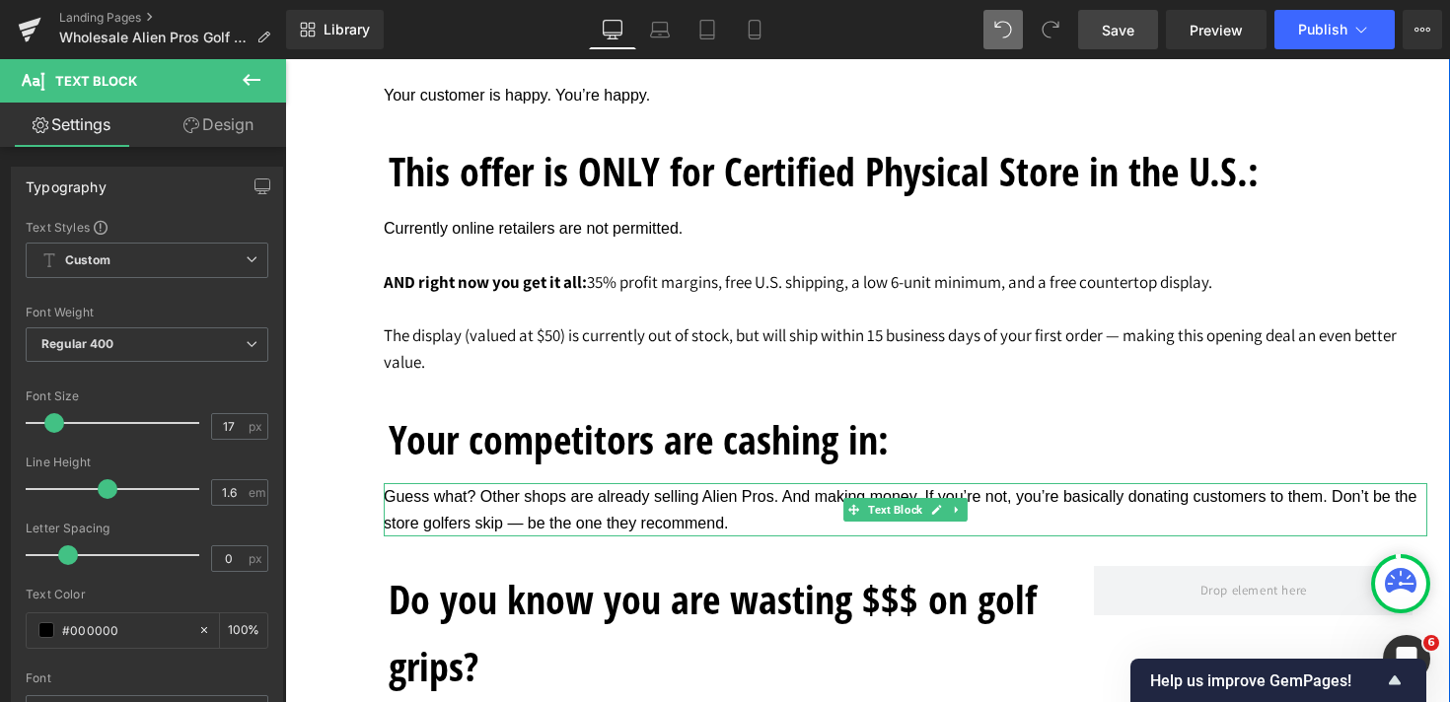
click at [483, 502] on span "Guess what? Other shops are already selling Alien Pros. And making money. If yo…" at bounding box center [900, 509] width 1033 height 43
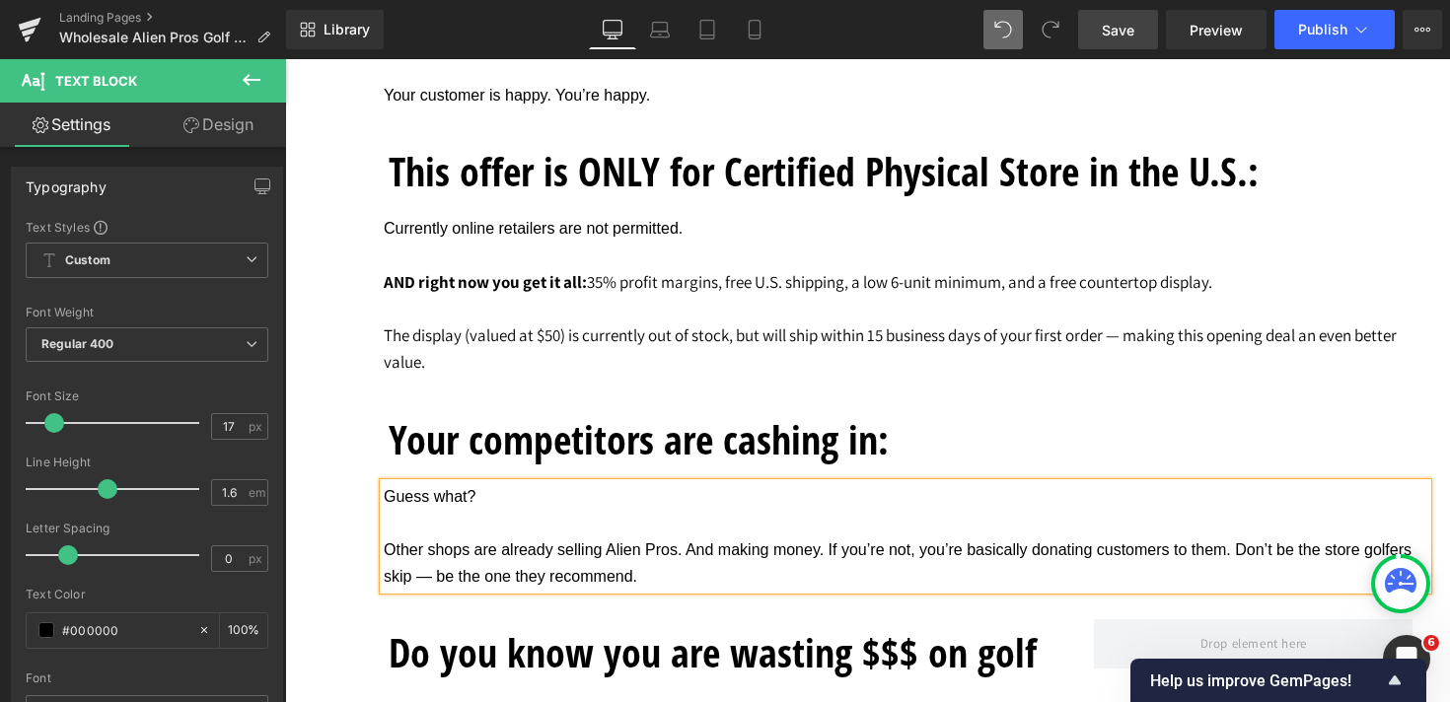
click at [829, 559] on span "Other shops are already selling Alien Pros. And making money. If you’re not, yo…" at bounding box center [898, 562] width 1028 height 43
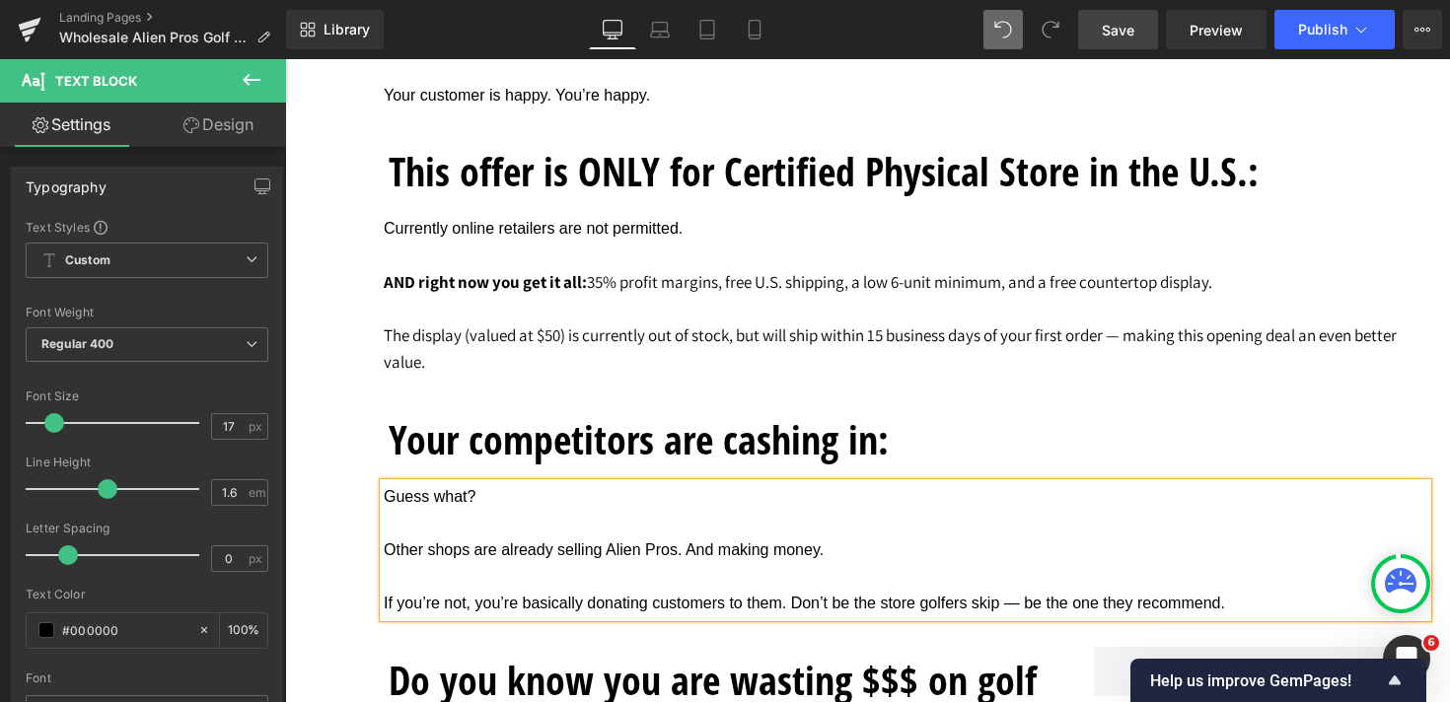
click at [789, 611] on span "If you’re not, you’re basically donating customers to them. Don’t be the store …" at bounding box center [804, 603] width 841 height 17
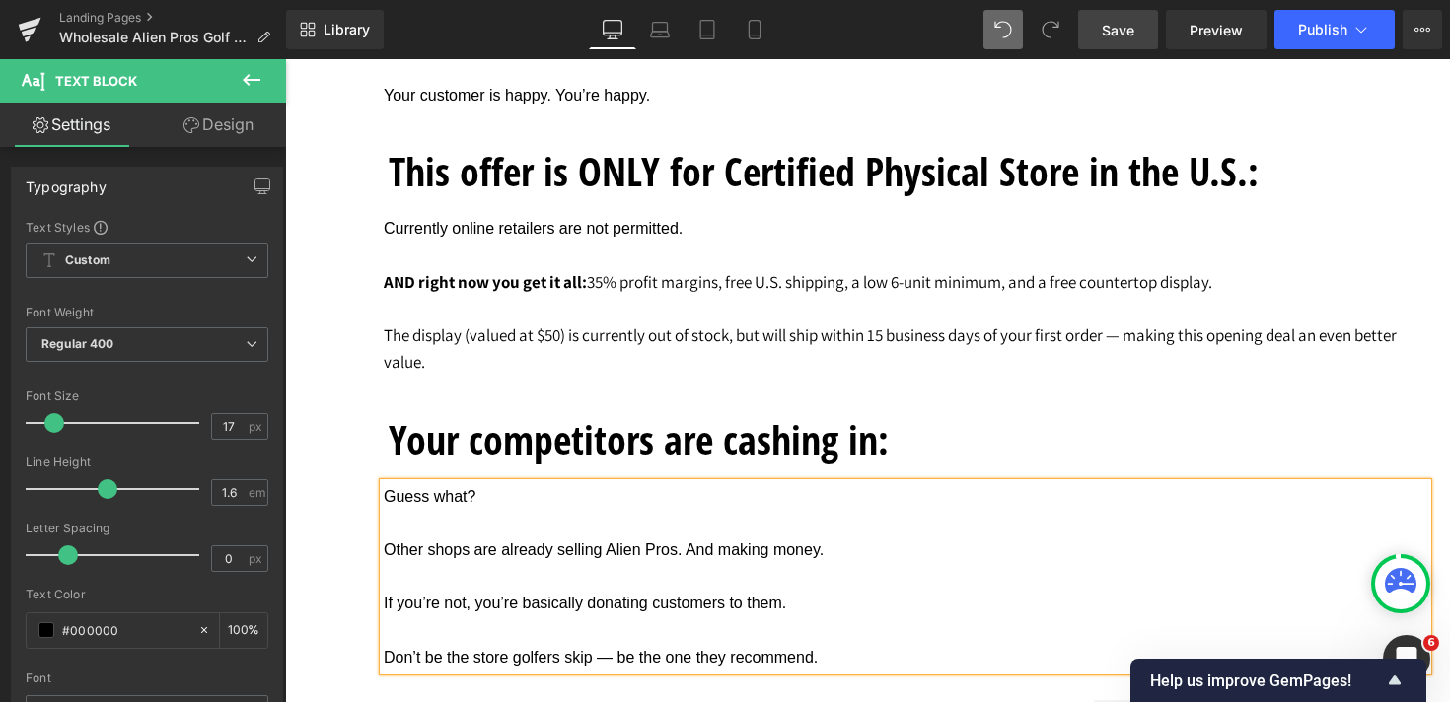
click at [850, 457] on h1 "Your competitors are cashing in:" at bounding box center [901, 439] width 1024 height 67
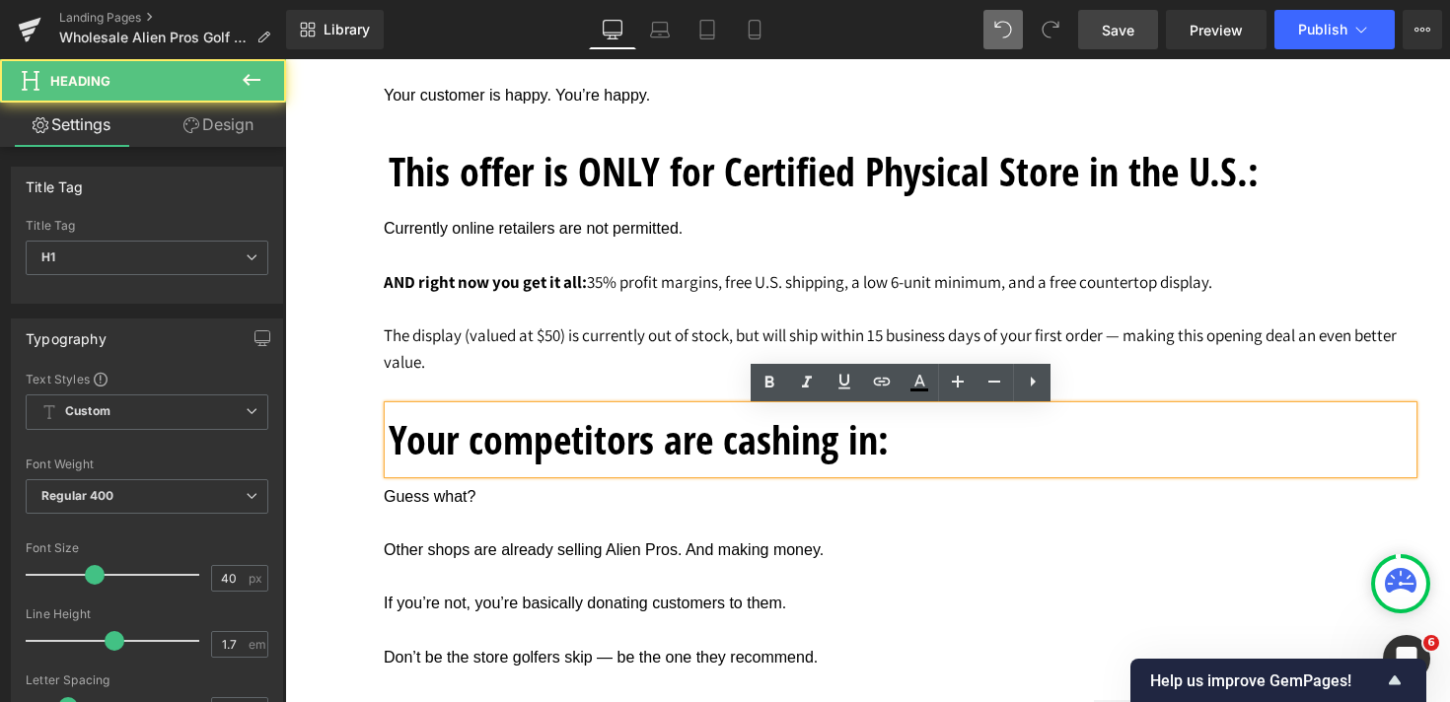
click at [904, 455] on h1 "Your competitors are cashing in:" at bounding box center [901, 439] width 1024 height 67
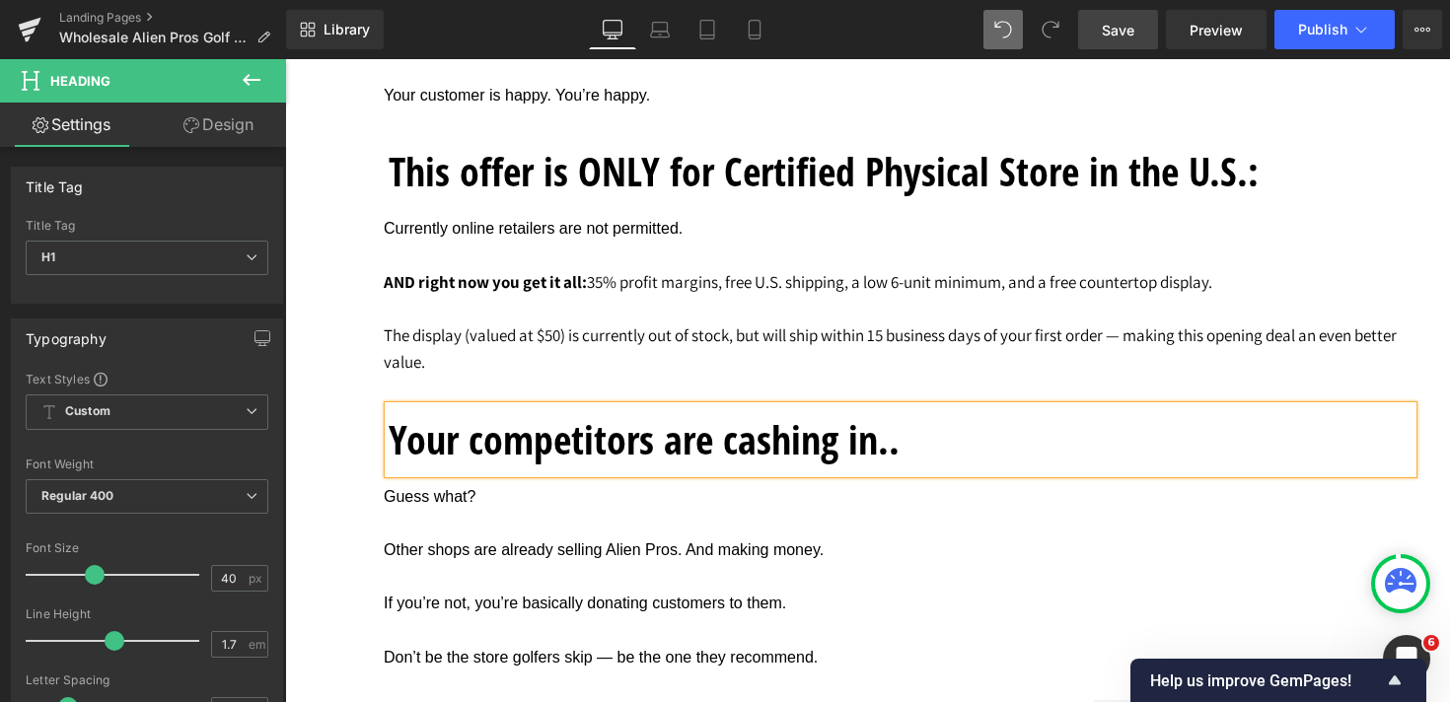
click at [1136, 24] on link "Save" at bounding box center [1118, 29] width 80 height 39
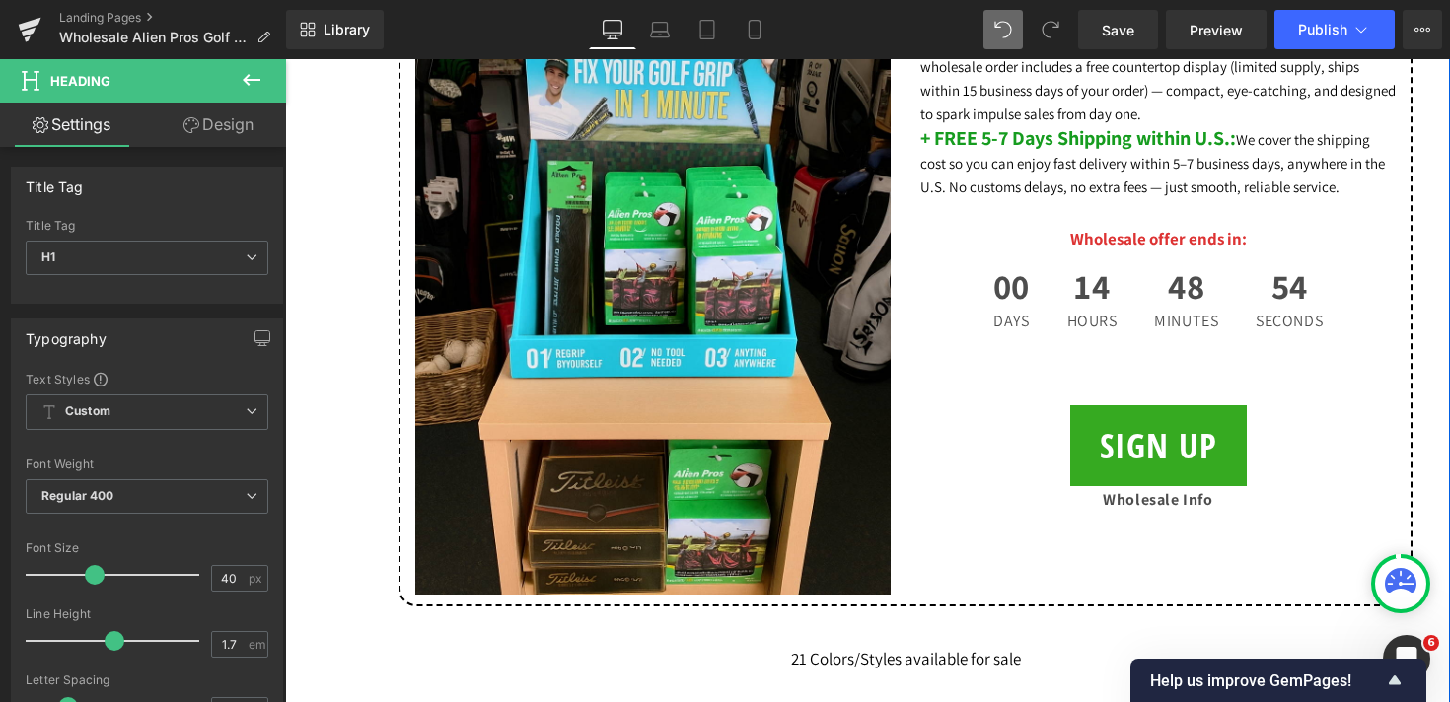
scroll to position [1309, 0]
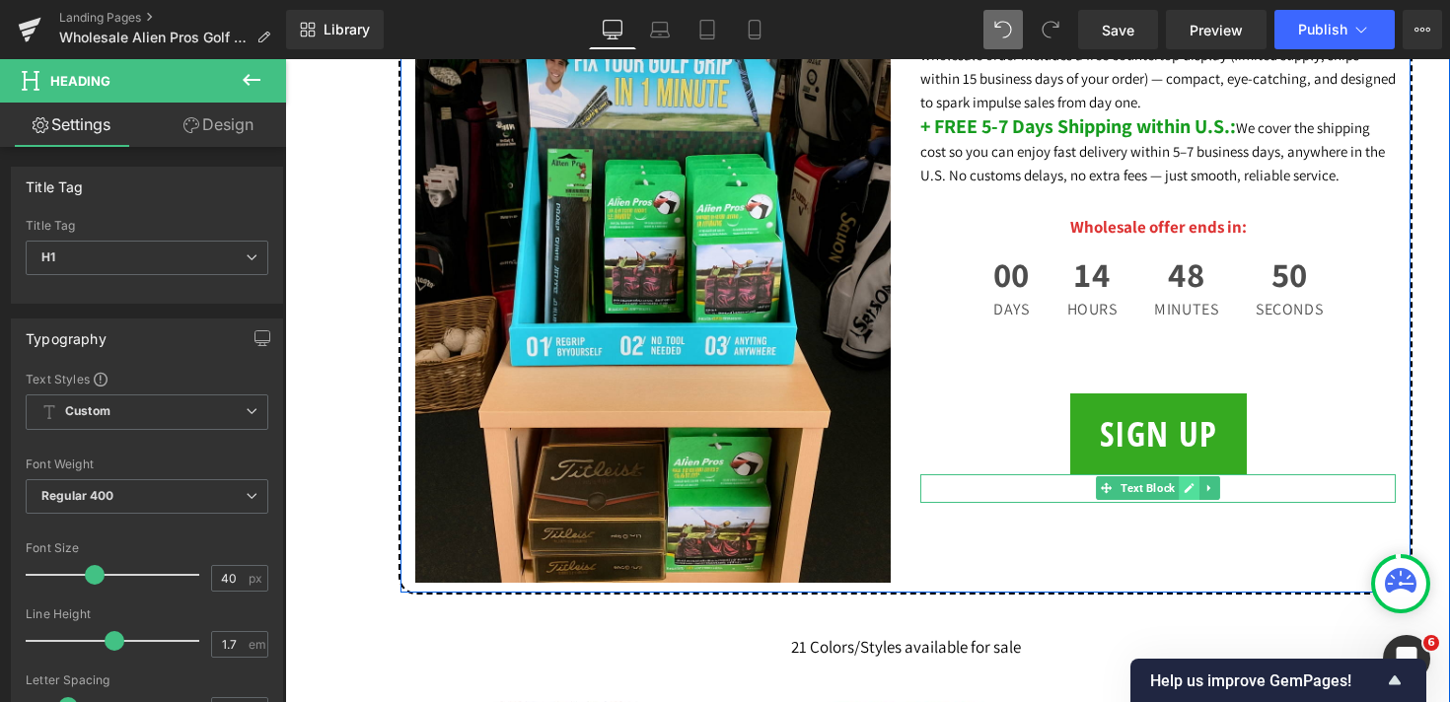
click at [1184, 494] on icon at bounding box center [1188, 488] width 11 height 12
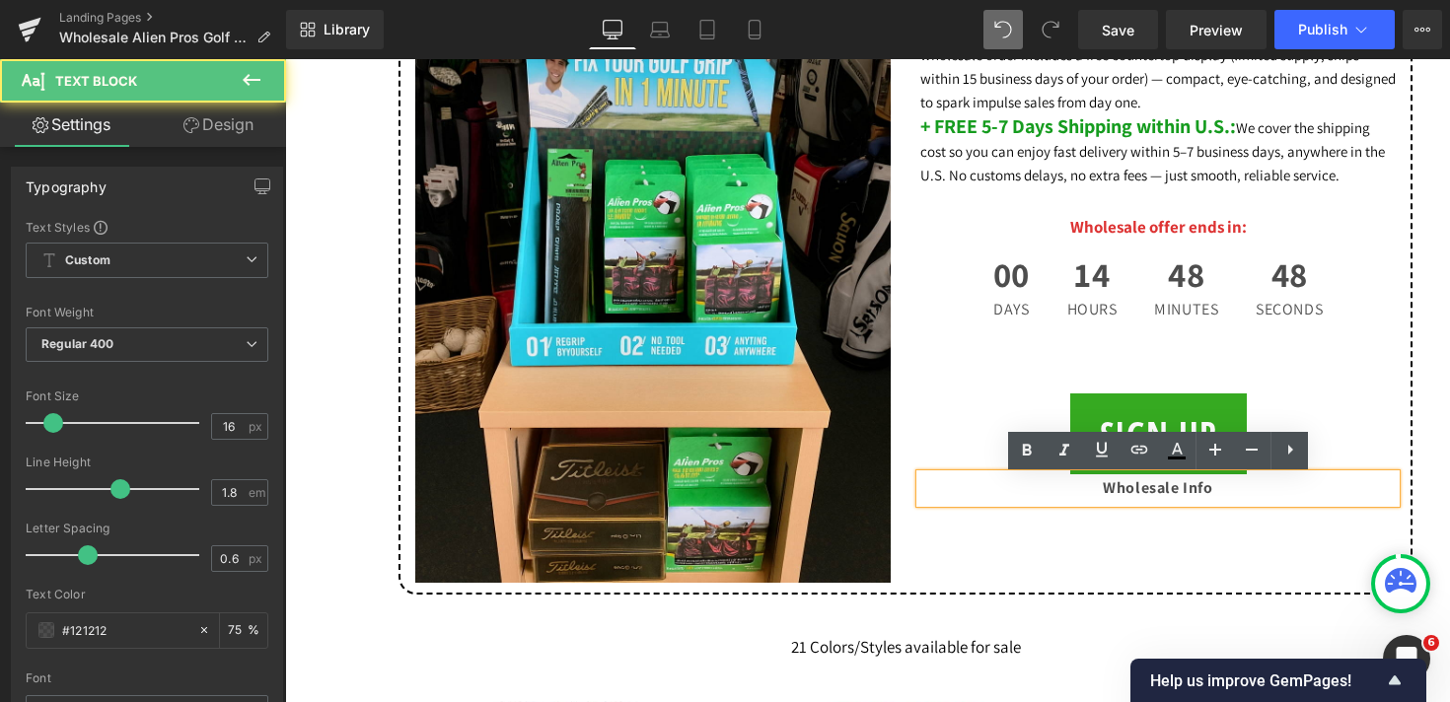
click at [1106, 493] on strong "Wholesale Info" at bounding box center [1157, 487] width 109 height 21
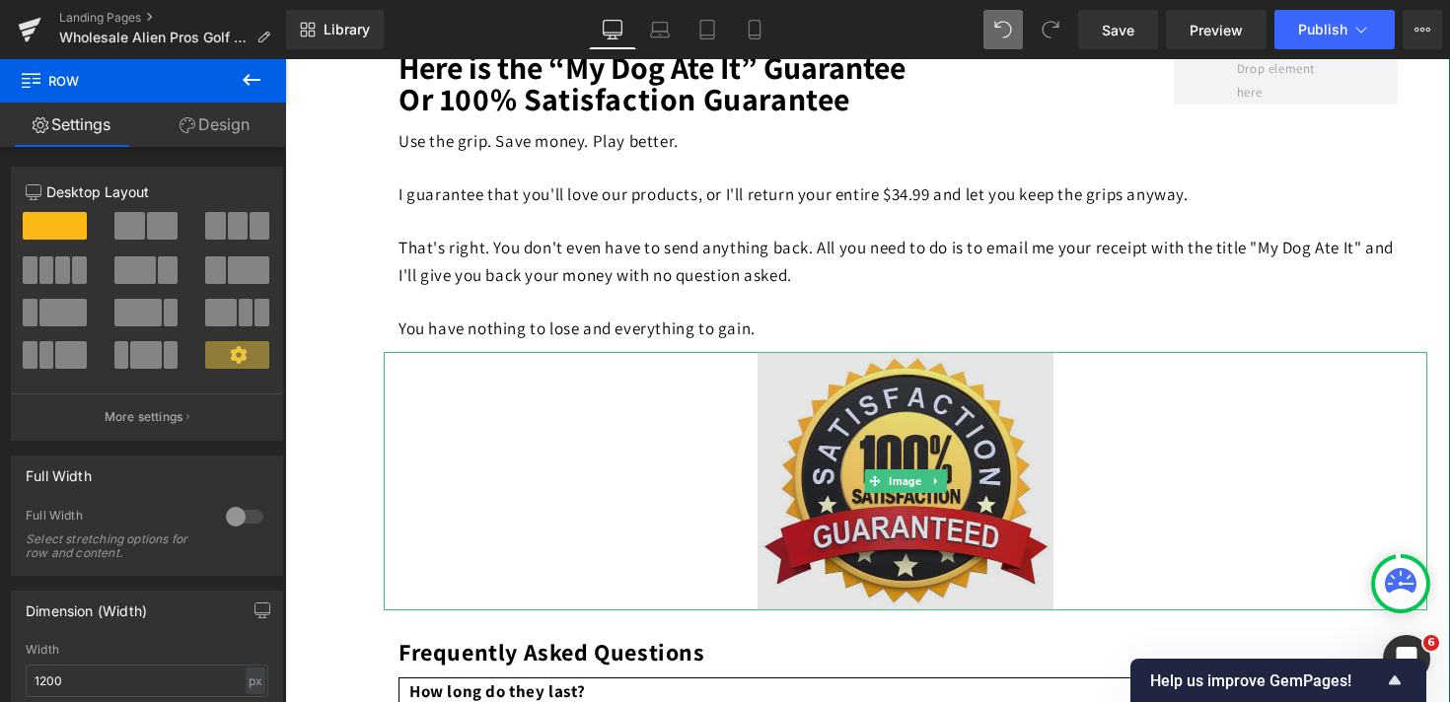
scroll to position [19226, 0]
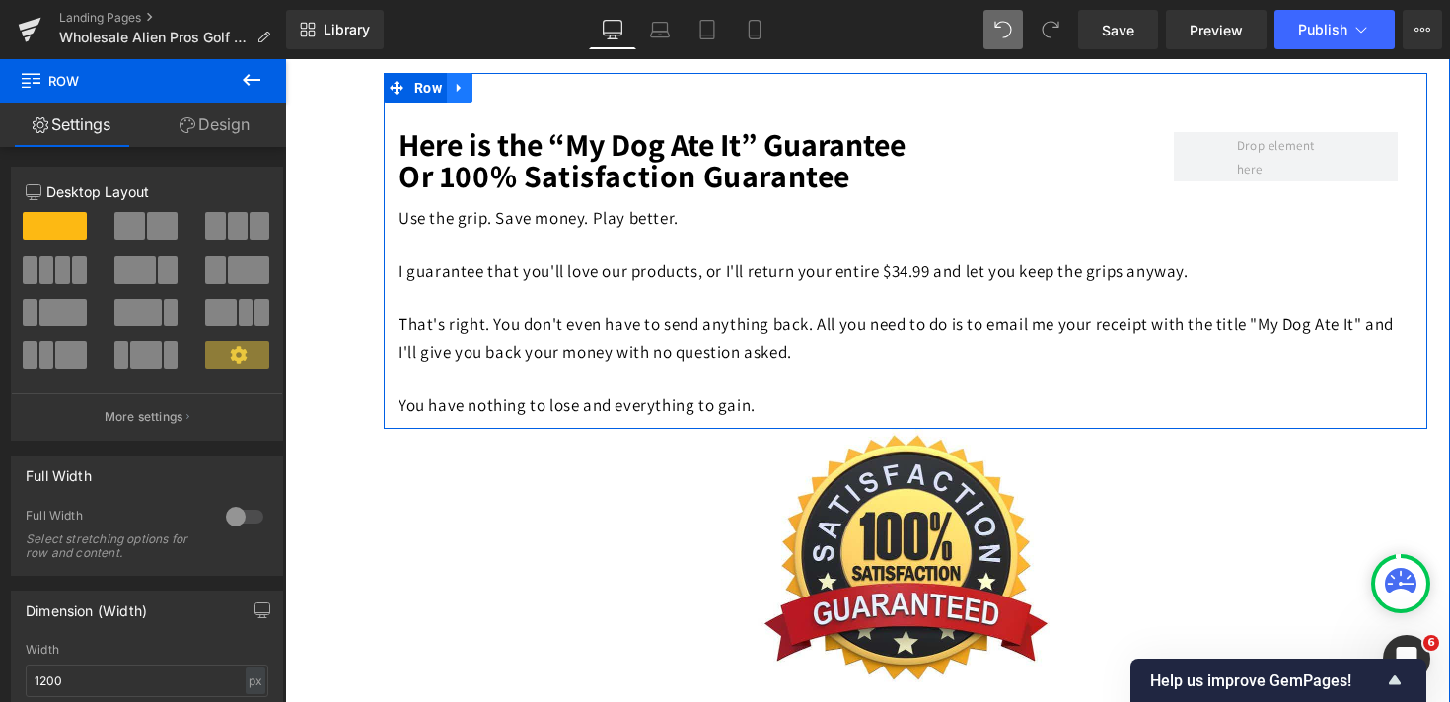
click at [463, 95] on icon at bounding box center [460, 88] width 14 height 15
click at [512, 95] on icon at bounding box center [511, 88] width 14 height 14
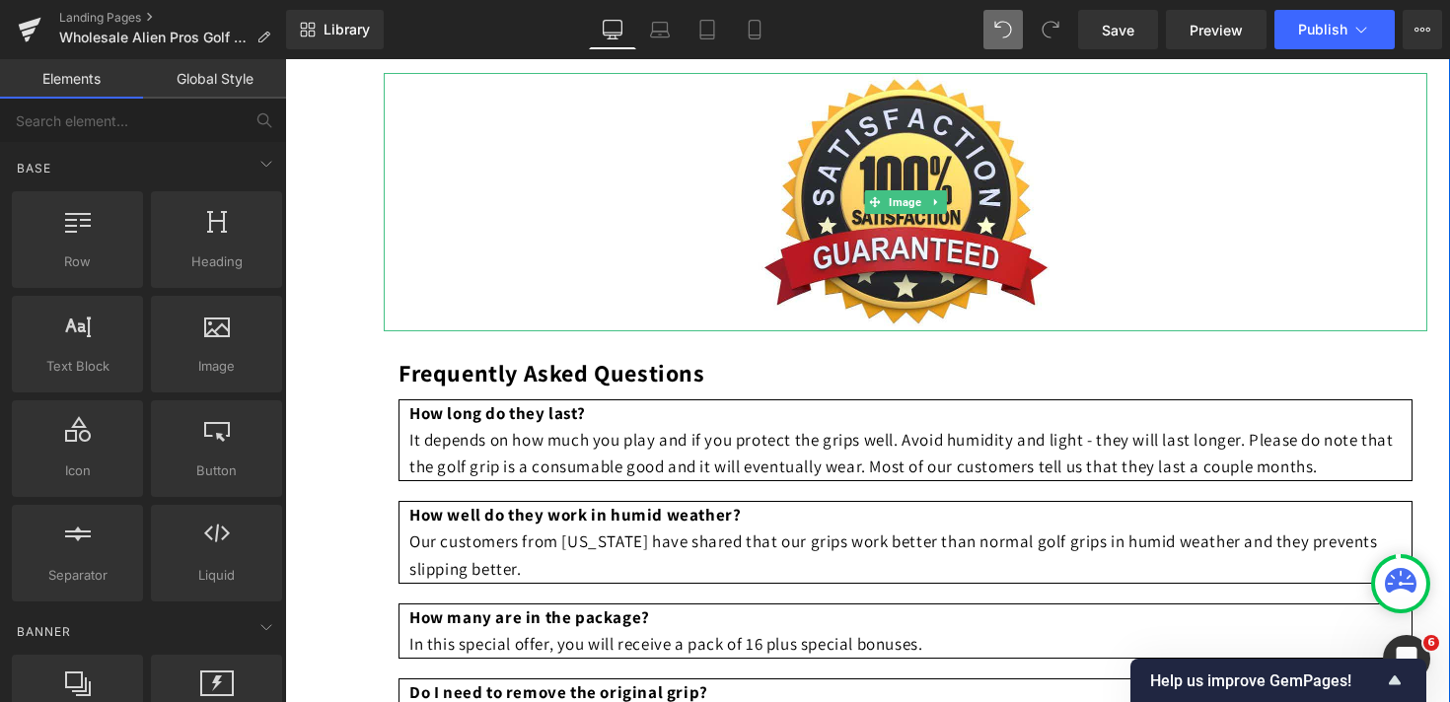
click at [537, 175] on div at bounding box center [905, 202] width 1043 height 258
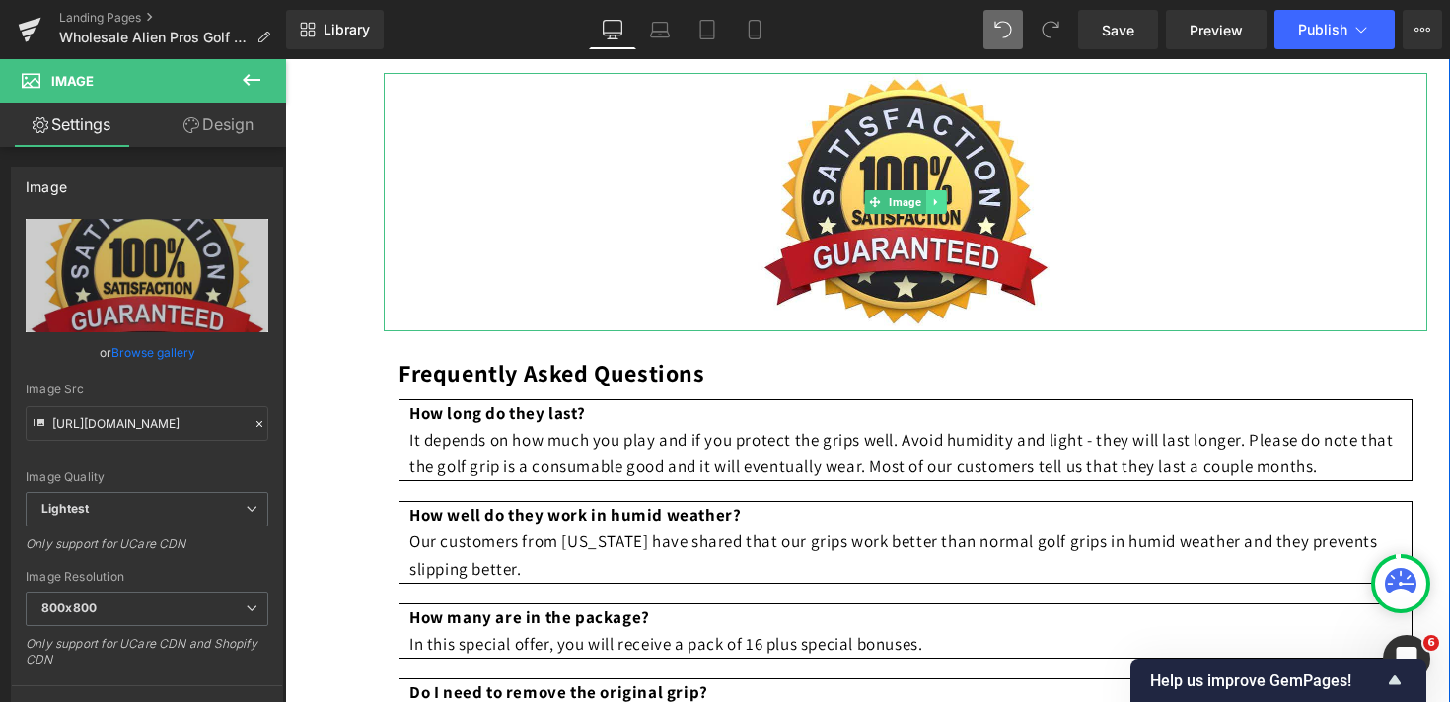
click at [936, 214] on link at bounding box center [936, 202] width 21 height 24
click at [942, 208] on icon at bounding box center [946, 202] width 11 height 12
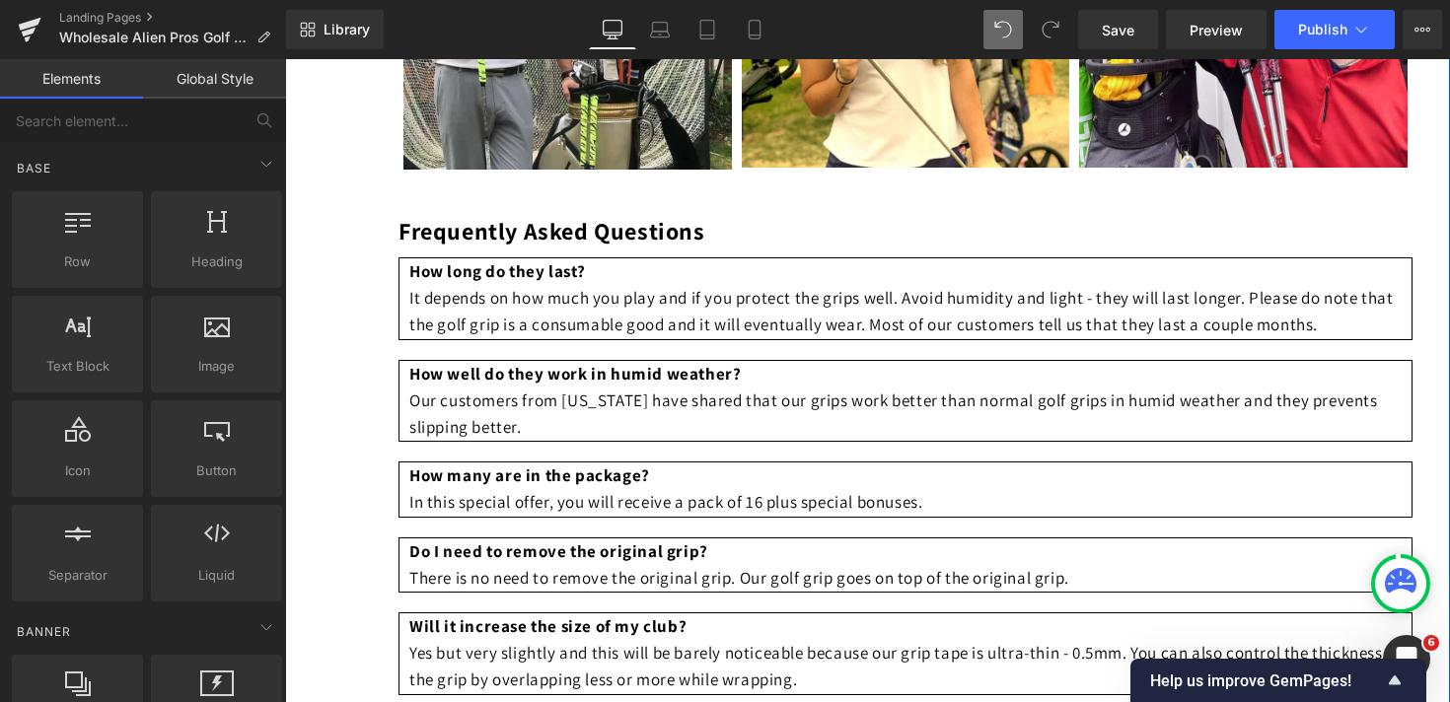
scroll to position [19024, 0]
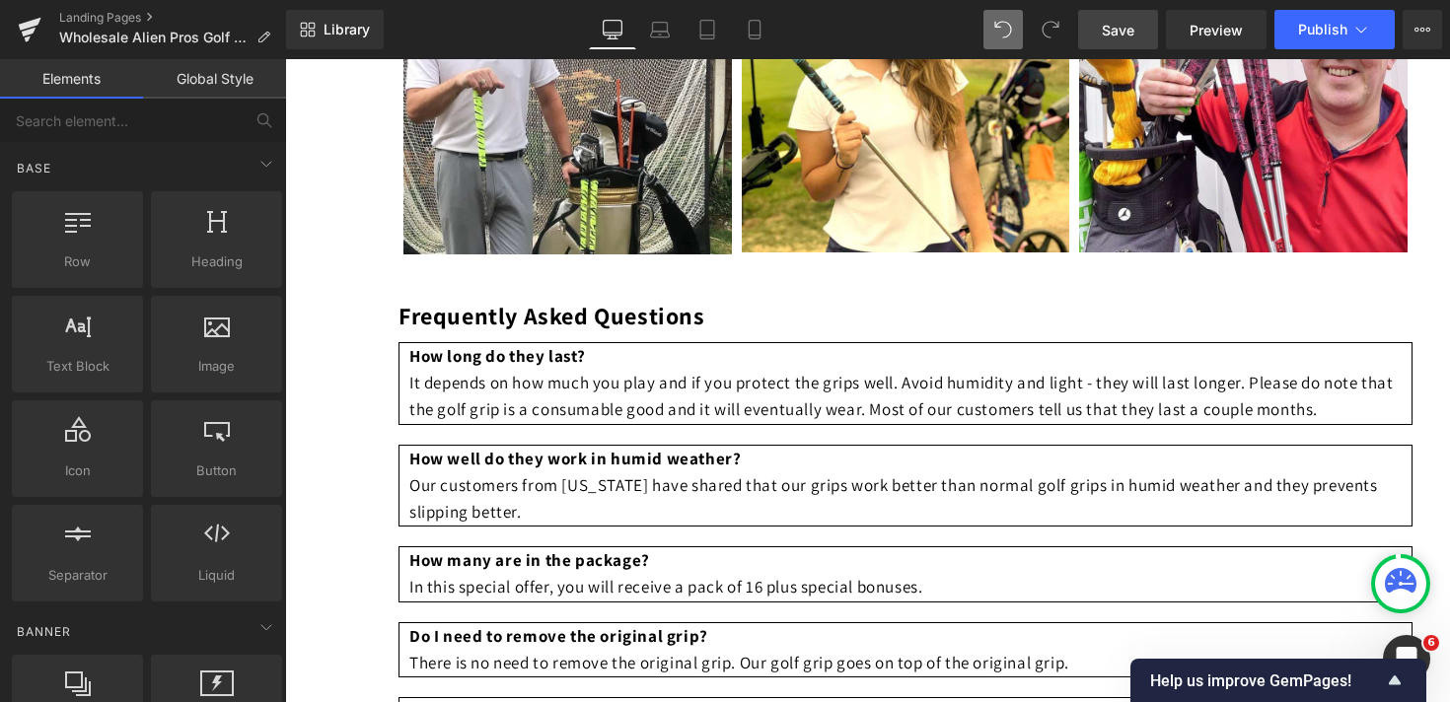
click at [1113, 31] on span "Save" at bounding box center [1118, 30] width 33 height 21
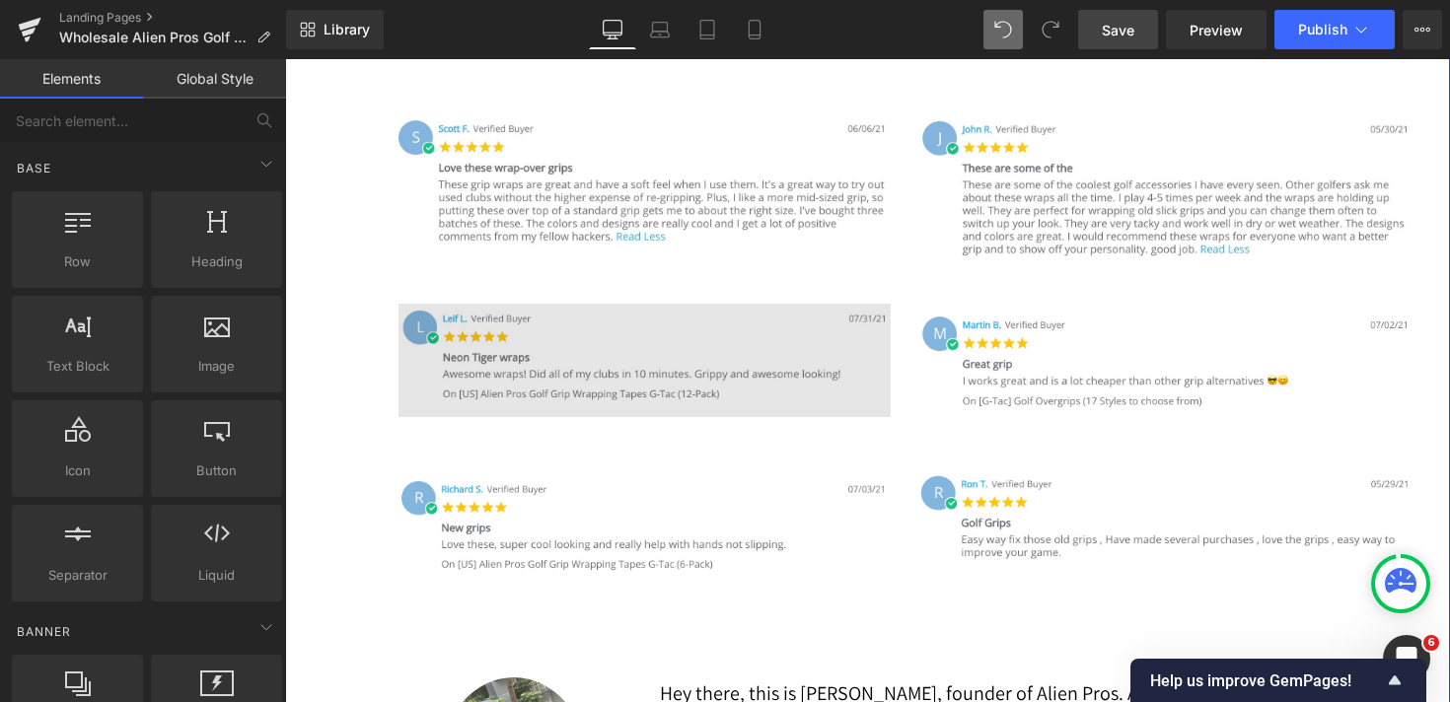
scroll to position [2637, 0]
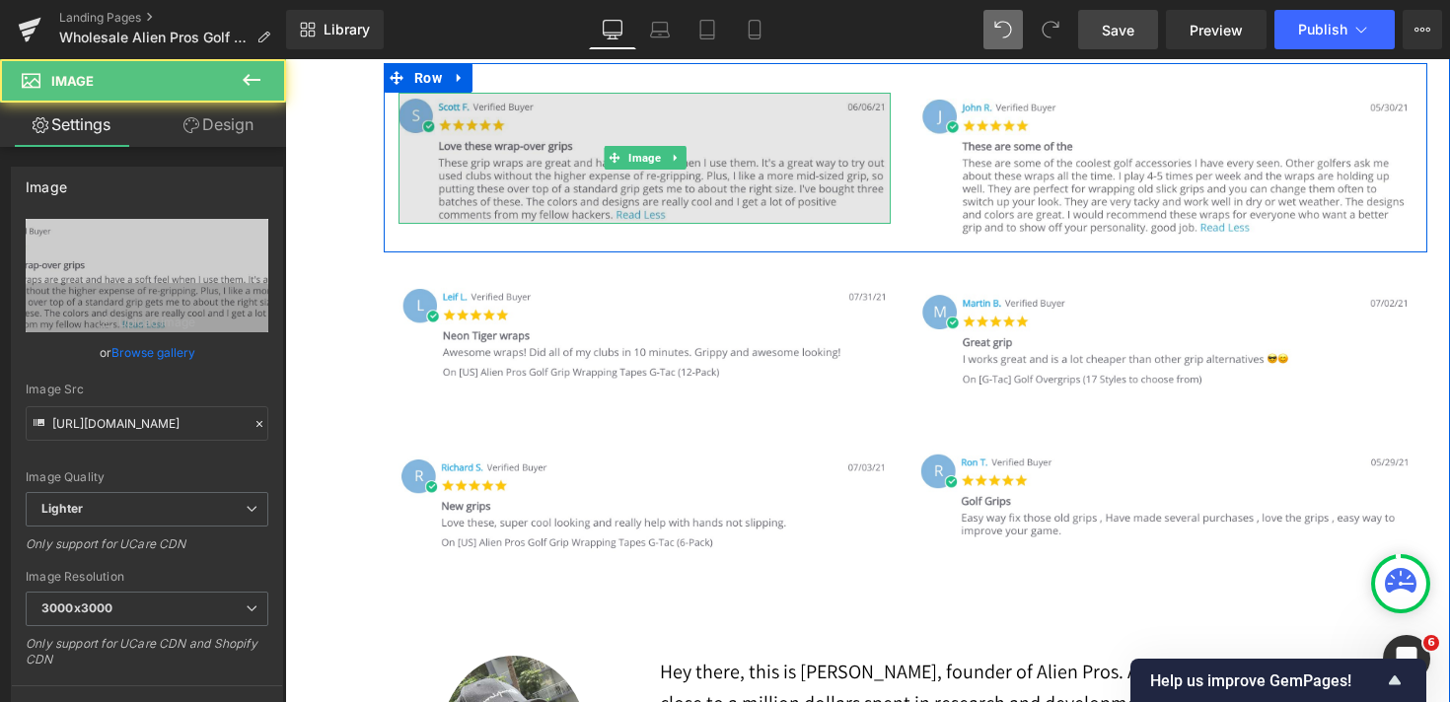
click at [470, 192] on img at bounding box center [644, 158] width 492 height 131
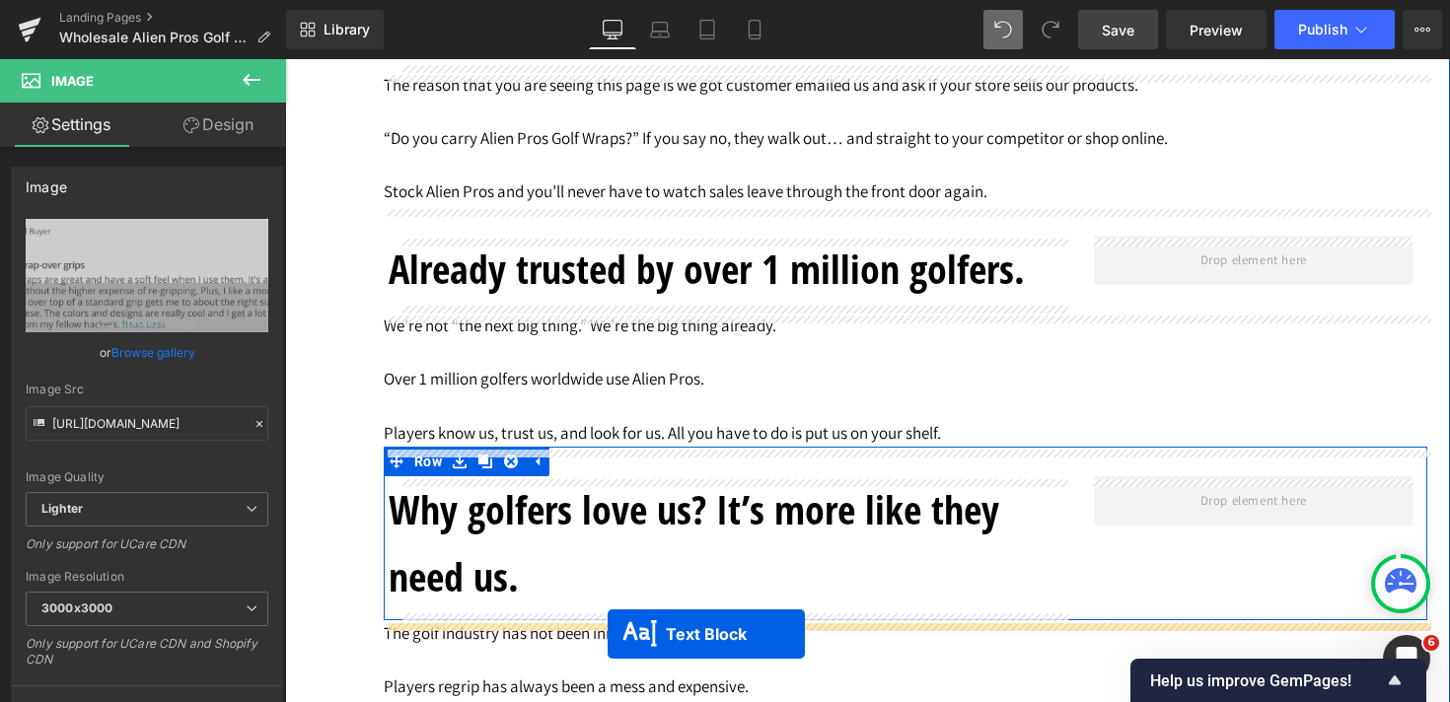
scroll to position [3573, 0]
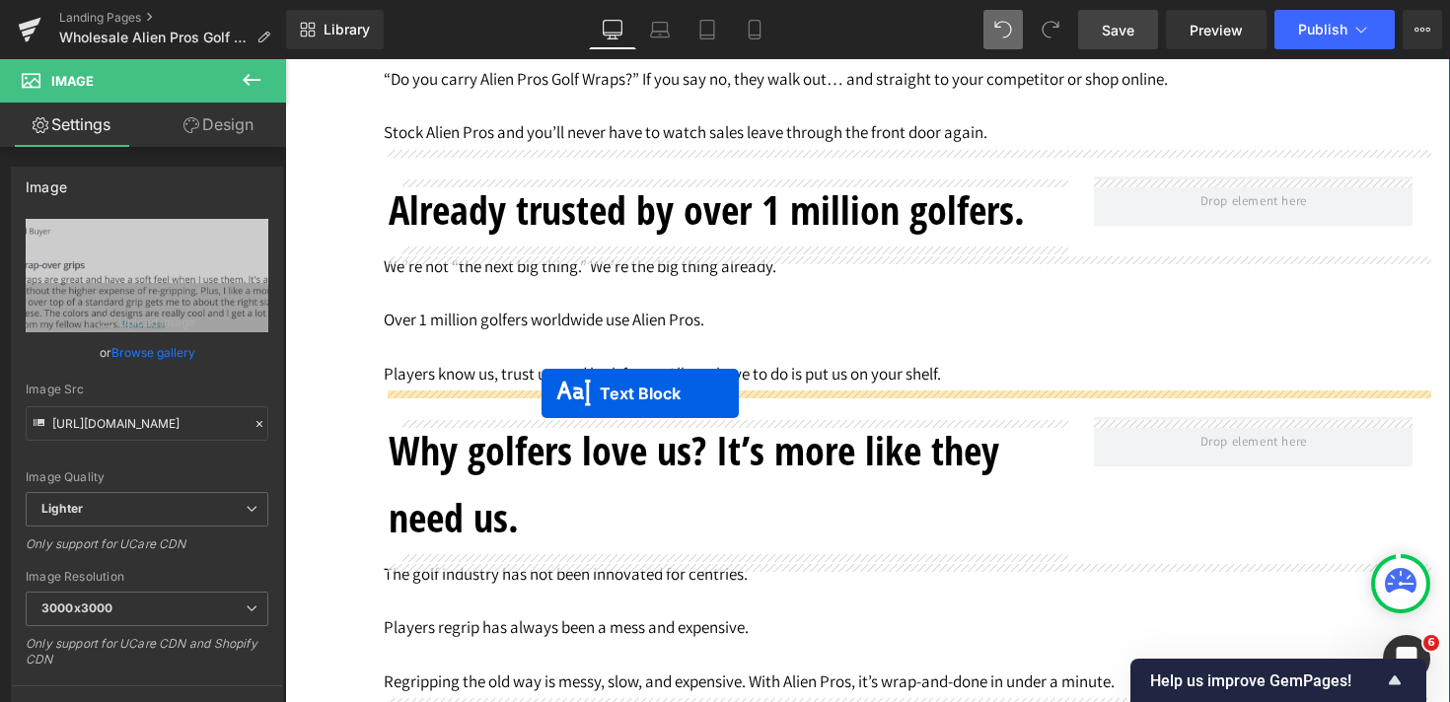
drag, startPoint x: 850, startPoint y: 204, endPoint x: 541, endPoint y: 393, distance: 362.1
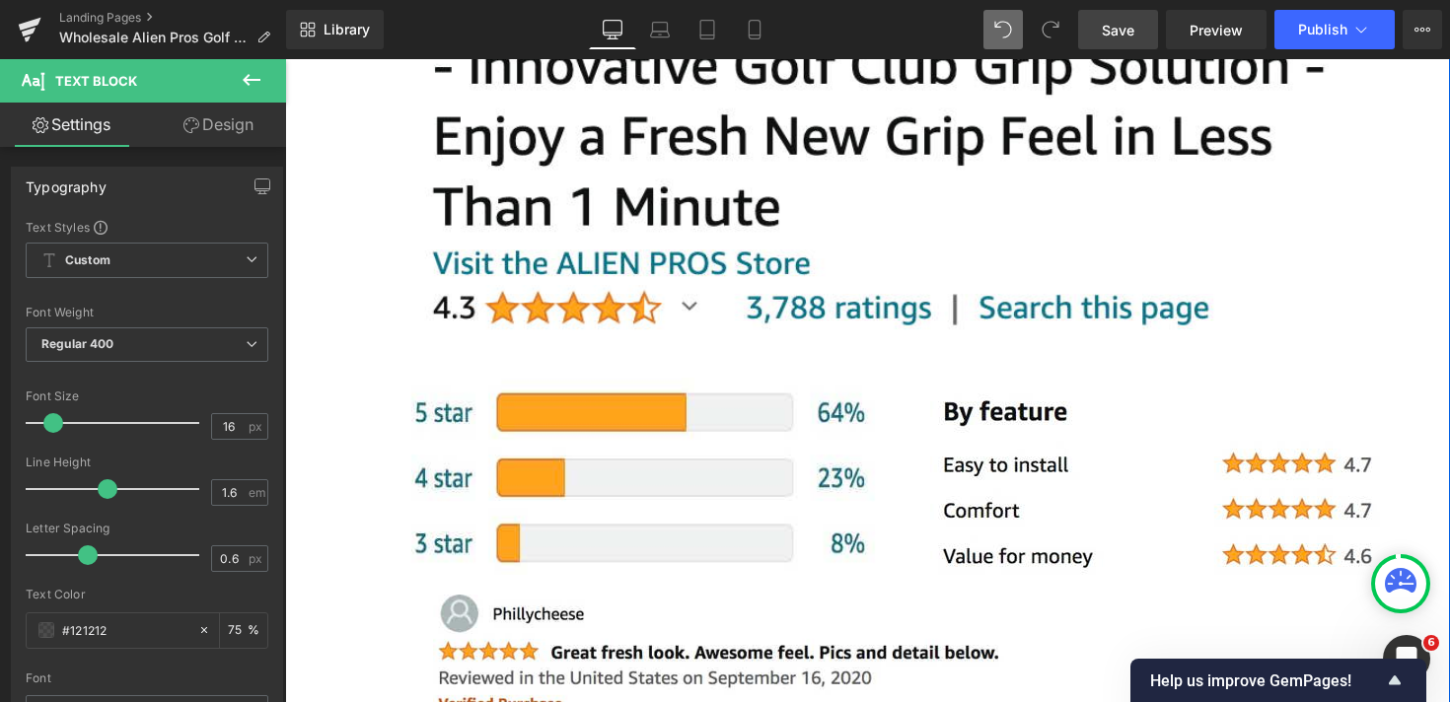
scroll to position [12858, 0]
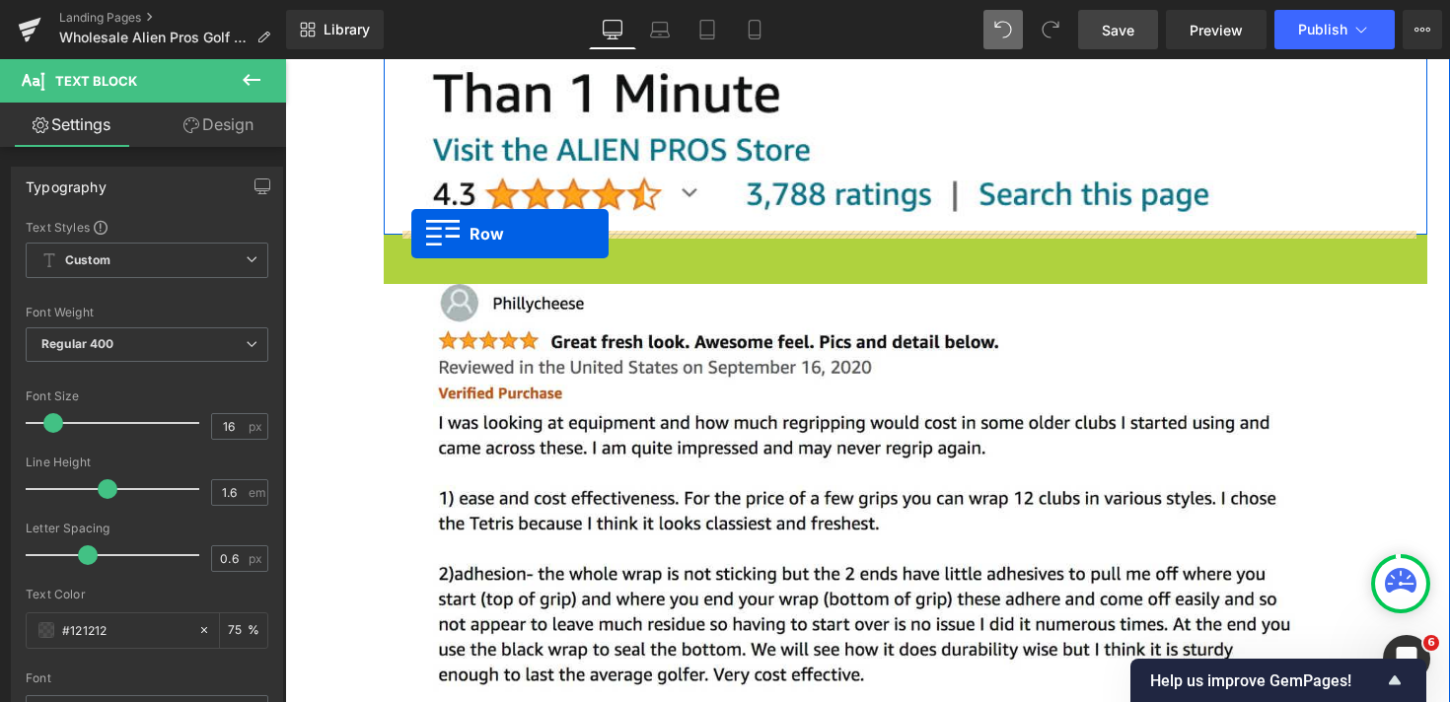
drag, startPoint x: 391, startPoint y: 253, endPoint x: 411, endPoint y: 233, distance: 29.3
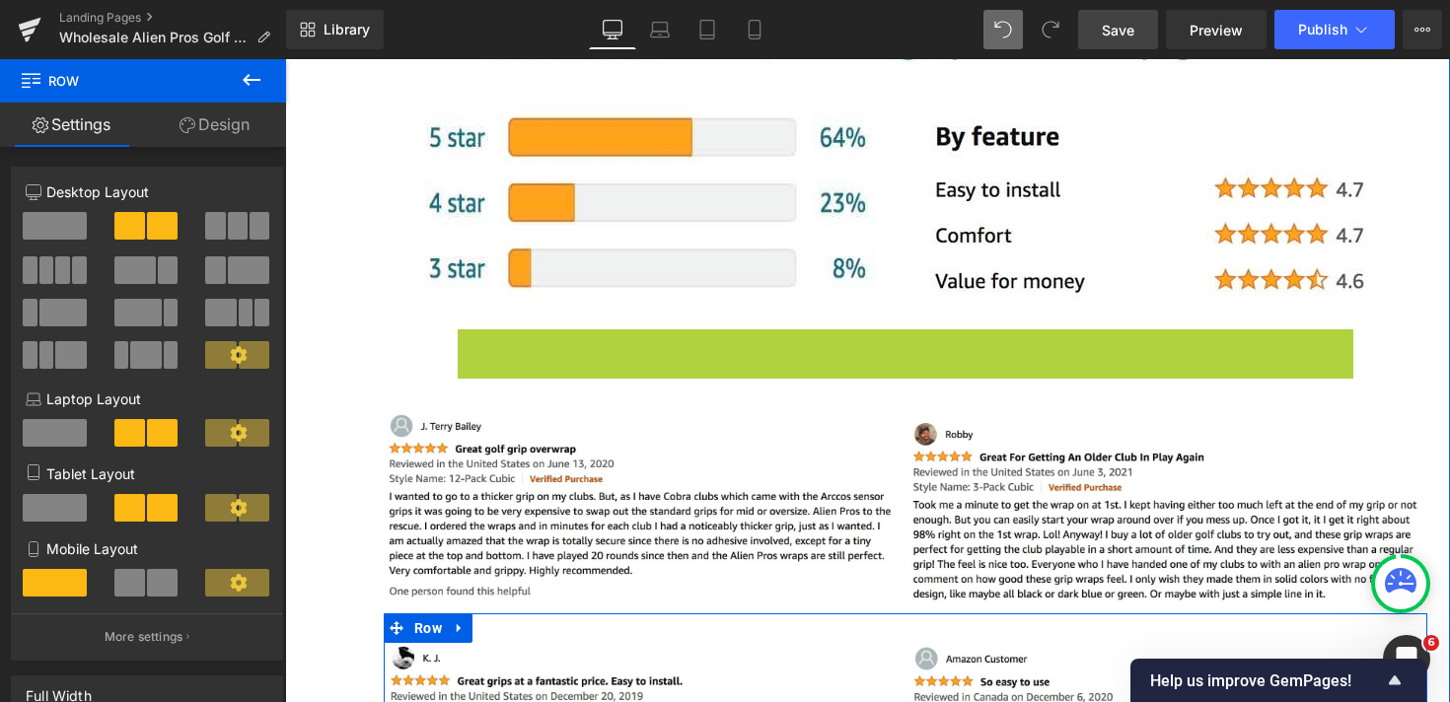
scroll to position [13029, 0]
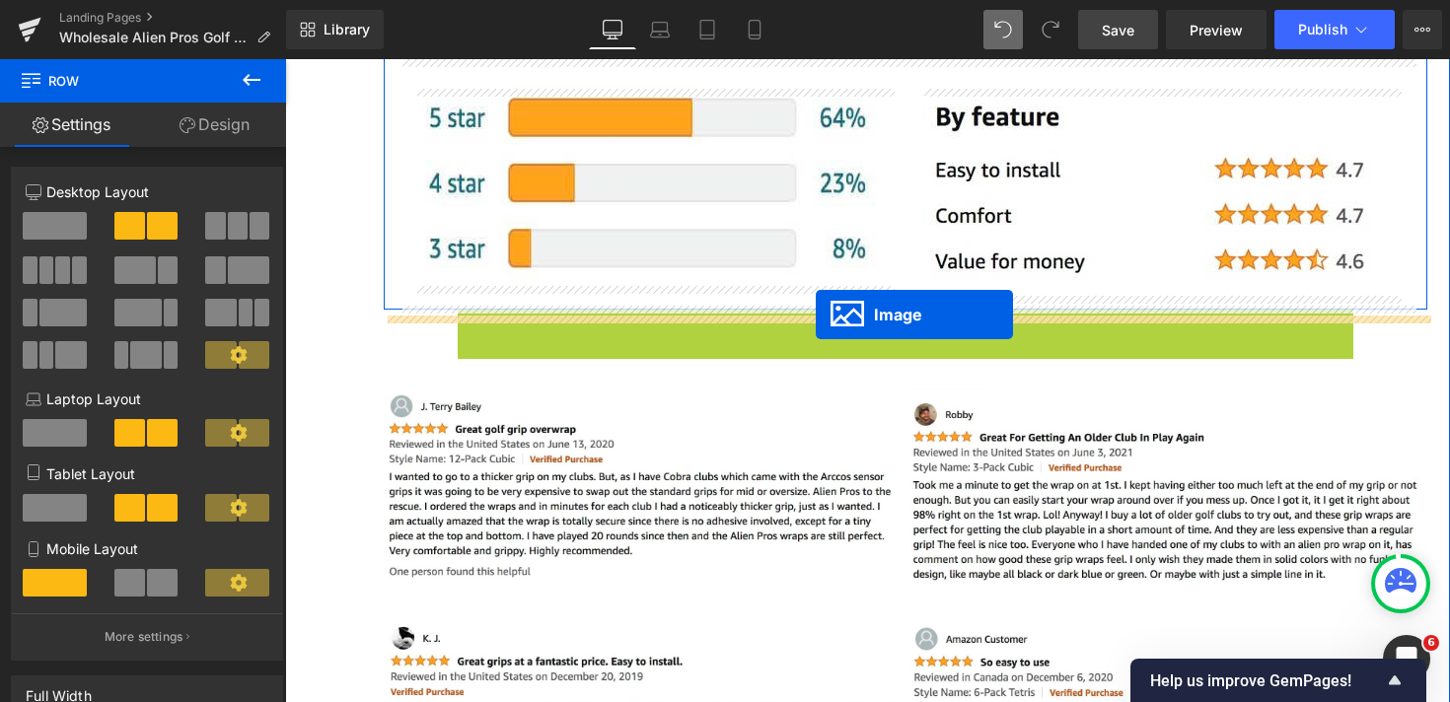
drag, startPoint x: 848, startPoint y: 669, endPoint x: 816, endPoint y: 315, distance: 355.5
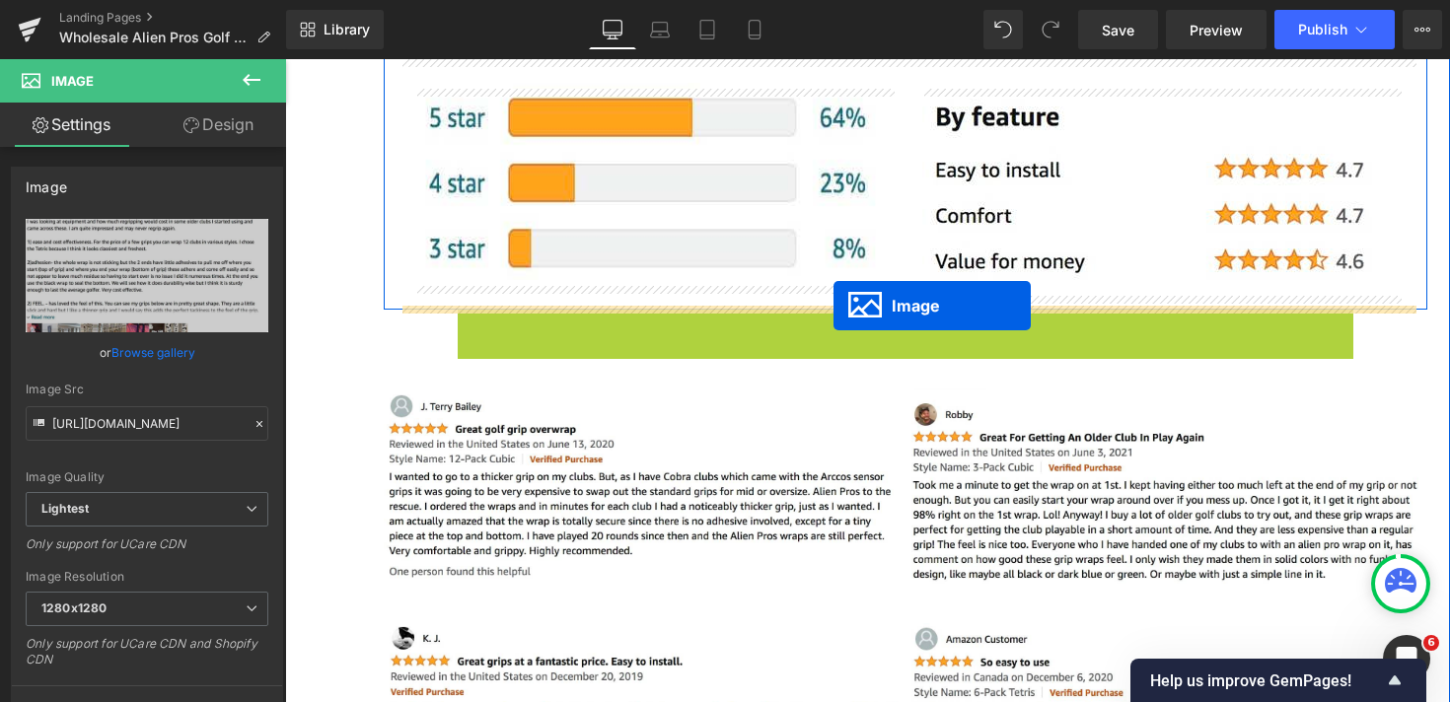
drag, startPoint x: 849, startPoint y: 649, endPoint x: 833, endPoint y: 305, distance: 344.5
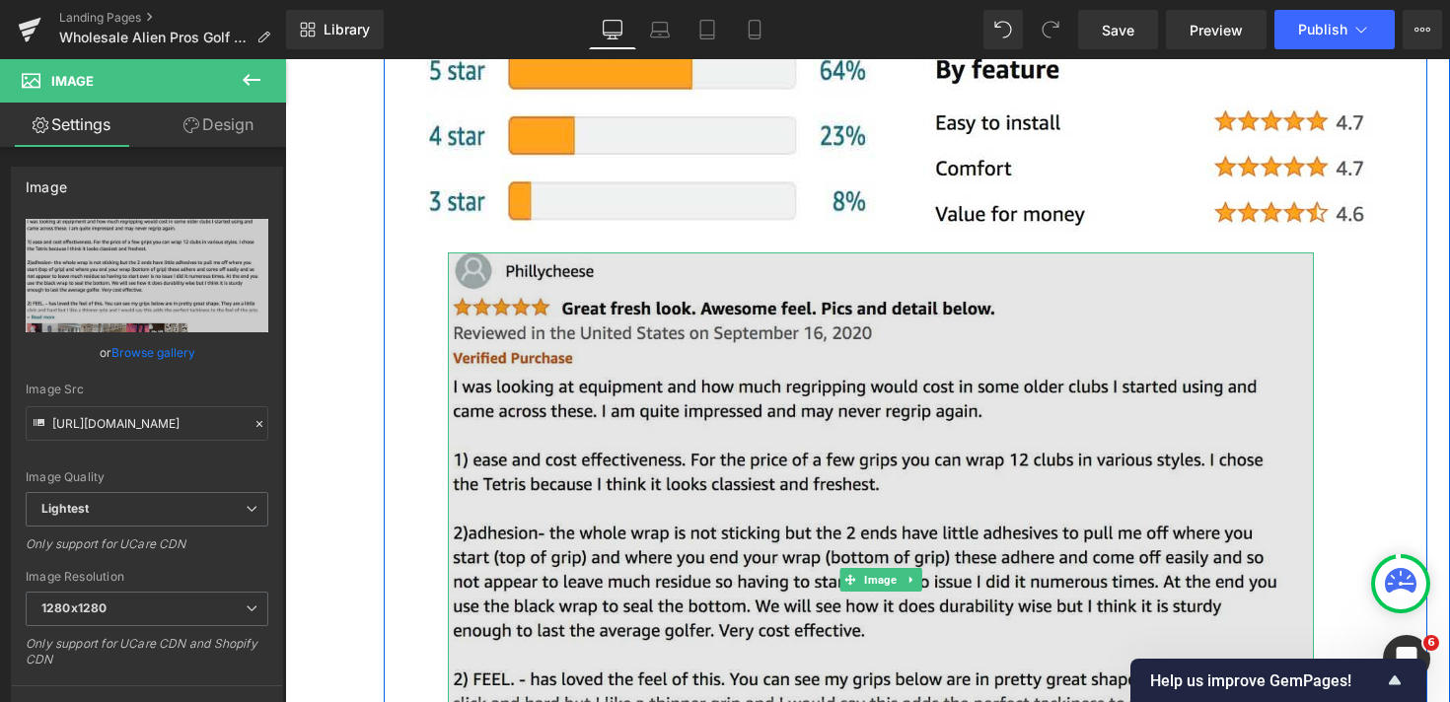
scroll to position [13005, 0]
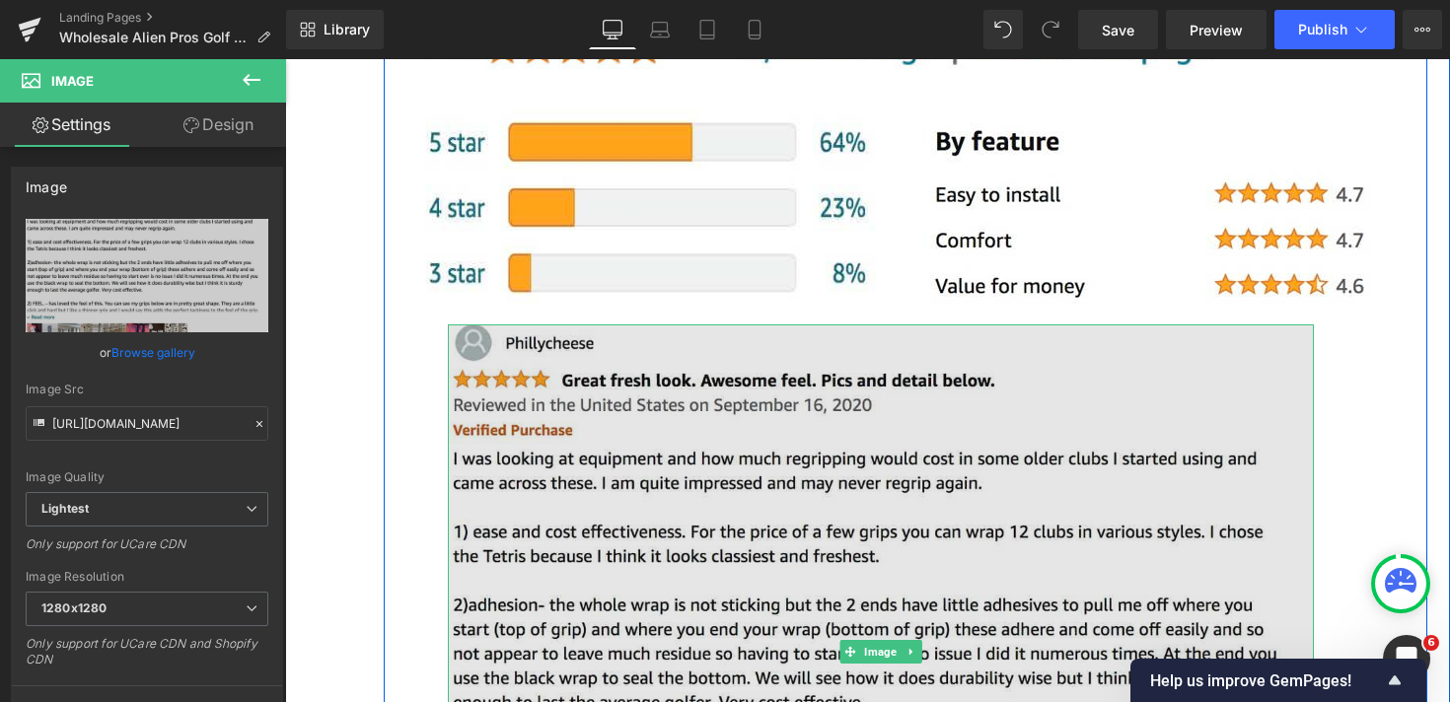
click at [468, 417] on img at bounding box center [881, 651] width 866 height 655
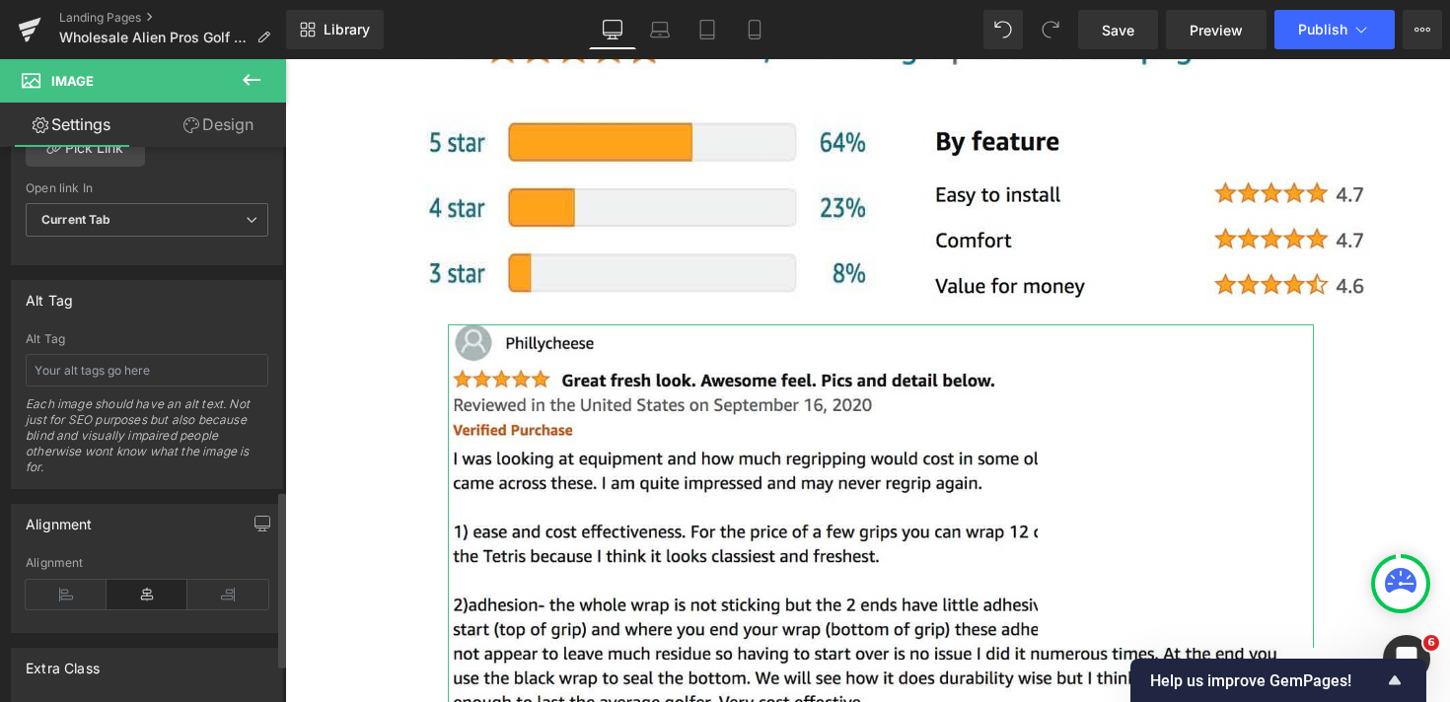
scroll to position [1177, 0]
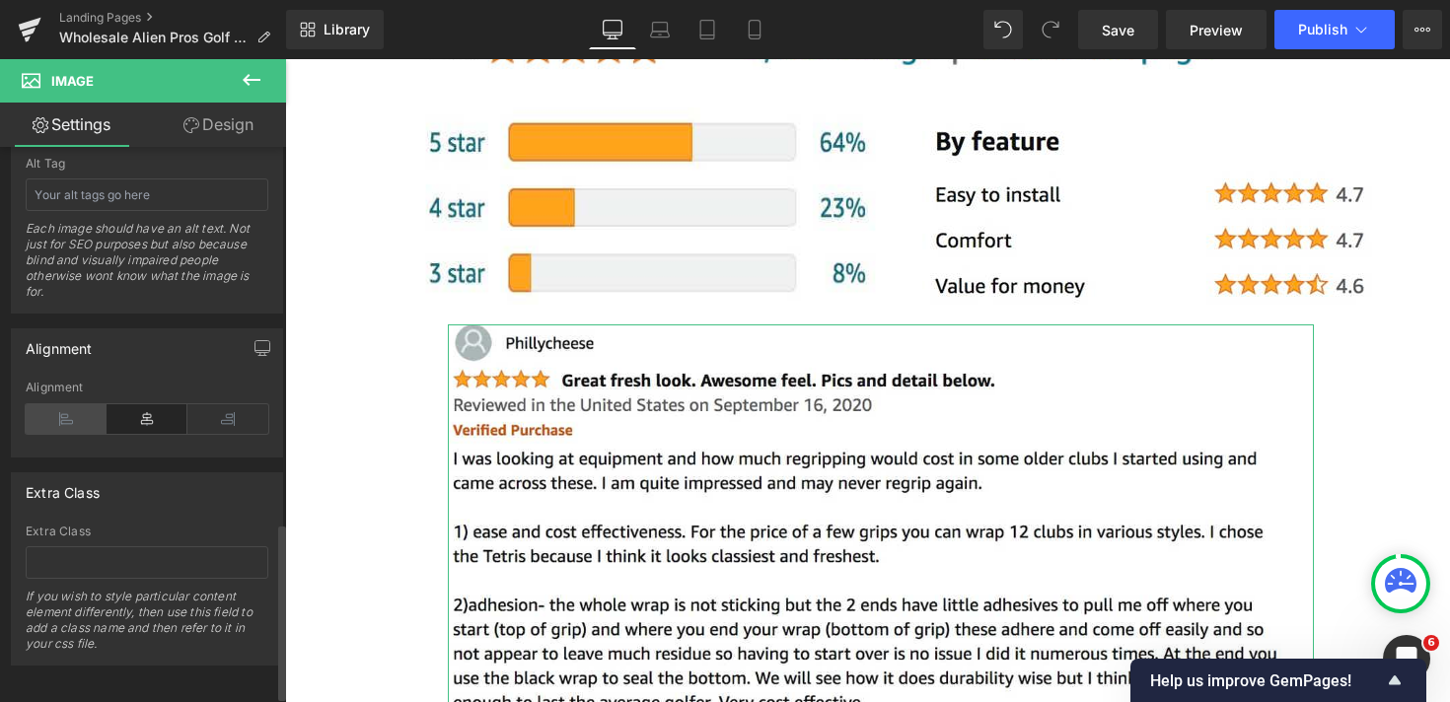
click at [69, 404] on icon at bounding box center [66, 419] width 81 height 30
click at [70, 420] on icon at bounding box center [66, 419] width 81 height 30
click at [146, 420] on icon at bounding box center [147, 419] width 81 height 30
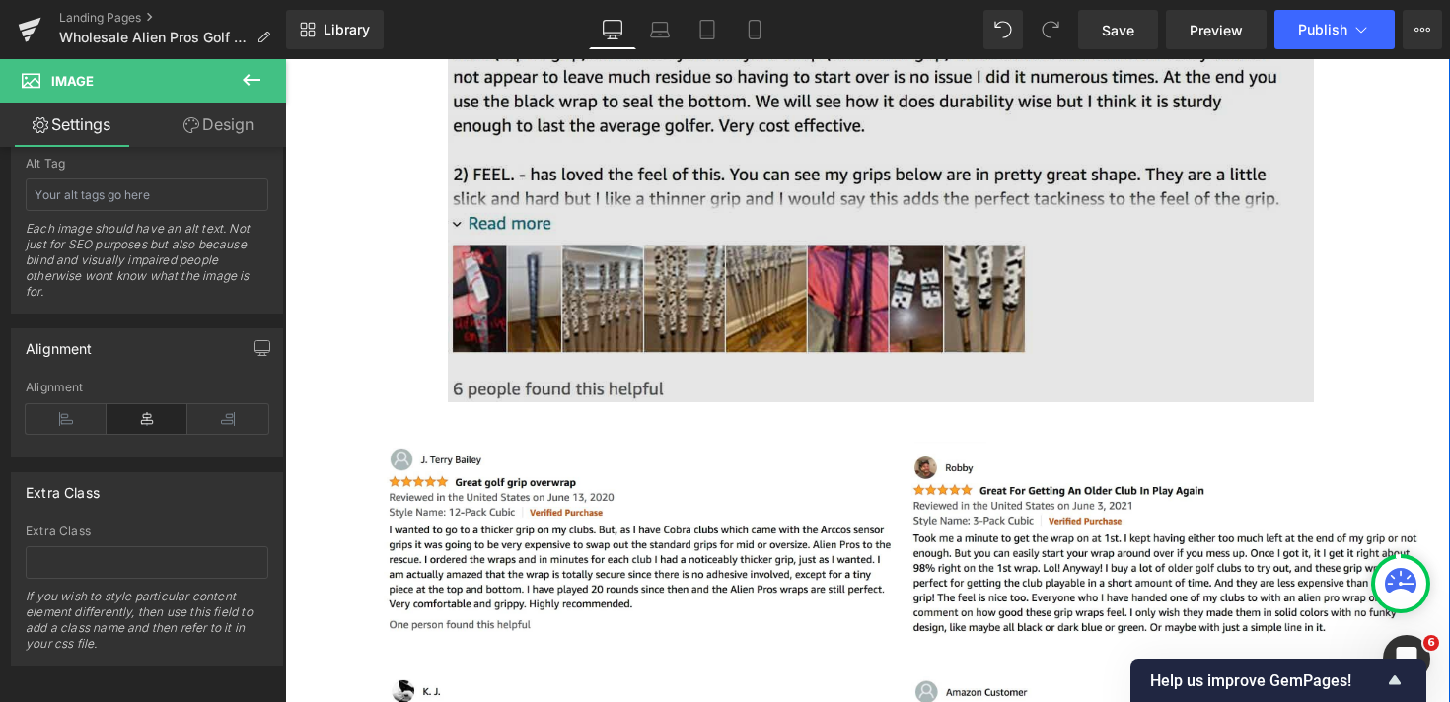
scroll to position [13623, 0]
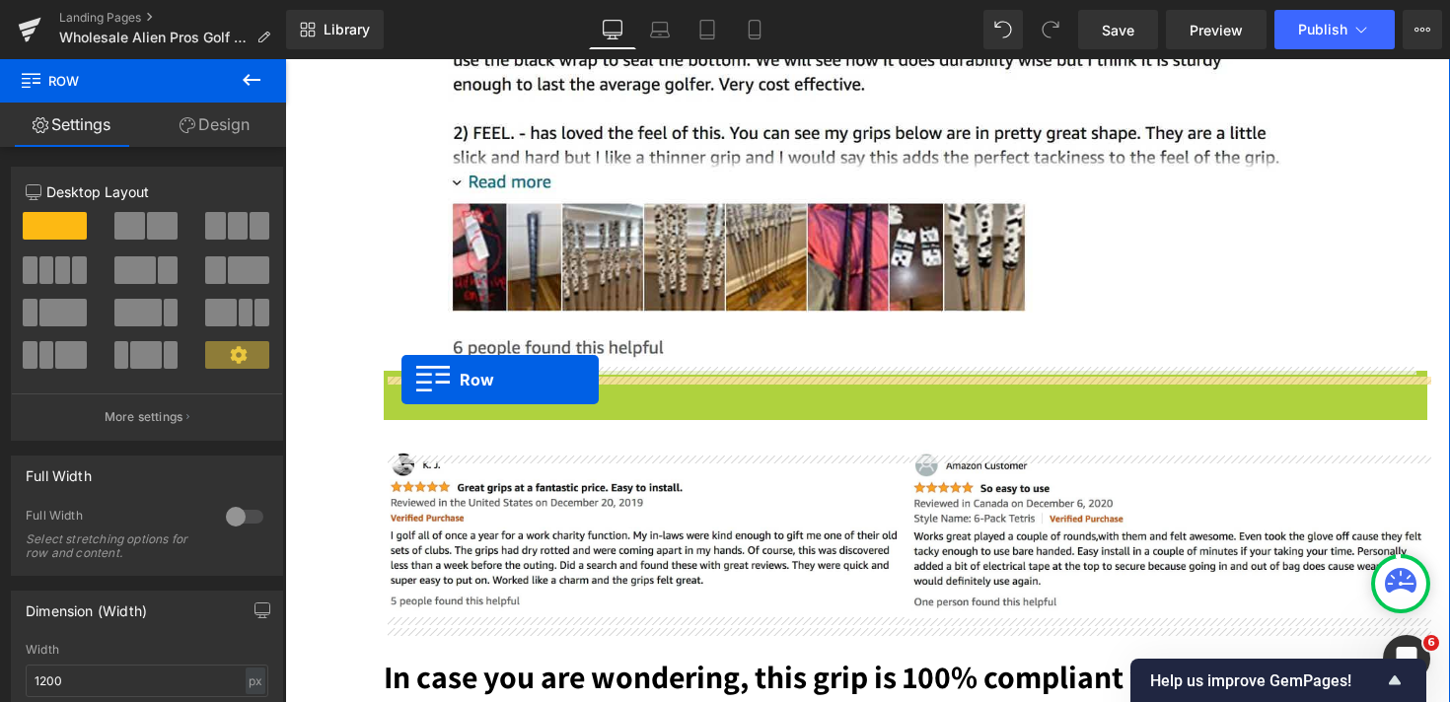
drag, startPoint x: 392, startPoint y: 390, endPoint x: 401, endPoint y: 379, distance: 14.0
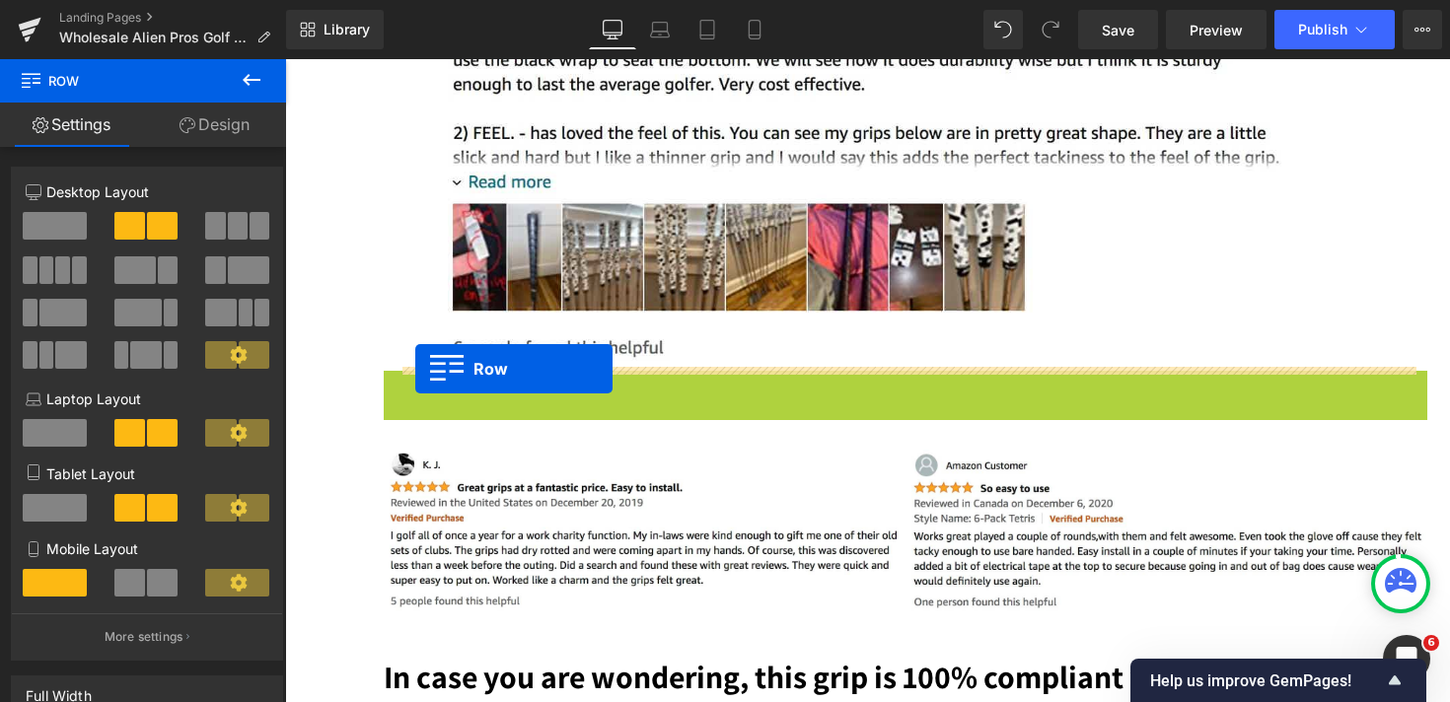
drag, startPoint x: 392, startPoint y: 394, endPoint x: 415, endPoint y: 368, distance: 35.0
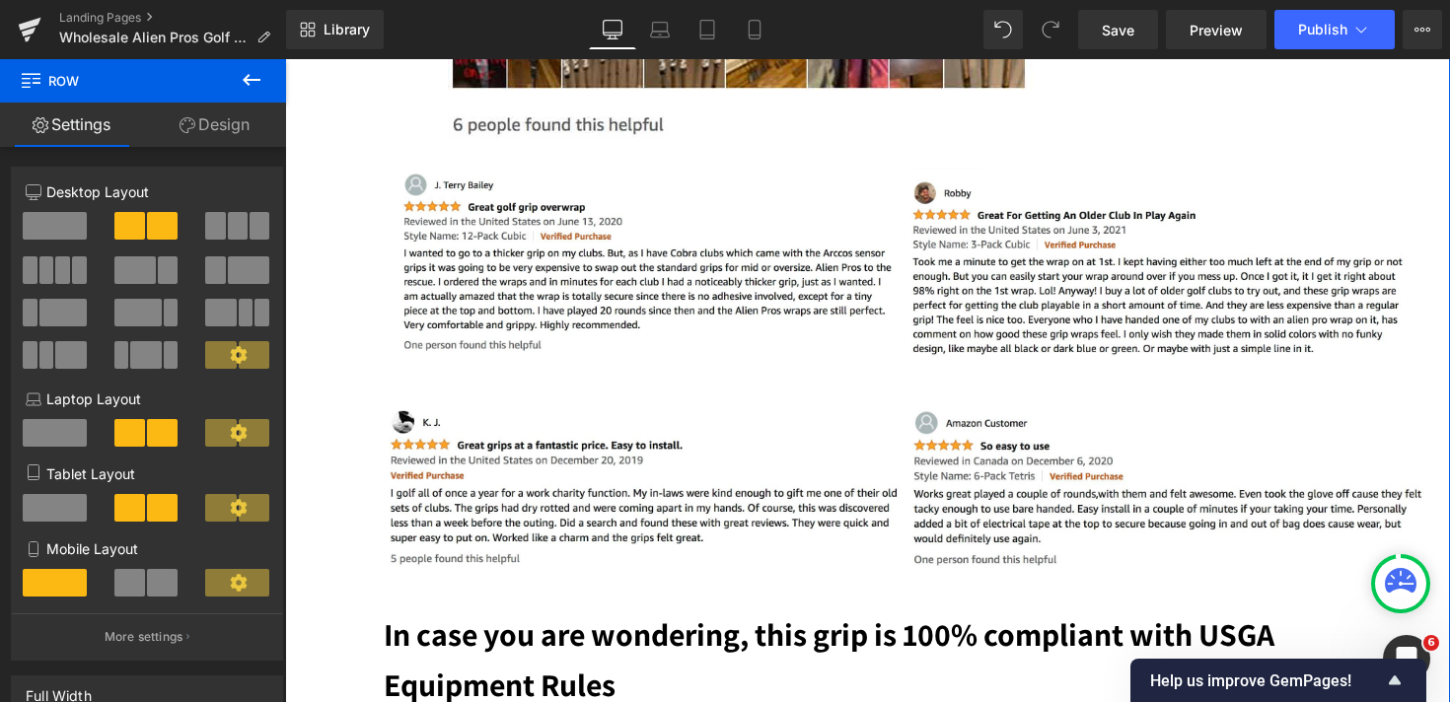
scroll to position [13860, 0]
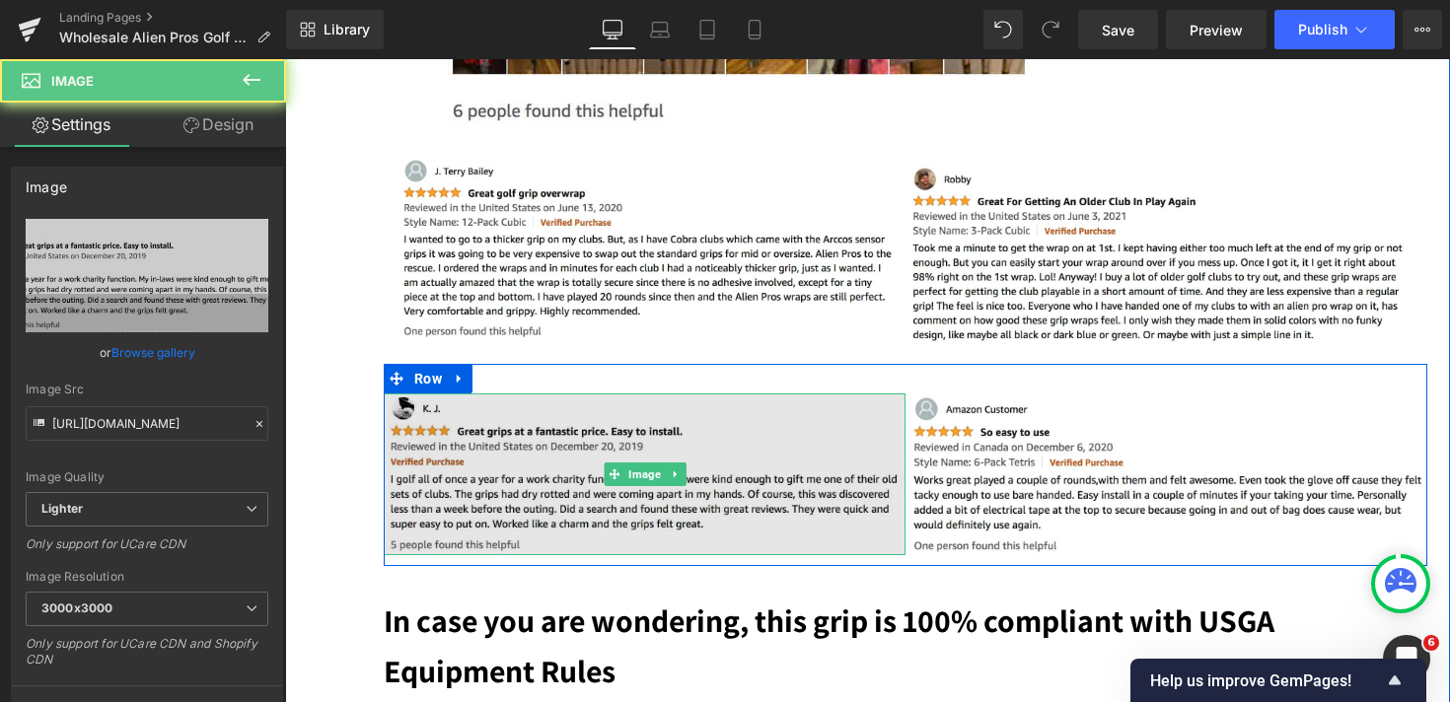
click at [409, 433] on img at bounding box center [645, 474] width 522 height 162
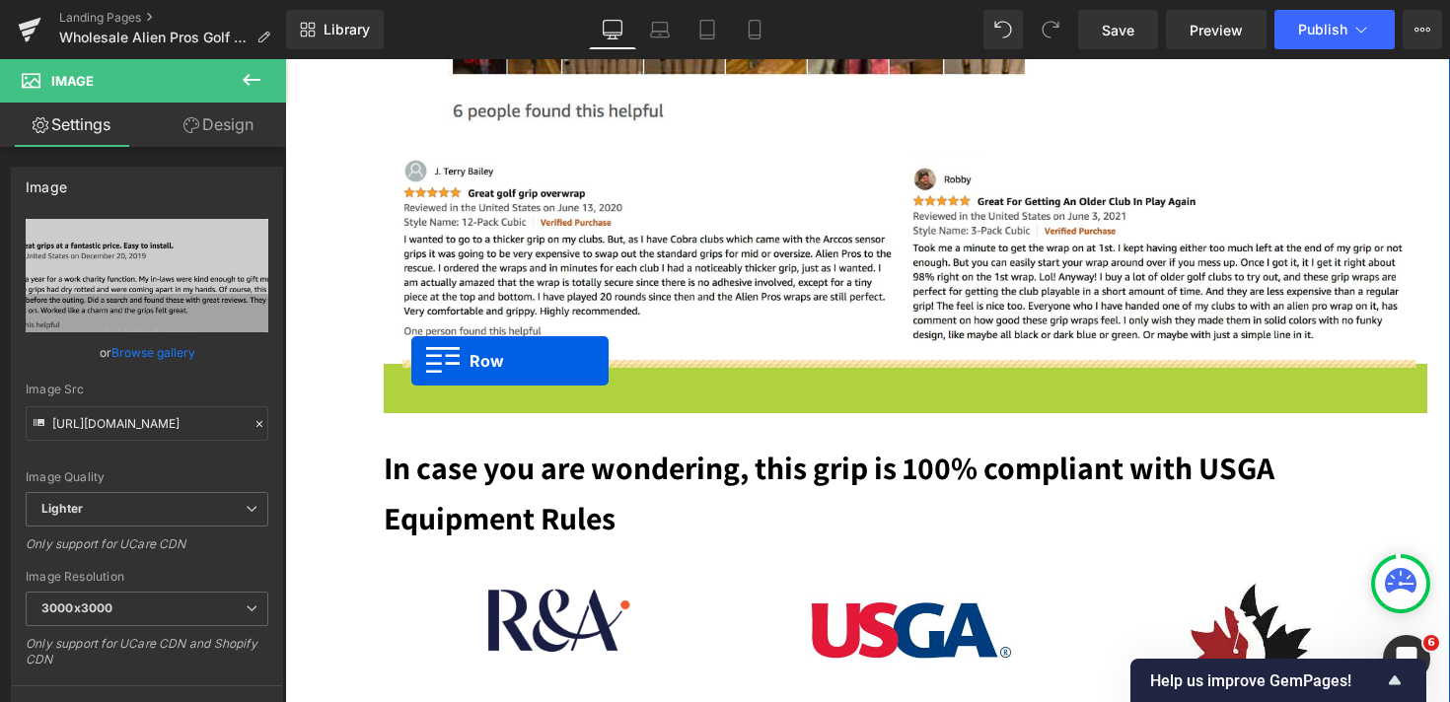
drag, startPoint x: 392, startPoint y: 386, endPoint x: 411, endPoint y: 360, distance: 31.8
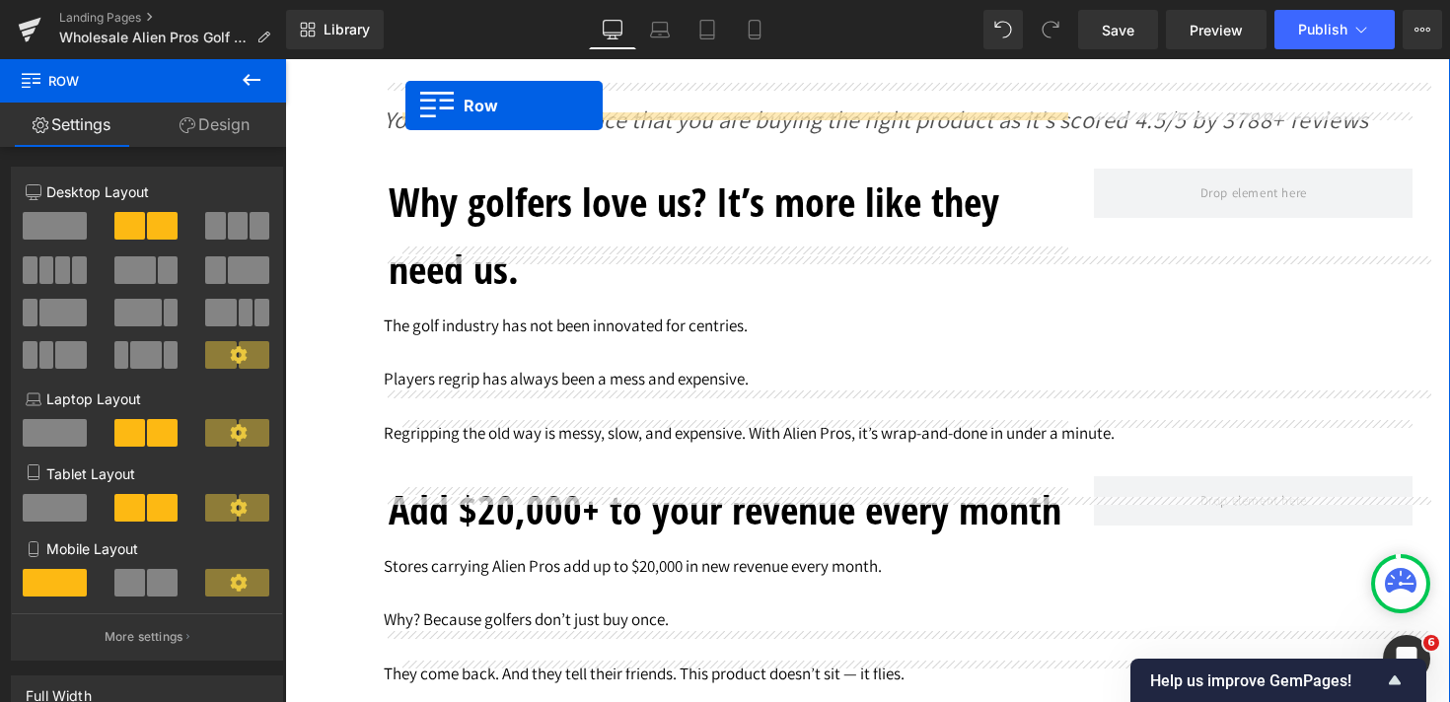
scroll to position [3836, 0]
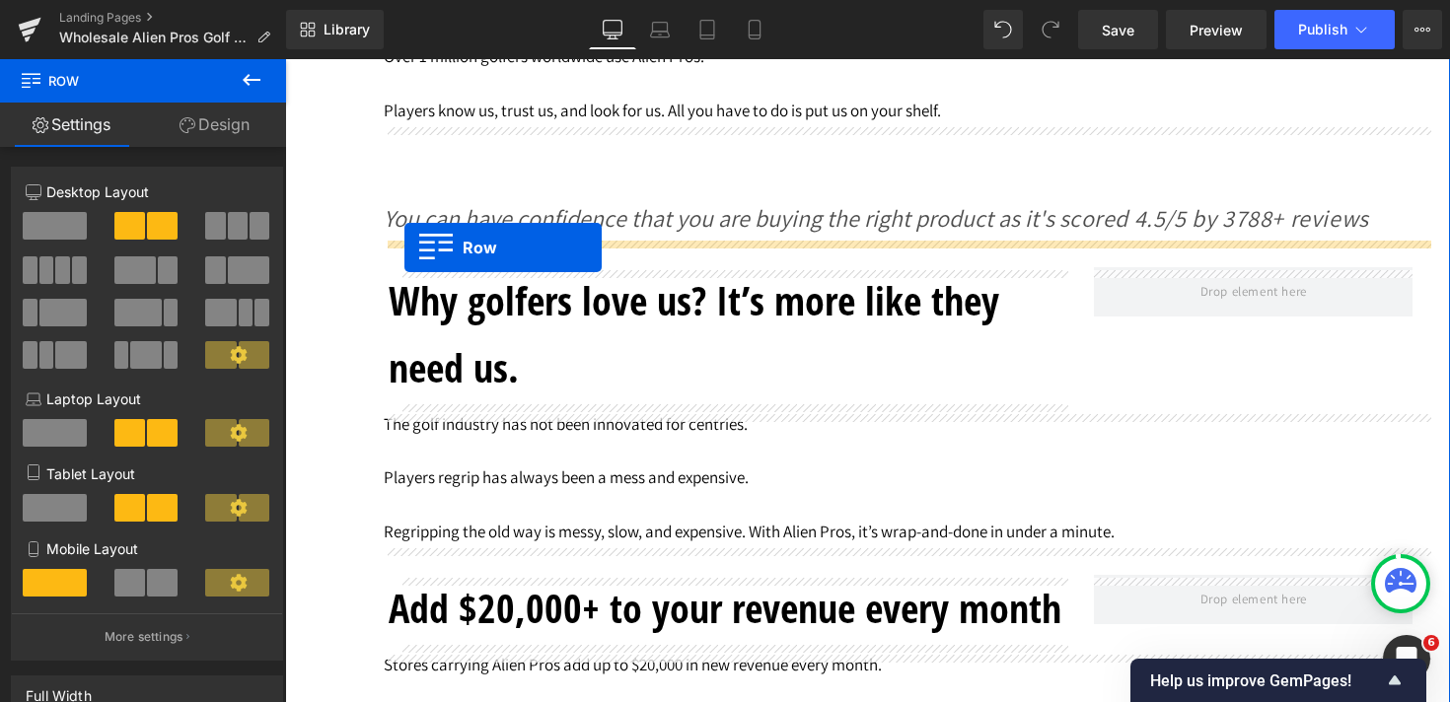
drag, startPoint x: 391, startPoint y: 385, endPoint x: 404, endPoint y: 247, distance: 138.8
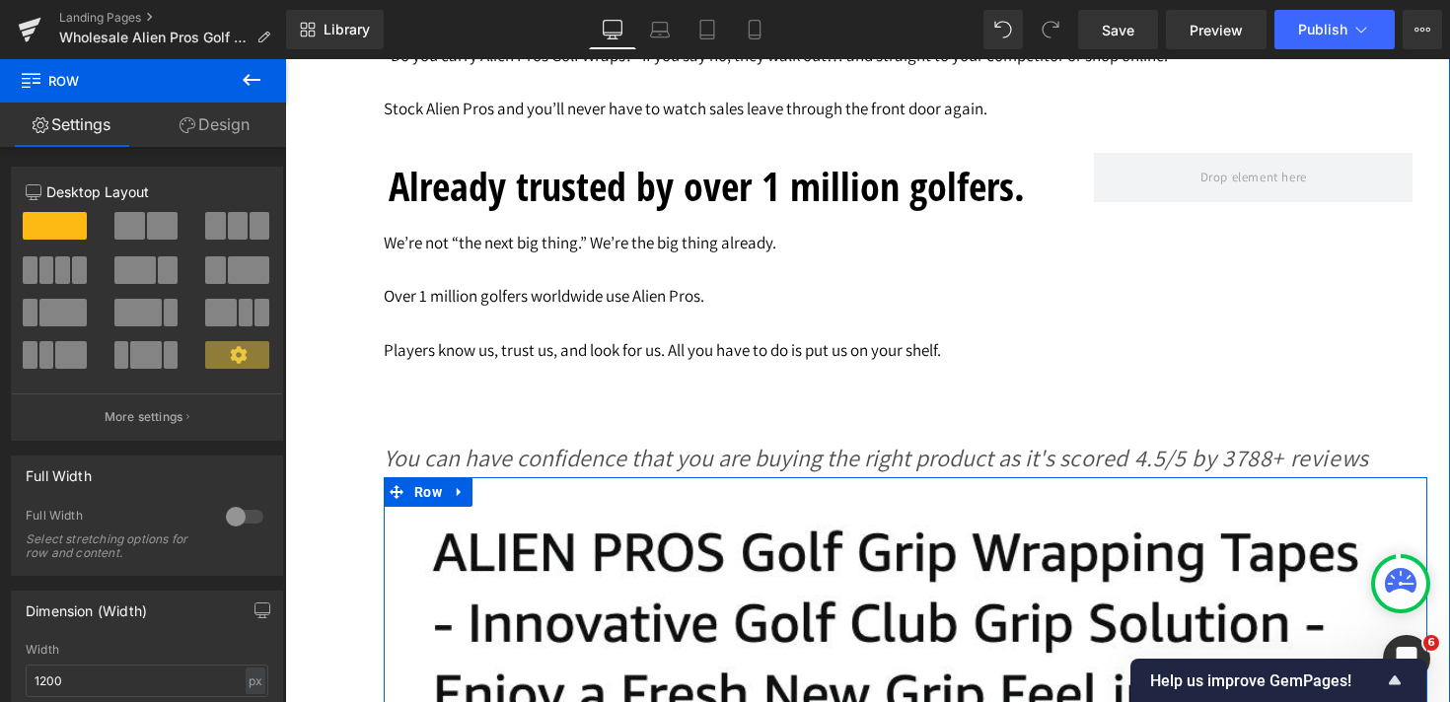
scroll to position [3567, 0]
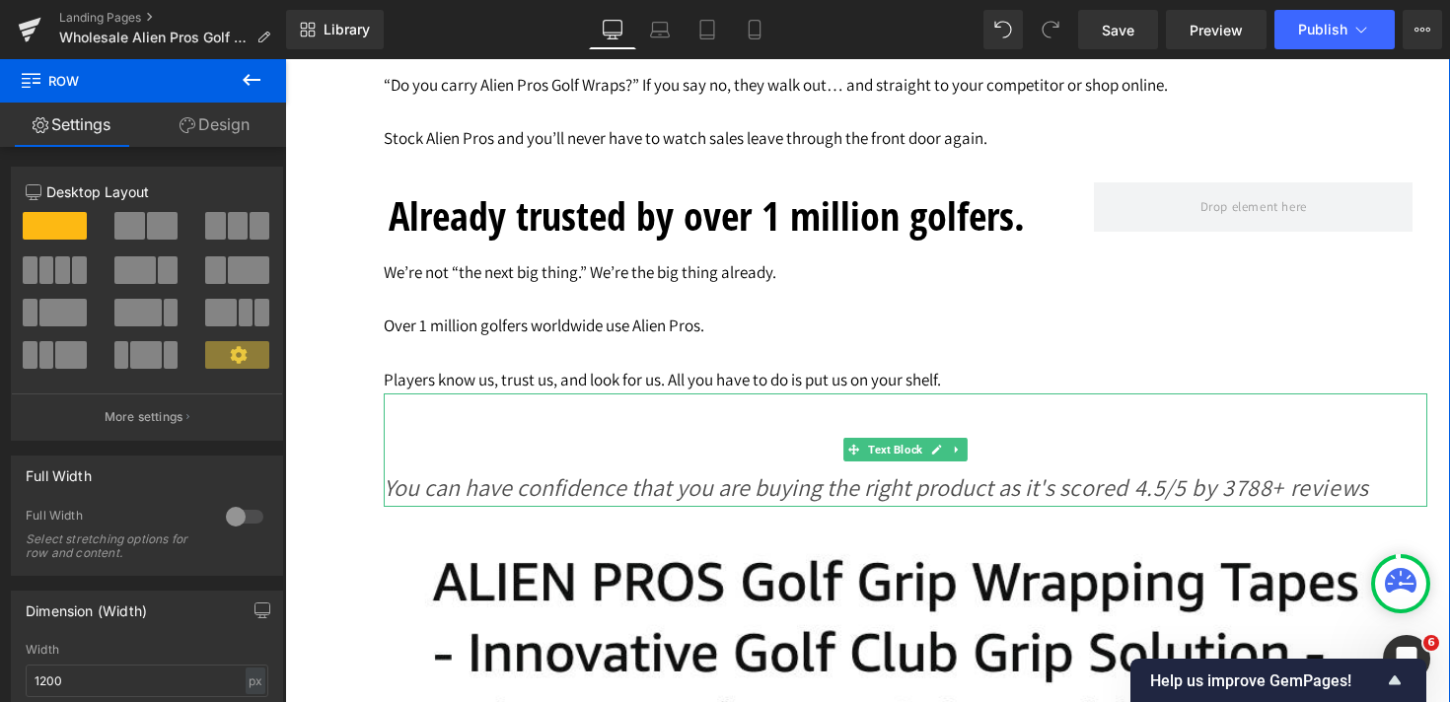
click at [681, 499] on icon "You can have confidence that you are buying the right product as it's s" at bounding box center [726, 487] width 685 height 32
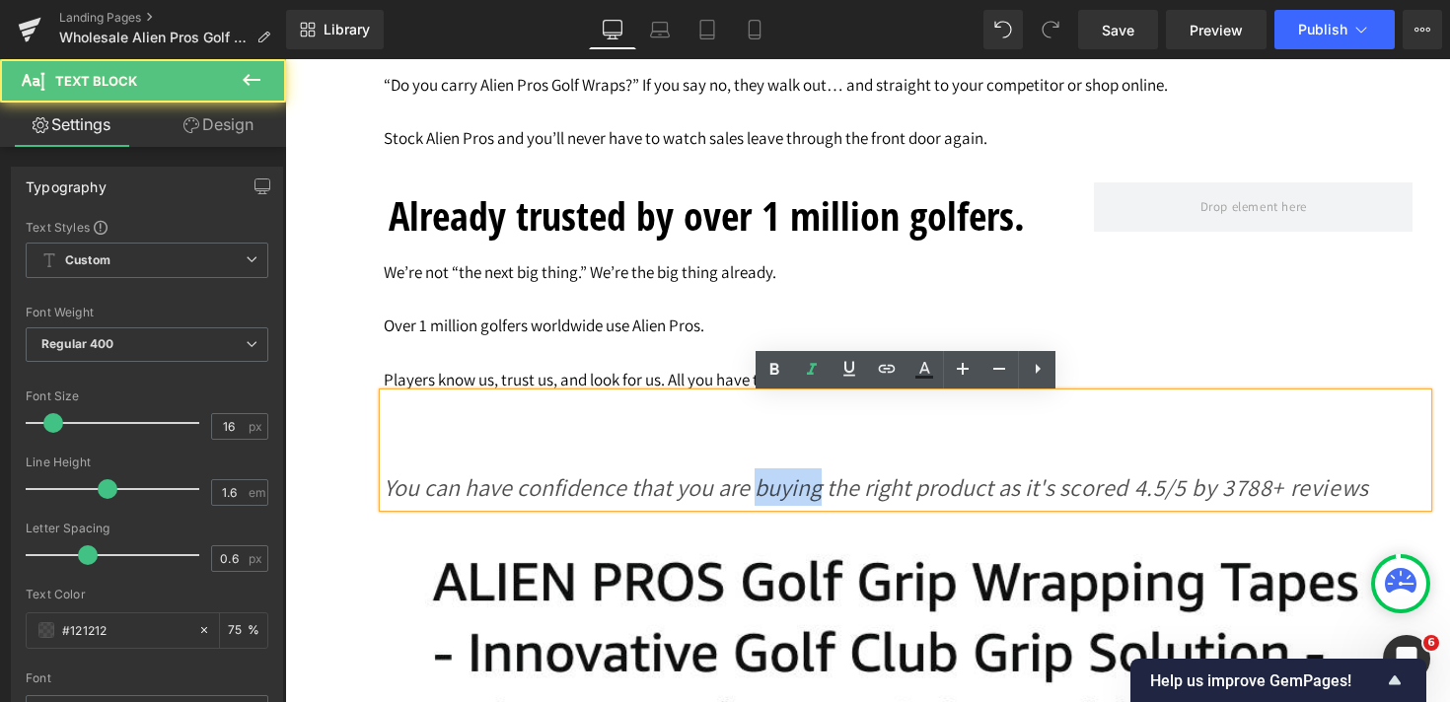
drag, startPoint x: 753, startPoint y: 495, endPoint x: 815, endPoint y: 495, distance: 61.1
click at [815, 495] on icon "You can have confidence that you are buying the right product as it's s" at bounding box center [726, 487] width 685 height 32
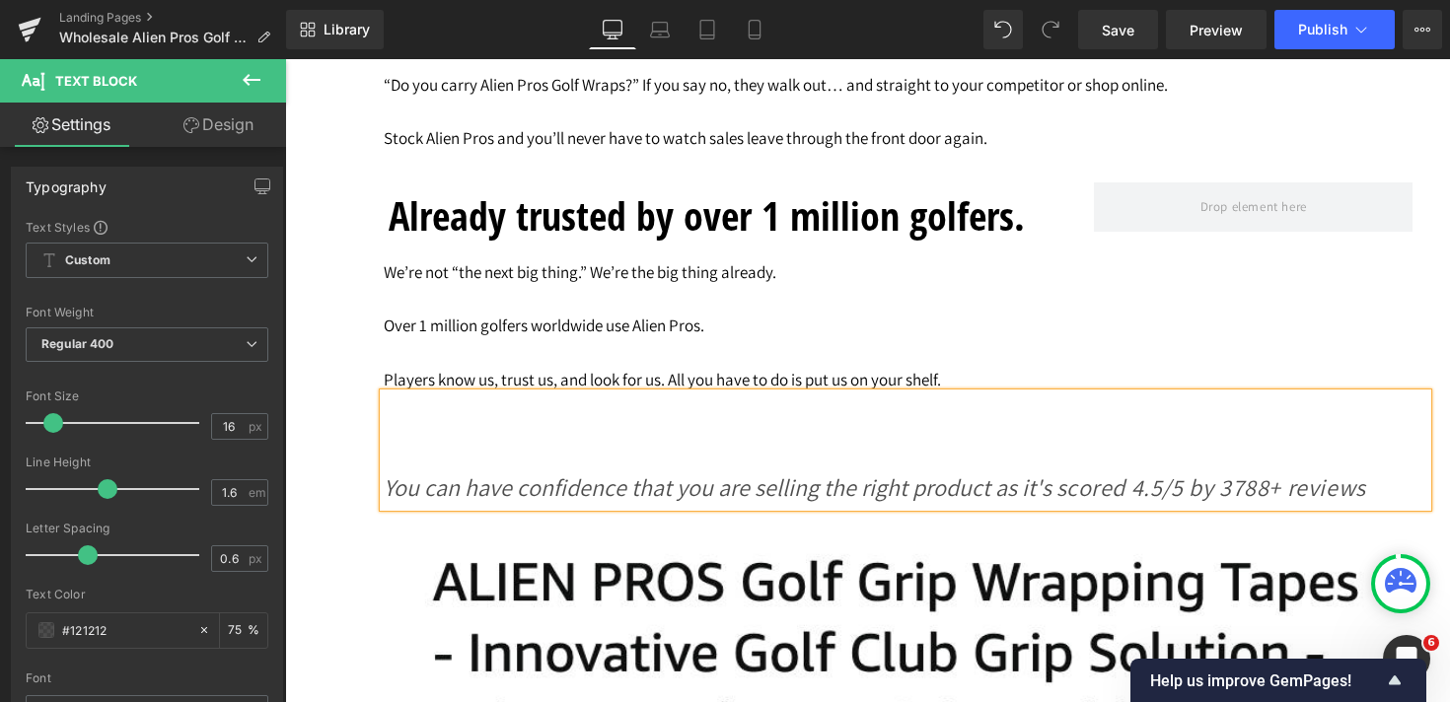
click at [1227, 488] on icon "cored 4.5/5 by 3788+ reviews" at bounding box center [1216, 487] width 300 height 32
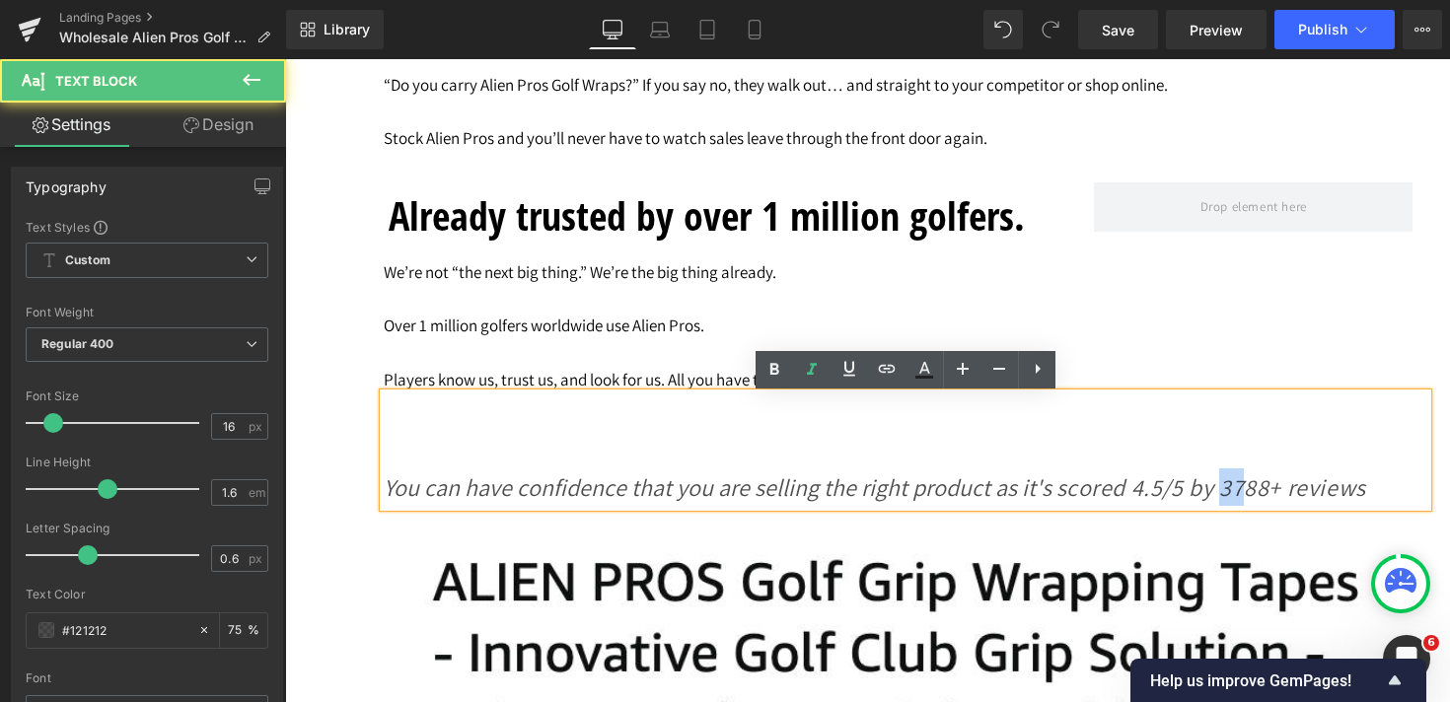
drag, startPoint x: 1236, startPoint y: 494, endPoint x: 1216, endPoint y: 494, distance: 19.7
click at [1216, 494] on icon "cored 4.5/5 by 3788+ reviews" at bounding box center [1216, 487] width 300 height 32
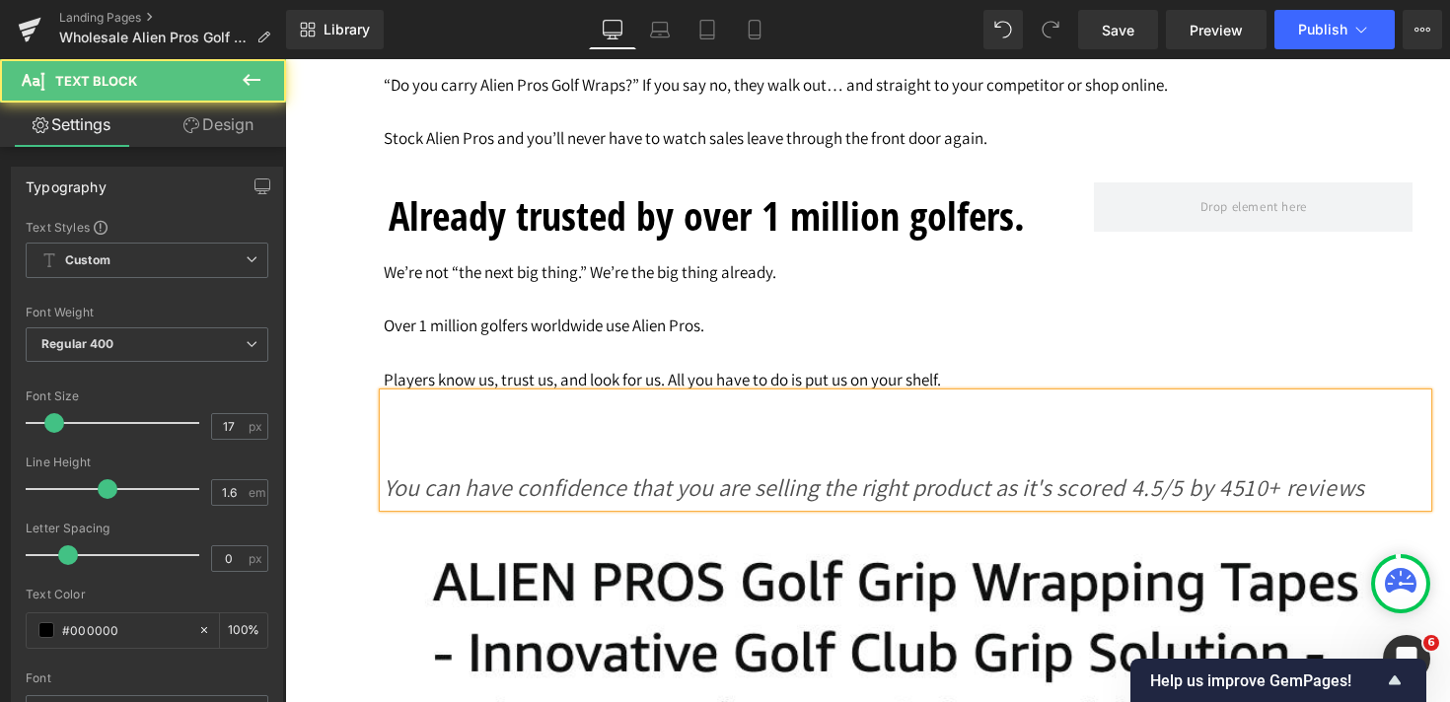
click at [1038, 332] on p "Over 1 million golfers worldwide use Alien Pros." at bounding box center [905, 326] width 1043 height 27
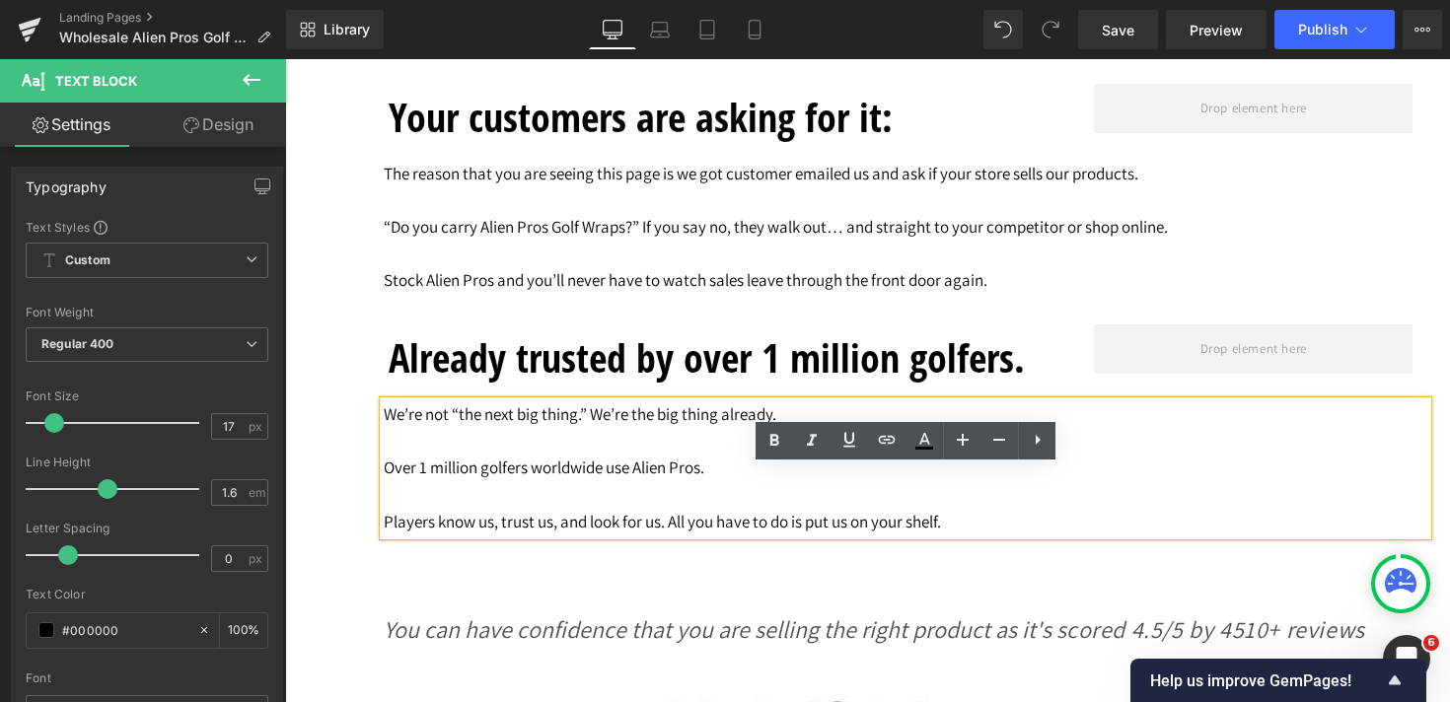
scroll to position [3453, 0]
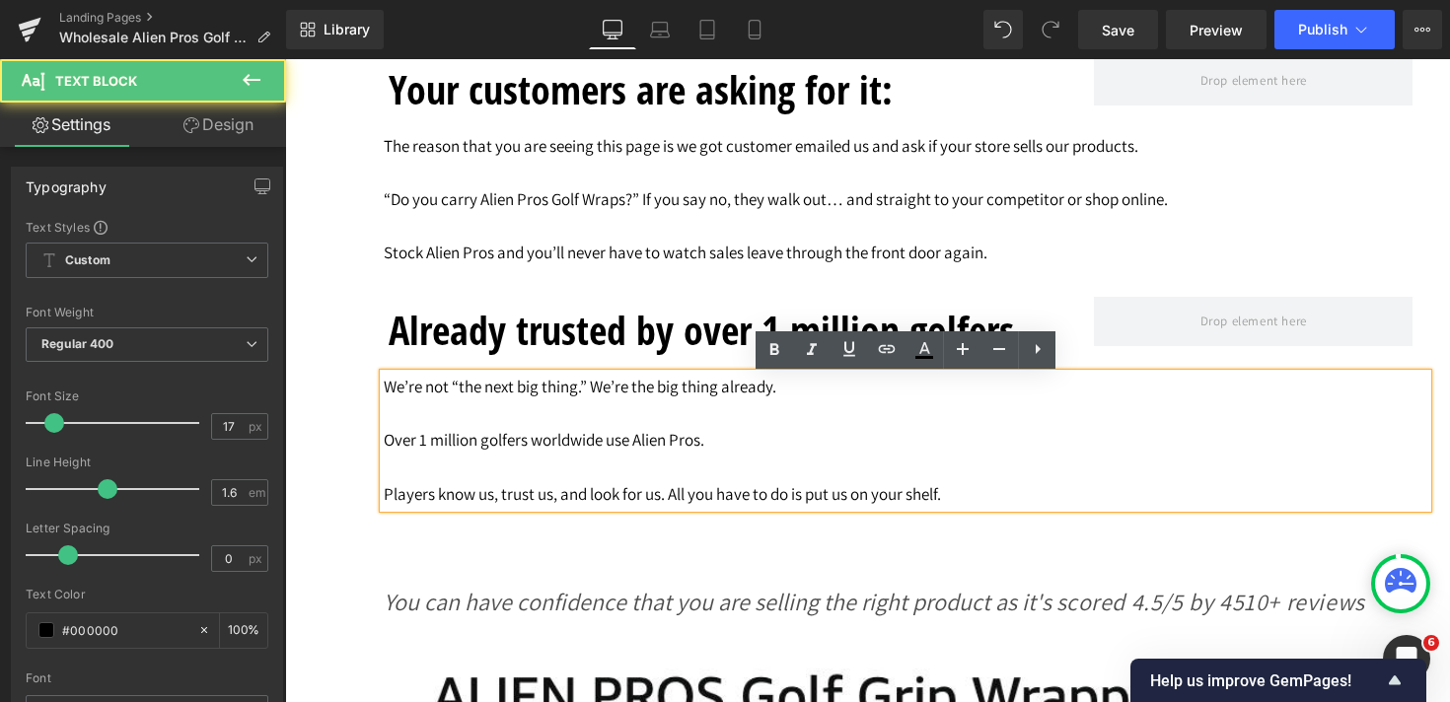
click at [387, 393] on p "We’re not “the next big thing.” We’re the big thing already." at bounding box center [905, 387] width 1043 height 27
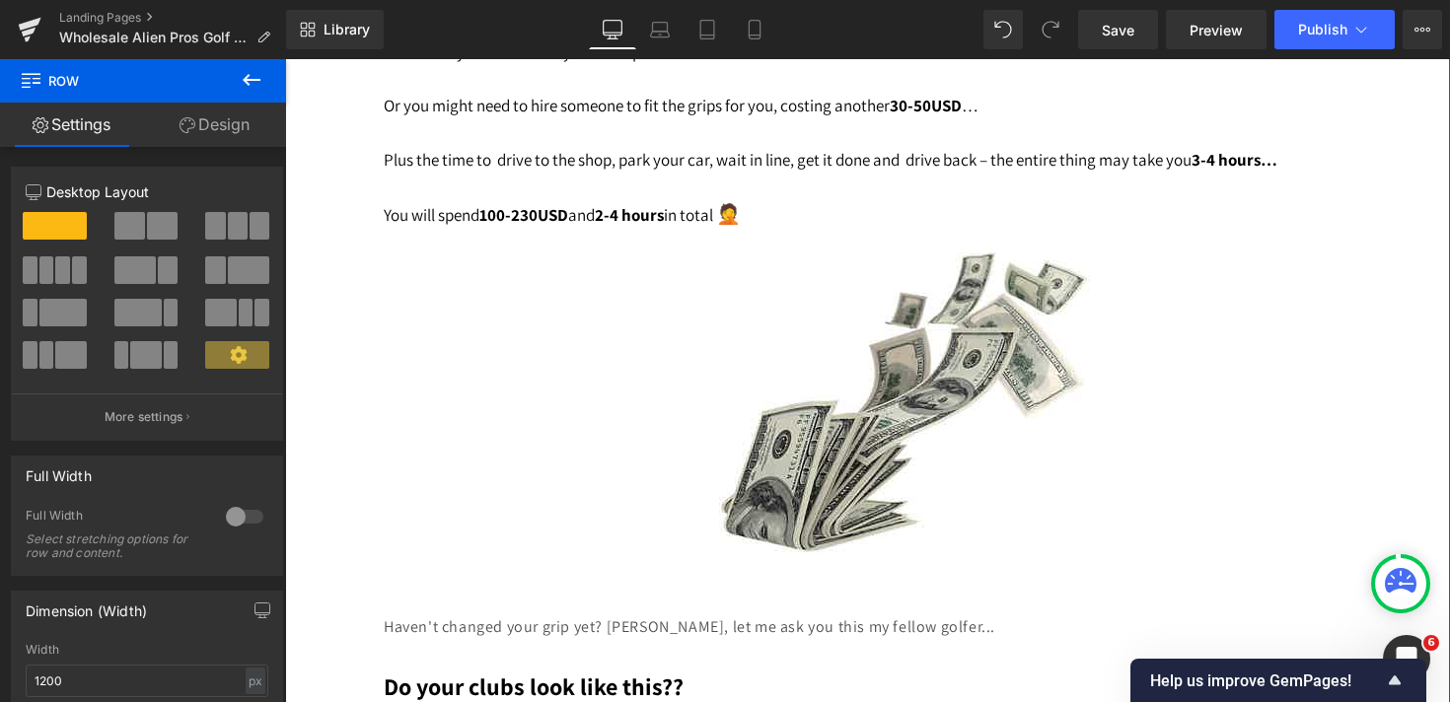
scroll to position [7040, 0]
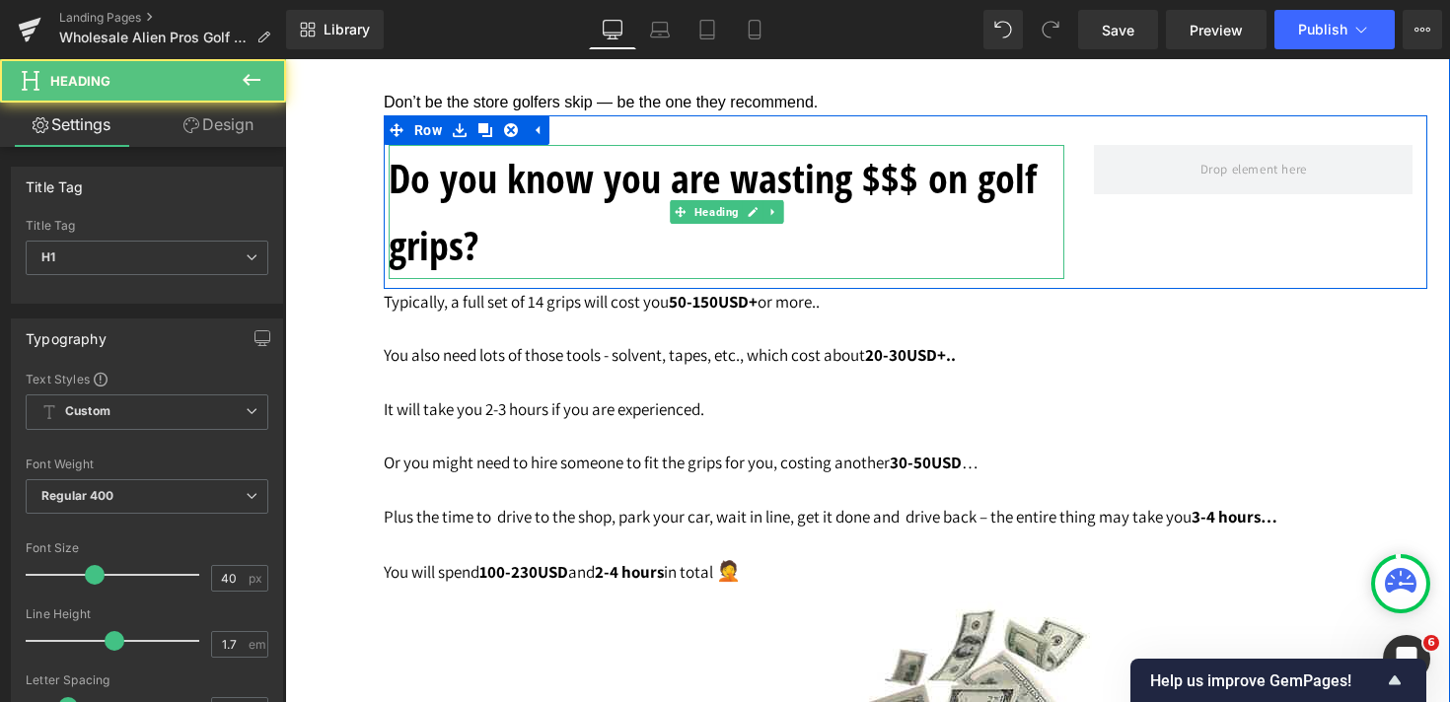
click at [484, 253] on h1 "Do you know you are wasting $$$ on golf grips?" at bounding box center [727, 212] width 676 height 134
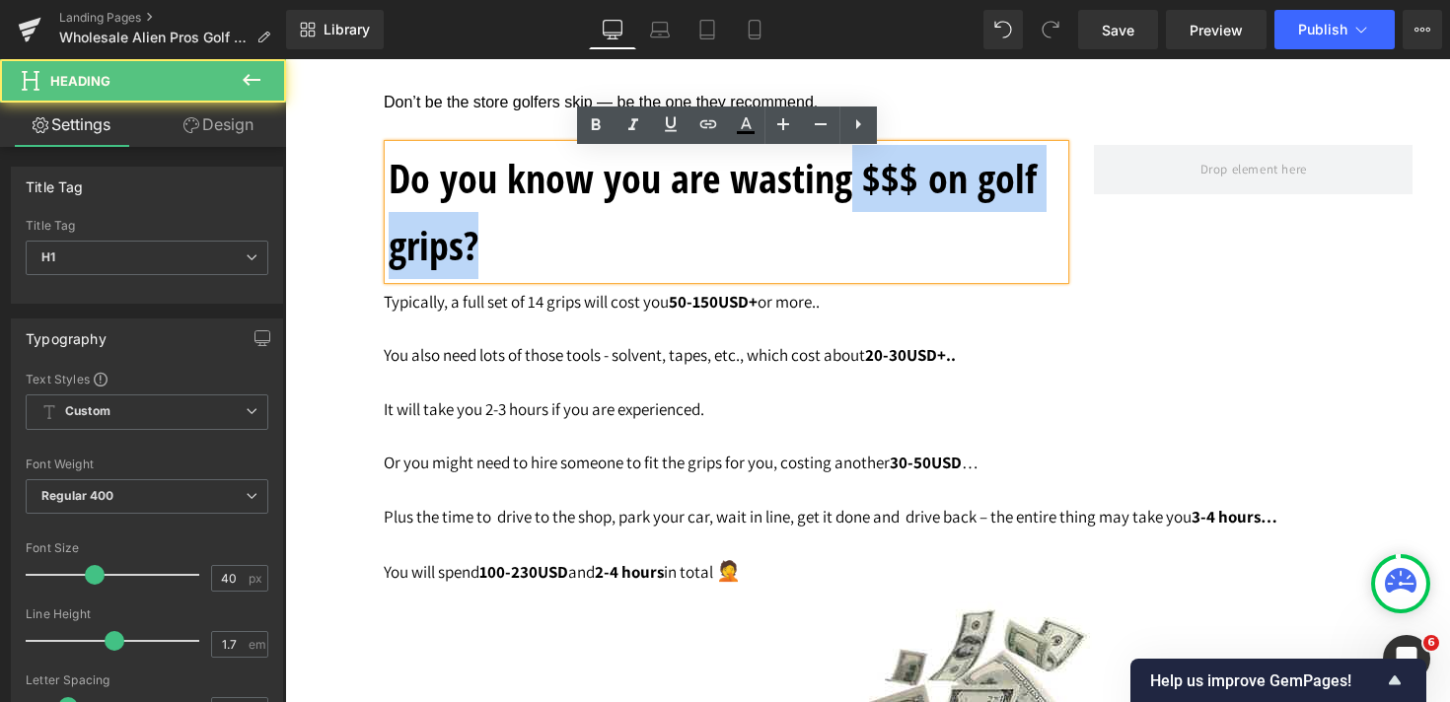
drag, startPoint x: 853, startPoint y: 191, endPoint x: 384, endPoint y: 186, distance: 469.4
click at [389, 186] on div "Do you know you are wasting $$$ on golf grips?" at bounding box center [727, 212] width 676 height 134
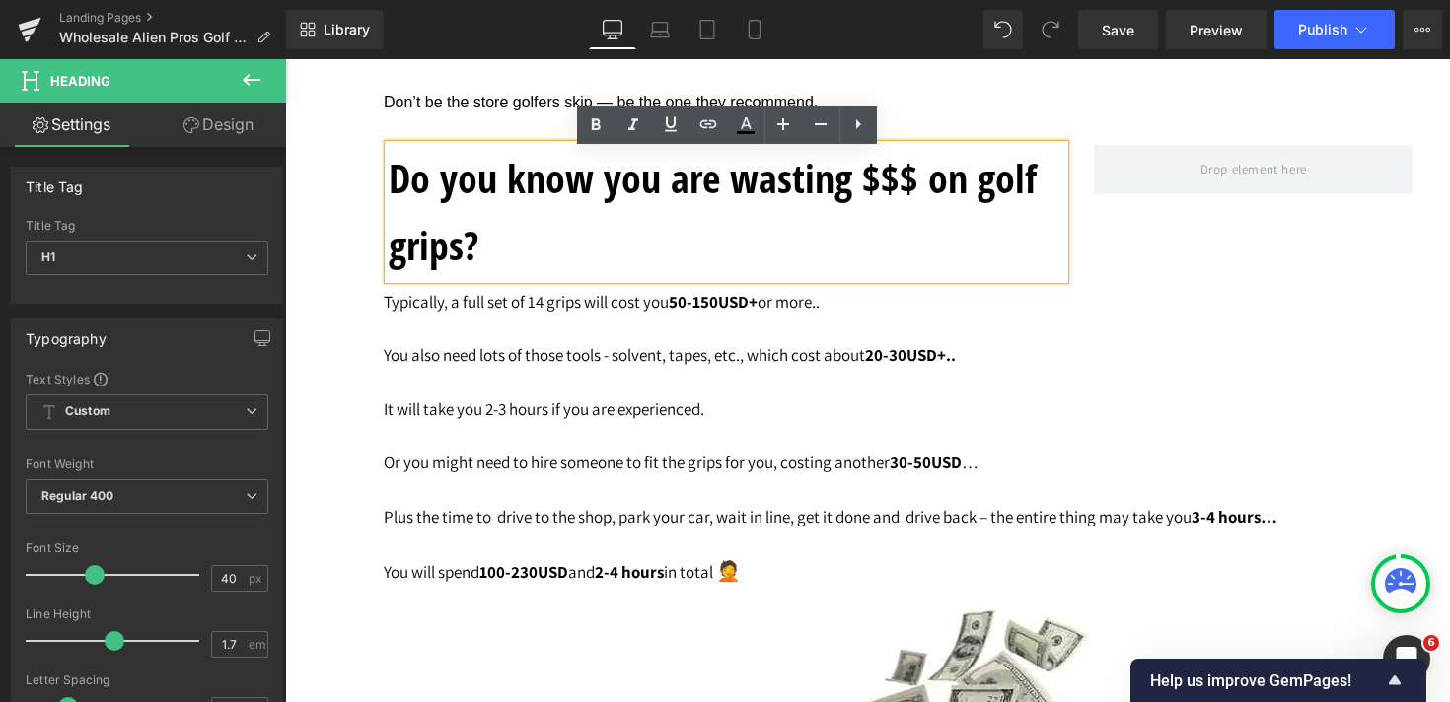
click at [393, 188] on h1 "Do you know you are wasting $$$ on golf grips?" at bounding box center [727, 212] width 676 height 134
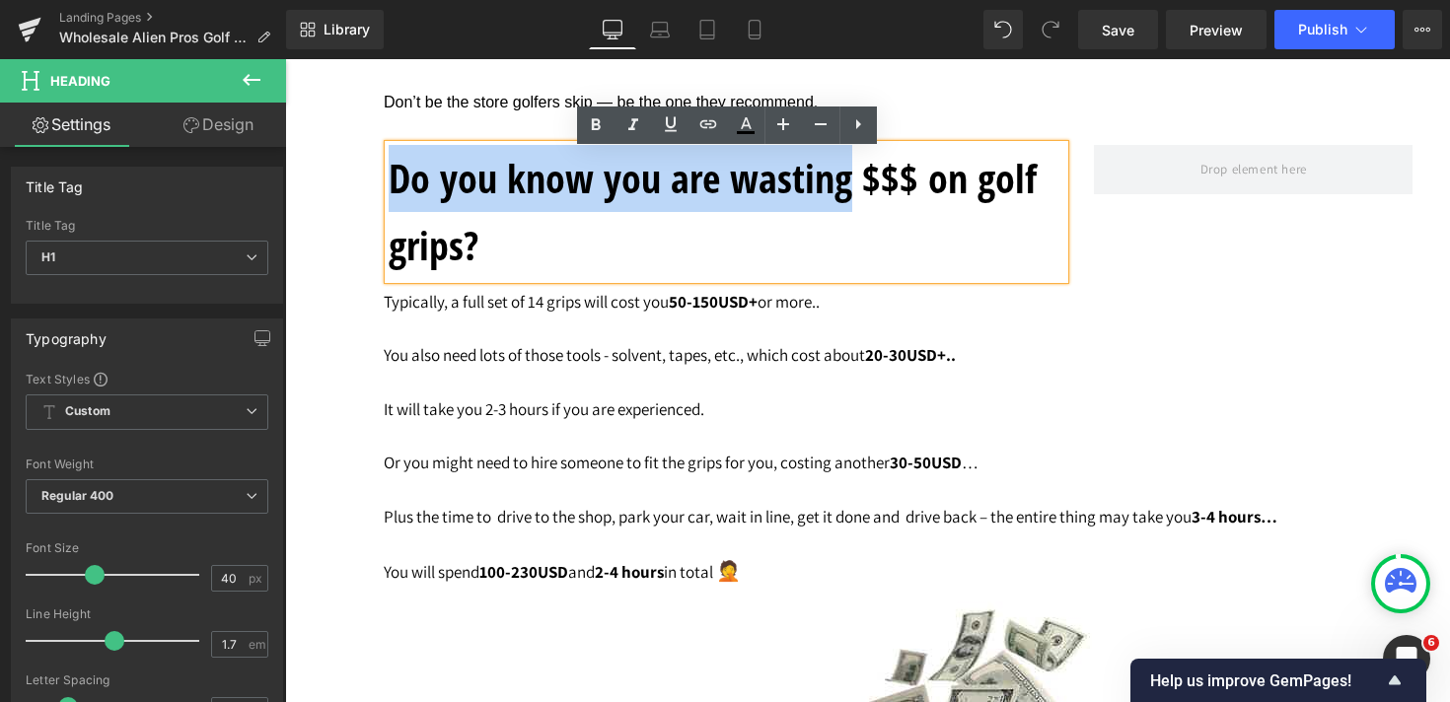
drag, startPoint x: 393, startPoint y: 188, endPoint x: 833, endPoint y: 192, distance: 439.9
click at [833, 192] on h1 "Do you know you are wasting $$$ on golf grips?" at bounding box center [727, 212] width 676 height 134
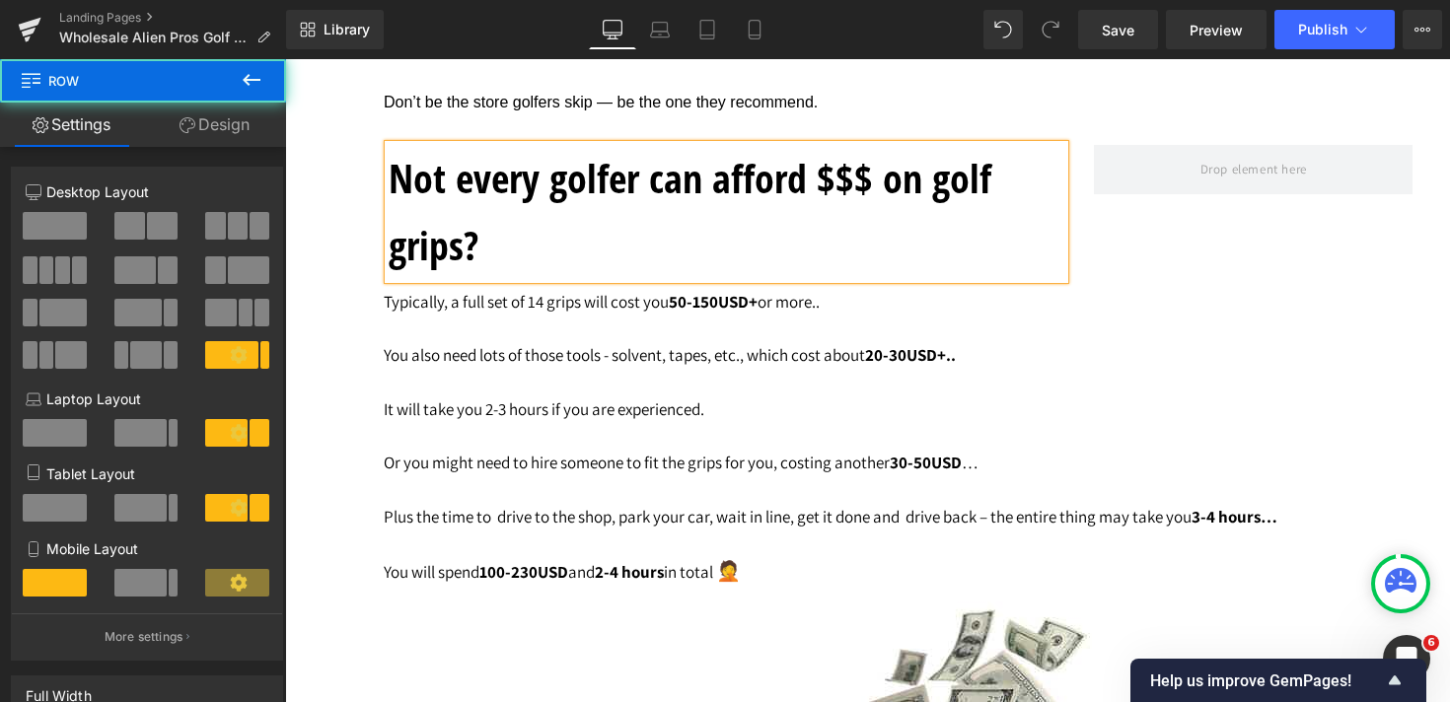
click at [1032, 133] on div "Not every golfer can afford $$$ on golf grips? Heading Row" at bounding box center [905, 202] width 1043 height 174
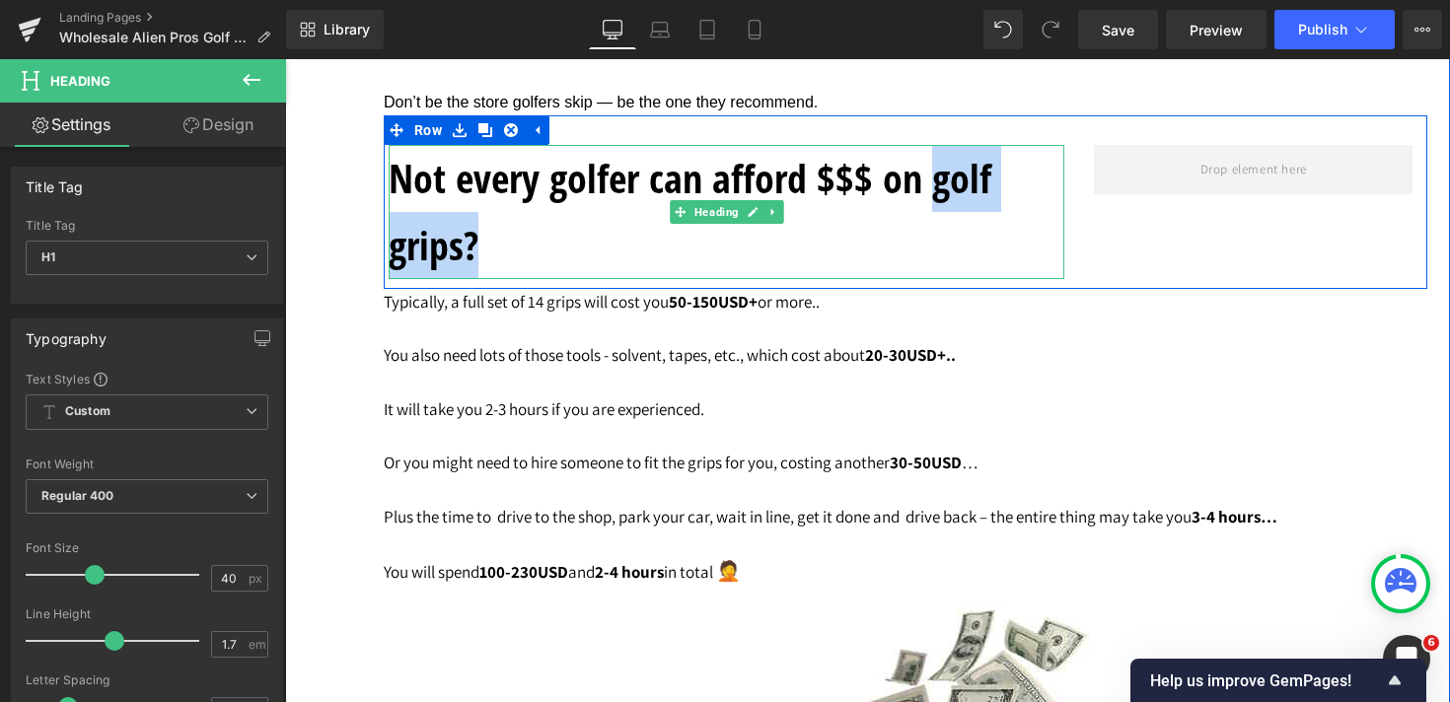
drag, startPoint x: 919, startPoint y: 235, endPoint x: 932, endPoint y: 207, distance: 30.4
click at [932, 207] on h1 "Not every golfer can afford $$$ on golf grips?" at bounding box center [727, 212] width 676 height 134
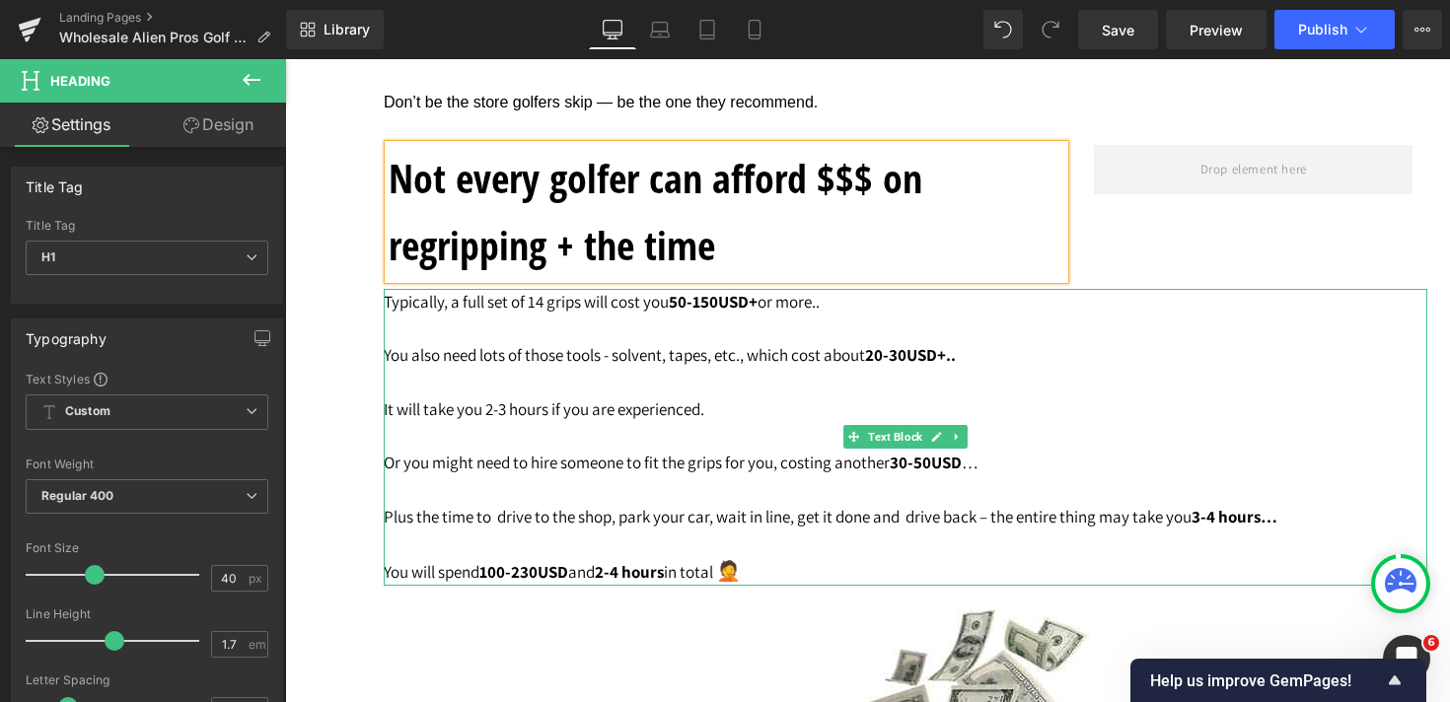
click at [1176, 316] on p "Typically, a full set of 14 grips will cost you 50-150USD+ or more.." at bounding box center [905, 302] width 1043 height 27
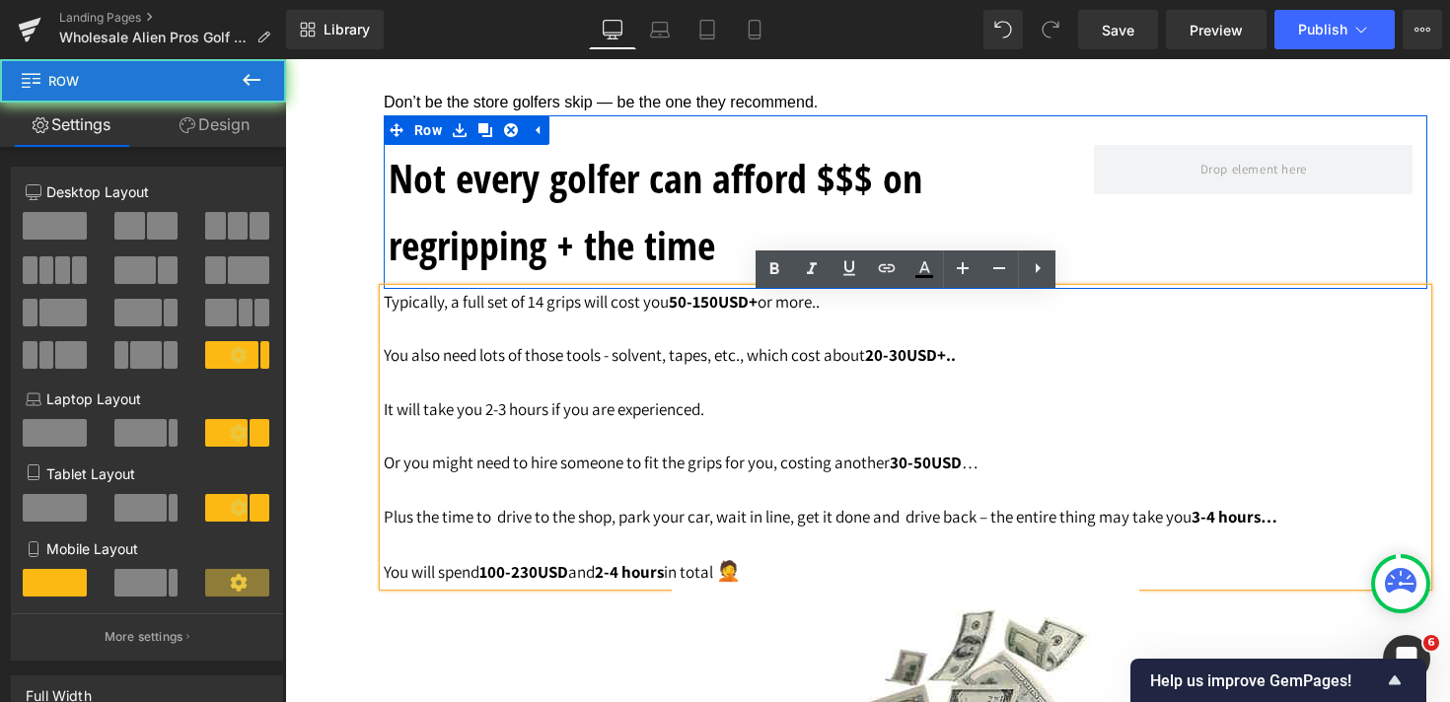
click at [1176, 265] on div "Not every golfer can afford $$$ on regripping + the time Heading Row" at bounding box center [905, 202] width 1043 height 174
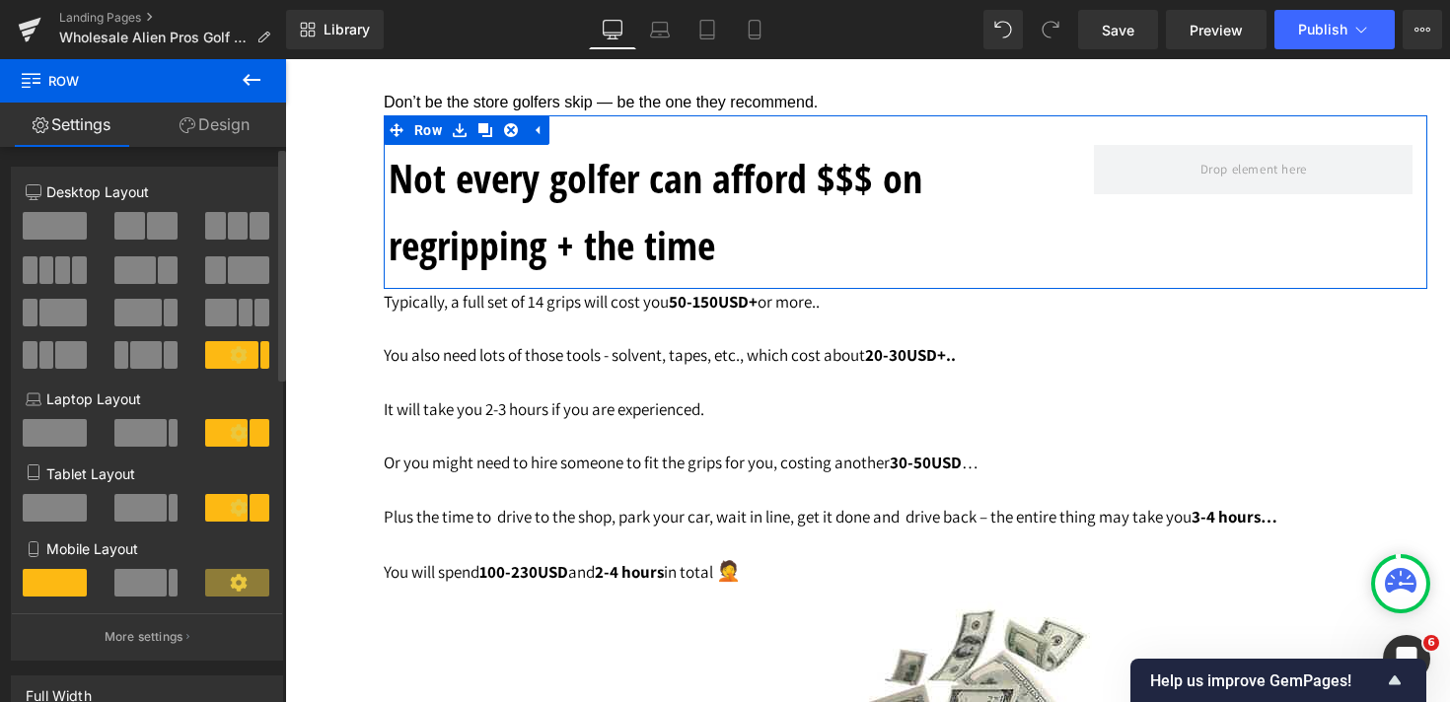
click at [45, 229] on span at bounding box center [55, 226] width 64 height 28
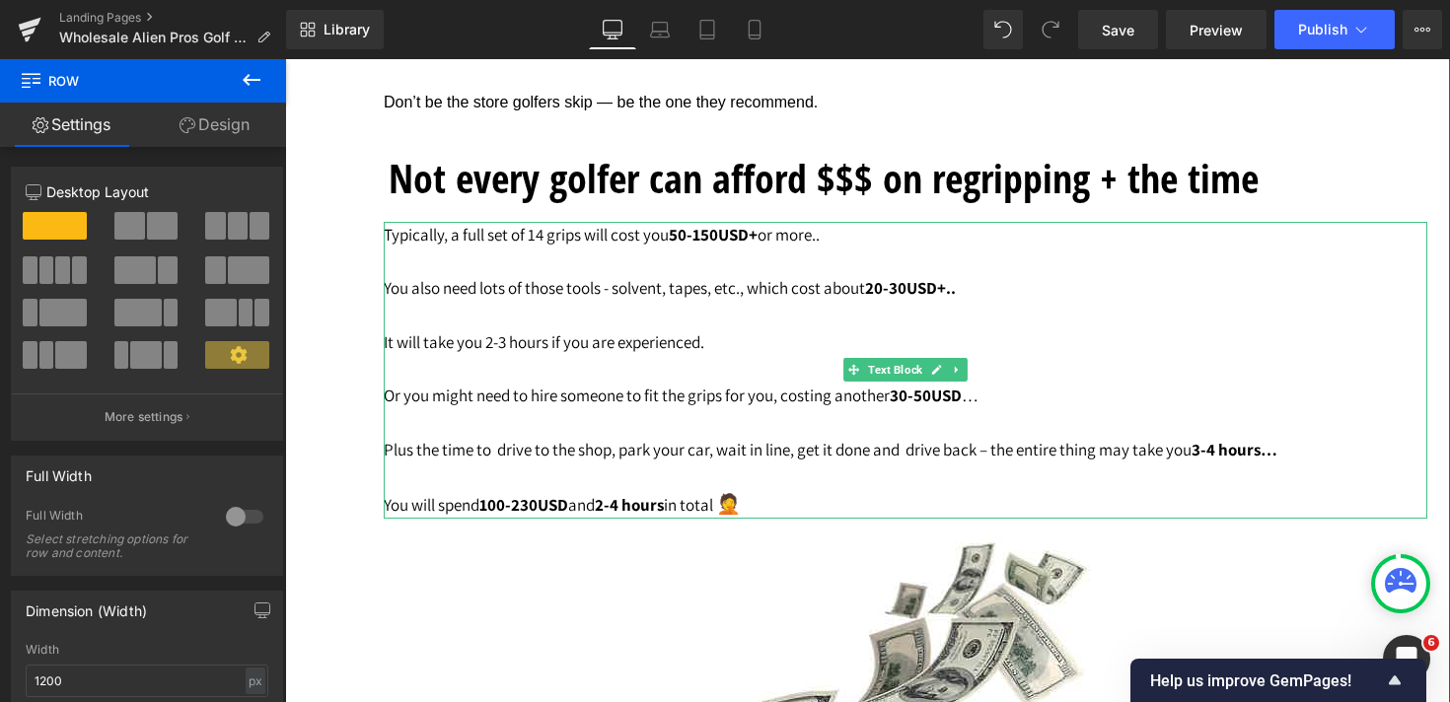
click at [482, 297] on p "You also need lots of those tools - solvent, tapes, etc., which cost about 20-3…" at bounding box center [905, 288] width 1043 height 27
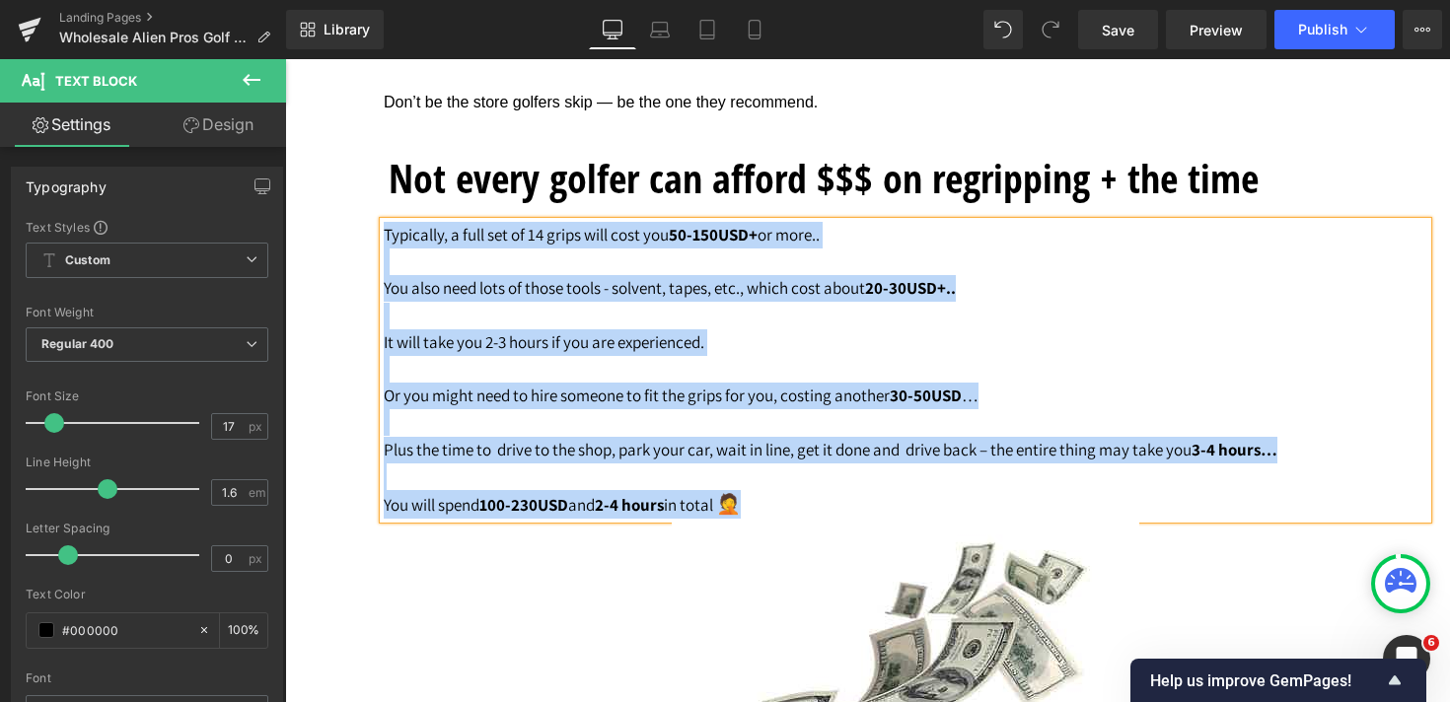
copy div "Typically, a full set of 14 grips will cost you 50-150USD+ or more.. You also n…"
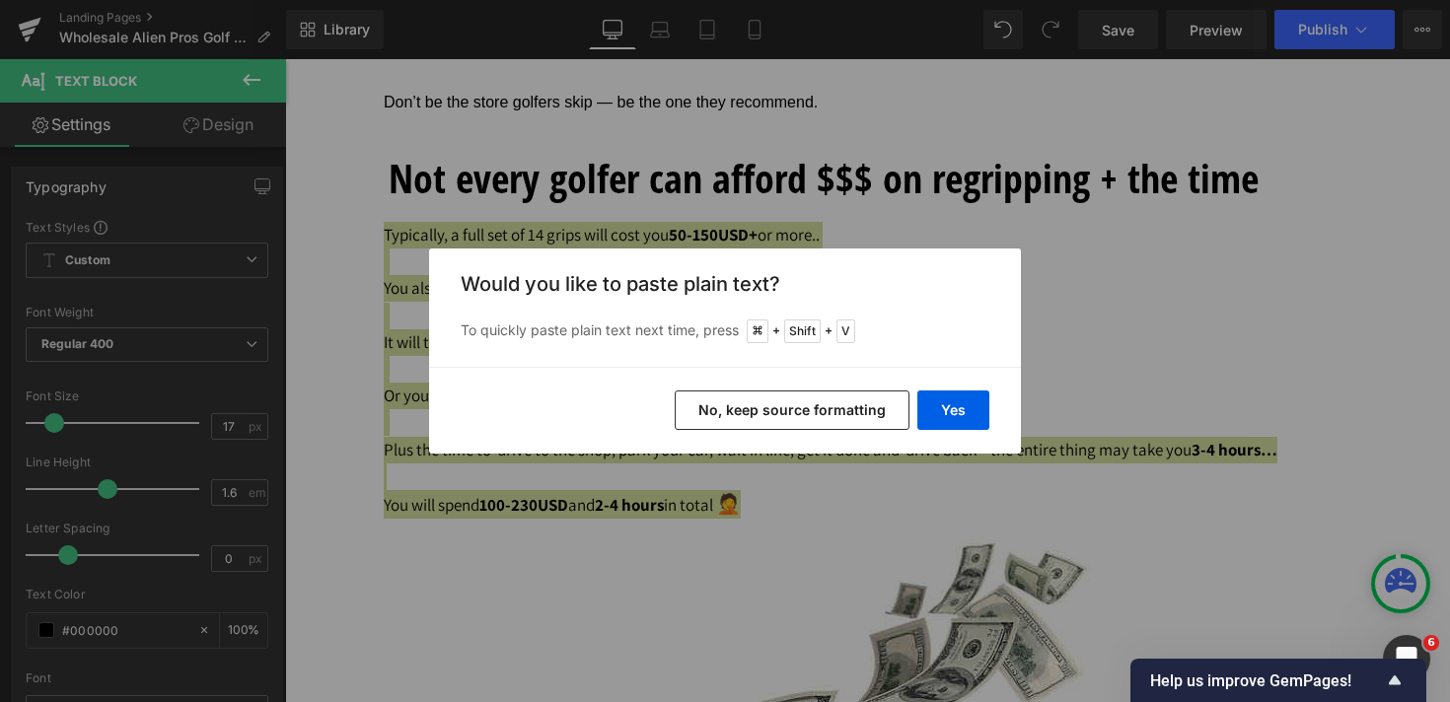
click at [828, 415] on button "No, keep source formatting" at bounding box center [792, 410] width 235 height 39
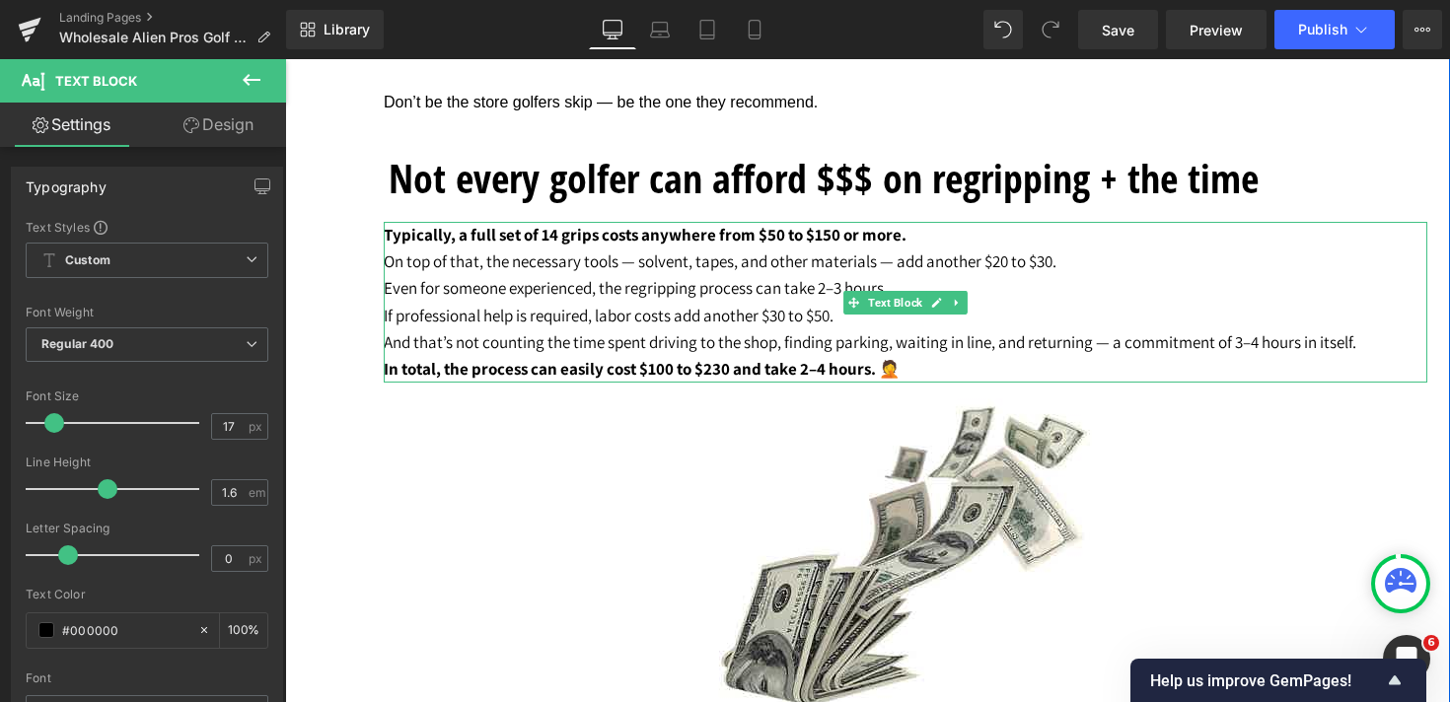
click at [914, 248] on p "Typically, a full set of 14 grips costs anywhere from $50 to $150 or more." at bounding box center [905, 235] width 1043 height 27
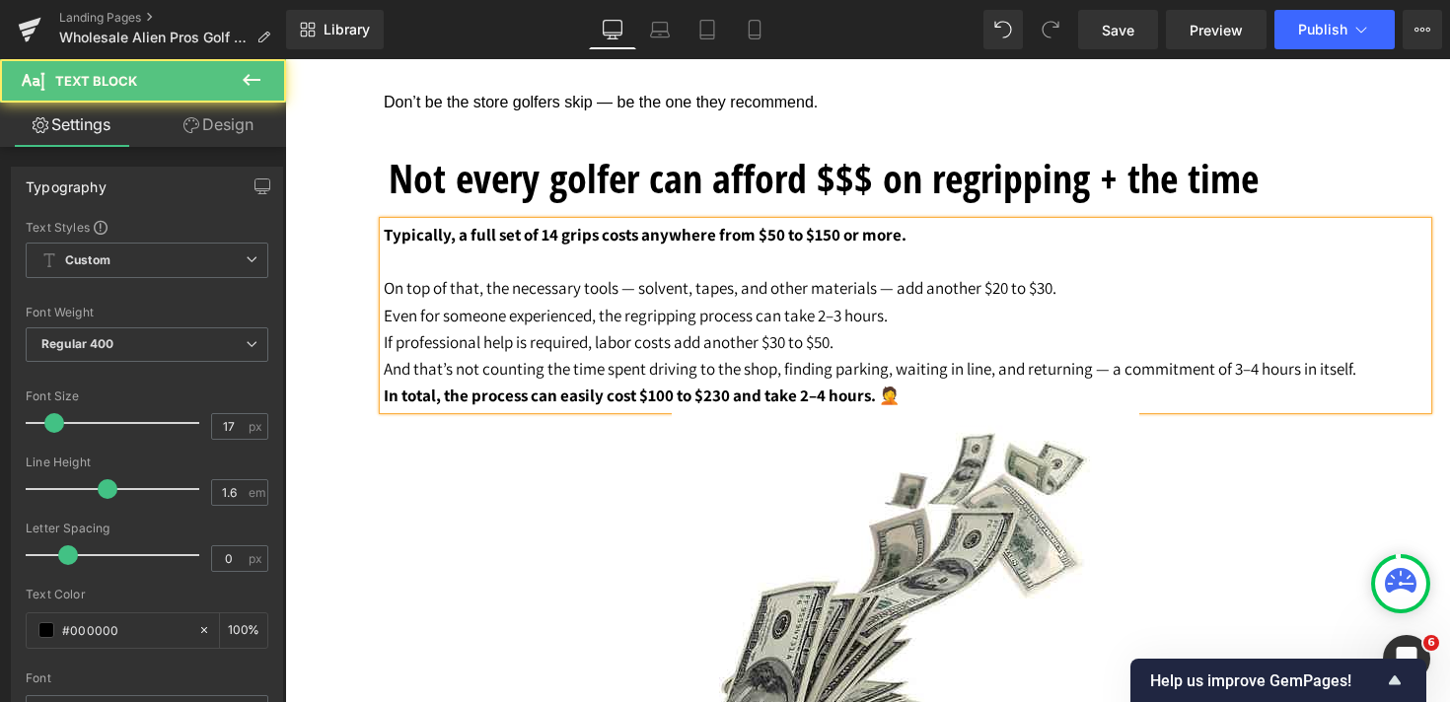
click at [1149, 298] on p "On top of that, the necessary tools — solvent, tapes, and other materials — add…" at bounding box center [905, 288] width 1043 height 27
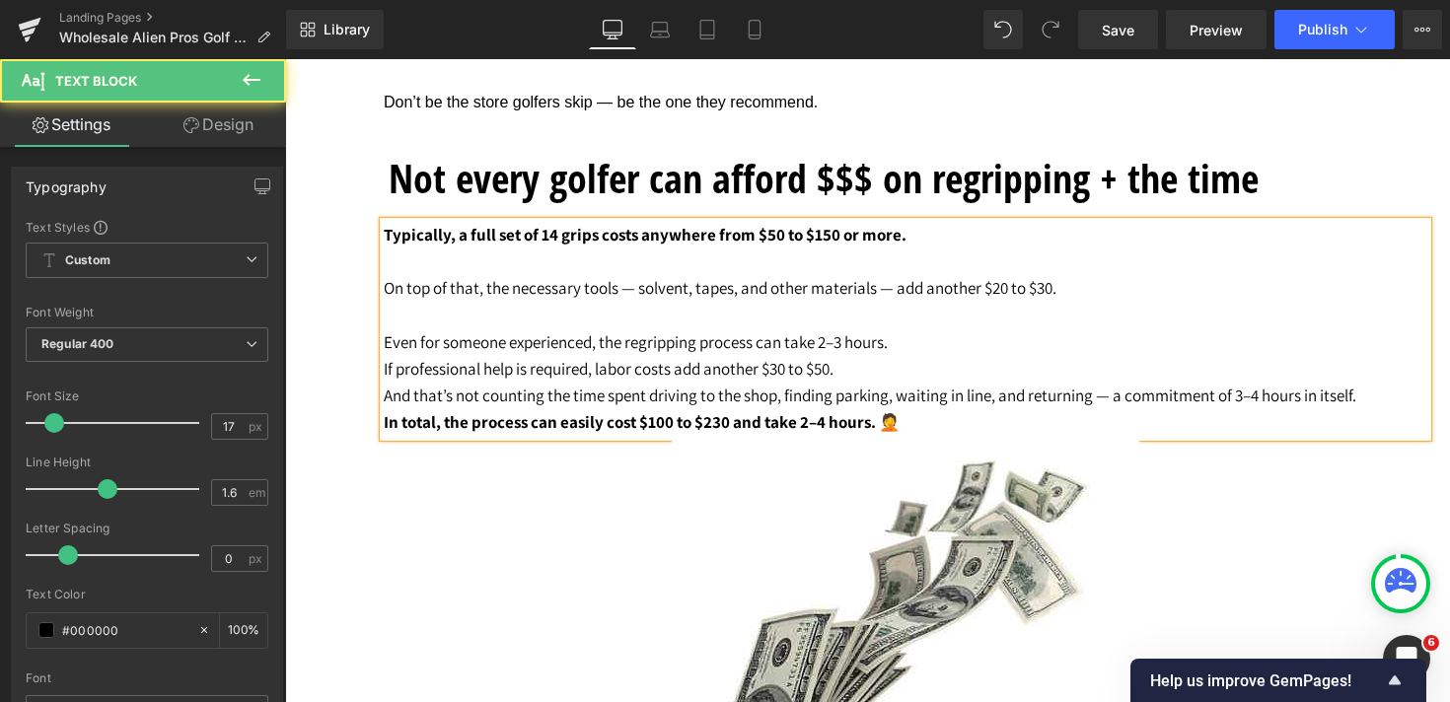
click at [1003, 363] on p "If professional help is required, labor costs add another $30 to $50." at bounding box center [905, 369] width 1043 height 27
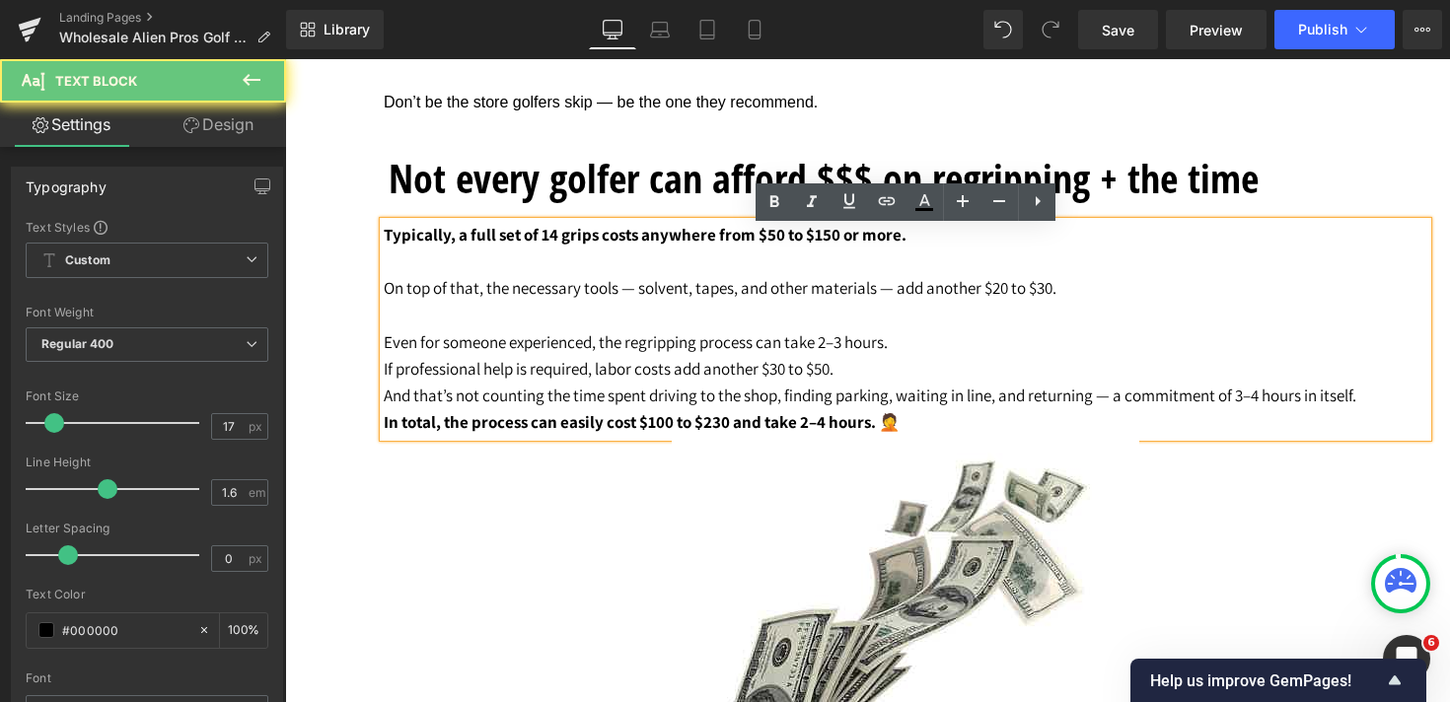
click at [1026, 337] on p "Even for someone experienced, the regripping process can take 2–3 hours." at bounding box center [905, 342] width 1043 height 27
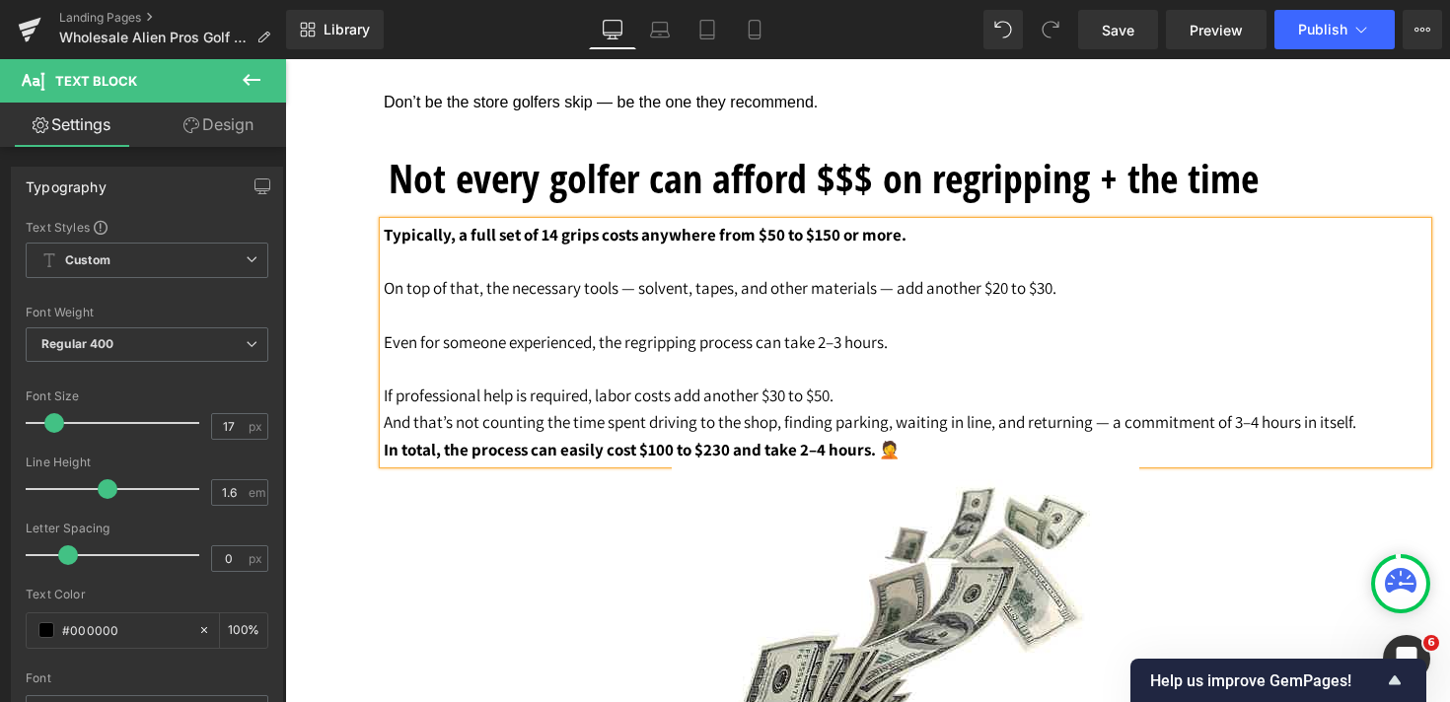
click at [988, 378] on p at bounding box center [905, 369] width 1043 height 27
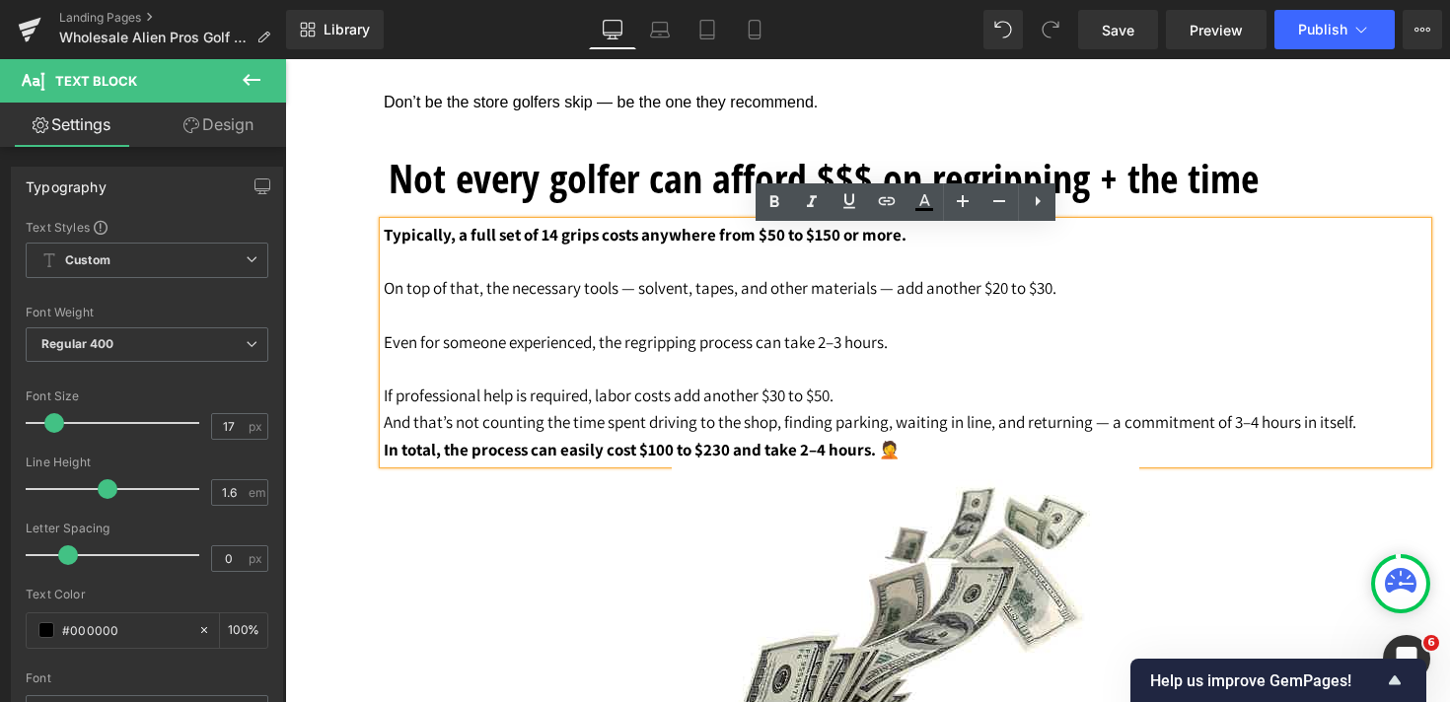
click at [989, 408] on p "If professional help is required, labor costs add another $30 to $50." at bounding box center [905, 396] width 1043 height 27
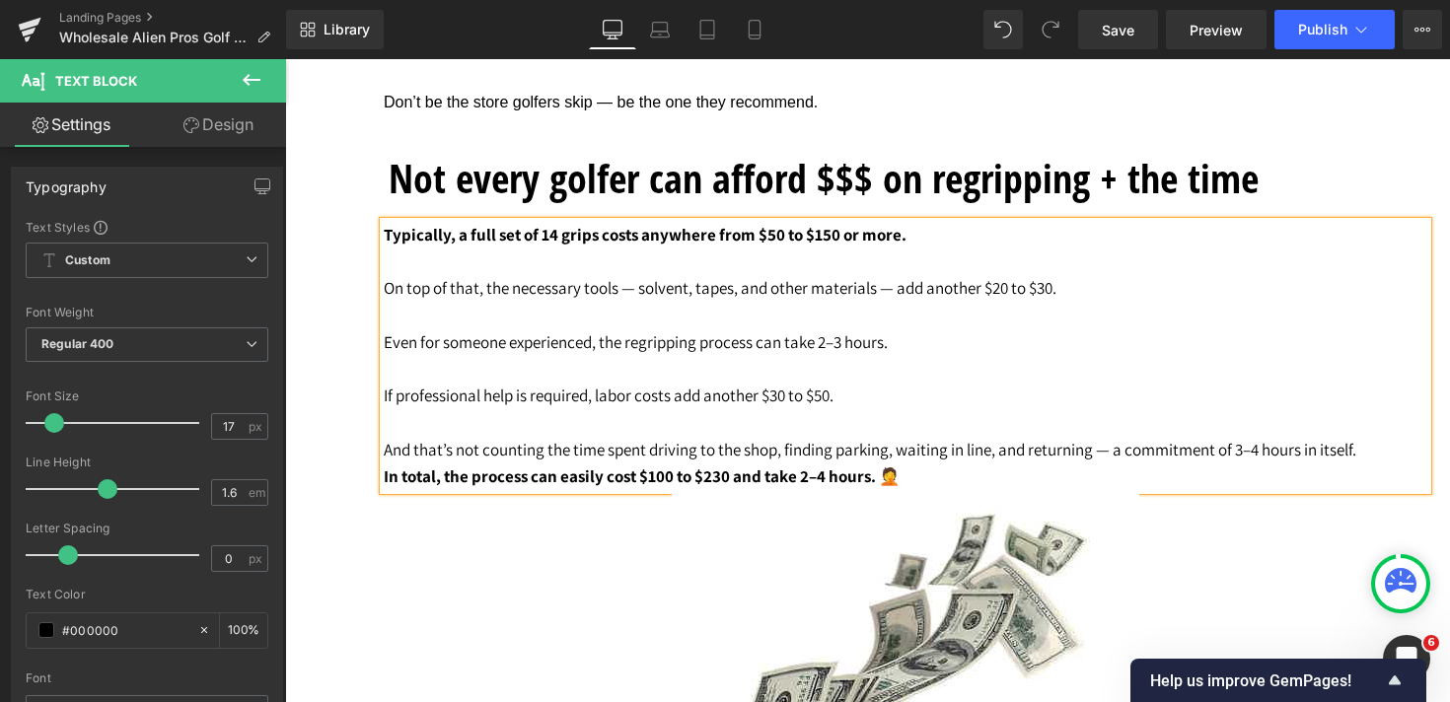
click at [1392, 457] on p "And that’s not counting the time spent driving to the shop, finding parking, wa…" at bounding box center [905, 450] width 1043 height 27
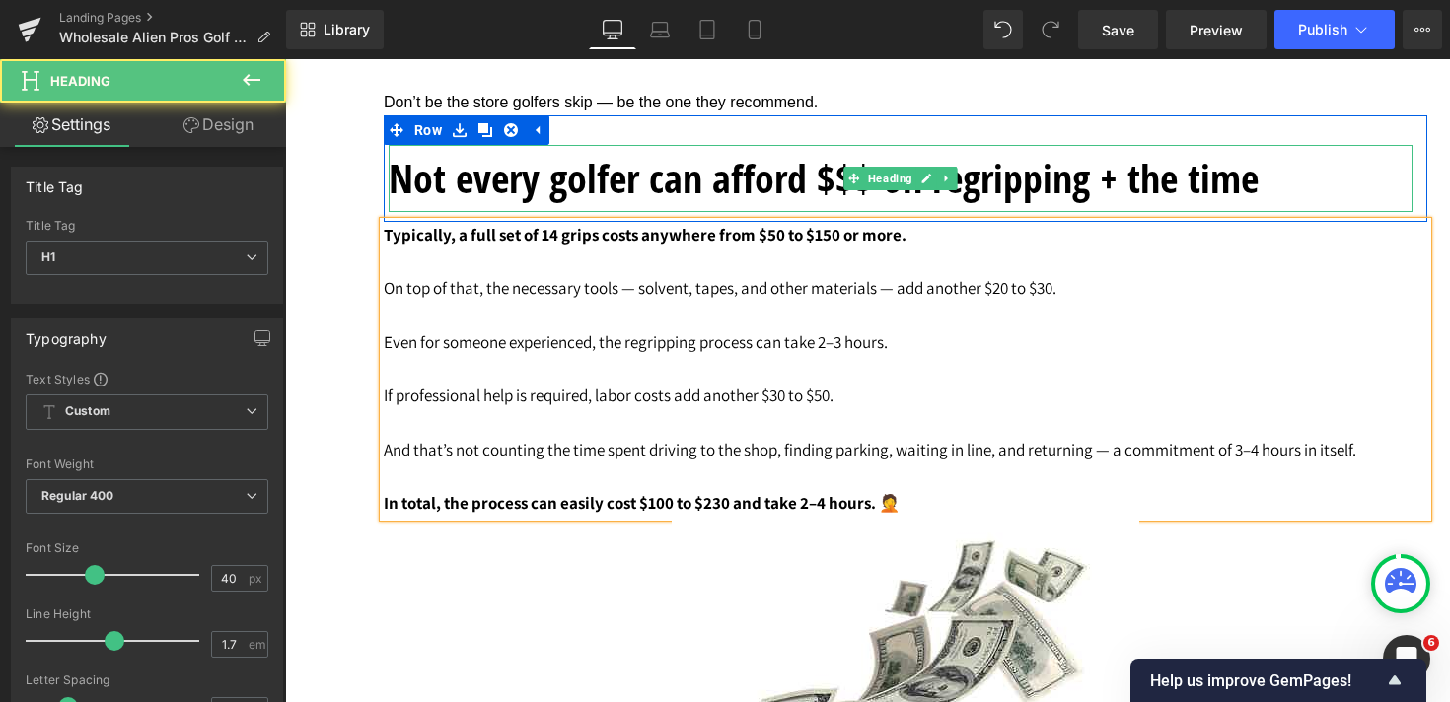
click at [1111, 192] on h1 "Not every golfer can afford $$$ on regripping + the time" at bounding box center [901, 178] width 1024 height 67
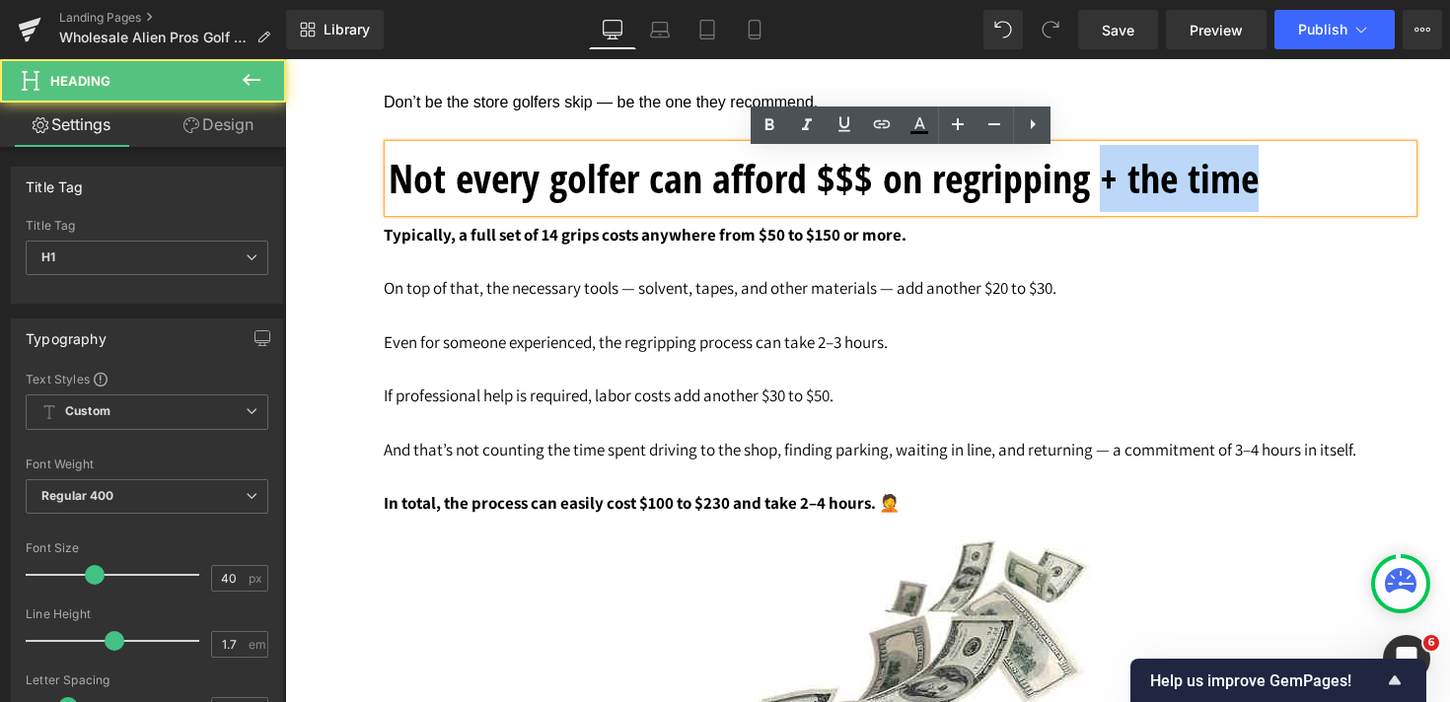
drag, startPoint x: 1103, startPoint y: 187, endPoint x: 1431, endPoint y: 187, distance: 328.4
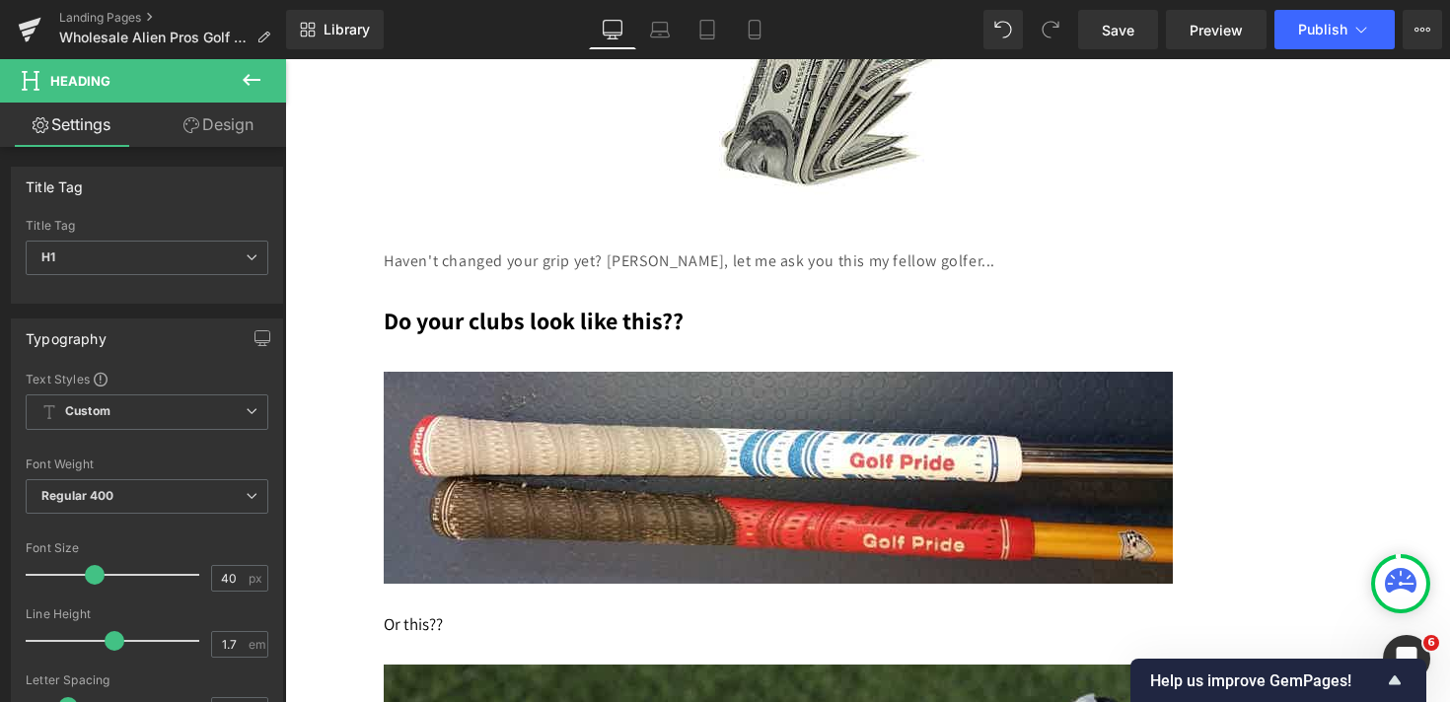
scroll to position [7062, 0]
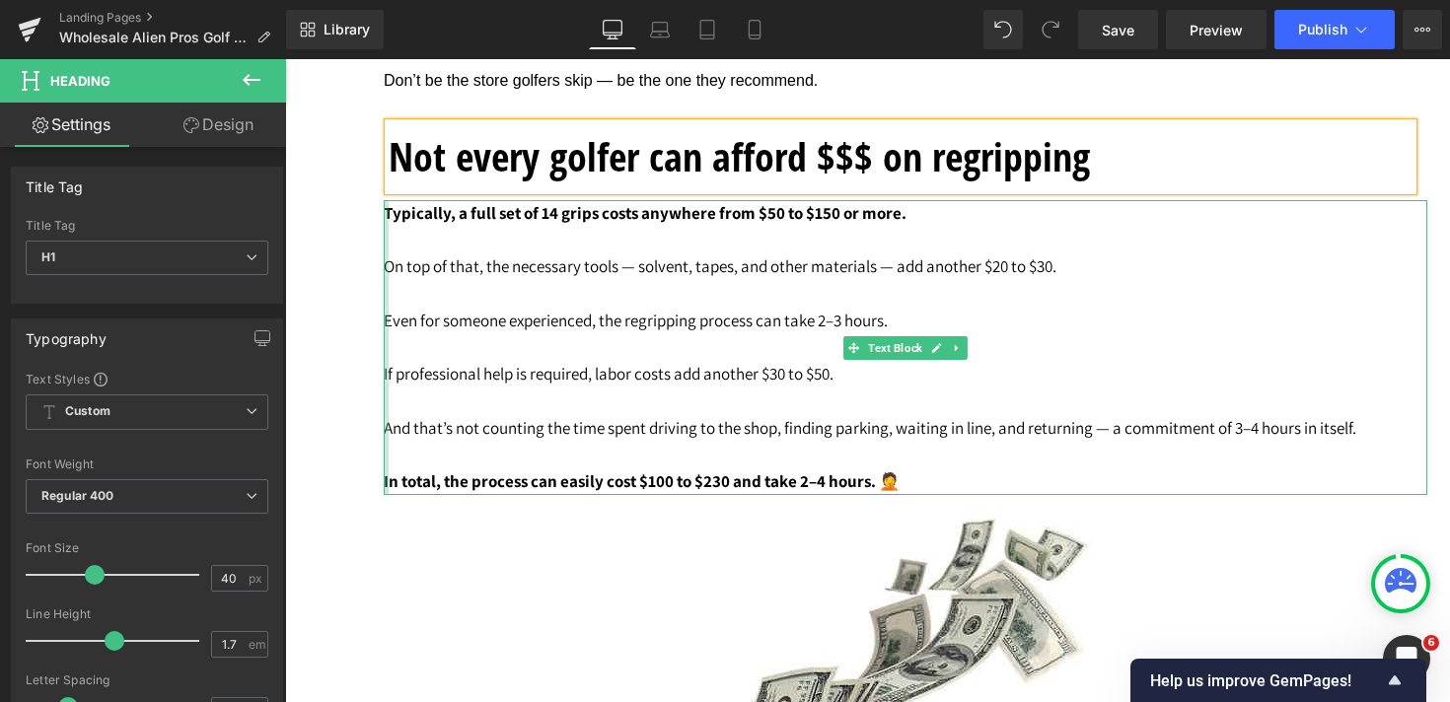
click at [387, 225] on div at bounding box center [386, 347] width 5 height 295
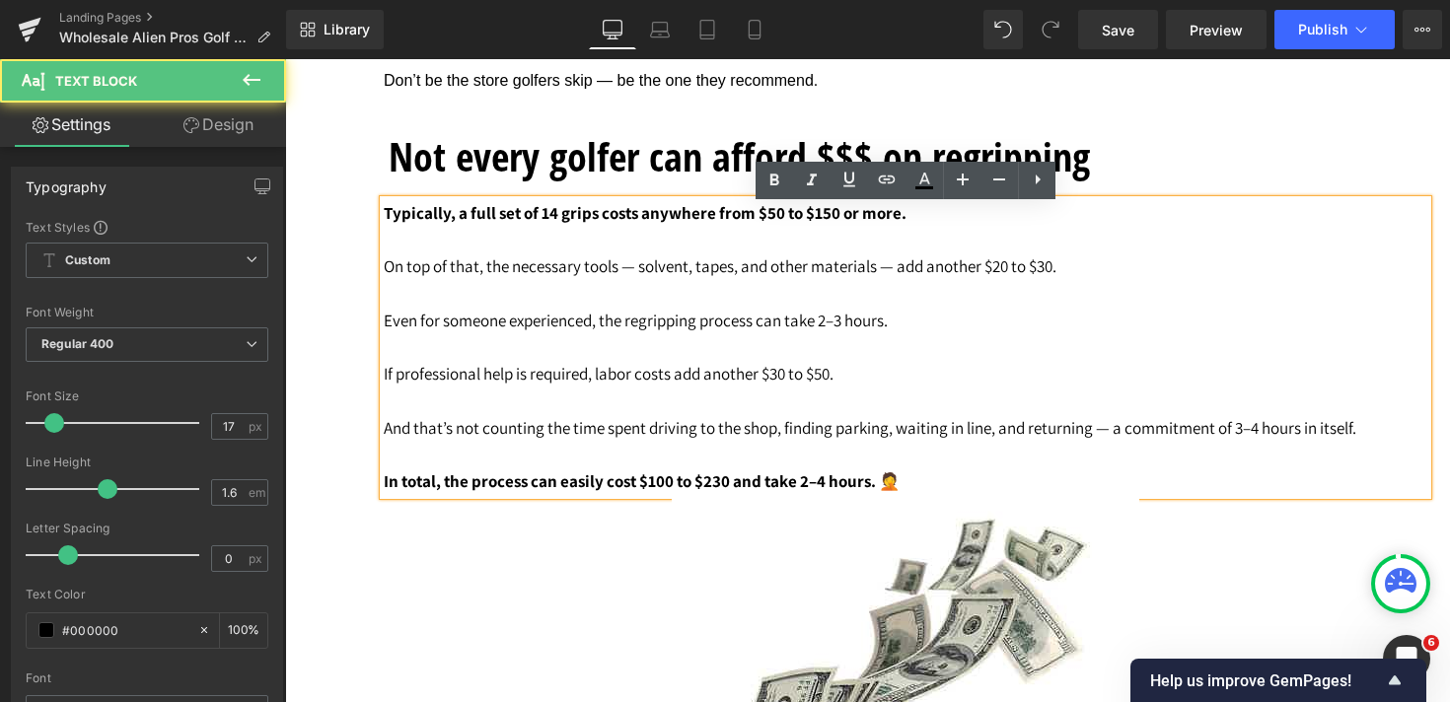
click at [394, 224] on strong "Typically, a full set of 14 grips costs anywhere from $50 to $150 or more." at bounding box center [645, 213] width 523 height 22
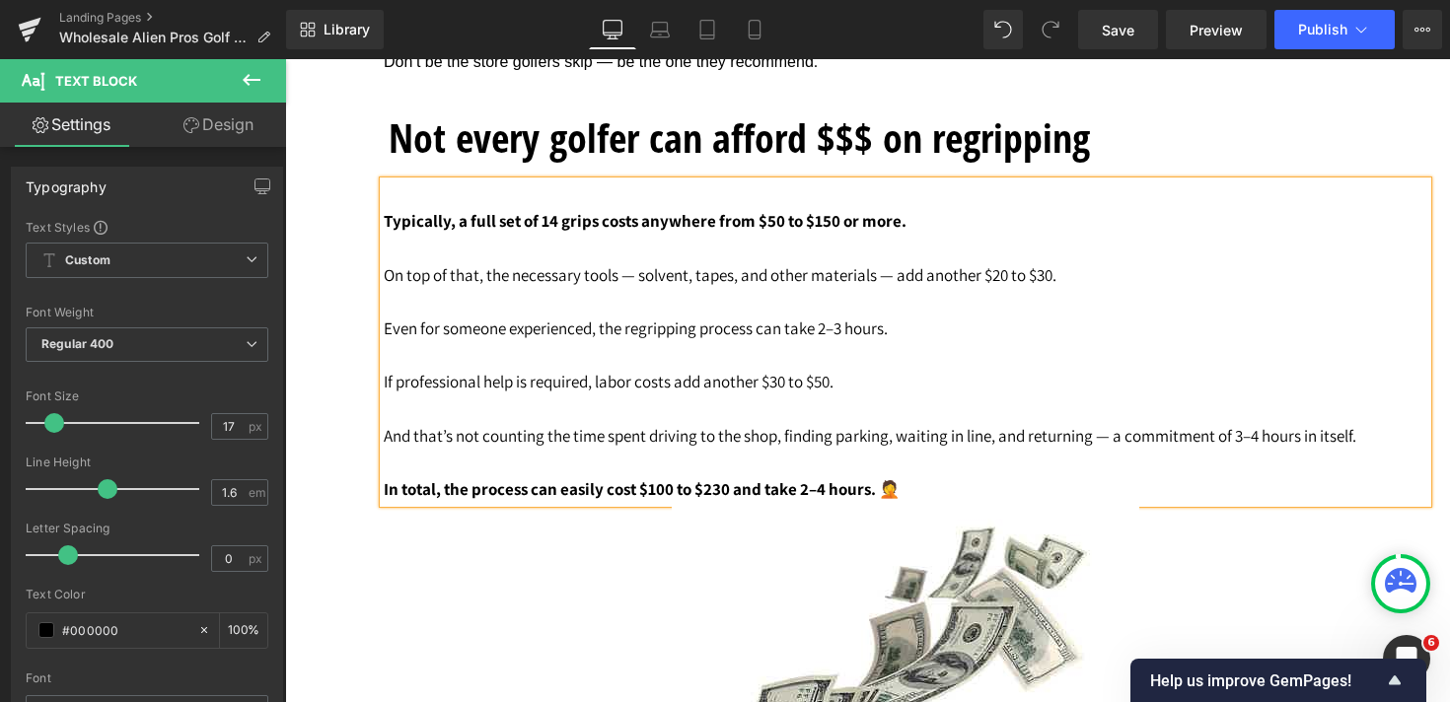
scroll to position [6815, 0]
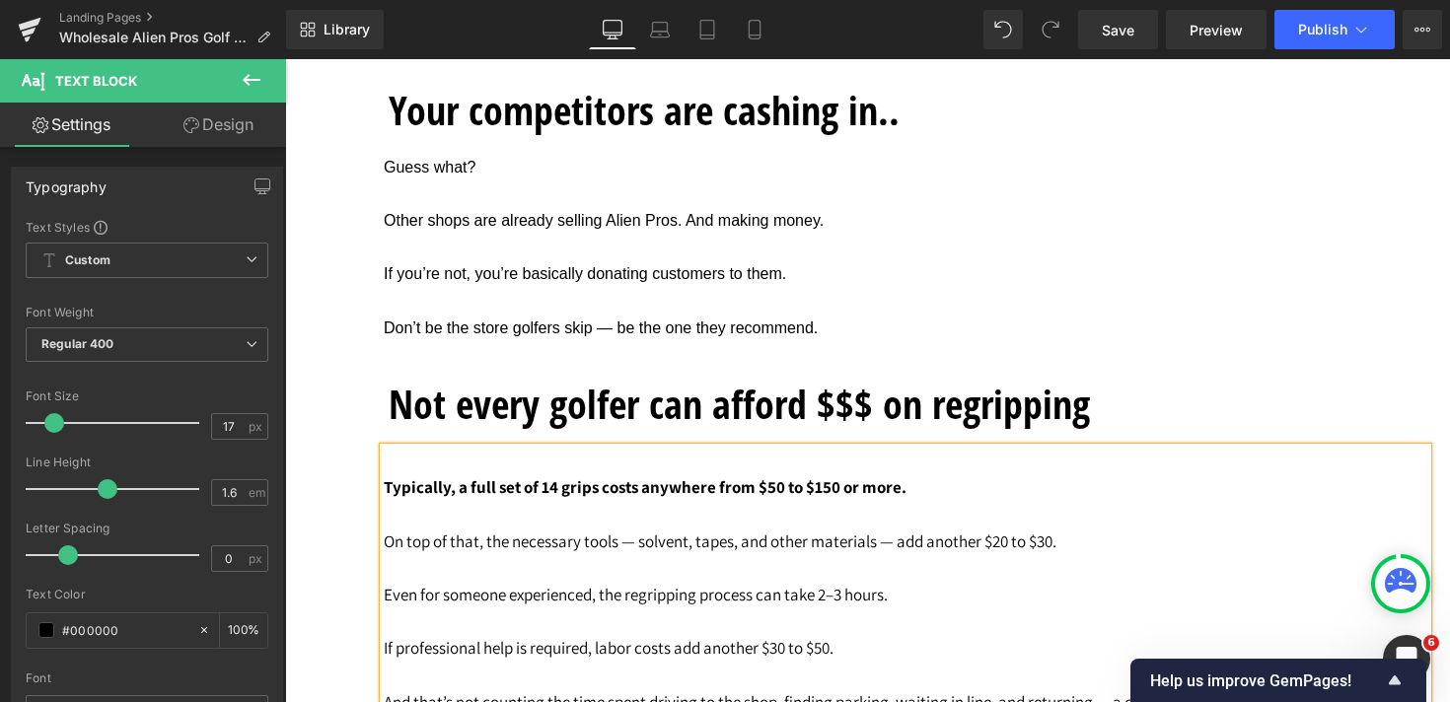
click at [1084, 411] on h1 "Not every golfer can afford $$$ on regripping" at bounding box center [901, 404] width 1024 height 67
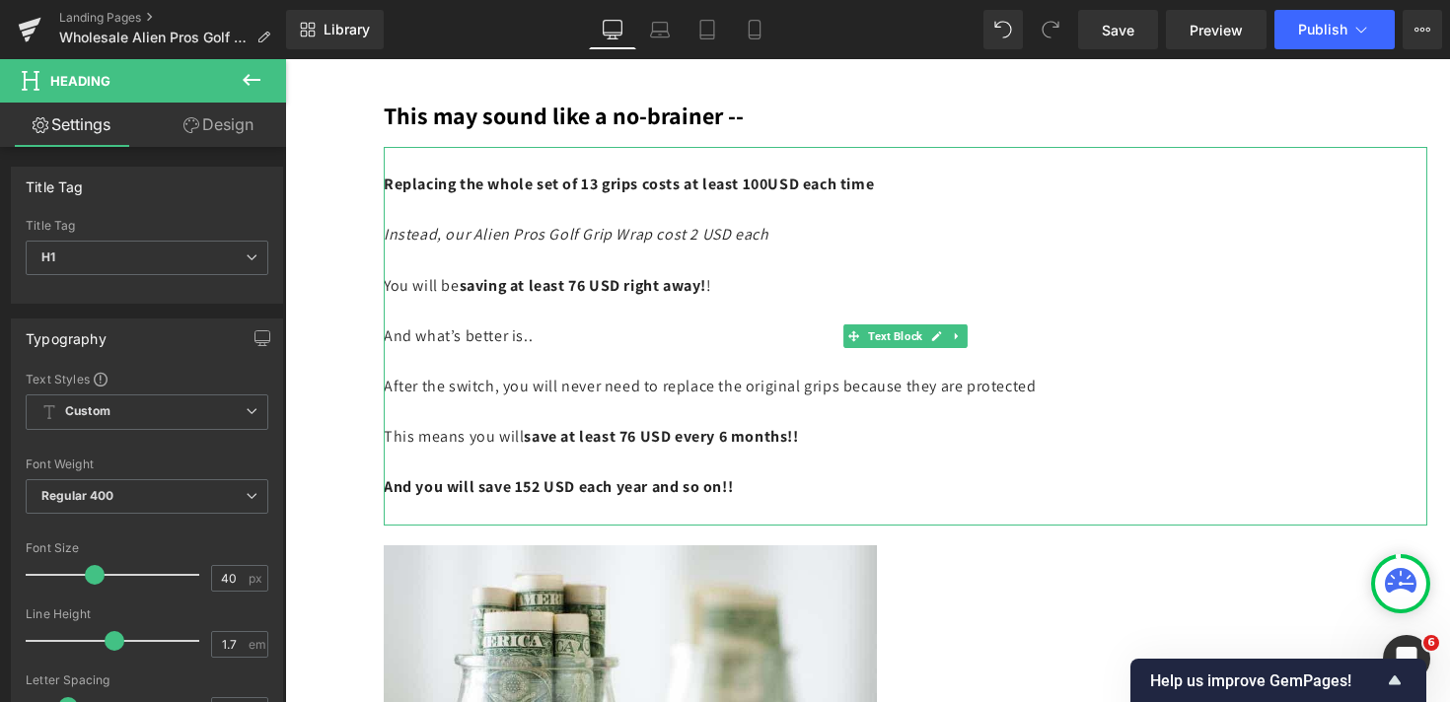
scroll to position [11567, 0]
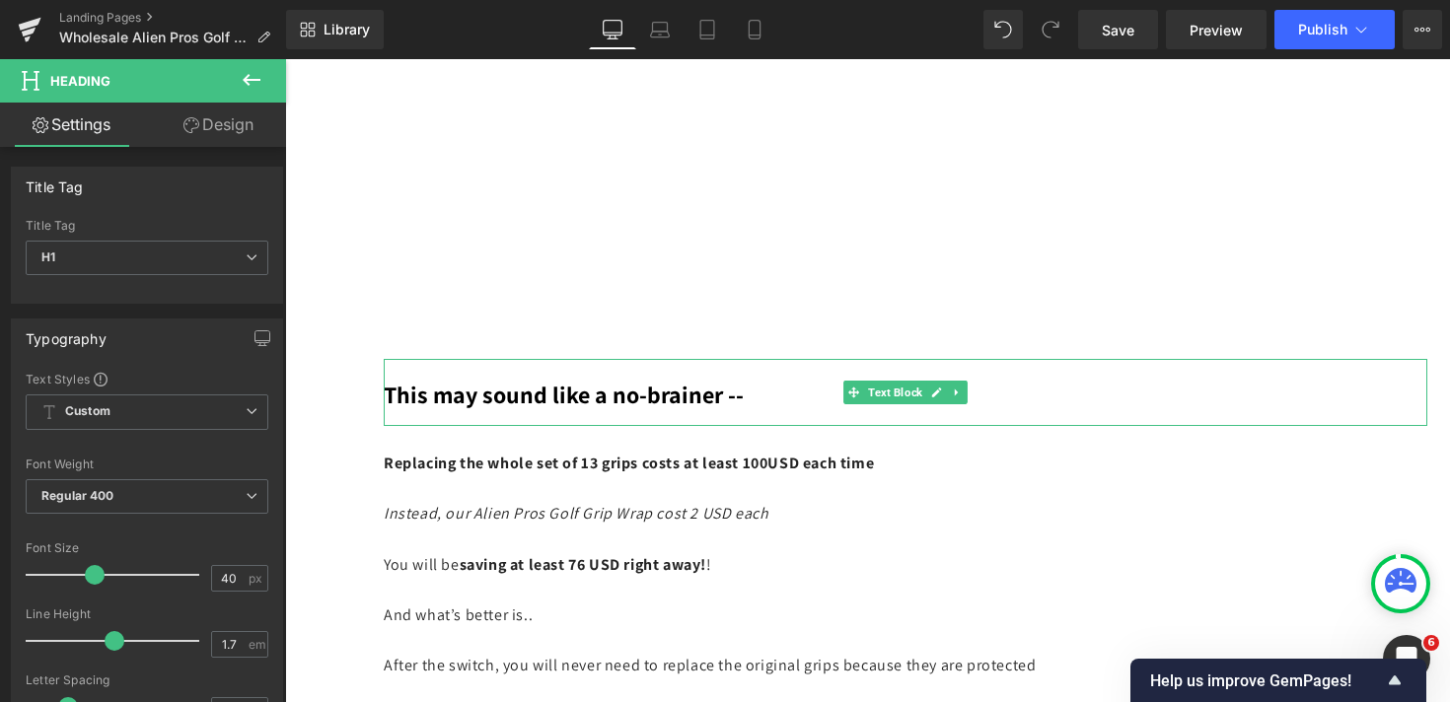
click at [523, 401] on span "This may sound like a no-brainer --" at bounding box center [564, 395] width 360 height 32
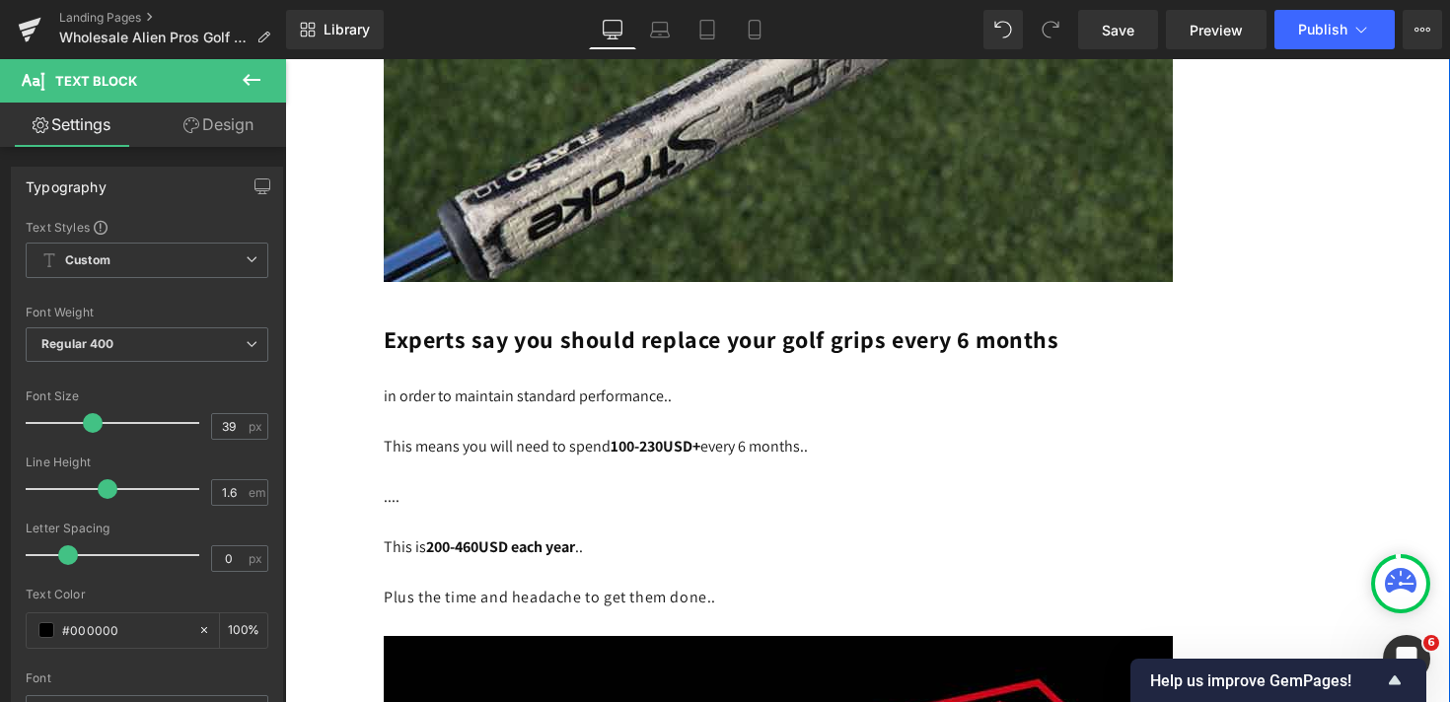
scroll to position [8601, 0]
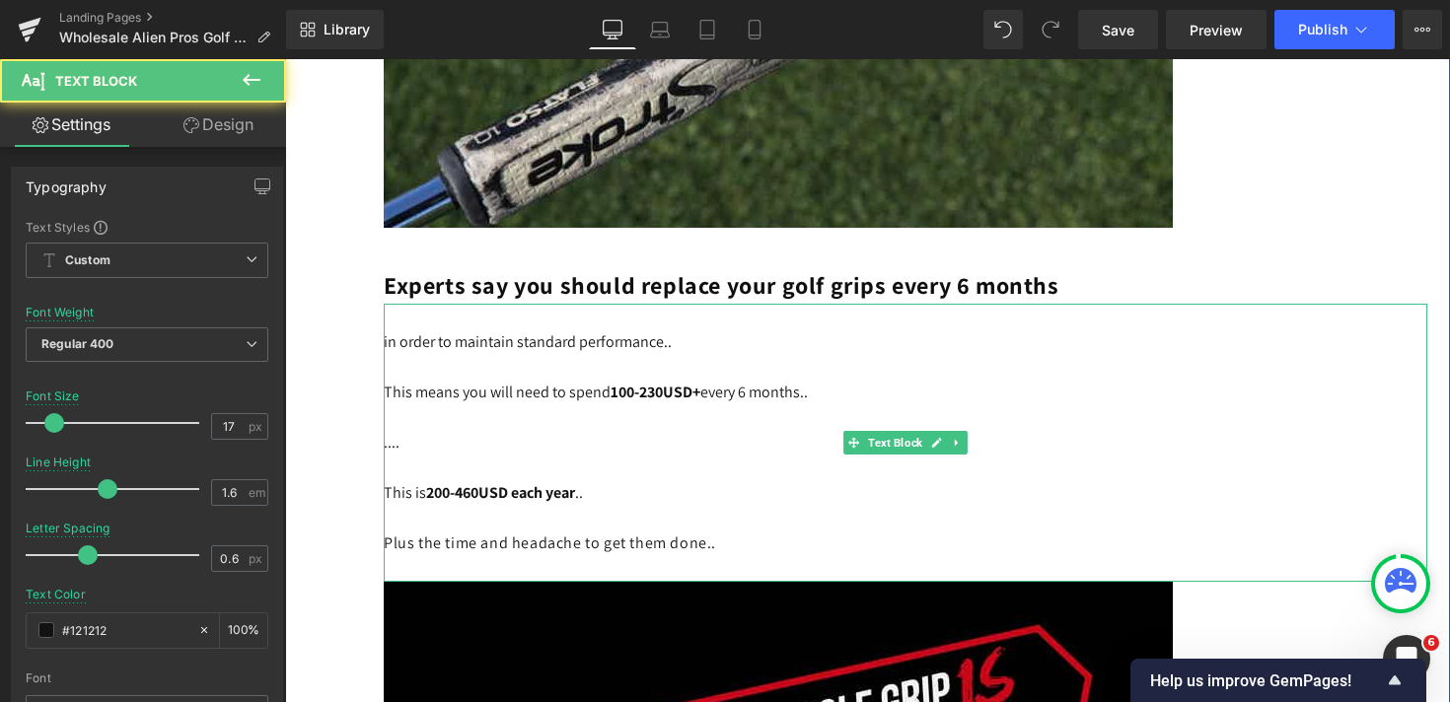
click at [534, 387] on span "This means you will need to spend 100-230USD+ every 6 months.." at bounding box center [596, 392] width 424 height 21
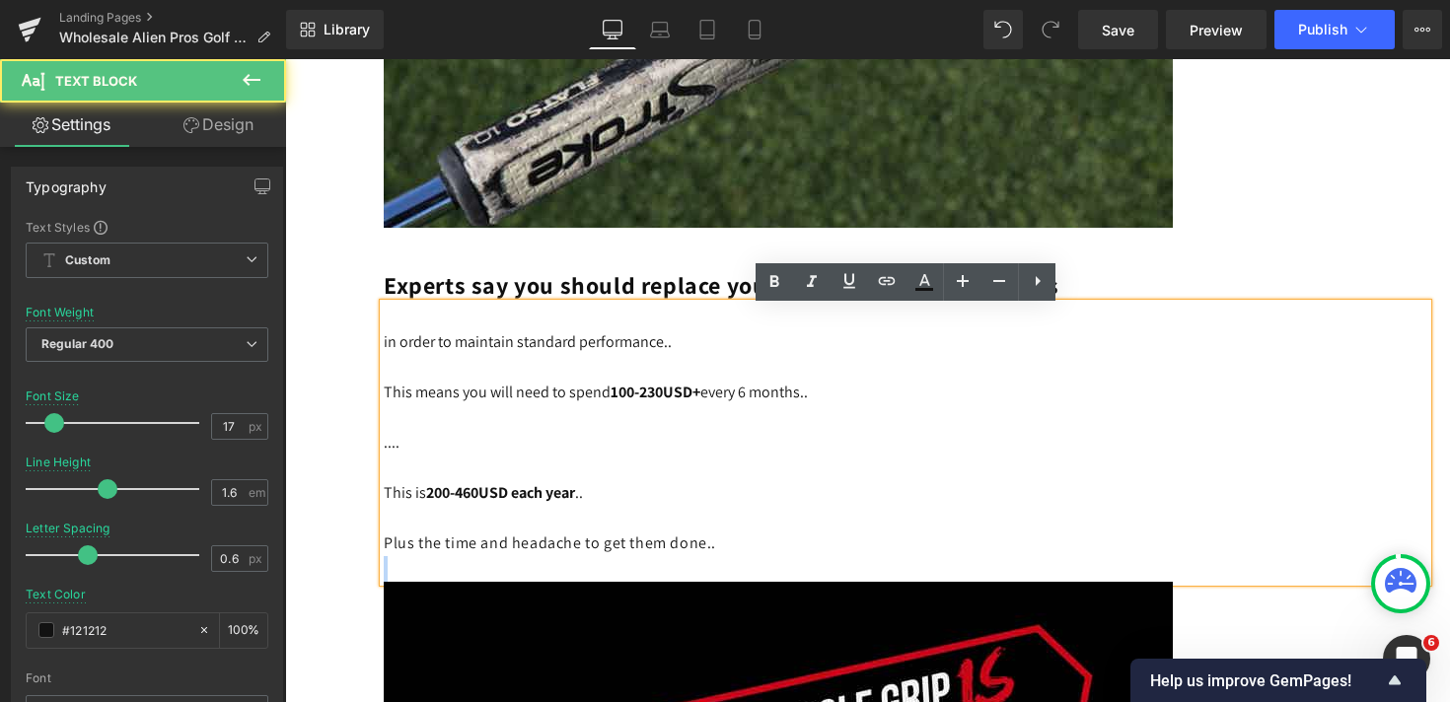
drag, startPoint x: 738, startPoint y: 556, endPoint x: 381, endPoint y: 312, distance: 432.7
click at [384, 312] on div "in order to maintain standard performance.. This means you will need to spend 1…" at bounding box center [905, 443] width 1043 height 278
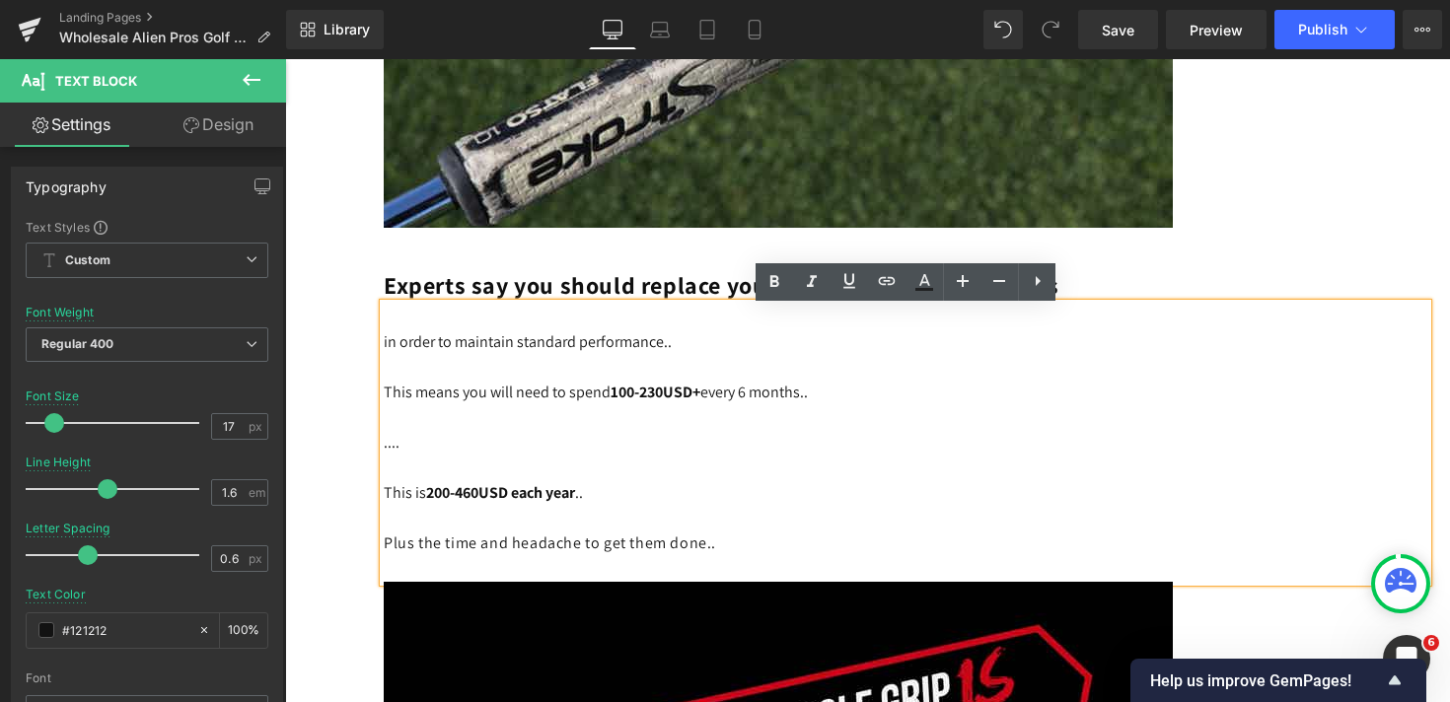
click at [541, 460] on p at bounding box center [905, 469] width 1043 height 26
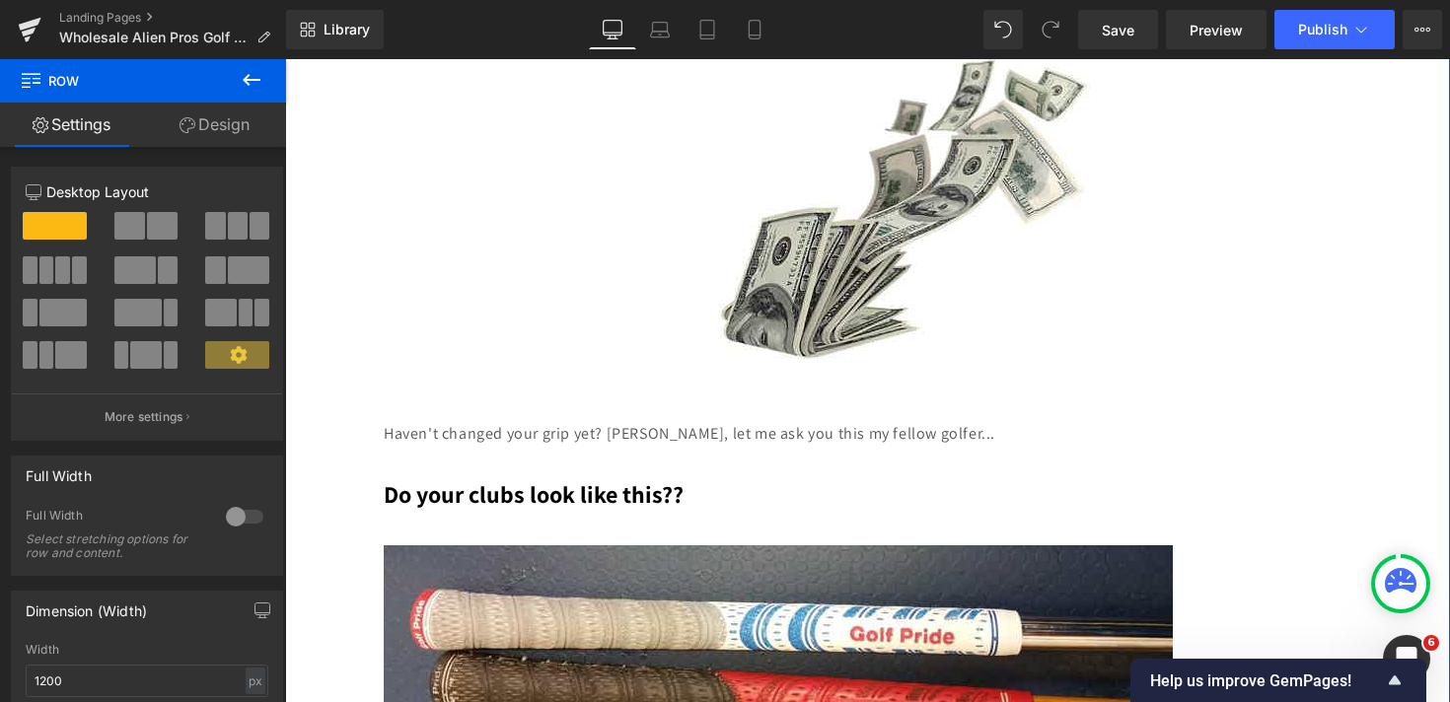
scroll to position [7593, 0]
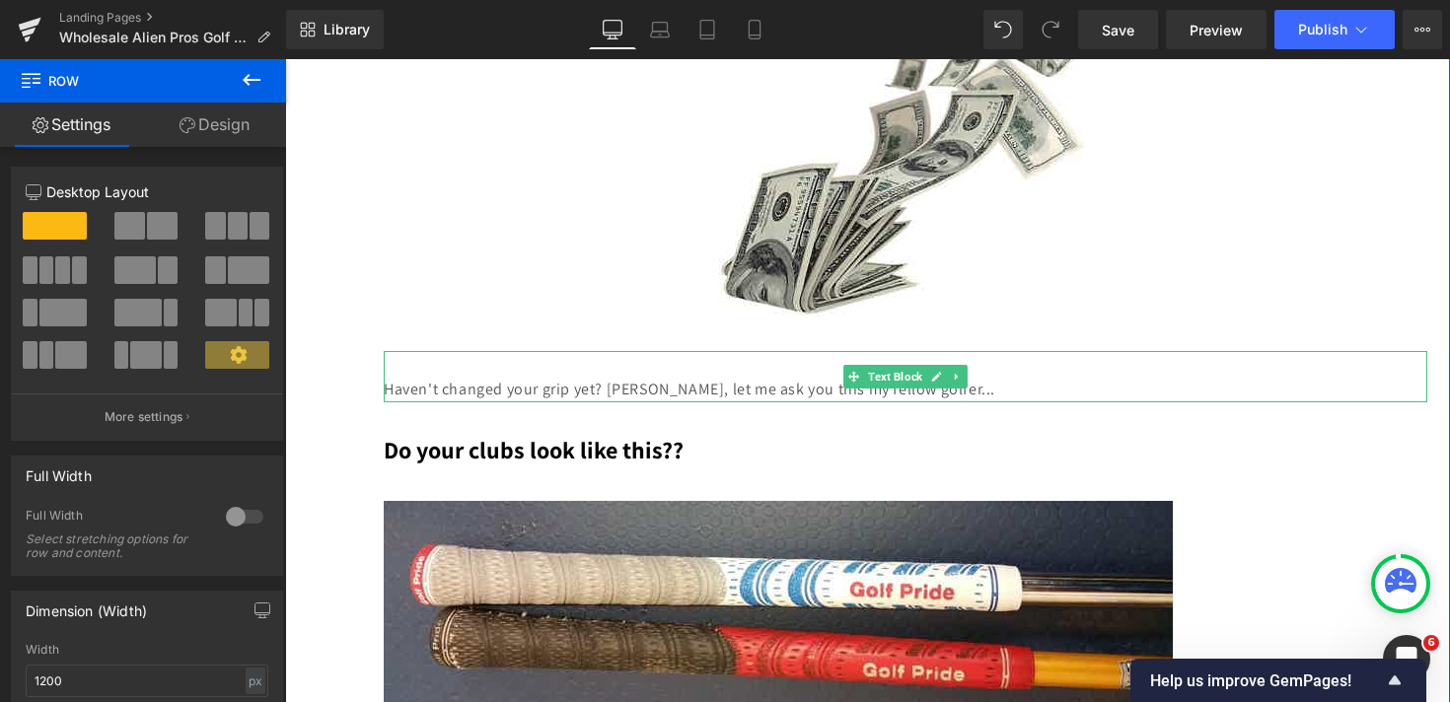
click at [527, 396] on p "Haven't changed your grip yet? [PERSON_NAME], let me ask you this my fellow gol…" at bounding box center [905, 390] width 1043 height 26
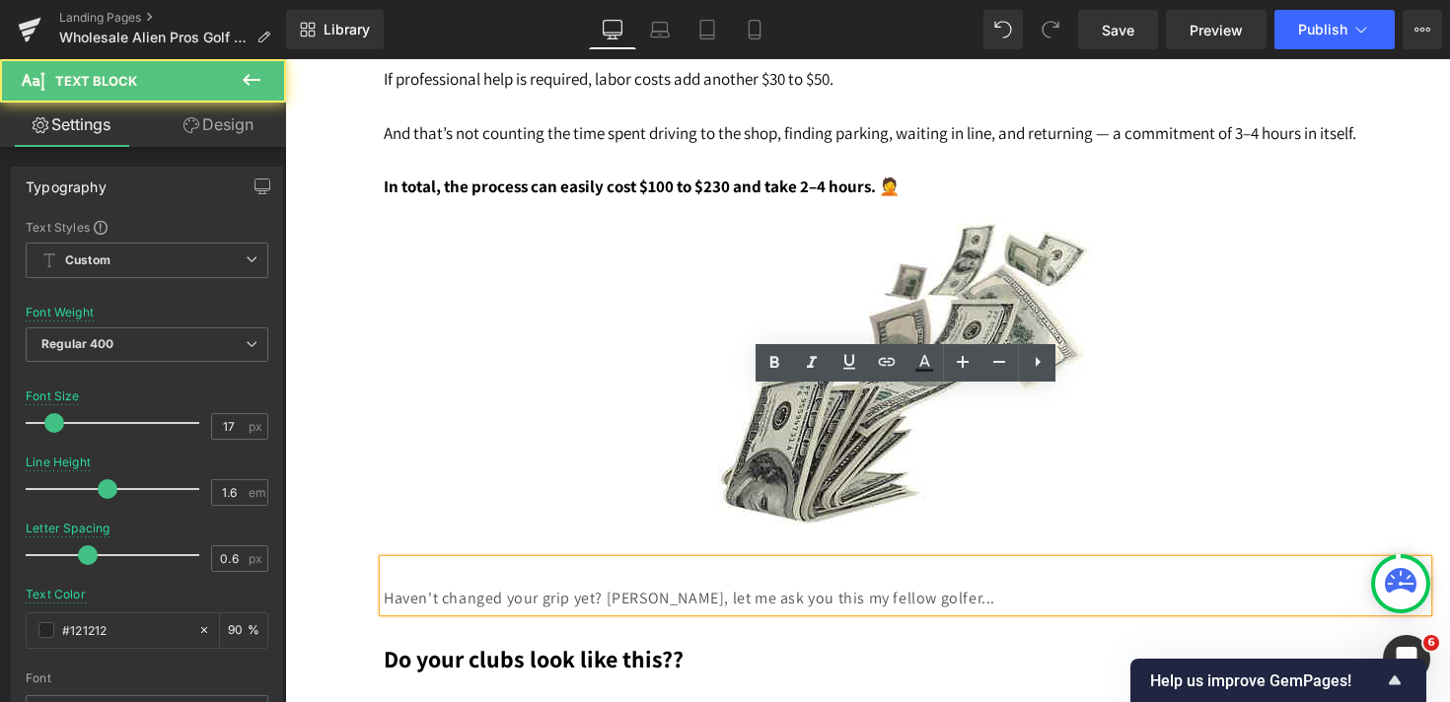
scroll to position [7368, 0]
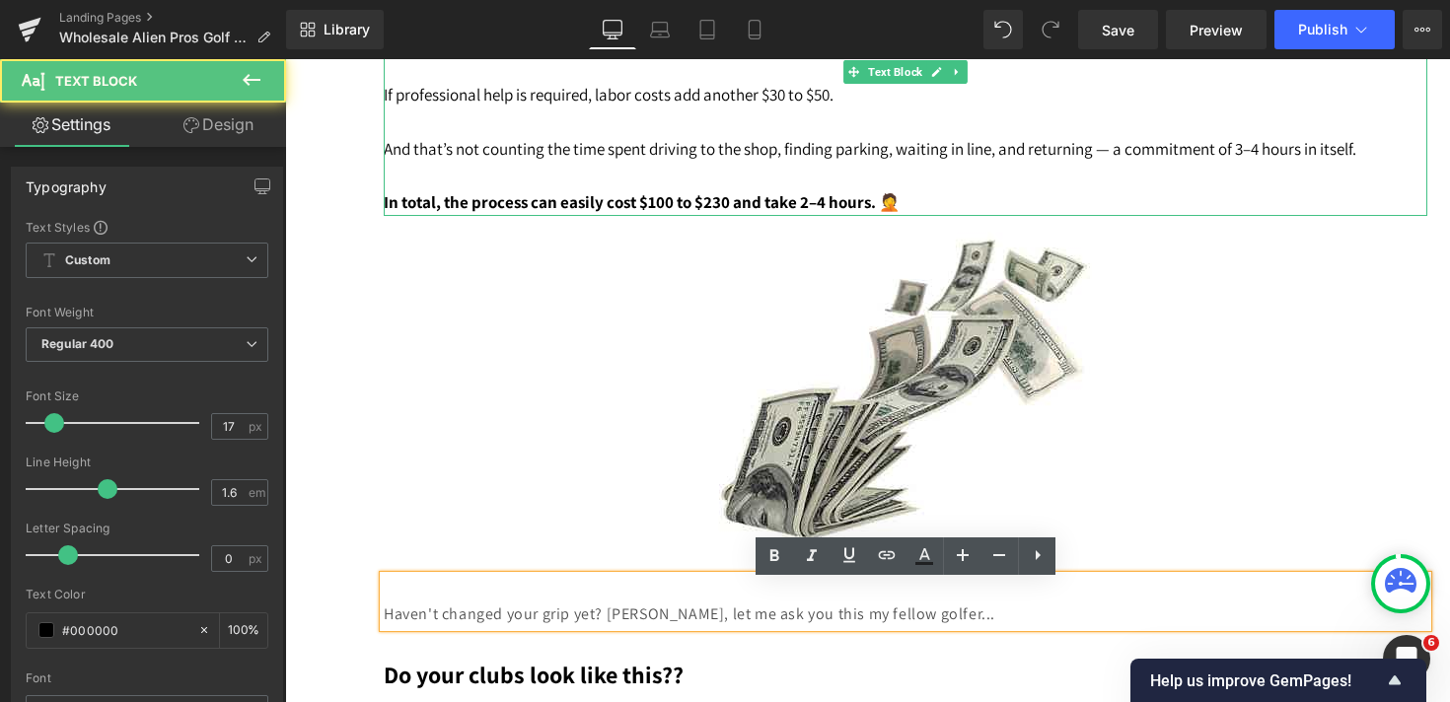
click at [549, 158] on p "And that’s not counting the time spent driving to the shop, finding parking, wa…" at bounding box center [905, 149] width 1043 height 27
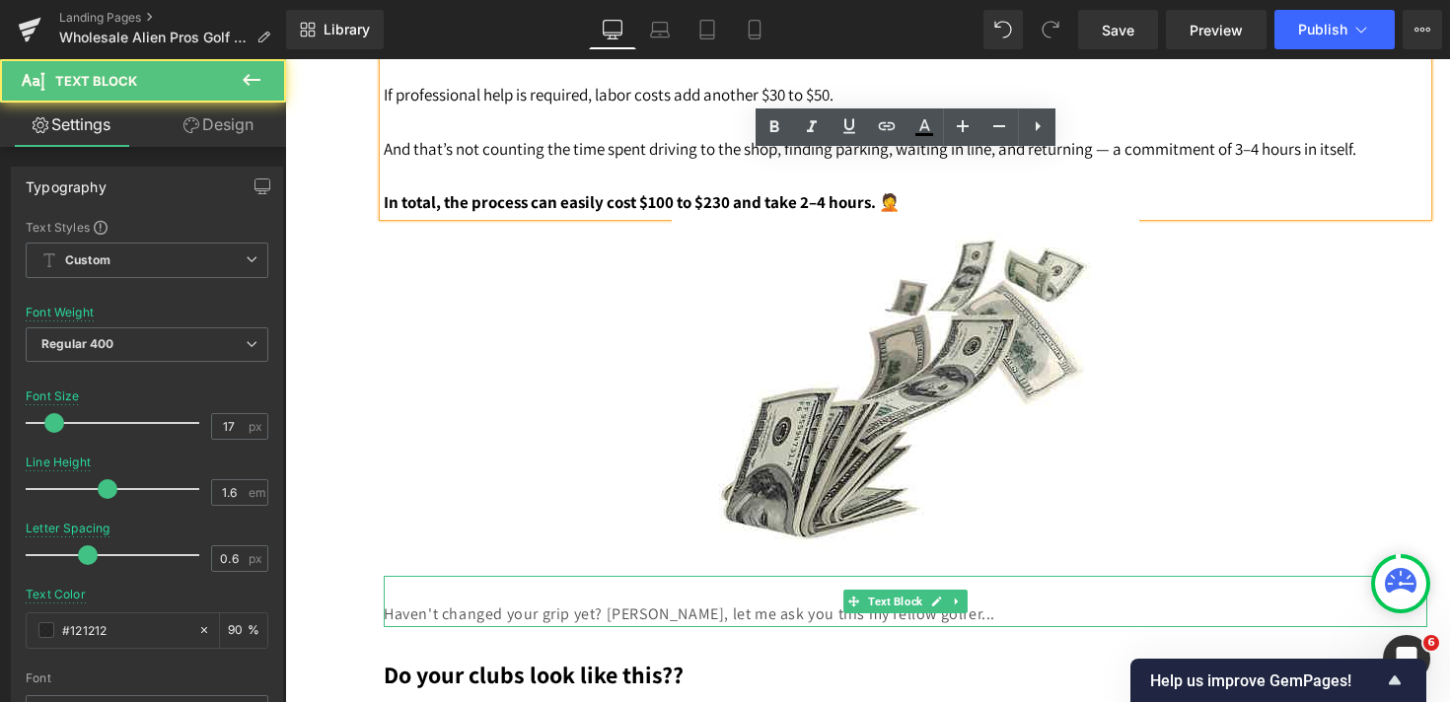
click at [527, 622] on p "Haven't changed your grip yet? [PERSON_NAME], let me ask you this my fellow gol…" at bounding box center [905, 615] width 1043 height 26
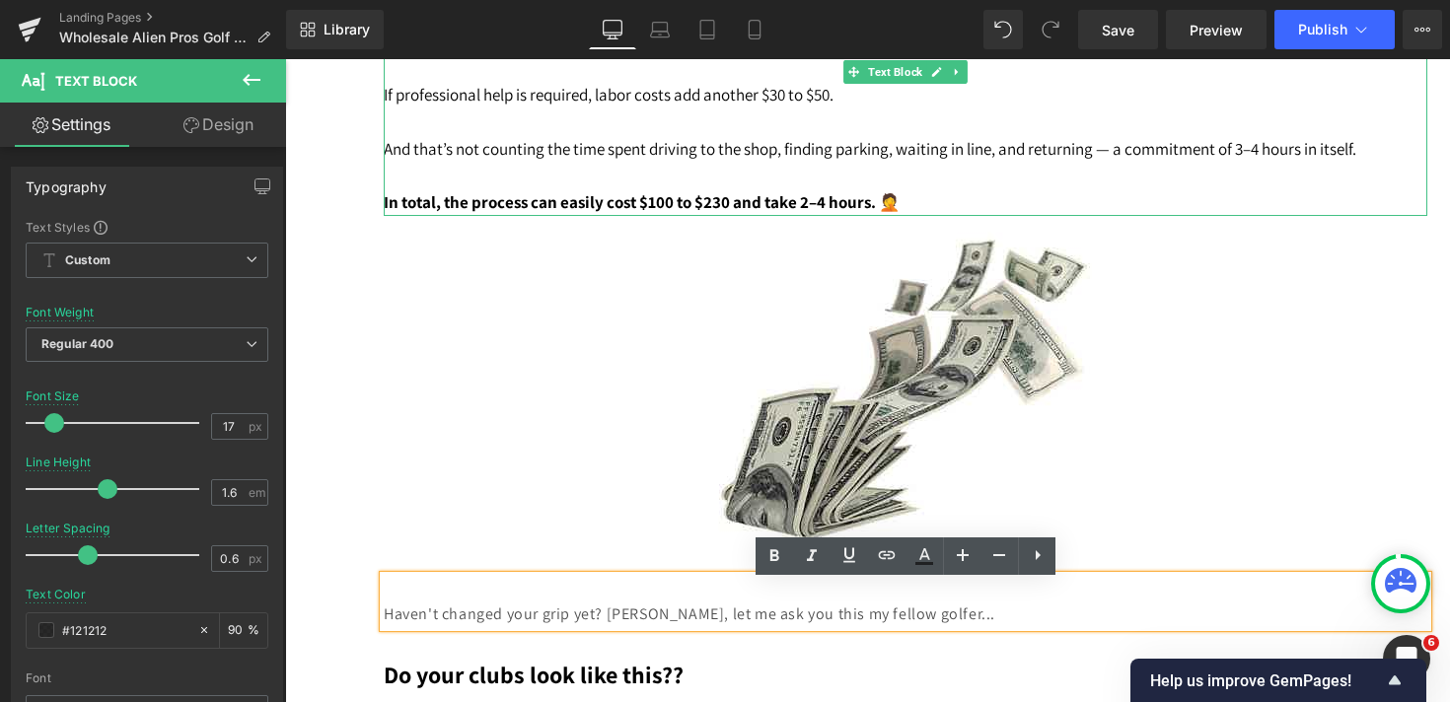
click at [561, 163] on p "And that’s not counting the time spent driving to the shop, finding parking, wa…" at bounding box center [905, 149] width 1043 height 27
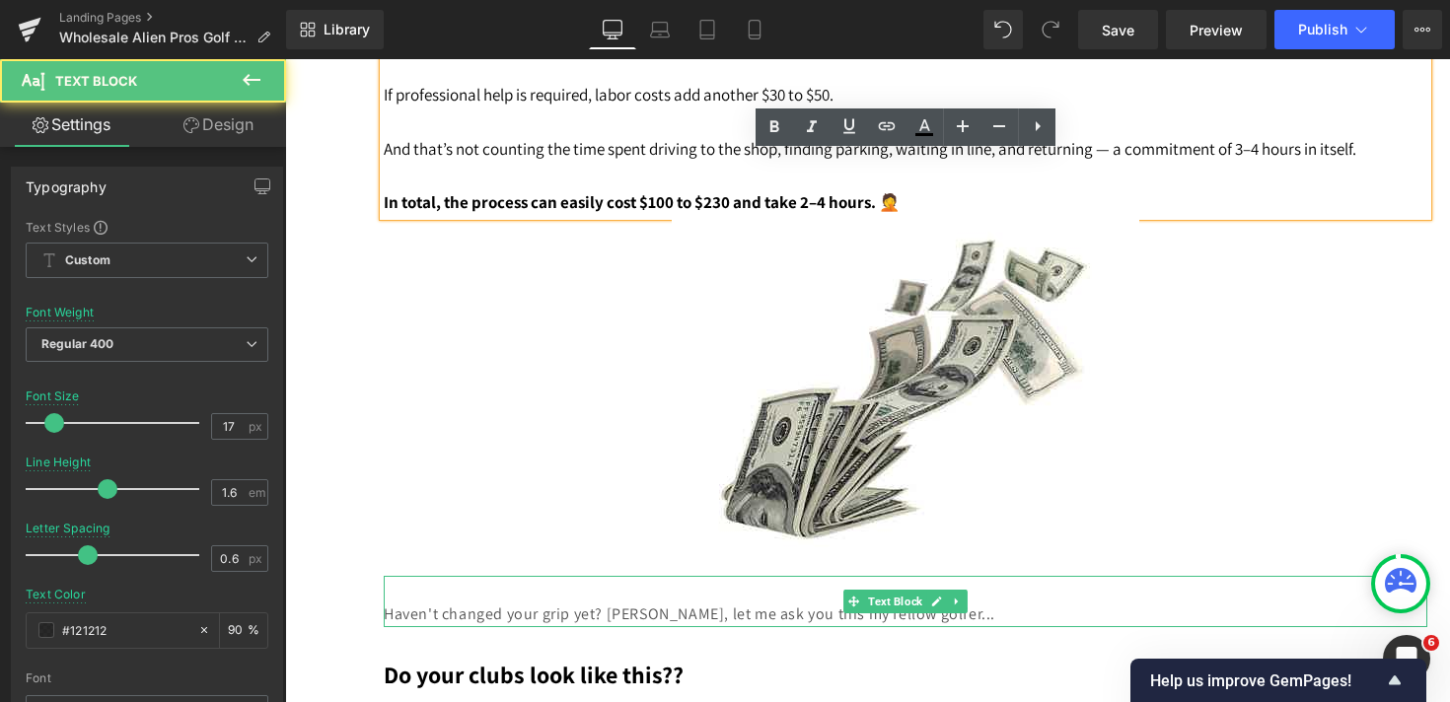
click at [560, 620] on p "Haven't changed your grip yet? [PERSON_NAME], let me ask you this my fellow gol…" at bounding box center [905, 615] width 1043 height 26
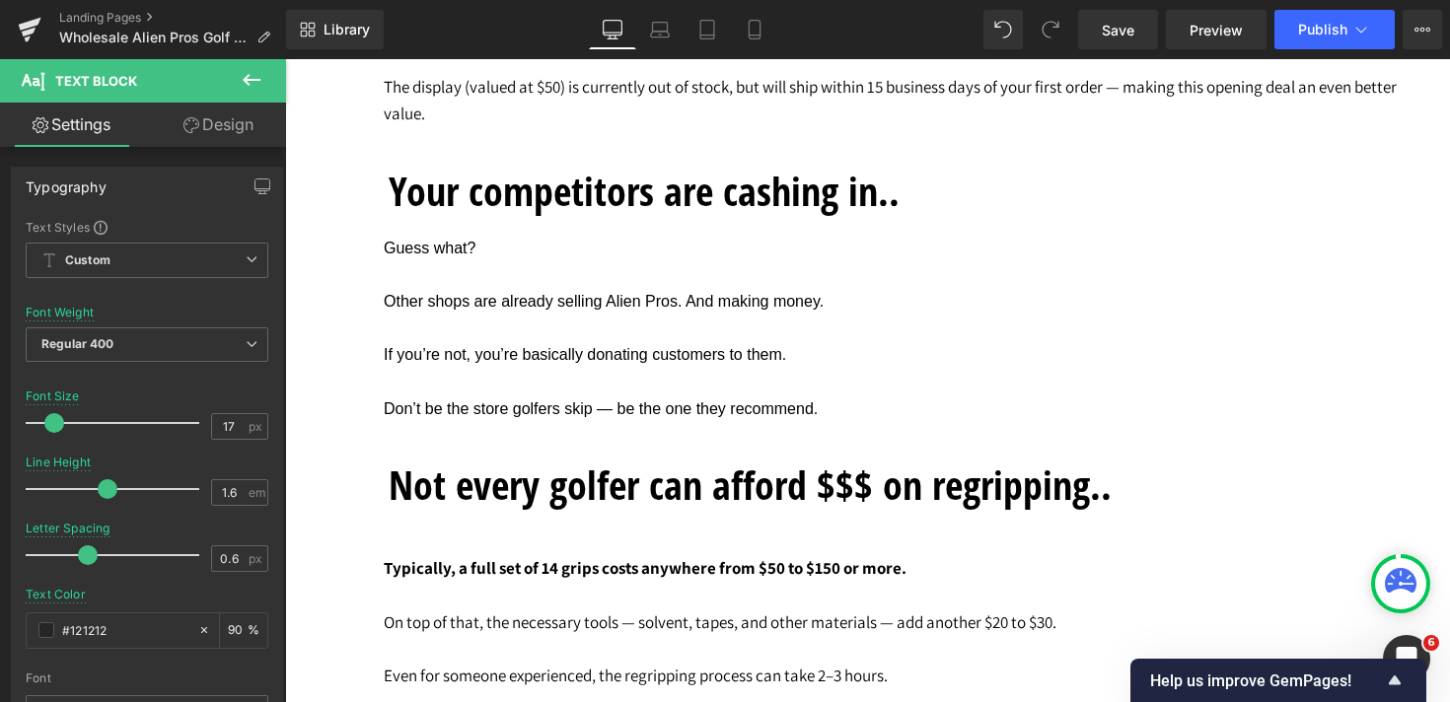
scroll to position [6713, 0]
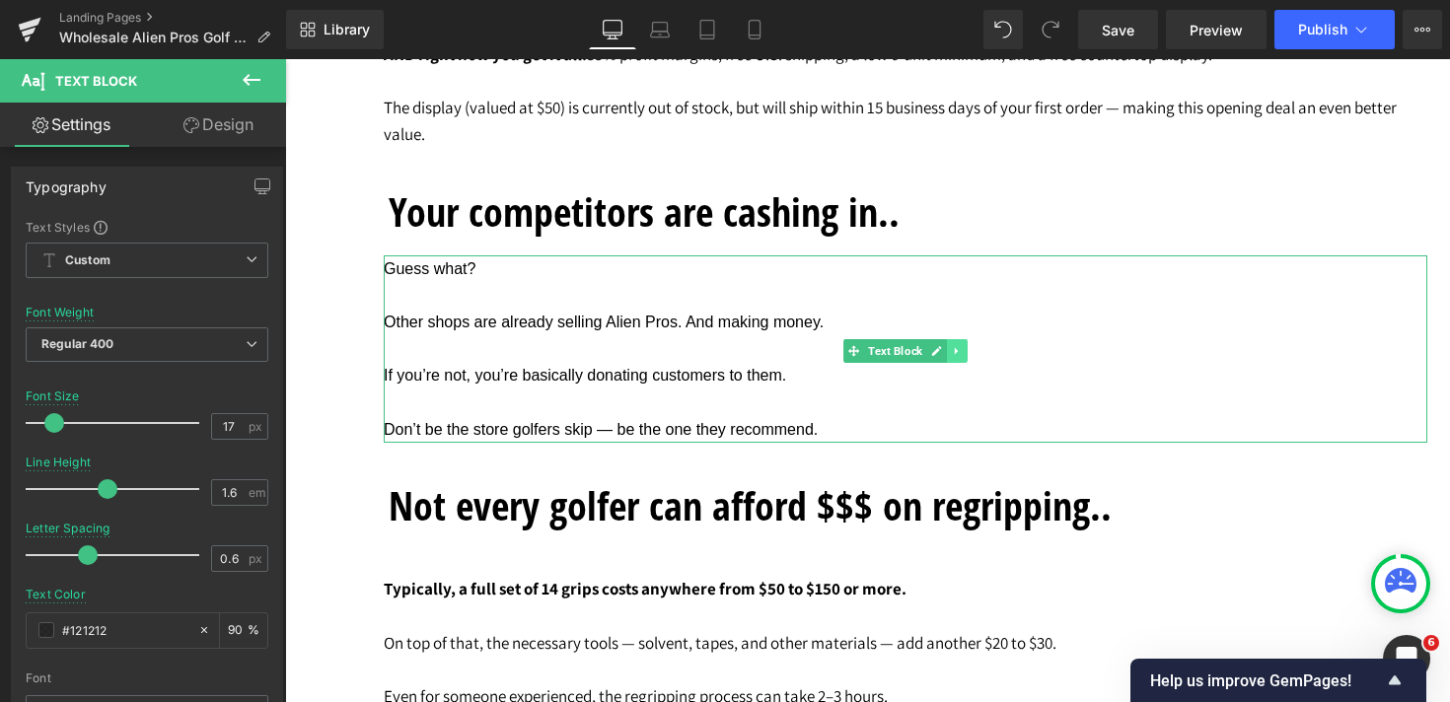
click at [960, 357] on icon at bounding box center [957, 351] width 11 height 12
click at [950, 354] on icon at bounding box center [946, 350] width 11 height 11
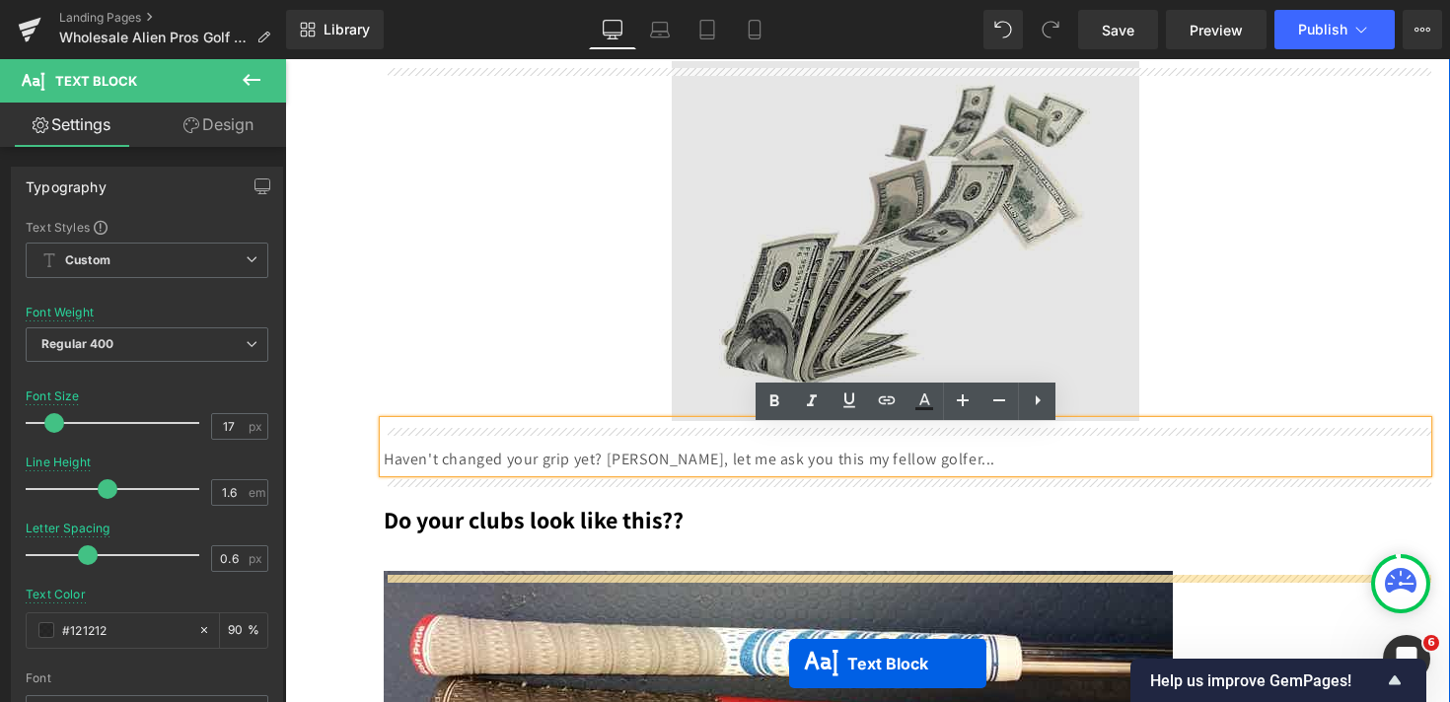
scroll to position [7592, 0]
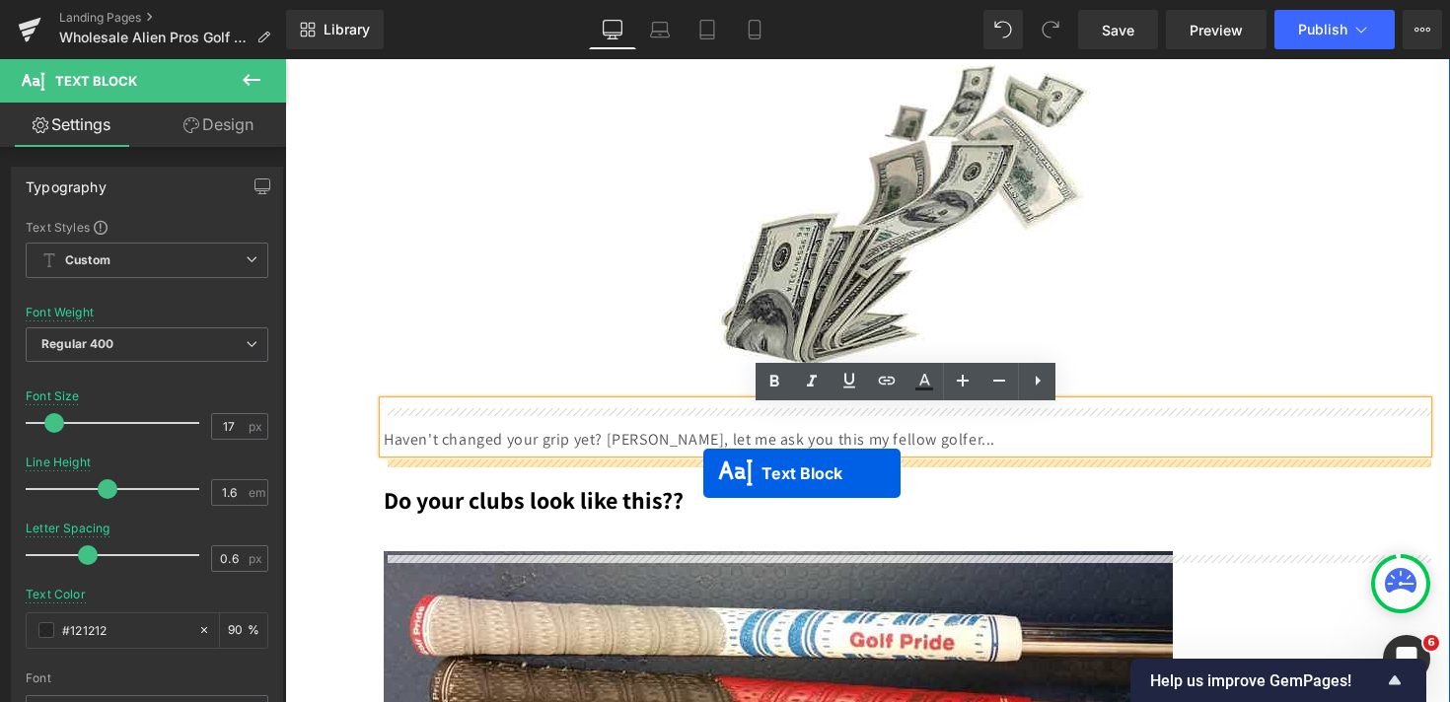
drag, startPoint x: 851, startPoint y: 321, endPoint x: 703, endPoint y: 473, distance: 212.0
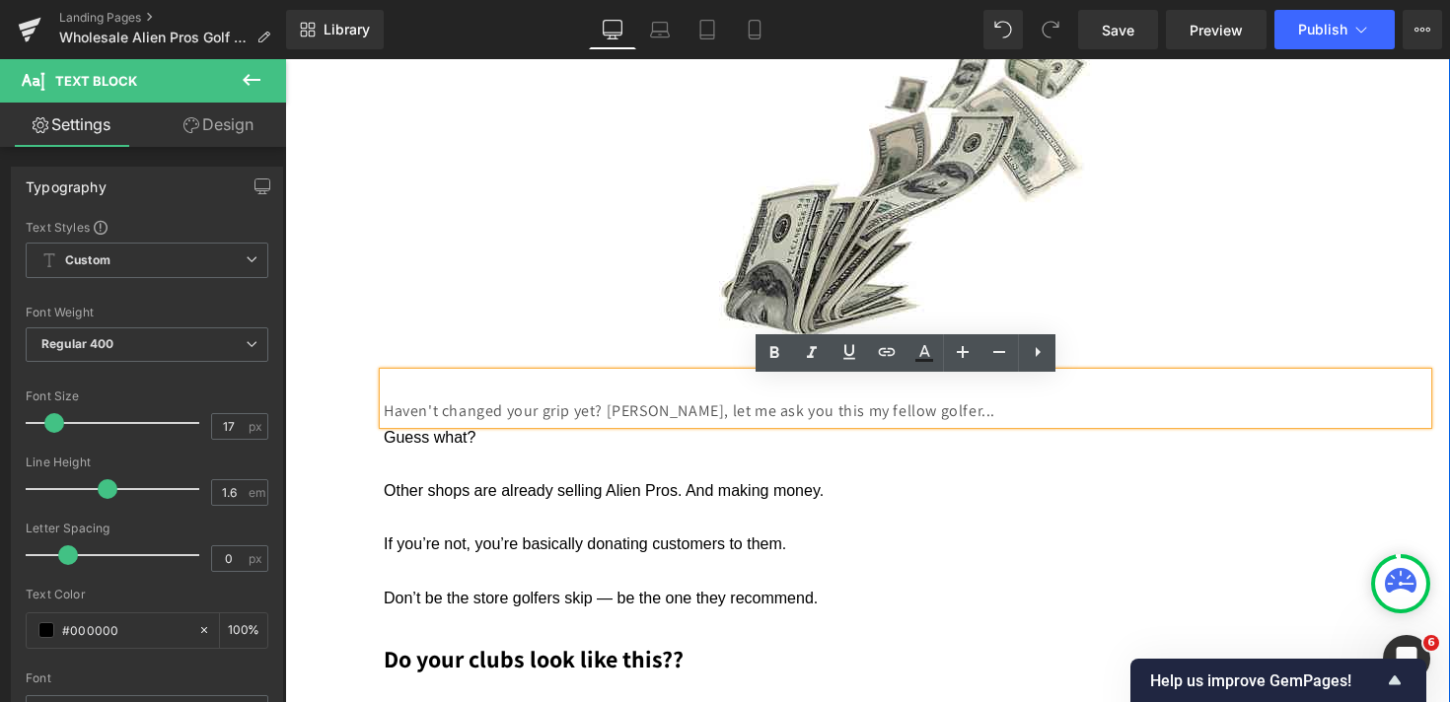
scroll to position [7579, 0]
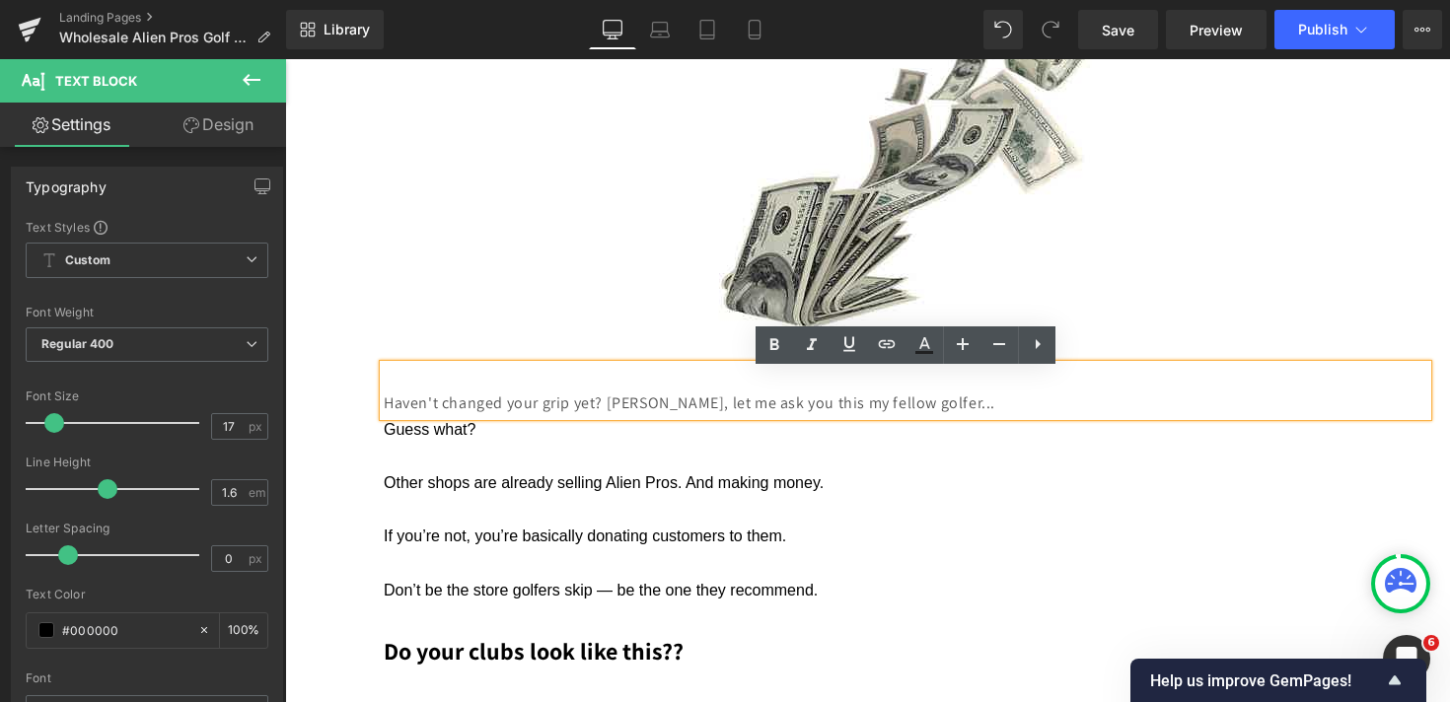
click at [525, 409] on p "Haven't changed your grip yet? [PERSON_NAME], let me ask you this my fellow gol…" at bounding box center [905, 404] width 1043 height 26
click at [527, 507] on p at bounding box center [905, 509] width 1043 height 27
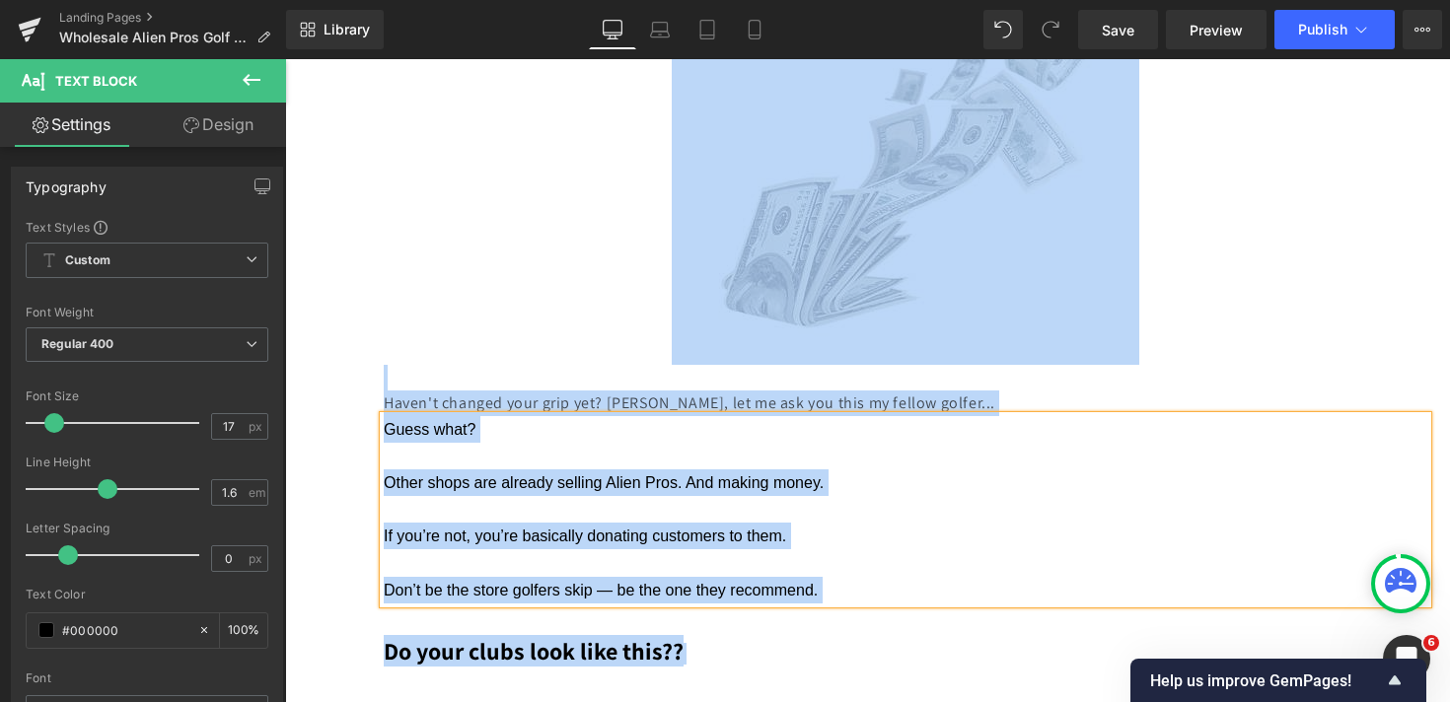
click at [527, 507] on p at bounding box center [905, 509] width 1043 height 27
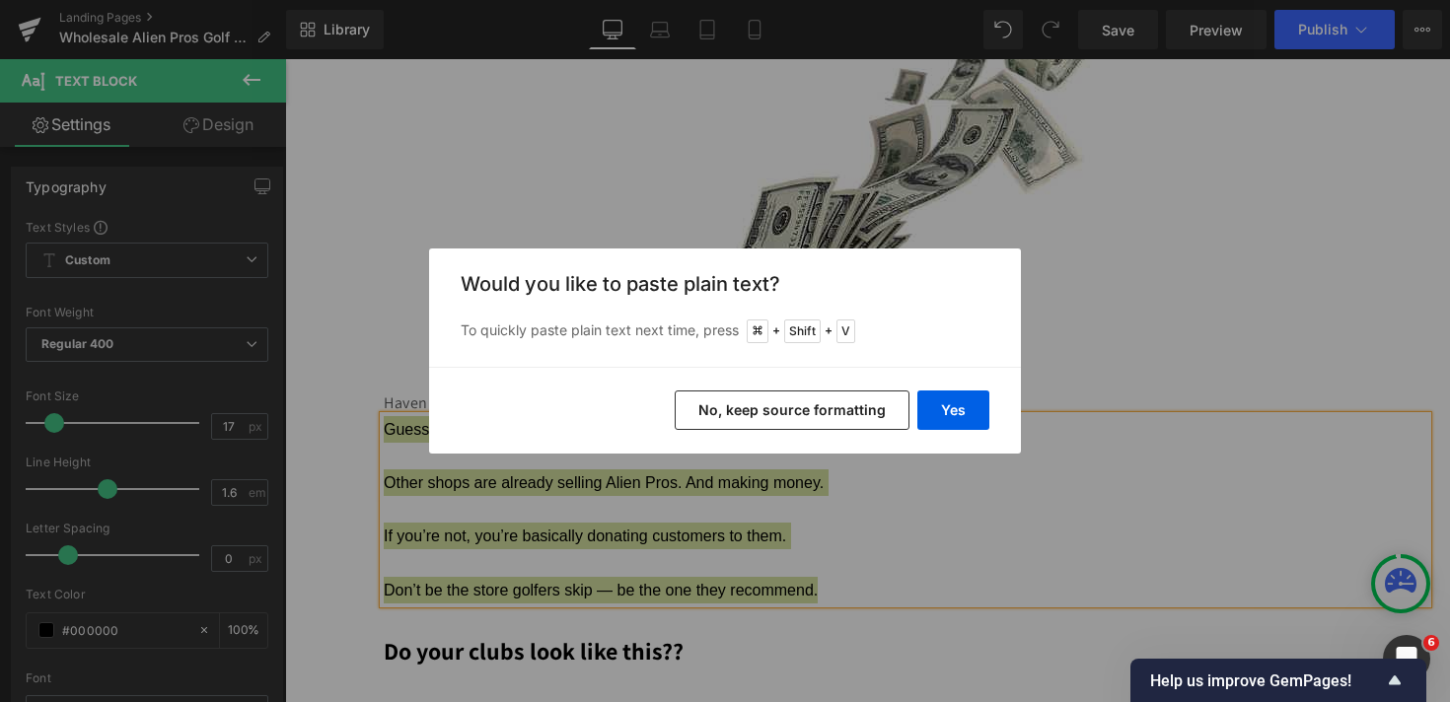
click at [756, 418] on button "No, keep source formatting" at bounding box center [792, 410] width 235 height 39
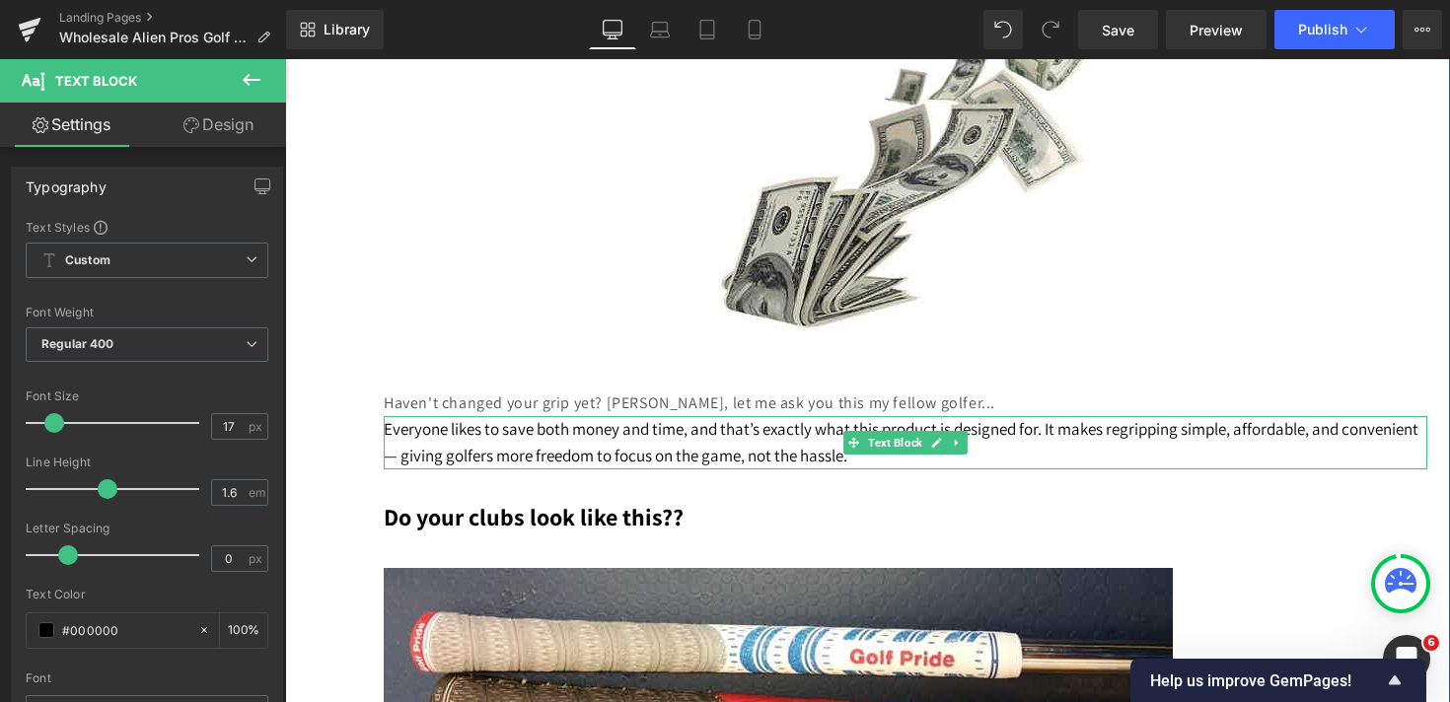
click at [752, 440] on p "Everyone likes to save both money and time, and that’s exactly what this produc…" at bounding box center [905, 442] width 1043 height 53
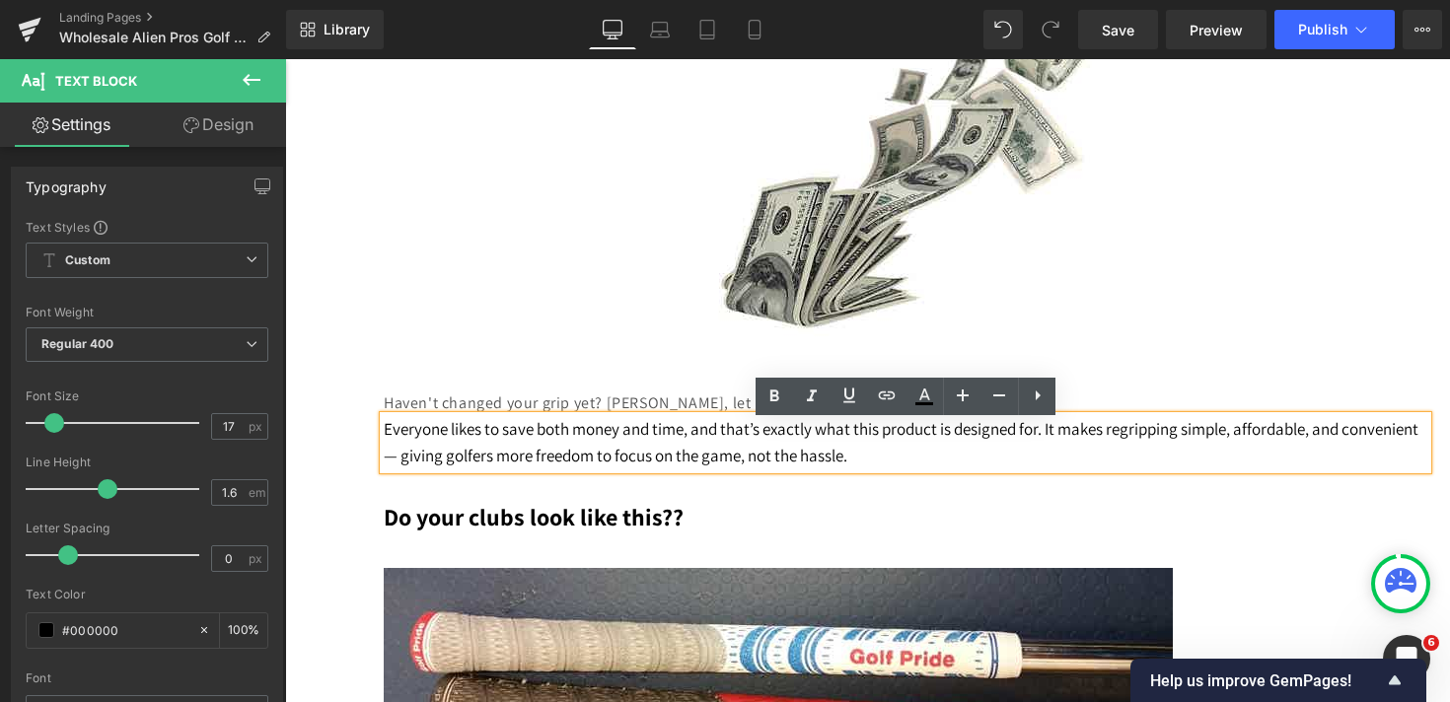
click at [1051, 443] on p "Everyone likes to save both money and time, and that’s exactly what this produc…" at bounding box center [905, 442] width 1043 height 53
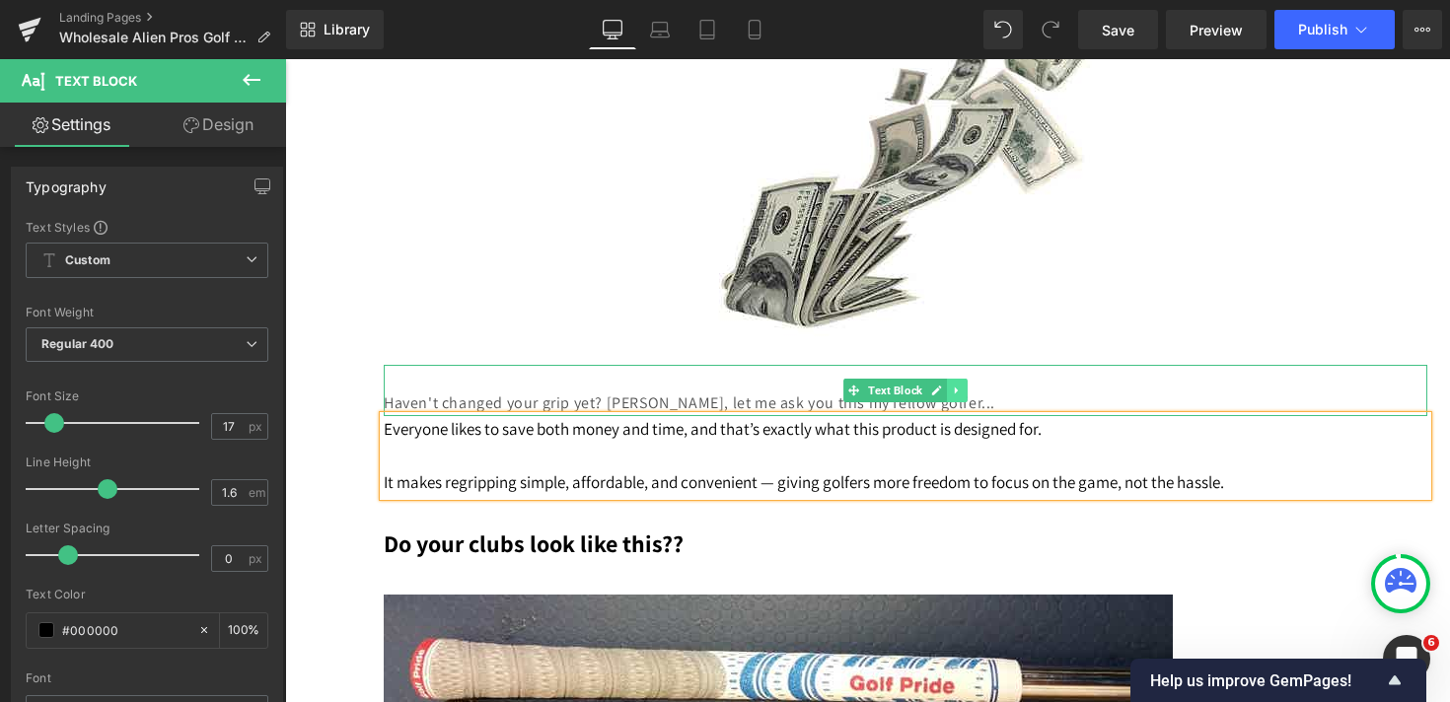
click at [958, 394] on icon at bounding box center [956, 391] width 3 height 7
click at [966, 396] on icon at bounding box center [967, 391] width 11 height 12
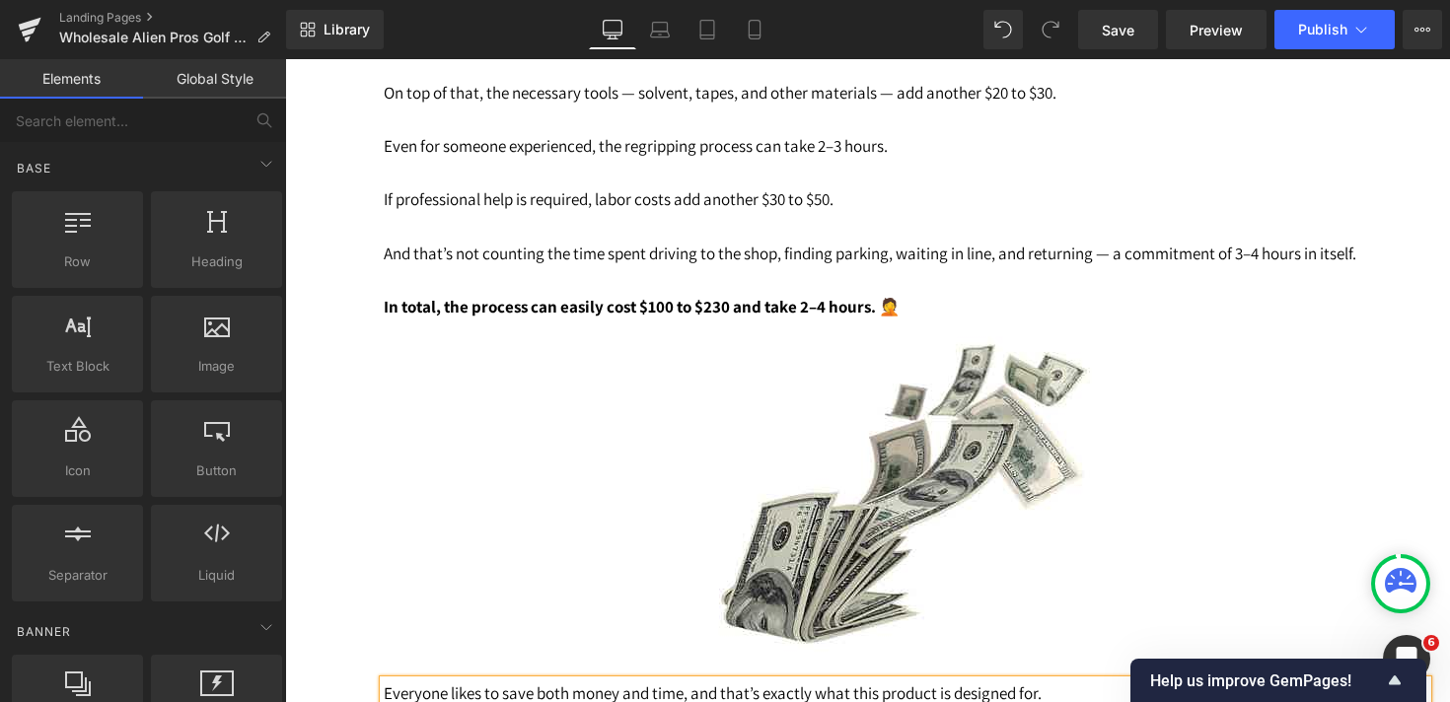
scroll to position [7250, 0]
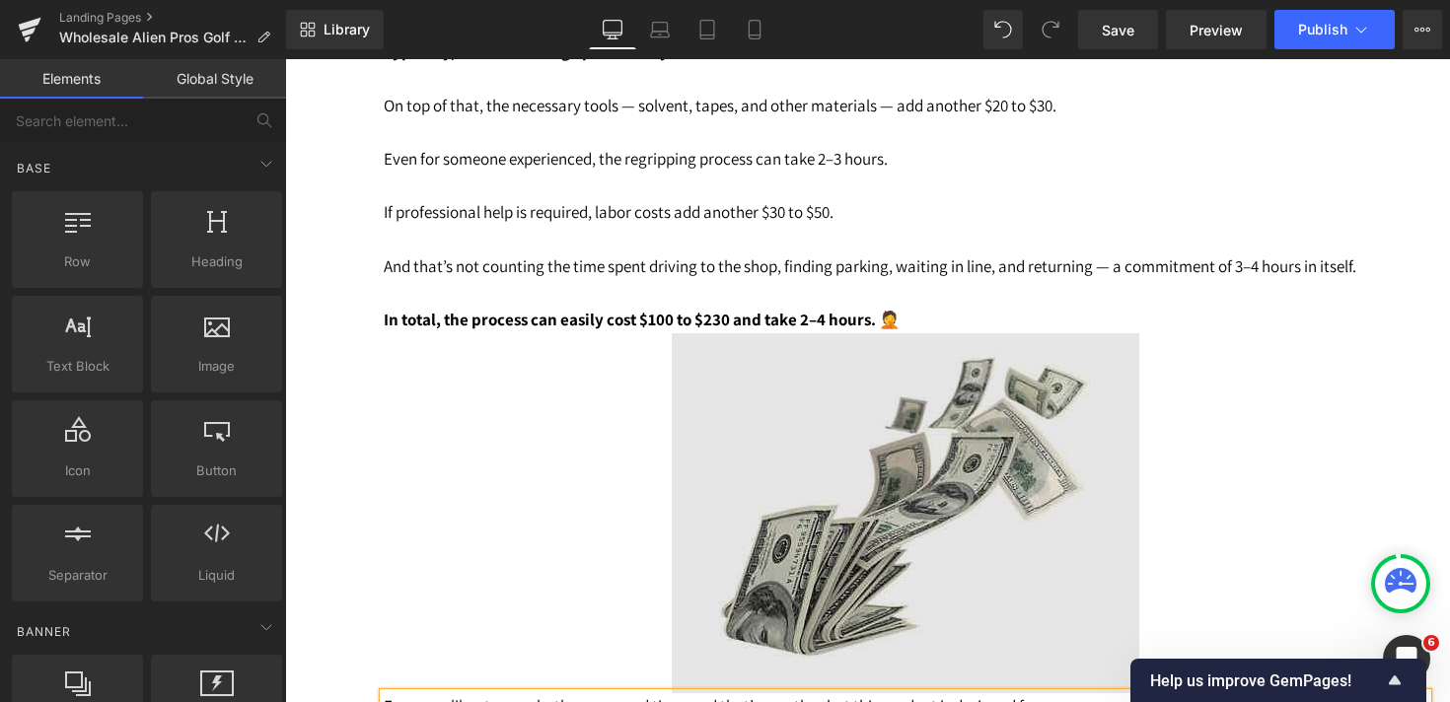
click at [838, 413] on img at bounding box center [905, 513] width 467 height 360
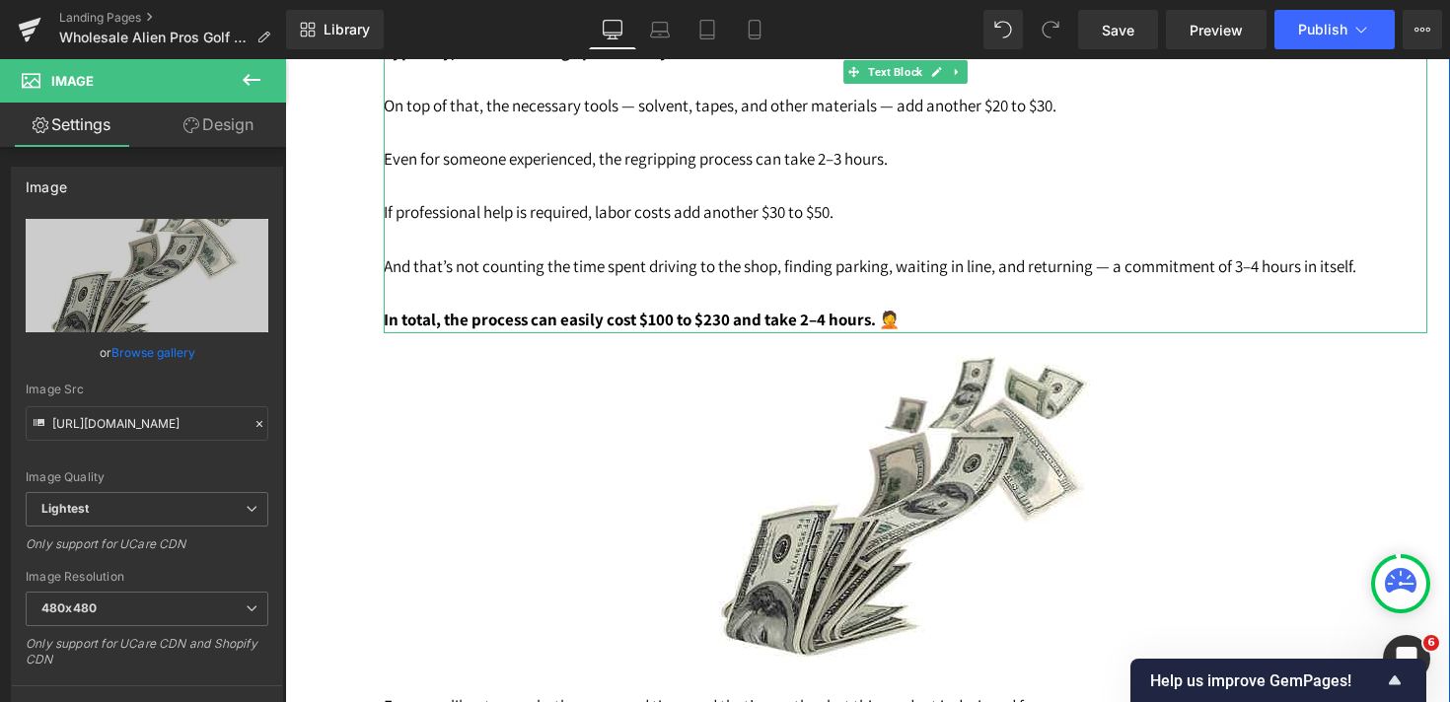
click at [931, 318] on p "In total, the process can easily cost $100 to $230 and take 2–4 hours. 🤦" at bounding box center [905, 320] width 1043 height 27
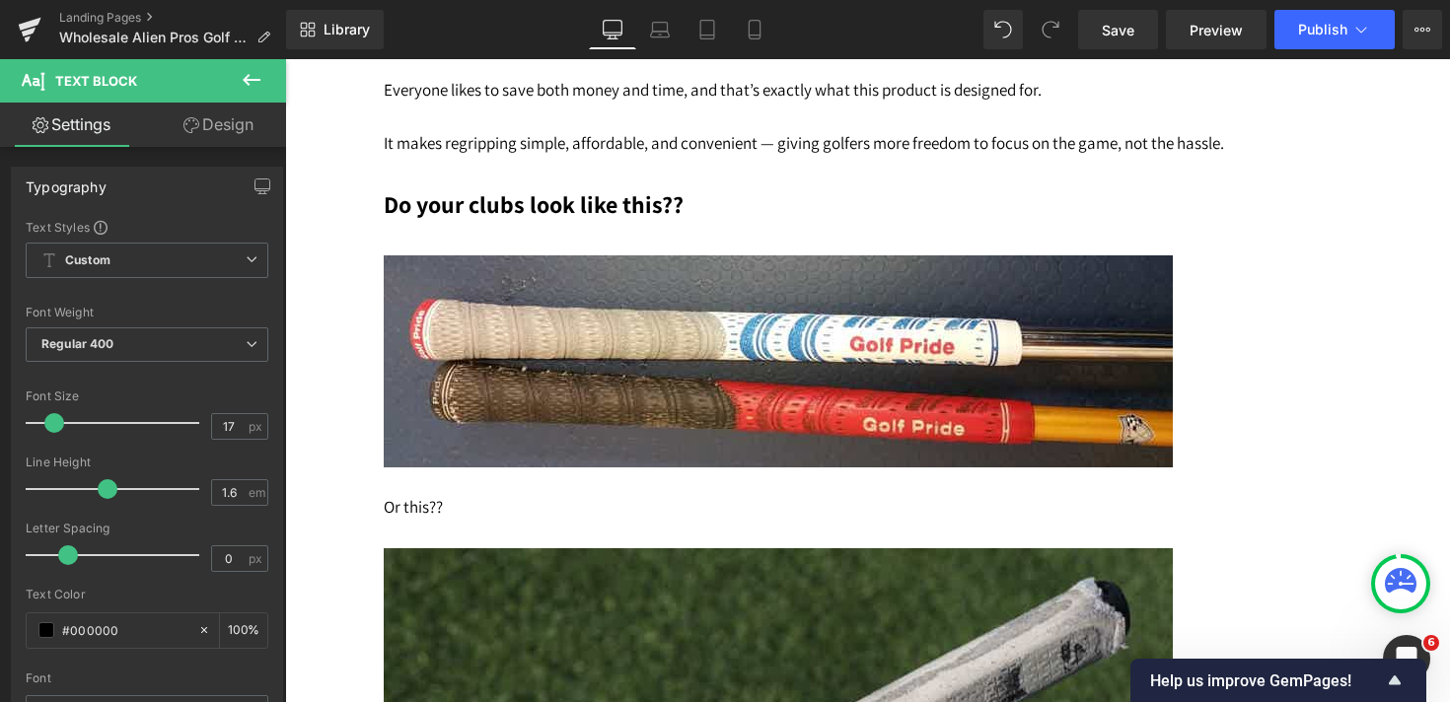
scroll to position [7866, 0]
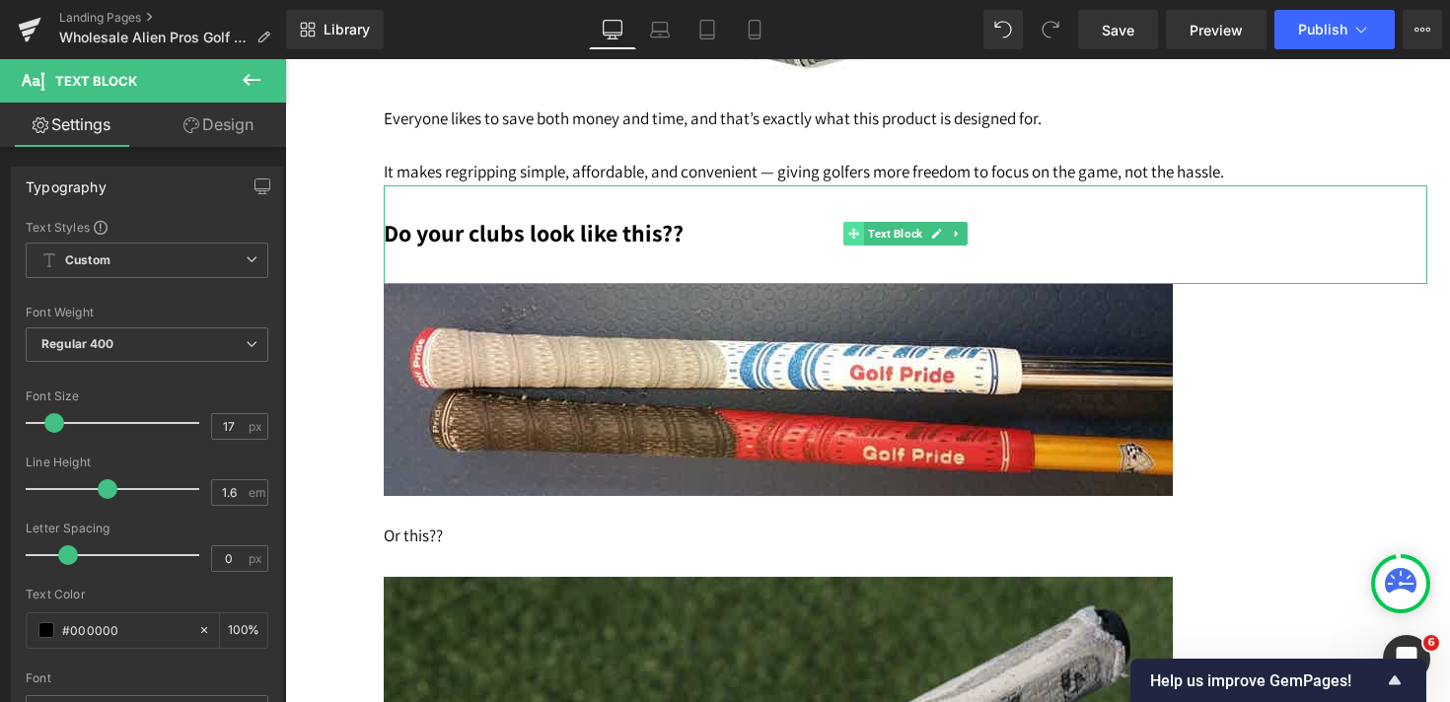
click at [851, 239] on icon at bounding box center [853, 233] width 11 height 11
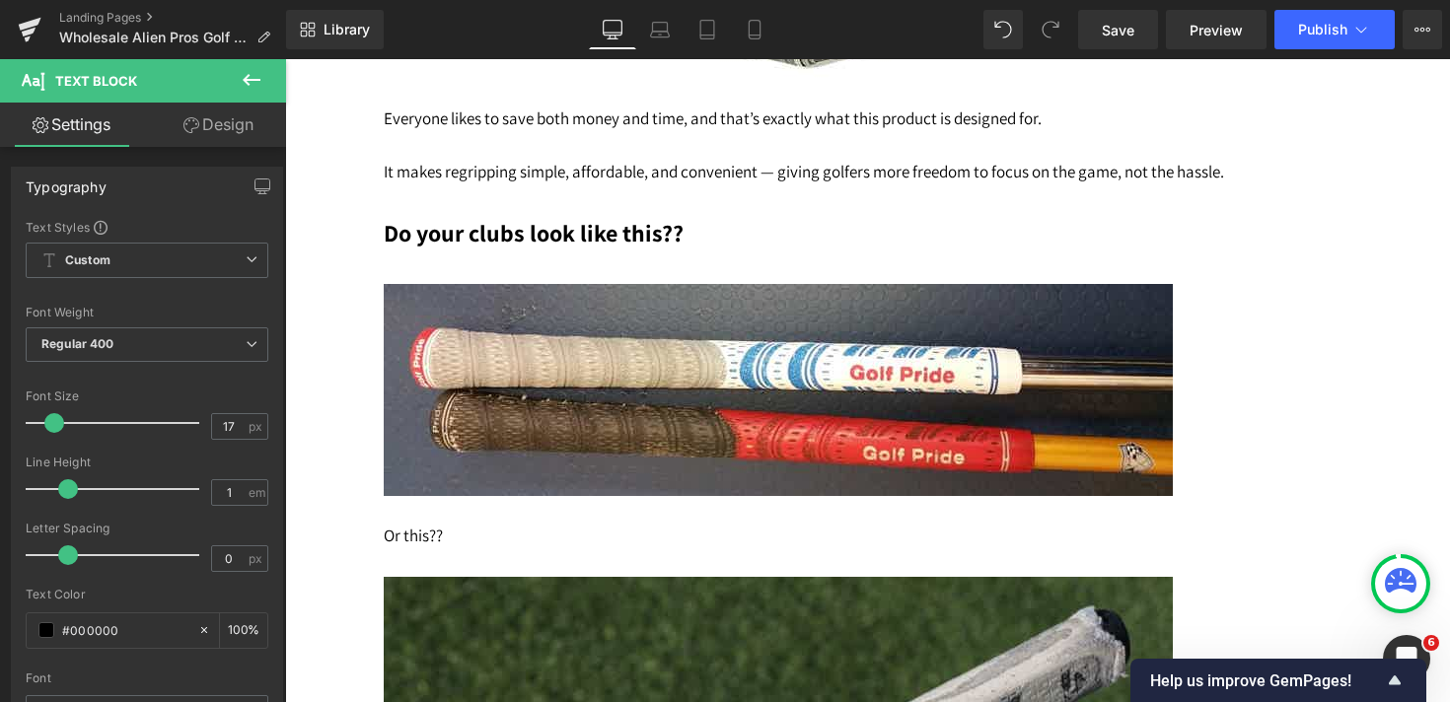
click at [250, 83] on icon at bounding box center [252, 80] width 24 height 24
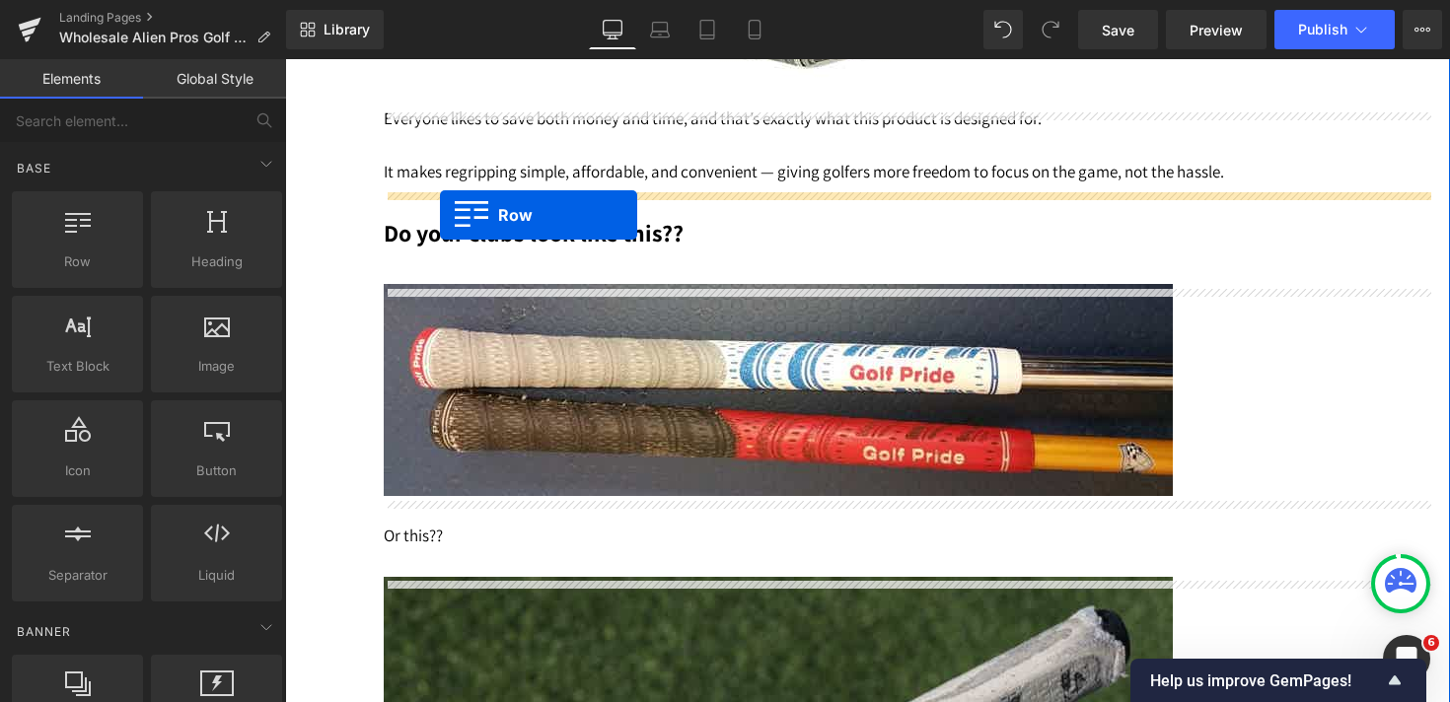
drag, startPoint x: 367, startPoint y: 297, endPoint x: 440, endPoint y: 215, distance: 109.7
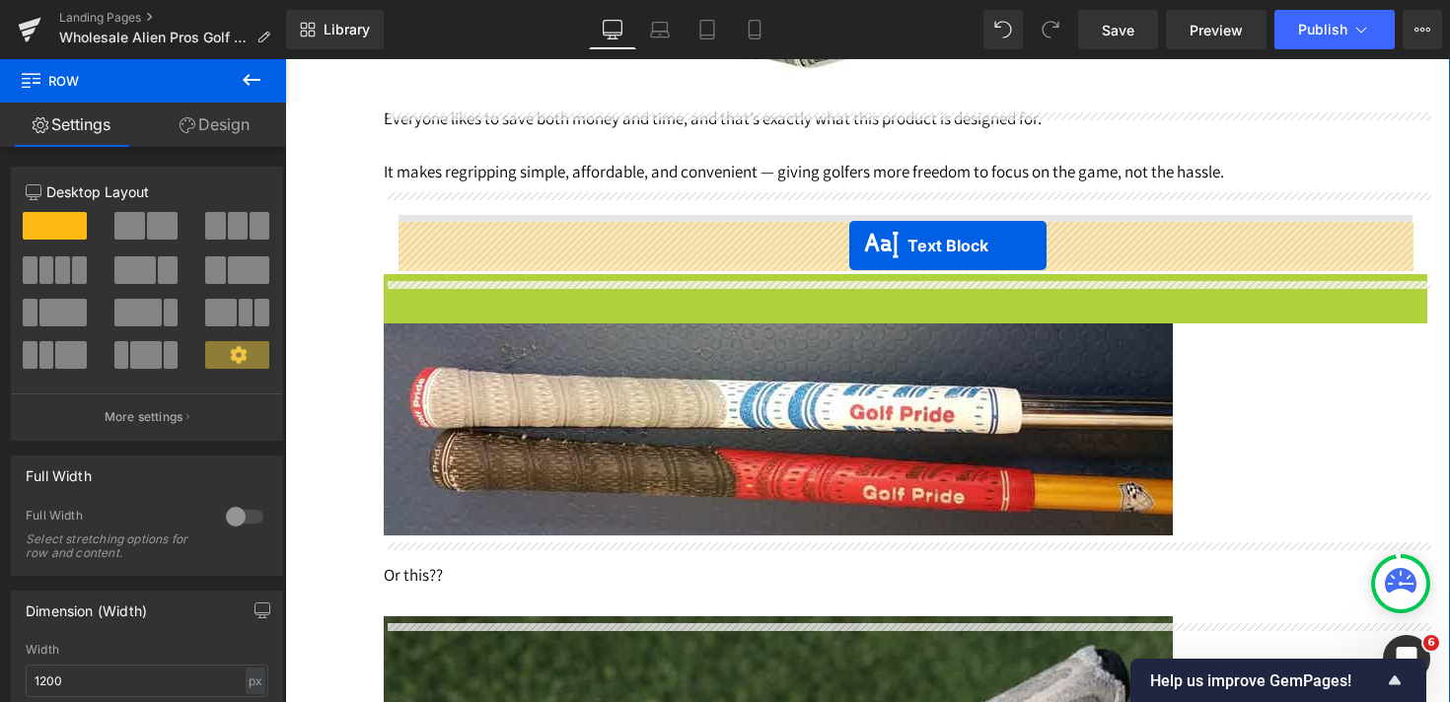
drag, startPoint x: 849, startPoint y: 328, endPoint x: 849, endPoint y: 245, distance: 83.8
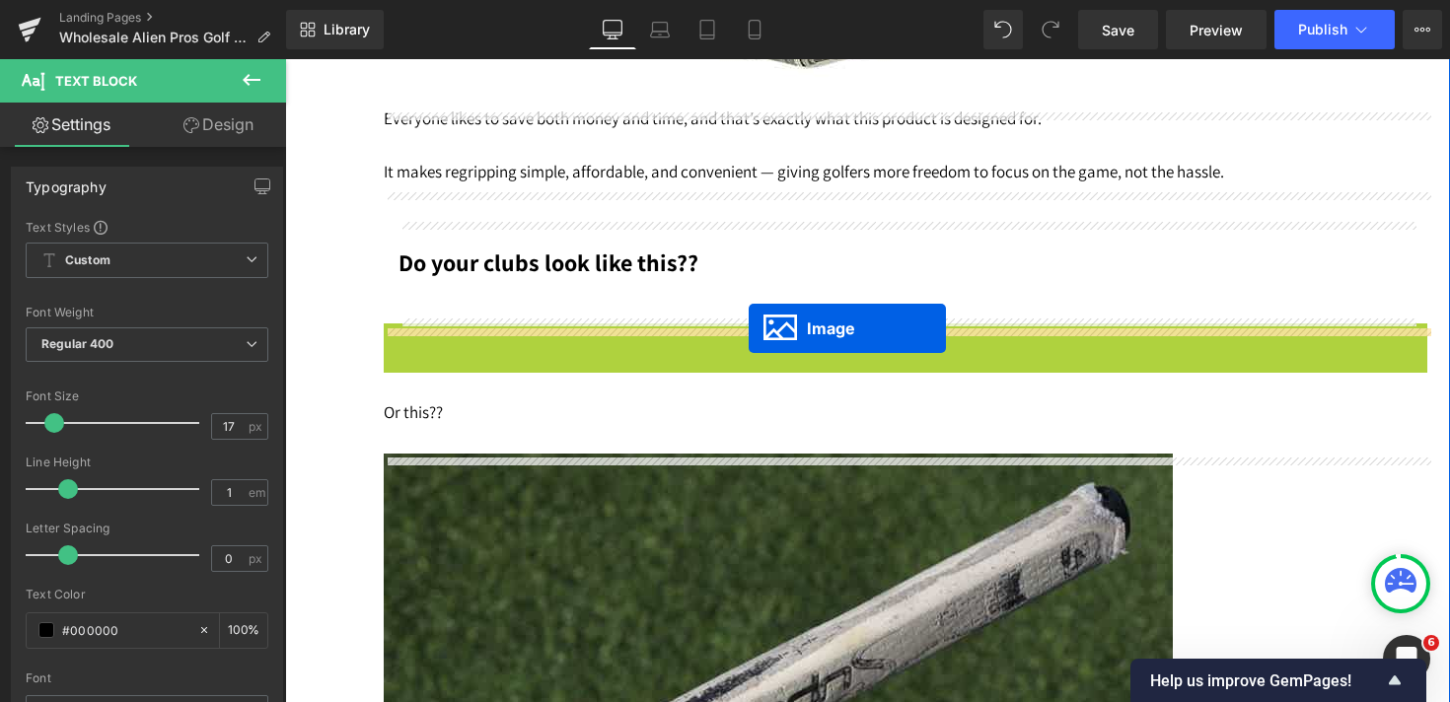
drag, startPoint x: 744, startPoint y: 437, endPoint x: 749, endPoint y: 327, distance: 109.6
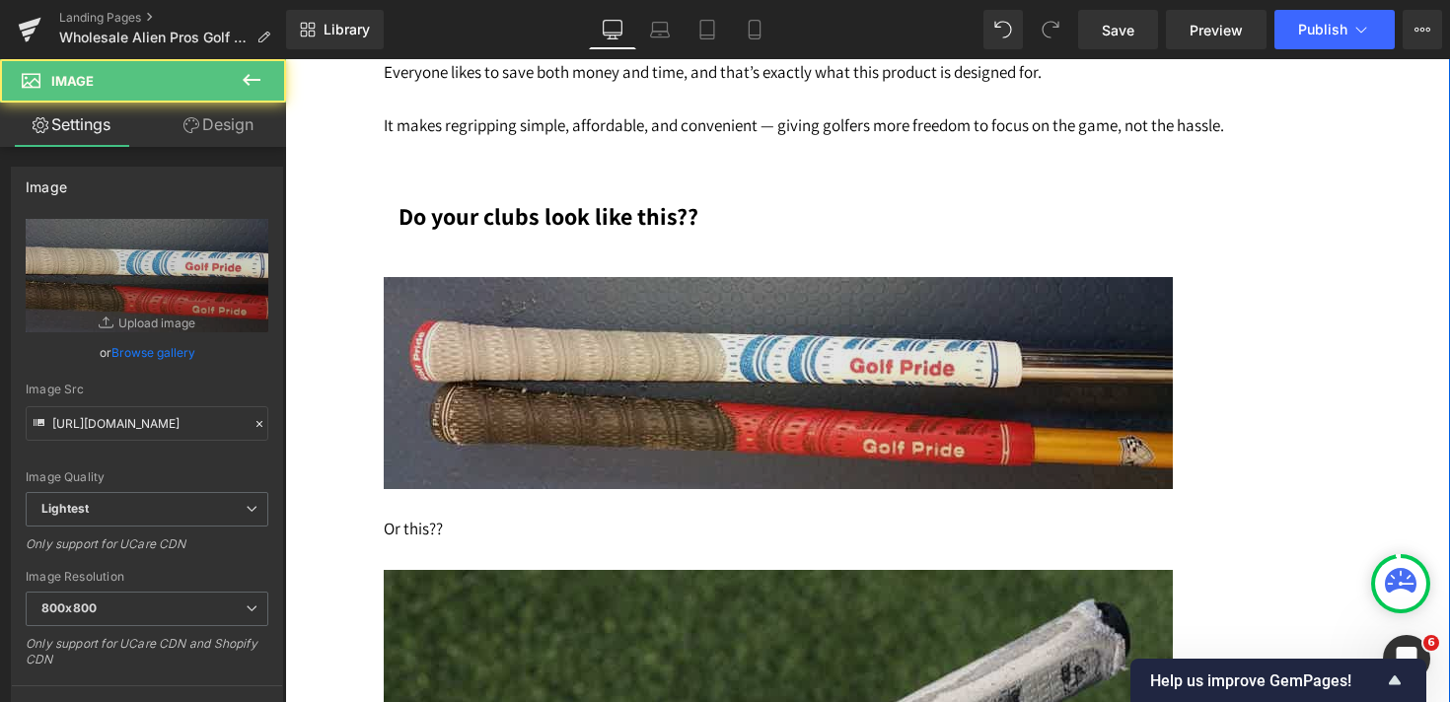
scroll to position [7960, 0]
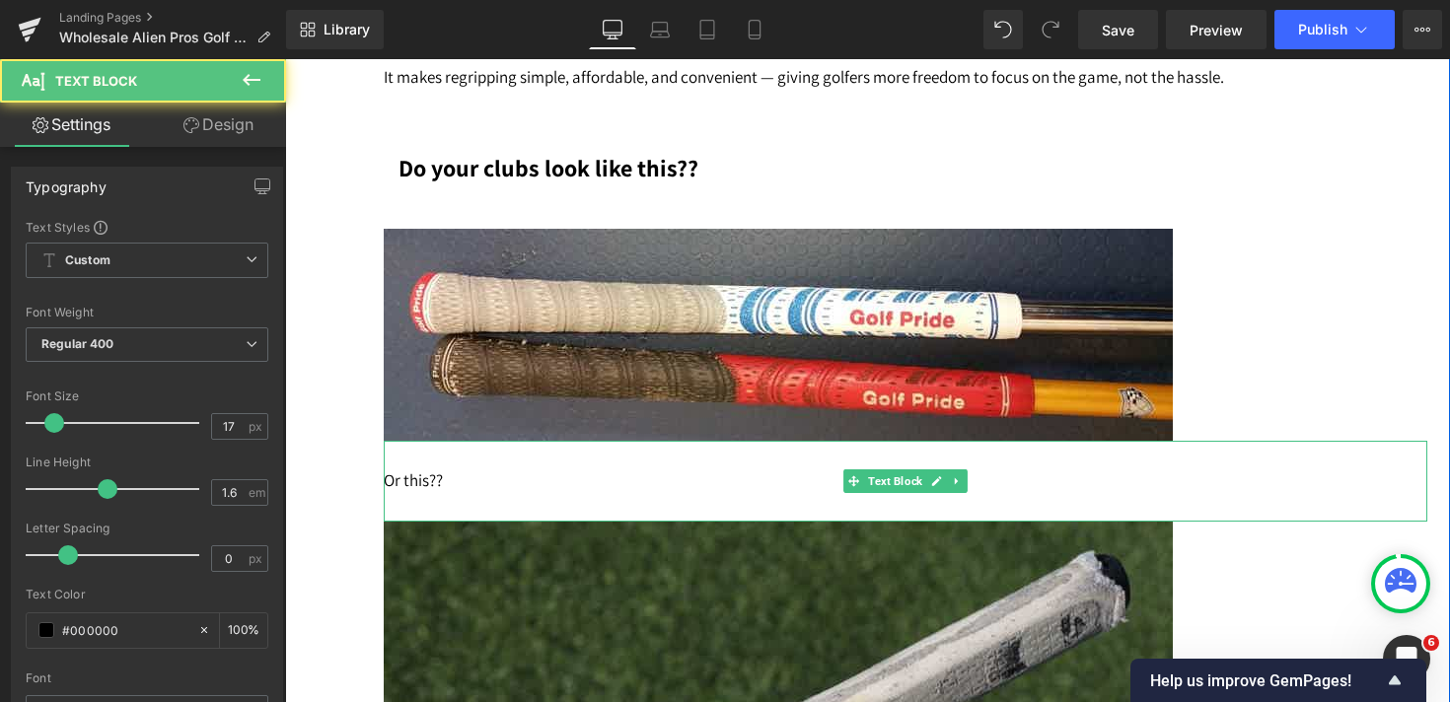
click at [414, 494] on p "Or this??" at bounding box center [905, 480] width 1043 height 27
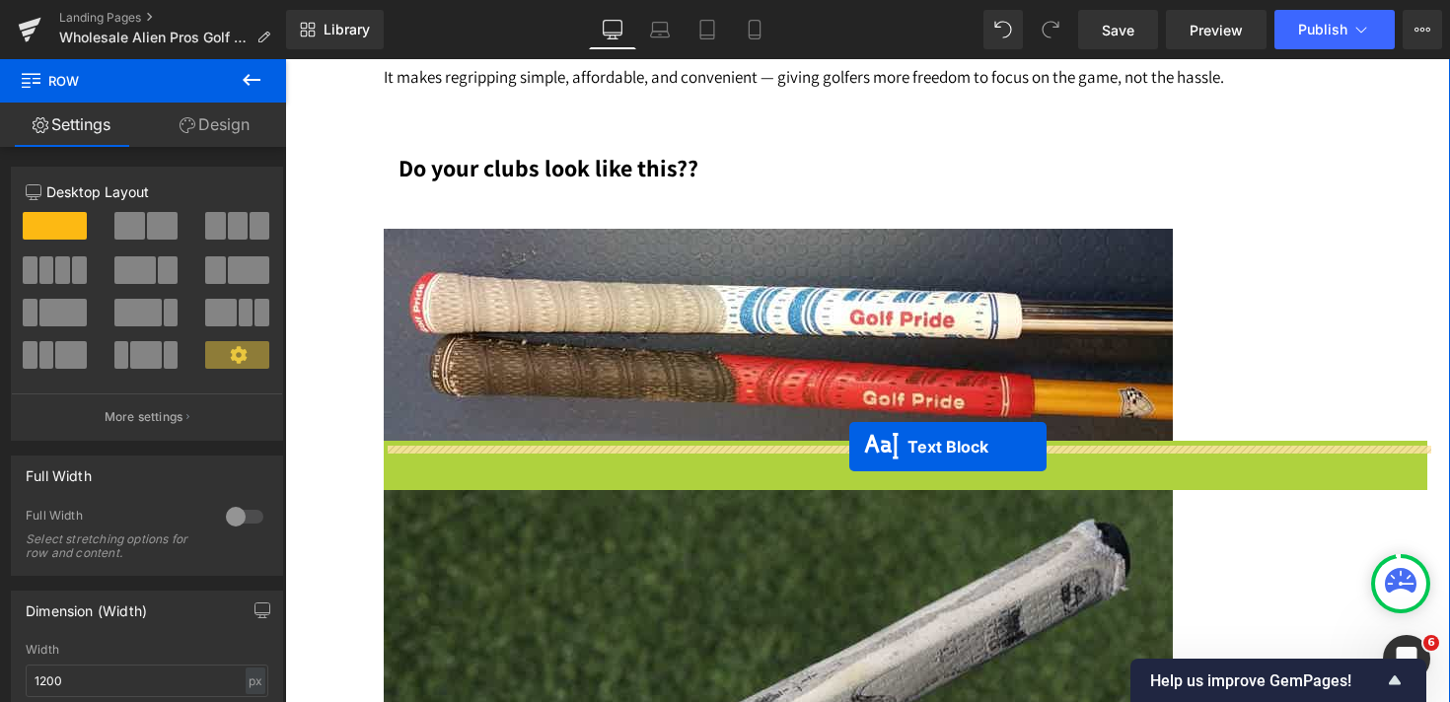
drag, startPoint x: 849, startPoint y: 490, endPoint x: 849, endPoint y: 447, distance: 43.4
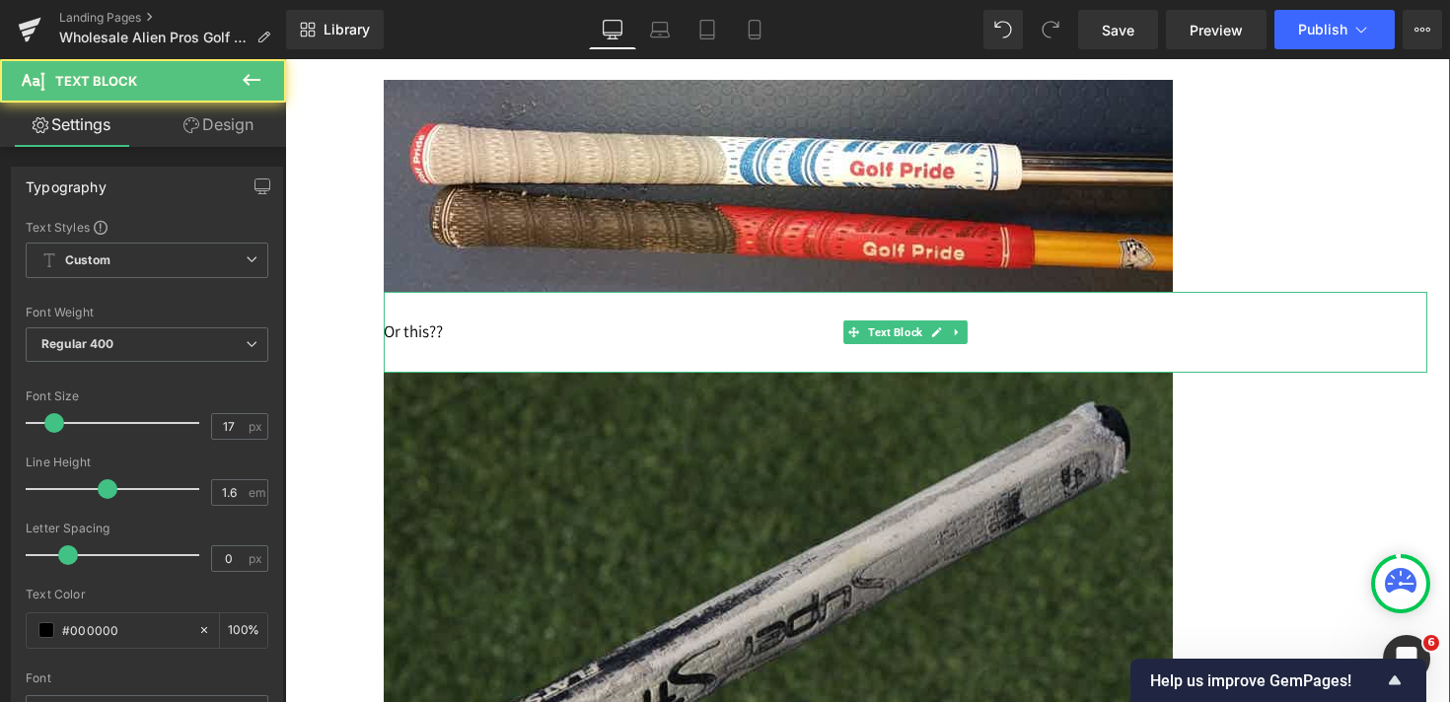
scroll to position [8125, 0]
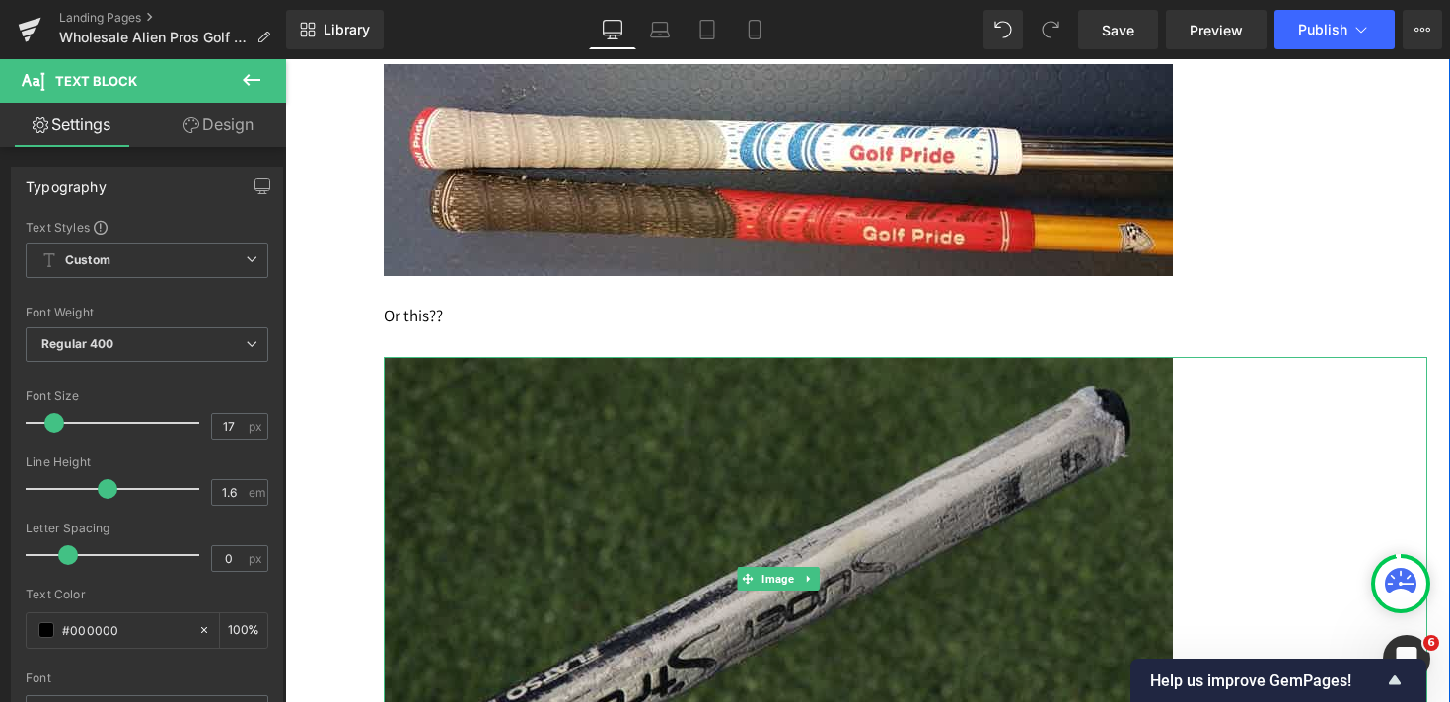
click at [688, 526] on img at bounding box center [778, 579] width 789 height 444
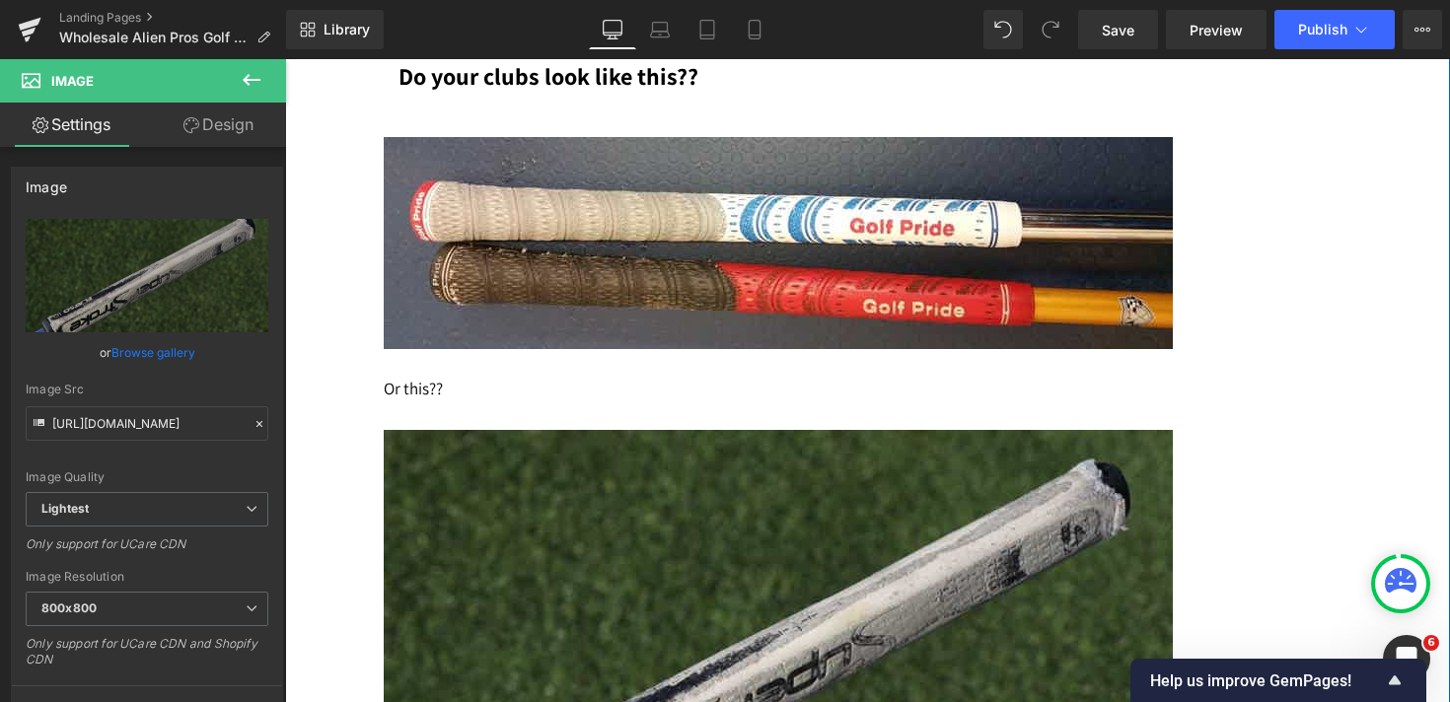
scroll to position [7962, 0]
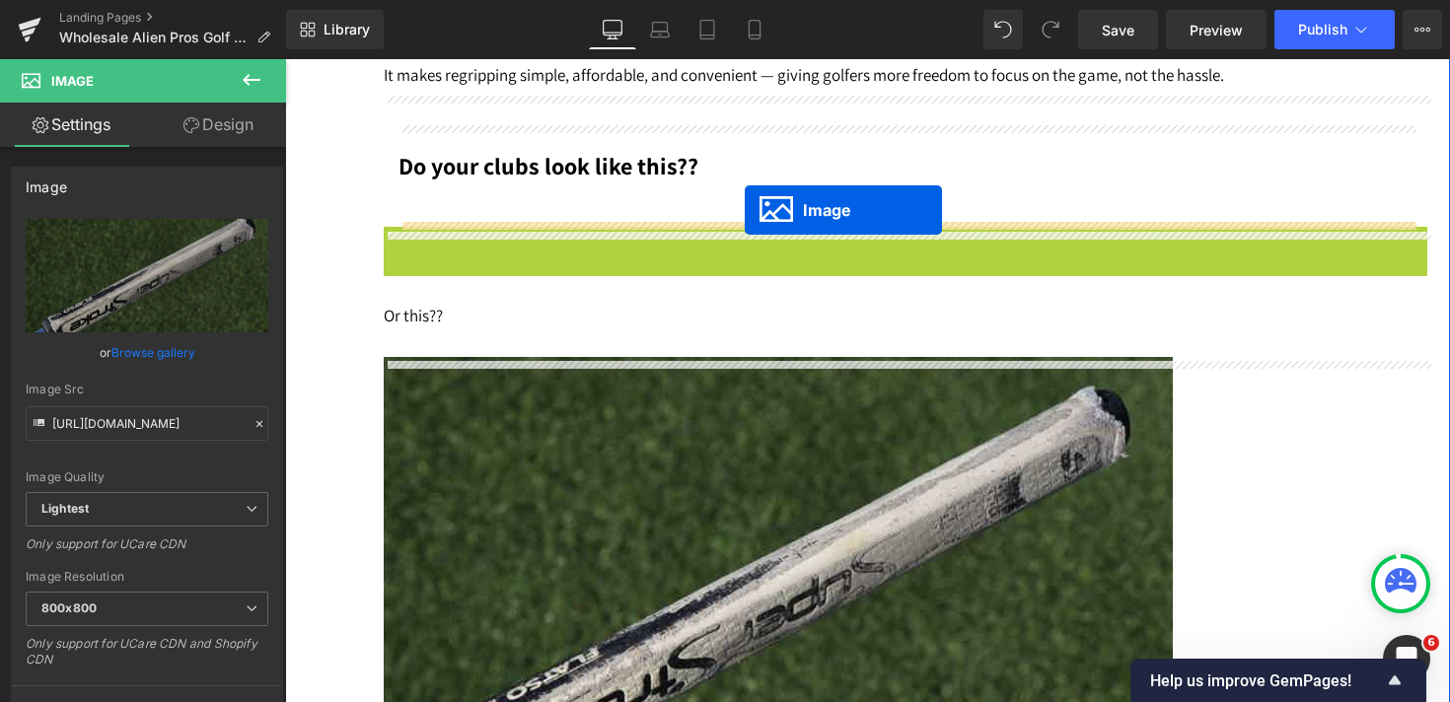
drag, startPoint x: 745, startPoint y: 337, endPoint x: 745, endPoint y: 210, distance: 127.2
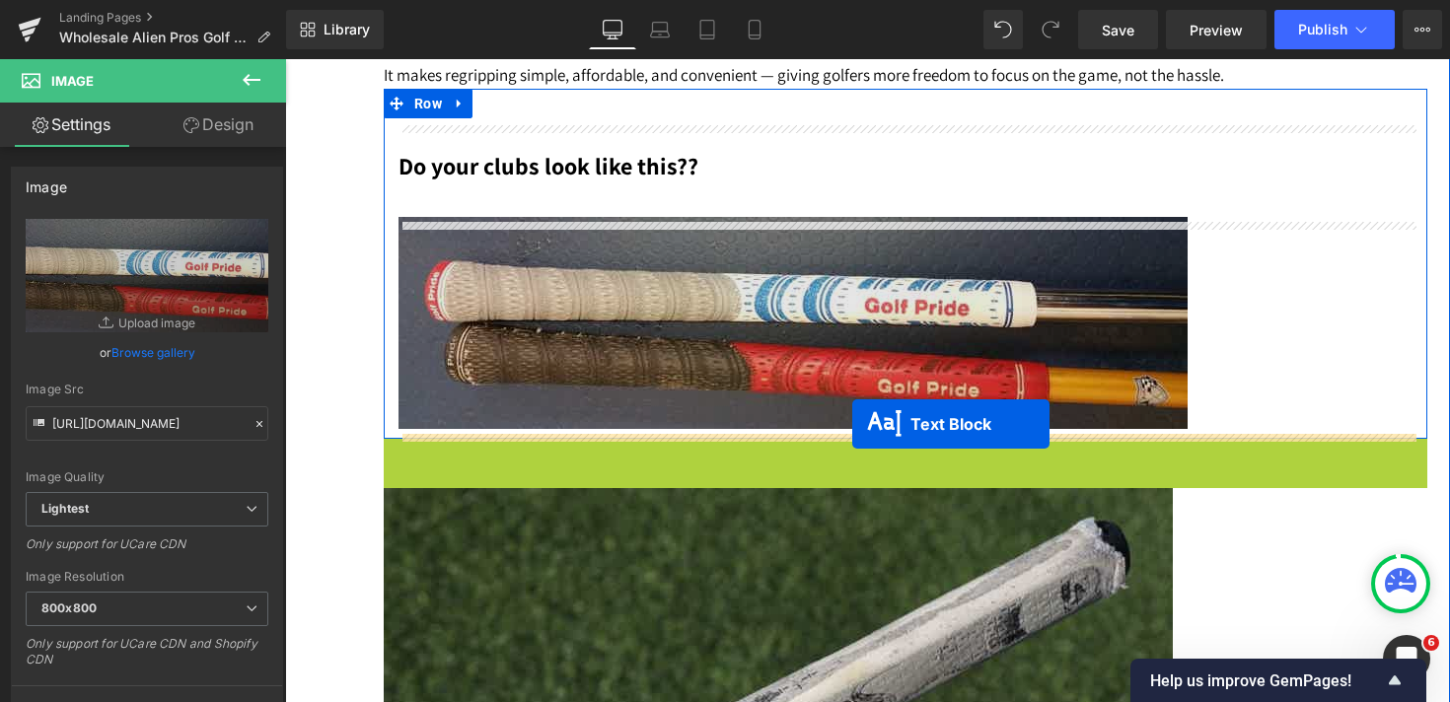
drag, startPoint x: 848, startPoint y: 483, endPoint x: 852, endPoint y: 423, distance: 60.3
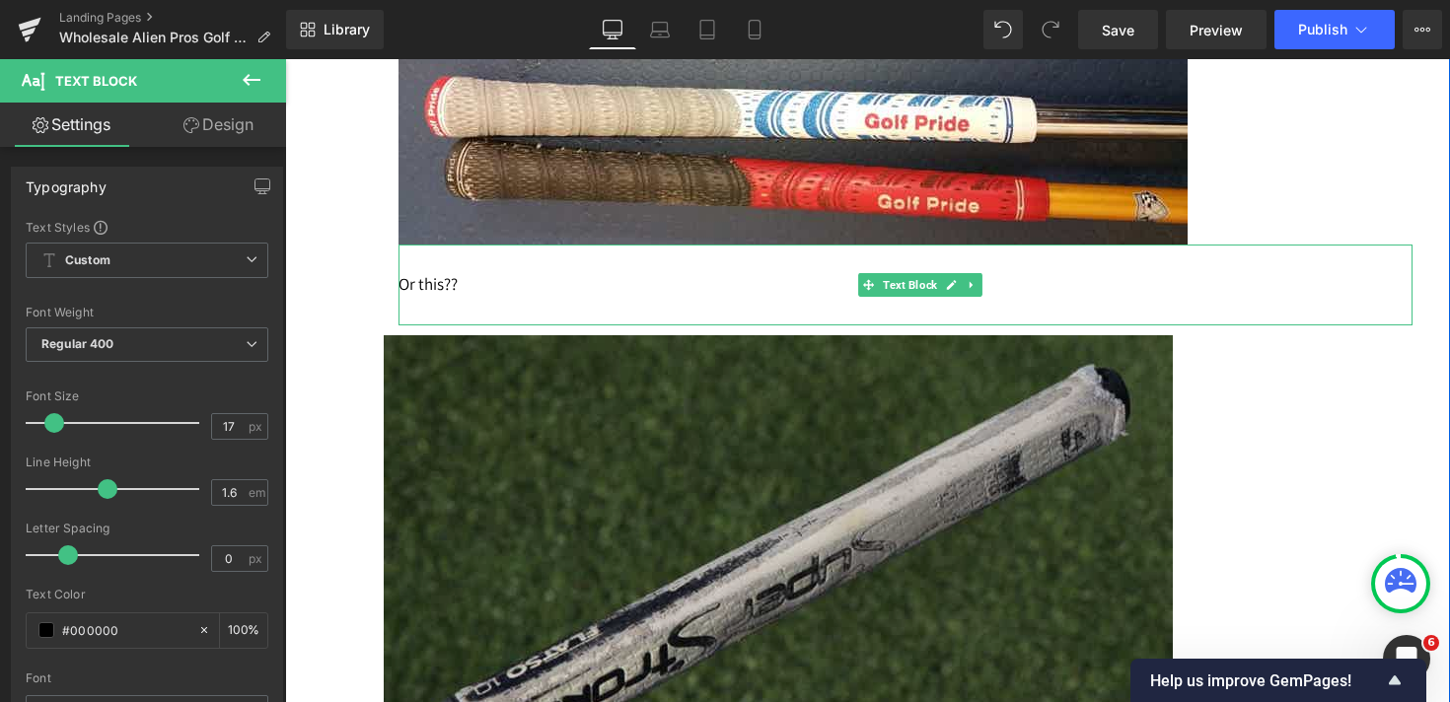
scroll to position [8288, 0]
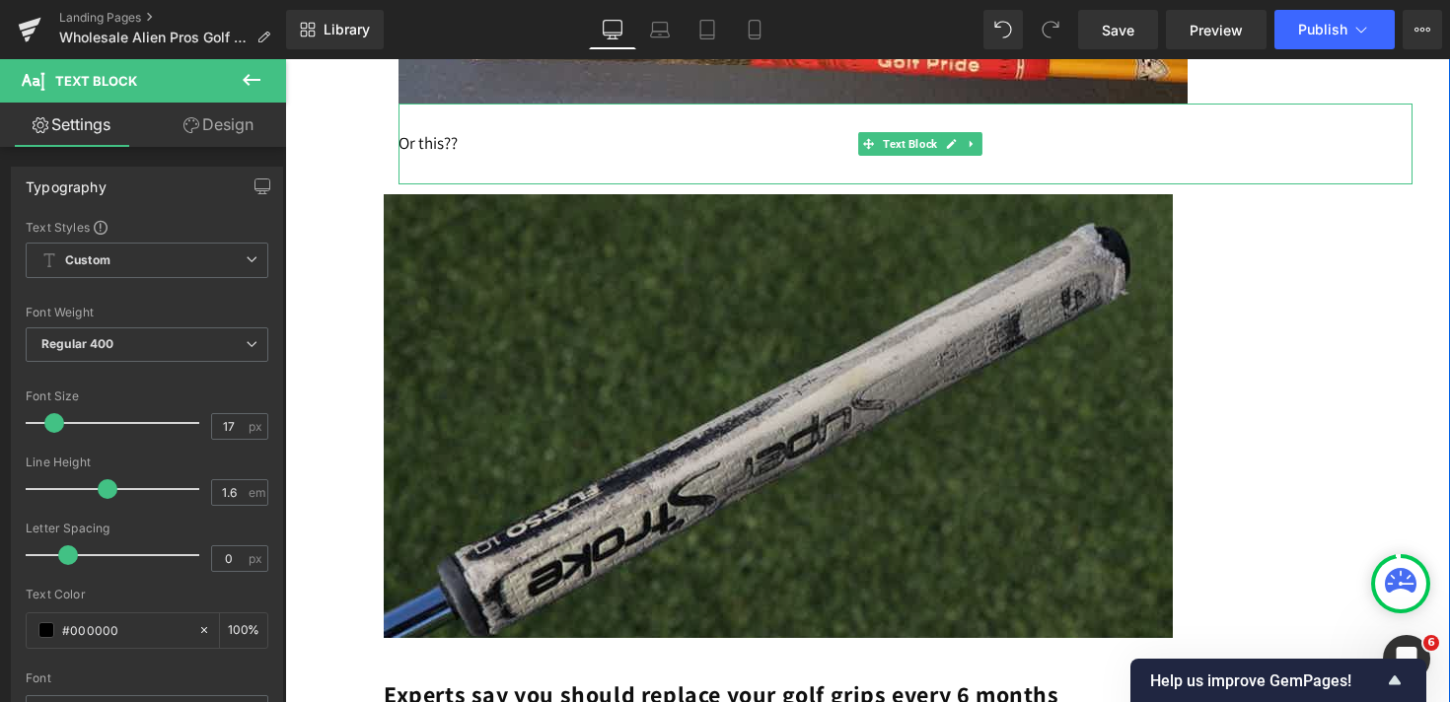
click at [804, 488] on img at bounding box center [778, 416] width 789 height 444
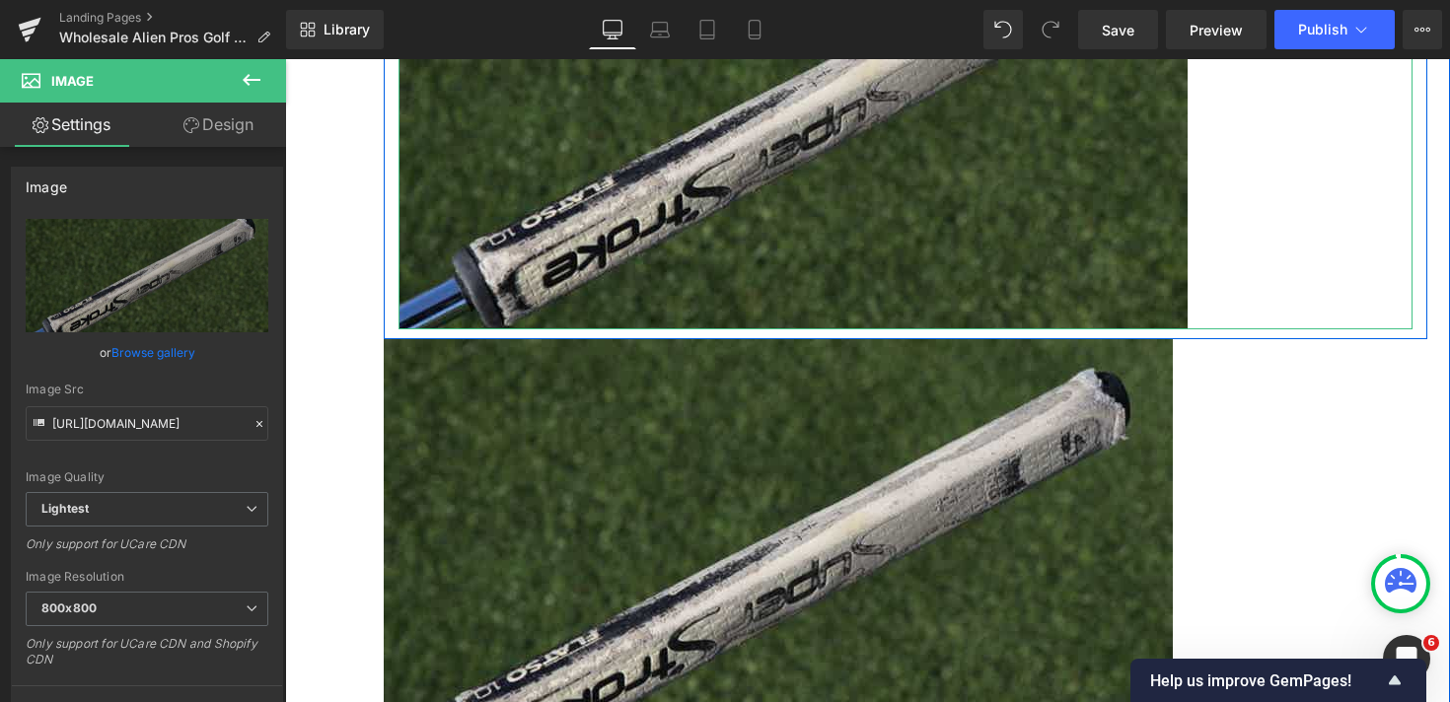
scroll to position [8596, 0]
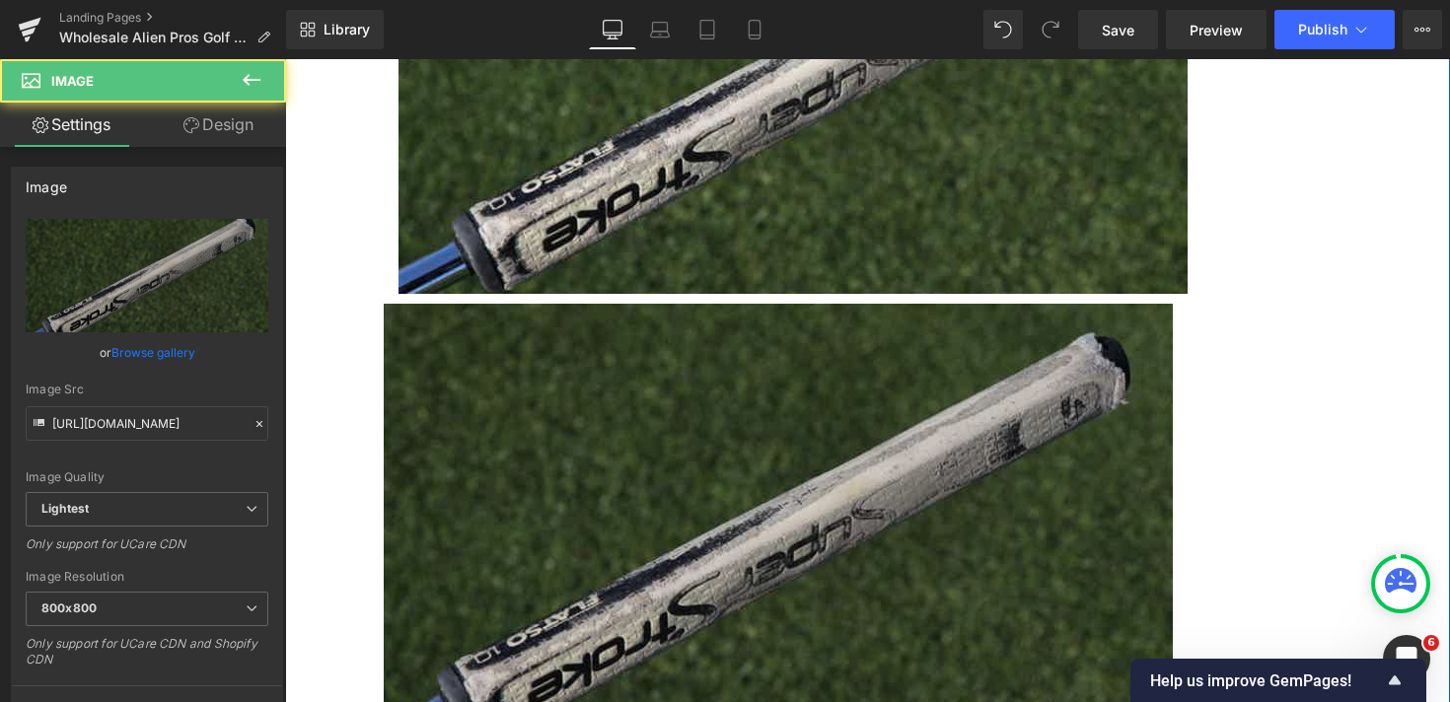
click at [769, 444] on img at bounding box center [778, 526] width 789 height 444
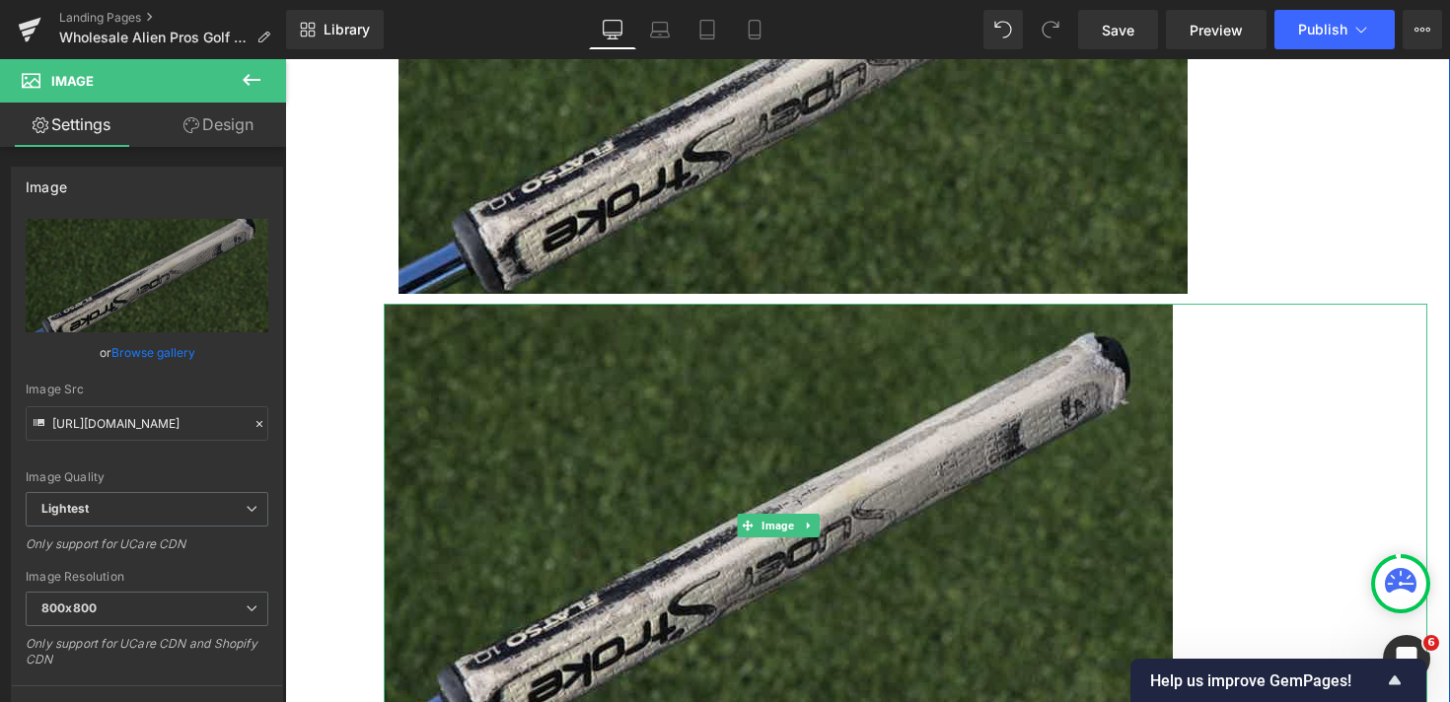
click at [1306, 425] on div at bounding box center [905, 526] width 1043 height 444
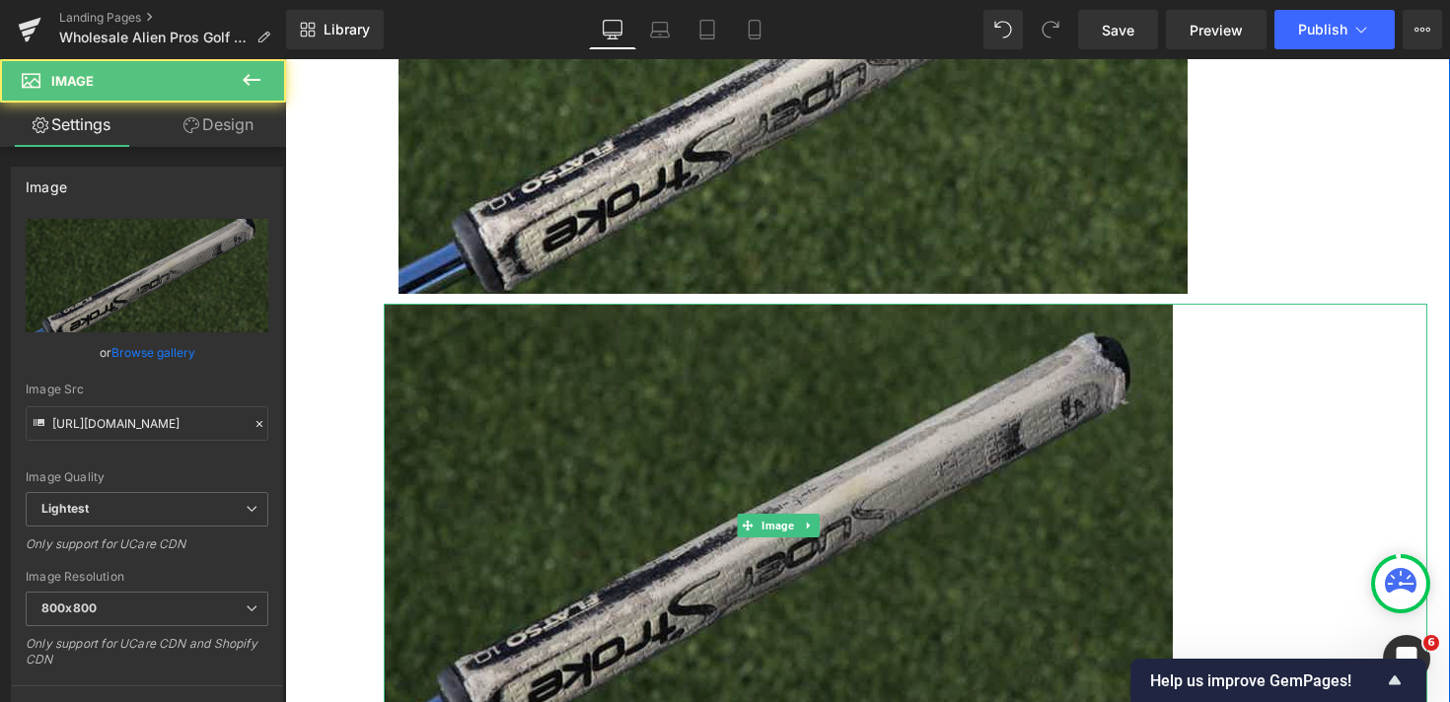
click at [1038, 489] on img at bounding box center [778, 526] width 789 height 444
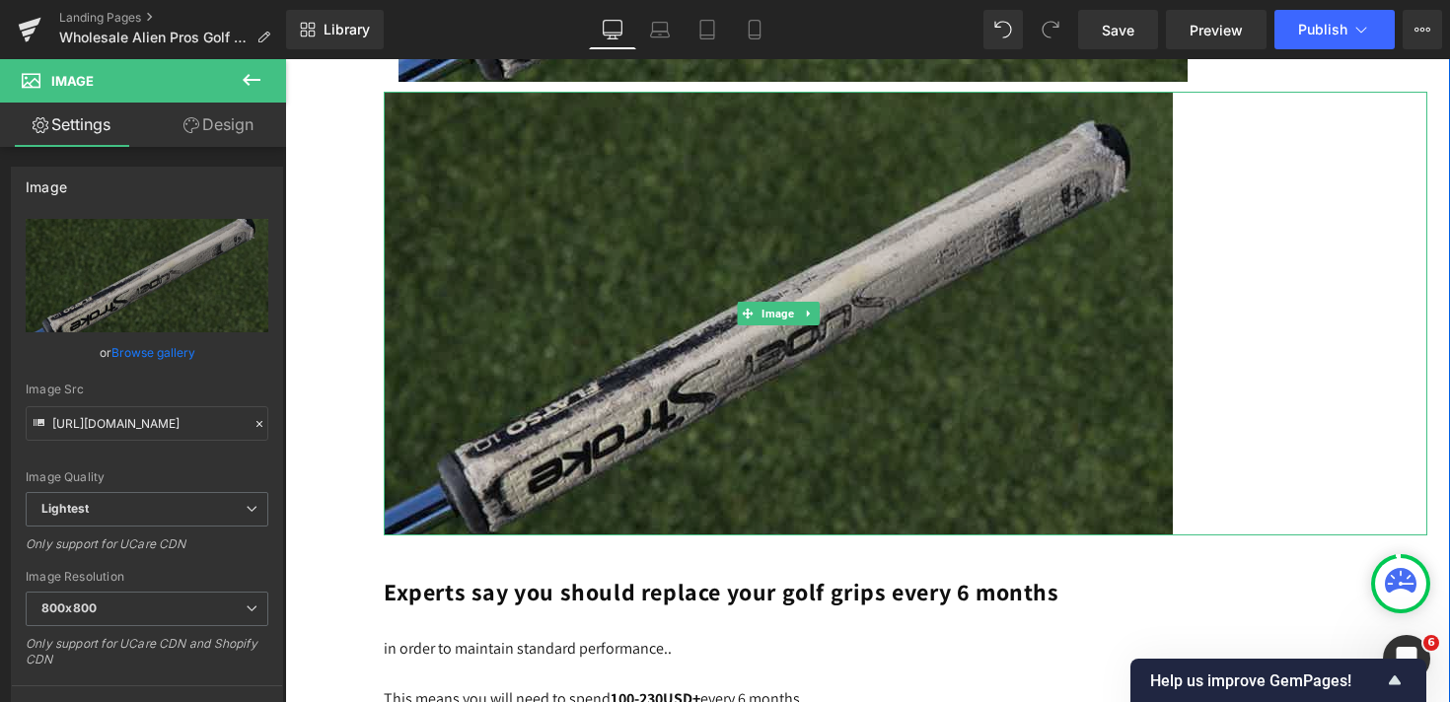
scroll to position [8853, 0]
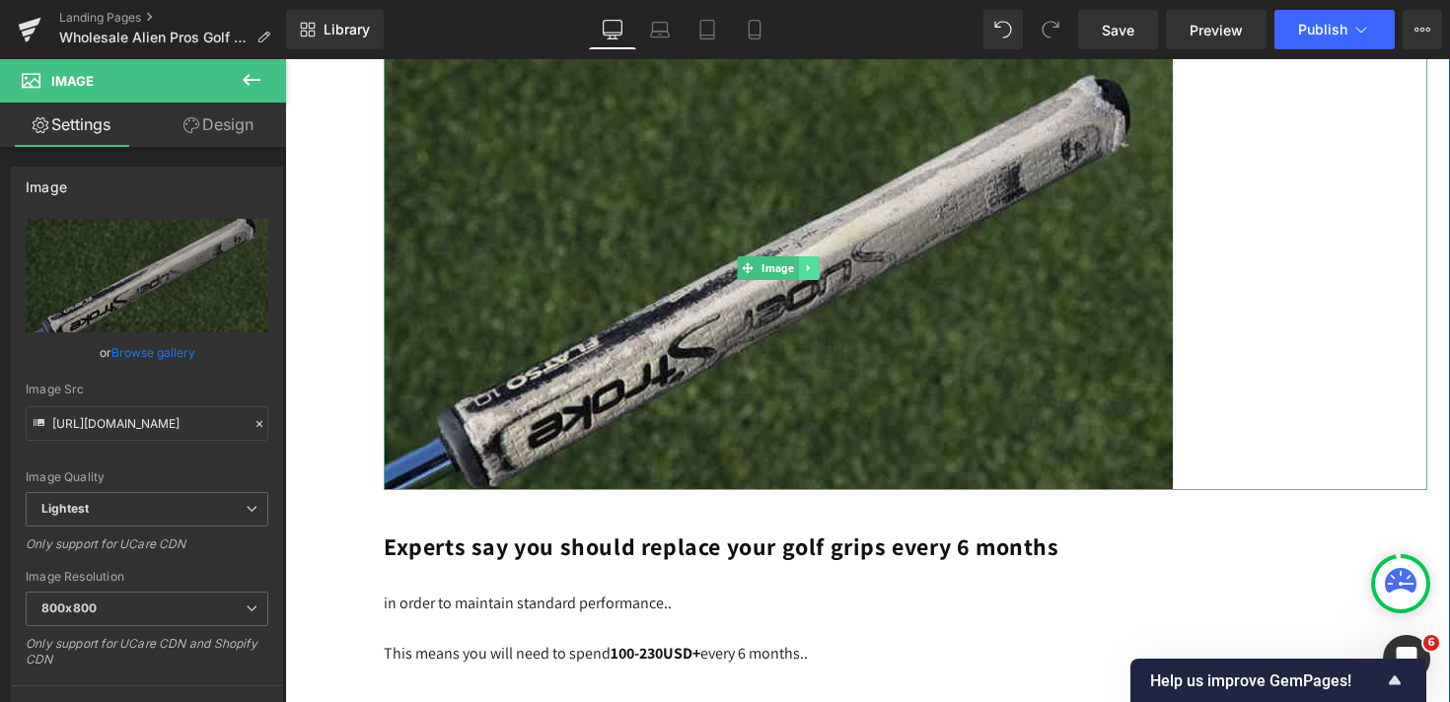
click at [812, 274] on icon at bounding box center [808, 268] width 11 height 12
click at [822, 274] on icon at bounding box center [819, 268] width 11 height 12
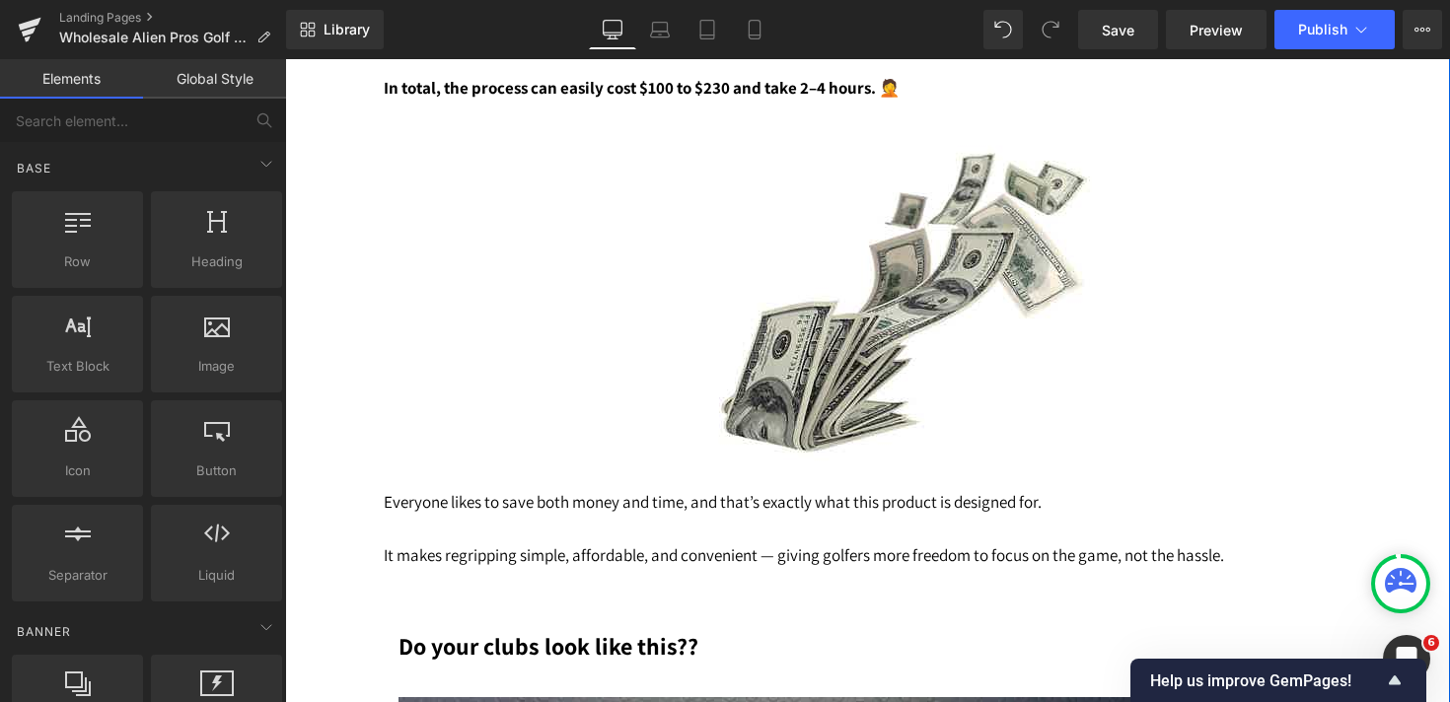
scroll to position [7408, 0]
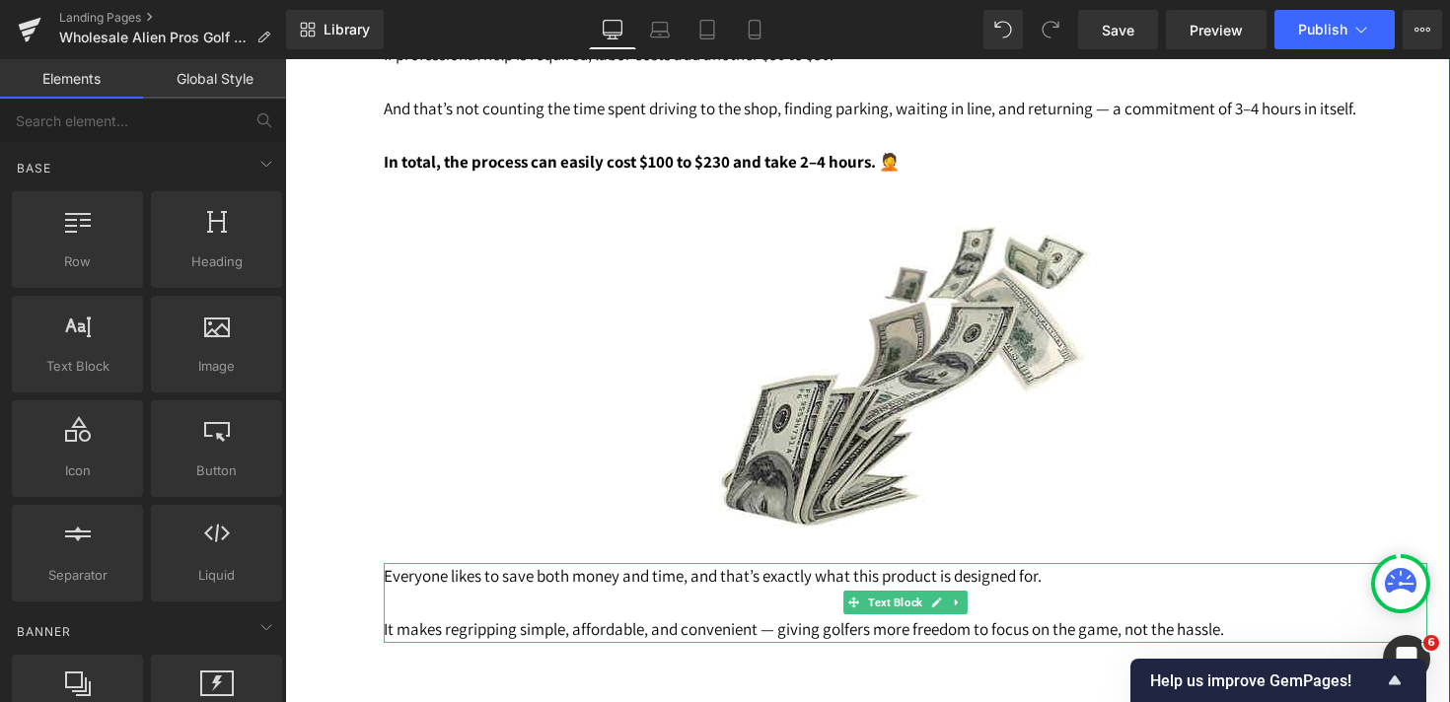
click at [389, 584] on p "Everyone likes to save both money and time, and that’s exactly what this produc…" at bounding box center [905, 576] width 1043 height 27
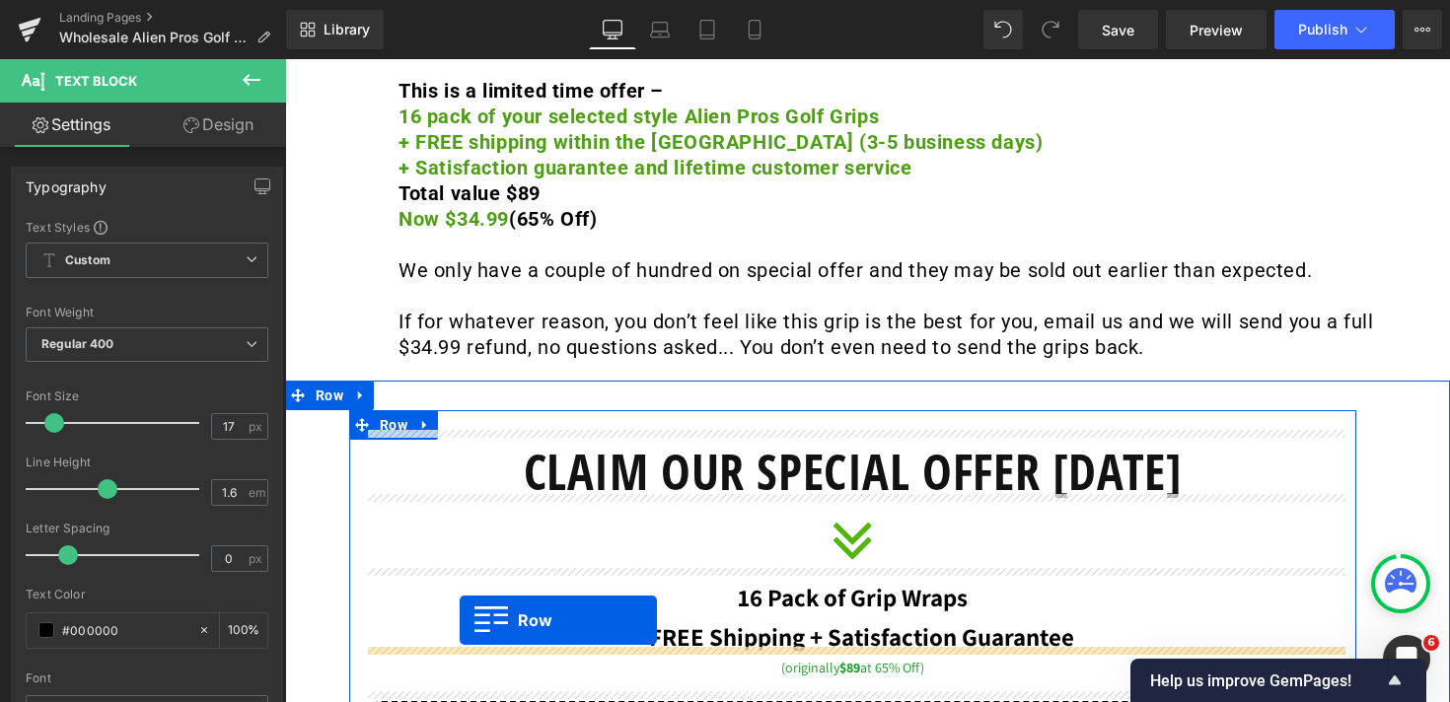
scroll to position [20061, 0]
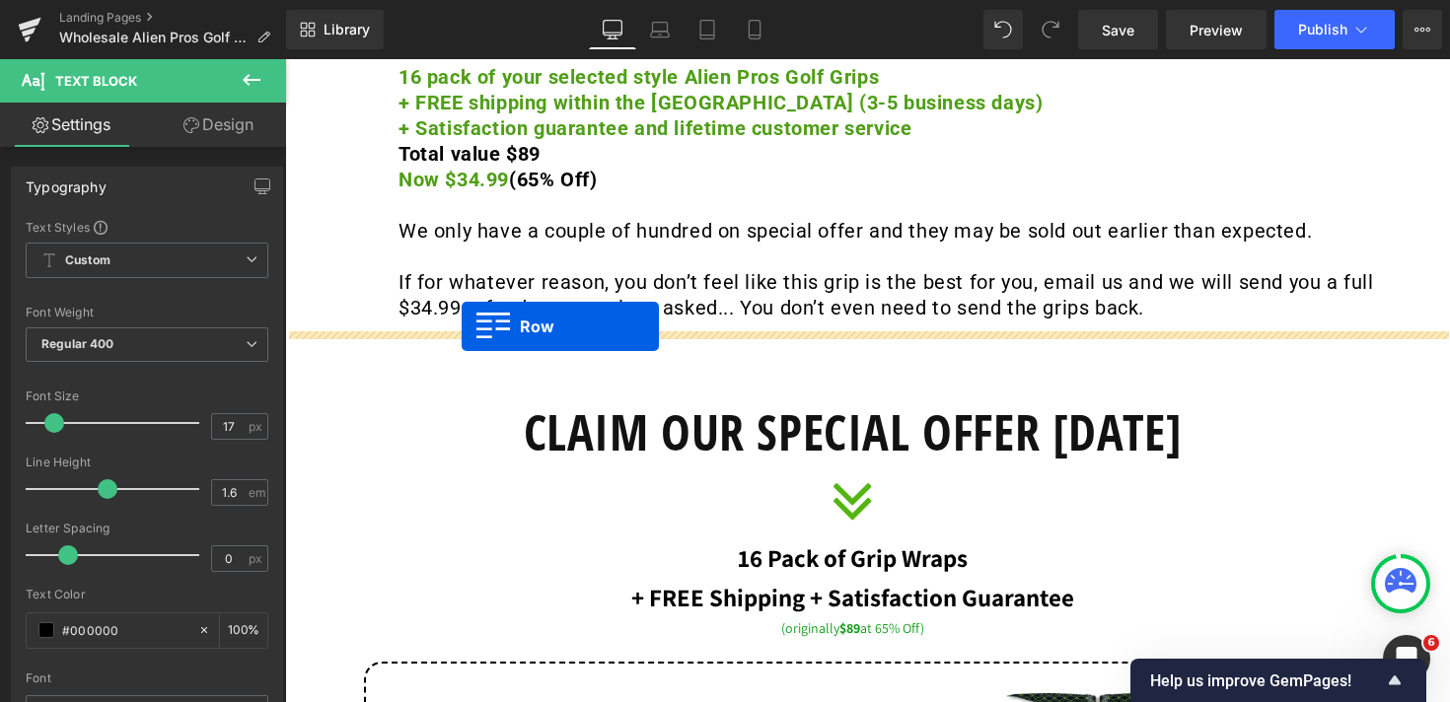
drag, startPoint x: 395, startPoint y: 290, endPoint x: 462, endPoint y: 326, distance: 75.5
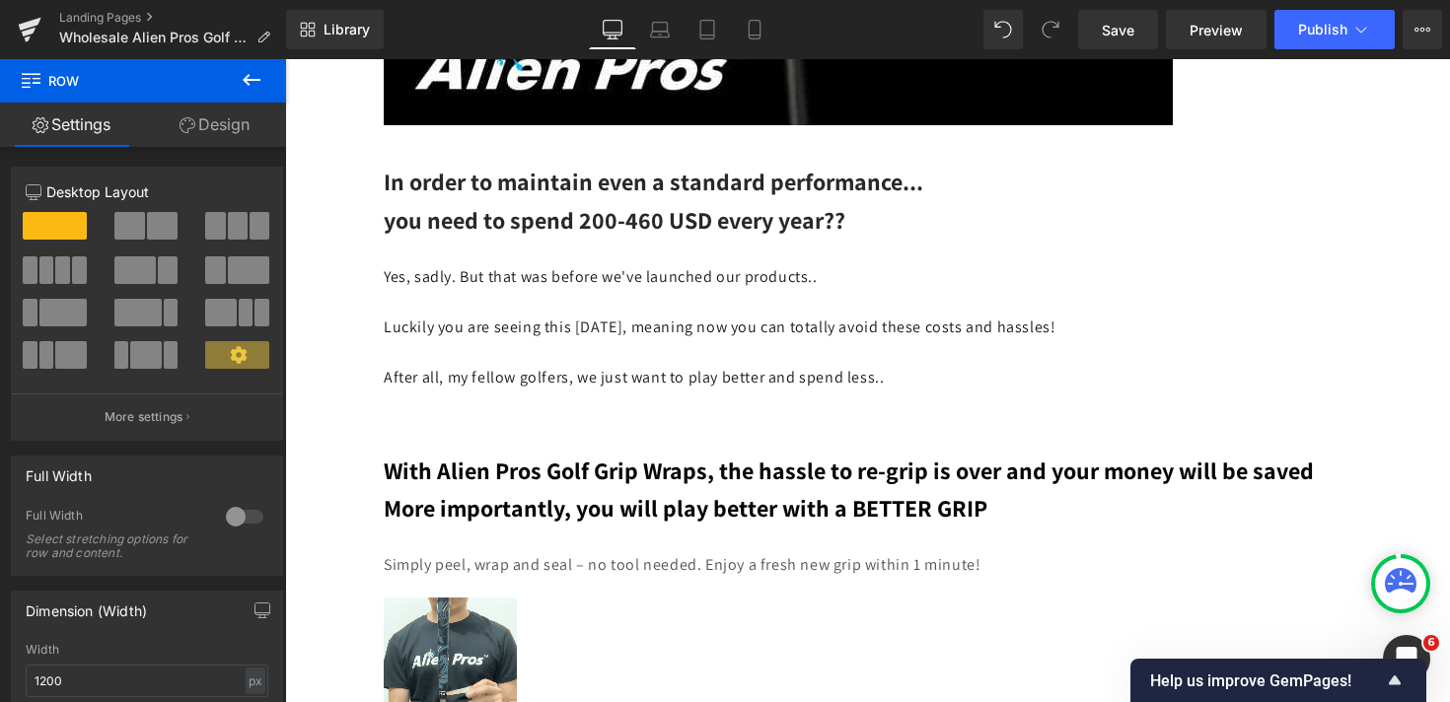
scroll to position [9067, 0]
